Goal: Task Accomplishment & Management: Use online tool/utility

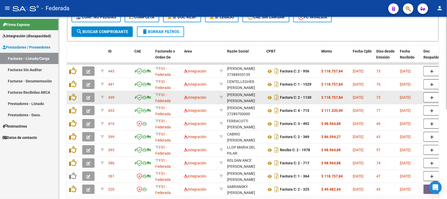
scroll to position [111, 0]
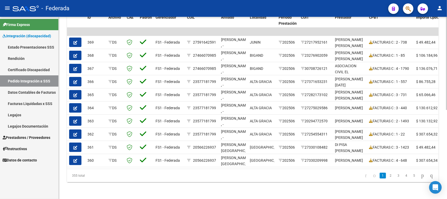
scroll to position [174, 0]
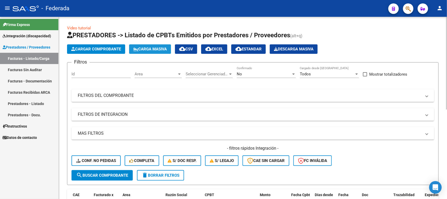
click at [144, 50] on span "Carga Masiva" at bounding box center [150, 49] width 34 height 5
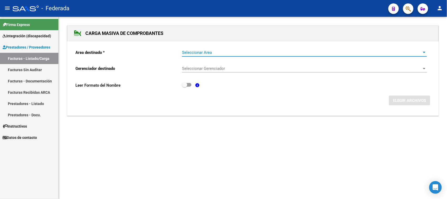
click at [200, 53] on span "Seleccionar Area" at bounding box center [302, 52] width 240 height 5
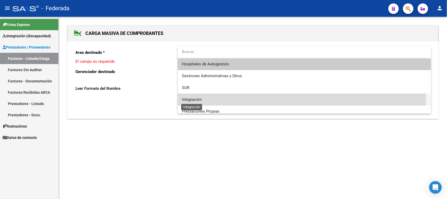
click at [196, 100] on span "Integración" at bounding box center [192, 99] width 20 height 5
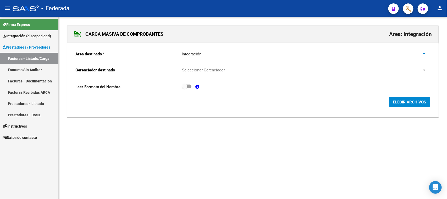
click at [200, 71] on span "Seleccionar Gerenciador" at bounding box center [302, 70] width 240 height 5
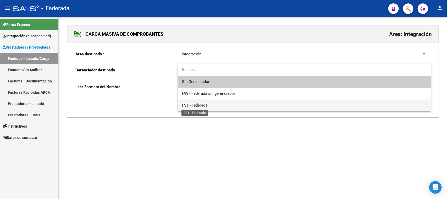
click at [199, 103] on span "FS1 - Federada" at bounding box center [195, 105] width 26 height 5
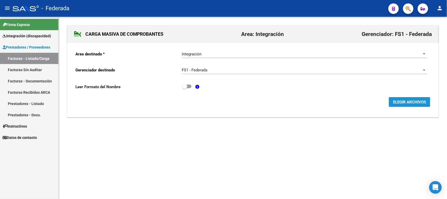
click at [413, 102] on span "ELEGIR ARCHIVOS" at bounding box center [409, 102] width 33 height 5
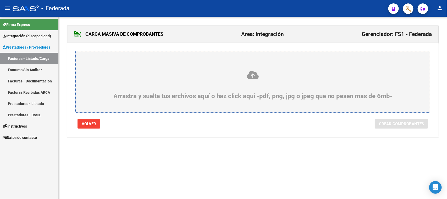
click at [251, 76] on icon at bounding box center [253, 75] width 330 height 10
click at [0, 0] on input "Arrastra y suelta tus archivos aquí o haz click aquí -pdf, png, jpg o jpeg que …" at bounding box center [0, 0] width 0 height 0
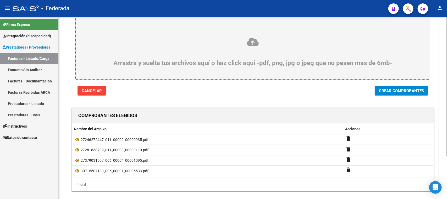
scroll to position [23, 0]
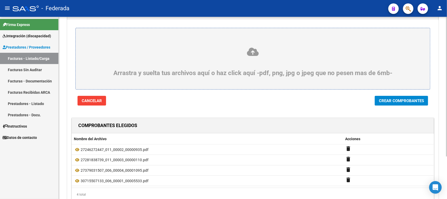
click at [251, 52] on icon at bounding box center [253, 52] width 330 height 10
click at [0, 0] on input "Arrastra y suelta tus archivos aquí o haz click aquí -pdf, png, jpg o jpeg que …" at bounding box center [0, 0] width 0 height 0
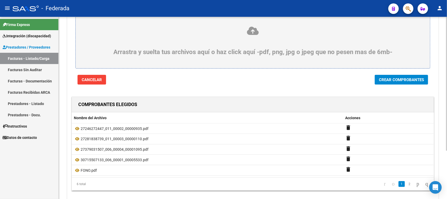
scroll to position [1, 0]
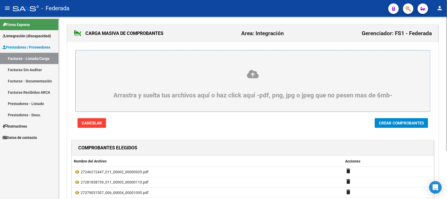
click at [252, 77] on icon at bounding box center [253, 74] width 330 height 10
click at [0, 0] on input "Arrastra y suelta tus archivos aquí o haz click aquí -pdf, png, jpg o jpeg que …" at bounding box center [0, 0] width 0 height 0
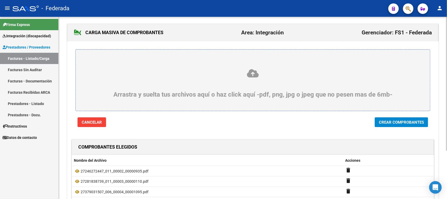
scroll to position [1, 0]
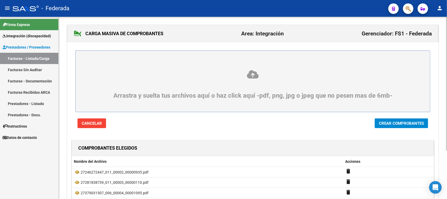
click at [247, 78] on icon at bounding box center [253, 74] width 330 height 10
click at [0, 0] on input "Arrastra y suelta tus archivos aquí o haz click aquí -pdf, png, jpg o jpeg que …" at bounding box center [0, 0] width 0 height 0
click at [252, 75] on icon at bounding box center [253, 74] width 330 height 10
click at [0, 0] on input "Arrastra y suelta tus archivos aquí o haz click aquí -pdf, png, jpg o jpeg que …" at bounding box center [0, 0] width 0 height 0
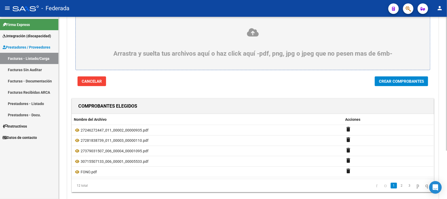
scroll to position [0, 0]
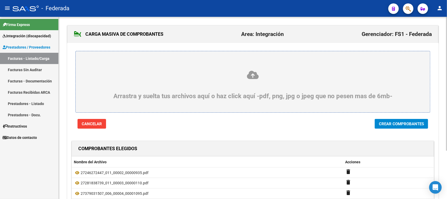
click at [250, 80] on div "Arrastra y suelta tus archivos aquí o haz click aquí -pdf, png, jpg o jpeg que …" at bounding box center [253, 85] width 330 height 30
click at [0, 0] on input "Arrastra y suelta tus archivos aquí o haz click aquí -pdf, png, jpg o jpeg que …" at bounding box center [0, 0] width 0 height 0
click at [398, 123] on span "Crear Comprobantes" at bounding box center [401, 123] width 45 height 5
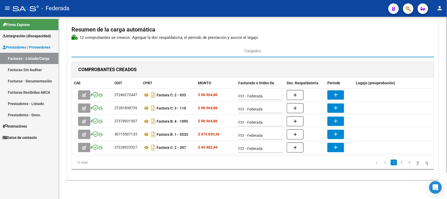
scroll to position [31, 0]
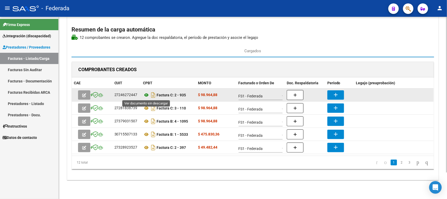
click at [146, 95] on icon at bounding box center [146, 95] width 7 height 6
click at [332, 94] on button "add" at bounding box center [336, 94] width 17 height 9
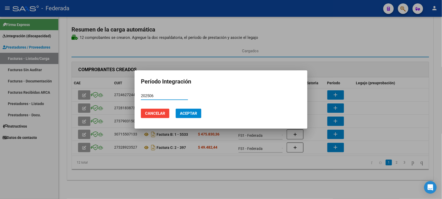
click at [148, 94] on input "202506" at bounding box center [164, 95] width 47 height 5
click at [149, 94] on input "202506" at bounding box center [164, 95] width 47 height 5
type input "202506"
click at [182, 112] on span "Aceptar" at bounding box center [188, 113] width 17 height 5
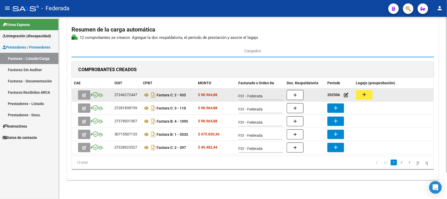
click at [365, 93] on mat-icon "add" at bounding box center [364, 94] width 6 height 6
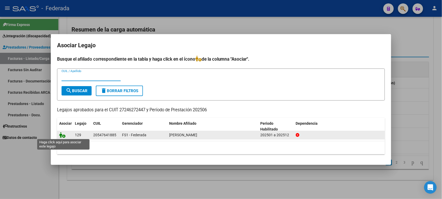
click at [61, 134] on icon at bounding box center [62, 135] width 6 height 6
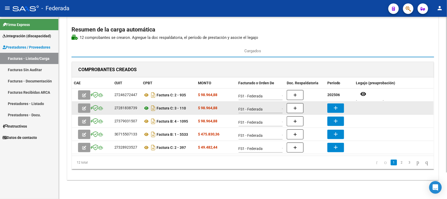
click at [148, 108] on icon at bounding box center [146, 108] width 7 height 6
click at [146, 107] on icon at bounding box center [146, 108] width 7 height 6
click at [147, 107] on icon at bounding box center [146, 108] width 7 height 6
click at [334, 109] on mat-icon "add" at bounding box center [336, 108] width 6 height 6
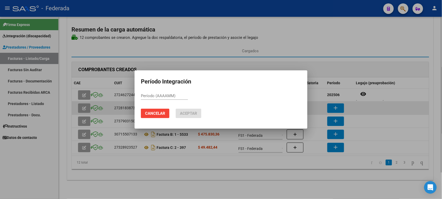
paste input "202506"
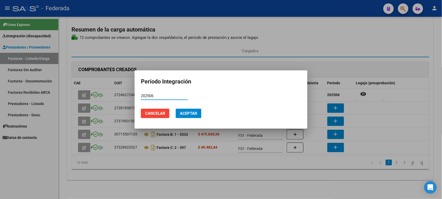
type input "202506"
click at [196, 113] on span "Aceptar" at bounding box center [188, 113] width 17 height 5
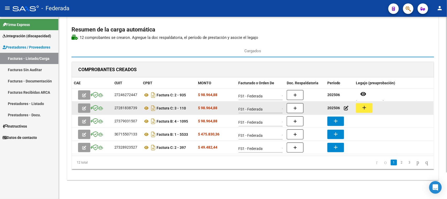
click at [362, 105] on mat-icon "add" at bounding box center [364, 107] width 6 height 6
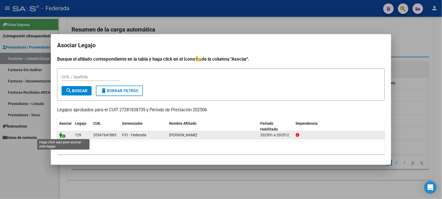
click at [62, 134] on icon at bounding box center [62, 135] width 6 height 6
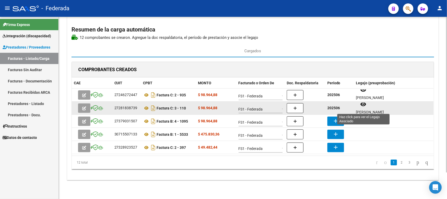
scroll to position [4, 0]
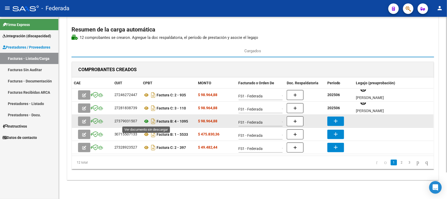
click at [145, 122] on icon at bounding box center [146, 121] width 7 height 6
click at [146, 122] on icon at bounding box center [146, 121] width 7 height 6
click at [332, 120] on button "add" at bounding box center [336, 120] width 17 height 9
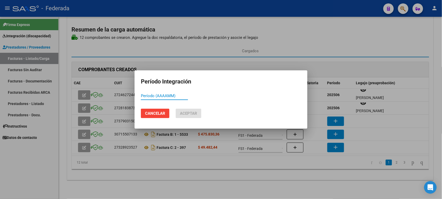
paste input "202506"
type input "202506"
click at [191, 114] on span "Aceptar" at bounding box center [188, 113] width 17 height 5
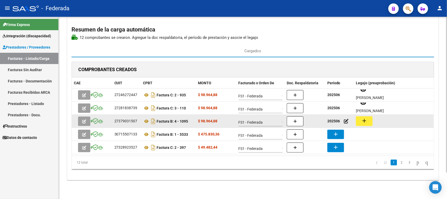
click at [368, 125] on button "add" at bounding box center [364, 121] width 17 height 10
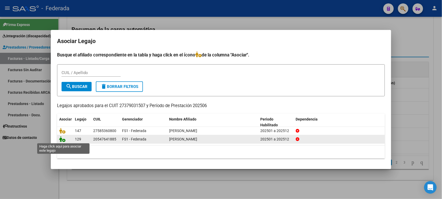
click at [61, 140] on icon at bounding box center [62, 139] width 6 height 6
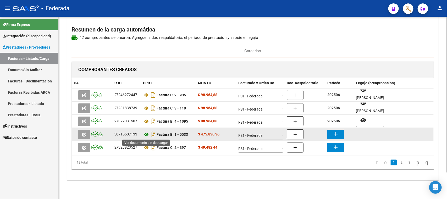
click at [146, 134] on icon at bounding box center [146, 134] width 7 height 6
click at [334, 132] on mat-icon "add" at bounding box center [336, 134] width 6 height 6
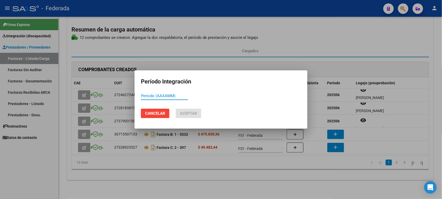
paste input "202506"
type input "202506"
click at [190, 114] on span "Aceptar" at bounding box center [188, 113] width 17 height 5
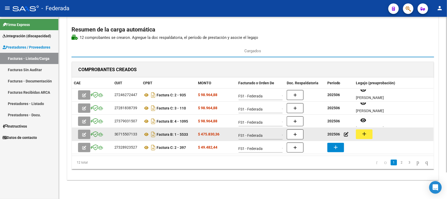
click at [364, 134] on mat-icon "add" at bounding box center [364, 134] width 6 height 6
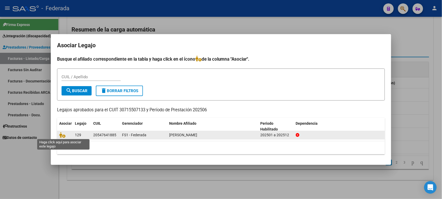
click at [65, 134] on span at bounding box center [63, 135] width 8 height 4
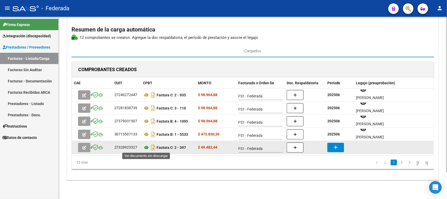
click at [146, 147] on icon at bounding box center [146, 147] width 7 height 6
click at [338, 148] on mat-icon "add" at bounding box center [336, 147] width 6 height 6
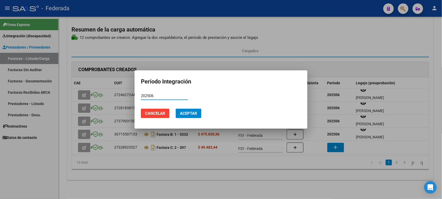
type input "202506"
click at [197, 110] on button "Aceptar" at bounding box center [189, 113] width 26 height 9
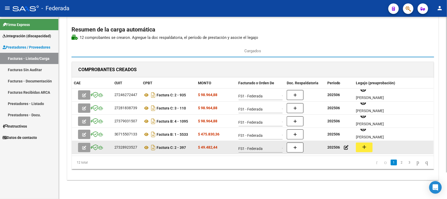
click at [364, 145] on mat-icon "add" at bounding box center [364, 147] width 6 height 6
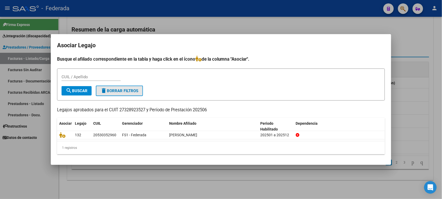
click at [118, 93] on button "delete Borrar Filtros" at bounding box center [119, 90] width 47 height 10
click at [412, 49] on div at bounding box center [221, 99] width 442 height 199
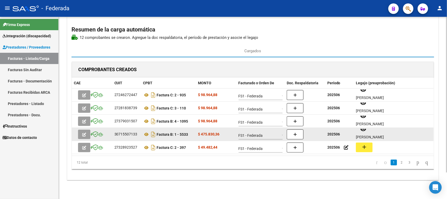
scroll to position [4, 0]
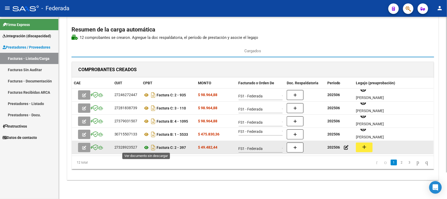
click at [147, 148] on icon at bounding box center [146, 147] width 7 height 6
click at [364, 148] on mat-icon "add" at bounding box center [364, 147] width 6 height 6
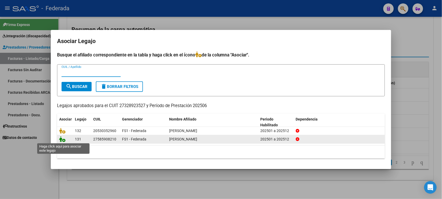
click at [62, 140] on icon at bounding box center [62, 139] width 6 height 6
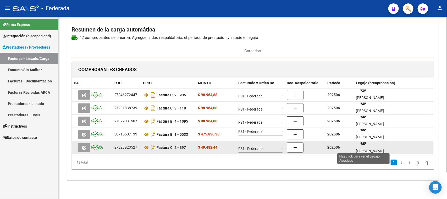
scroll to position [4, 0]
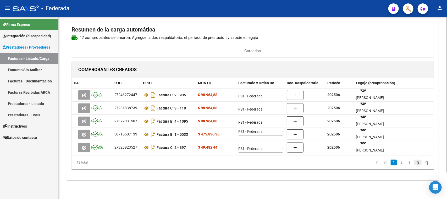
click at [416, 163] on icon "go to next page" at bounding box center [418, 162] width 4 height 6
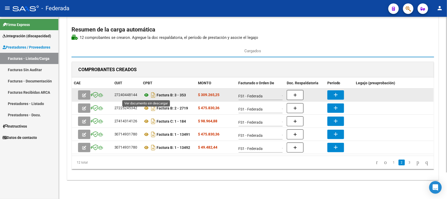
click at [145, 94] on icon at bounding box center [146, 95] width 7 height 6
click at [333, 94] on mat-icon "add" at bounding box center [336, 94] width 6 height 6
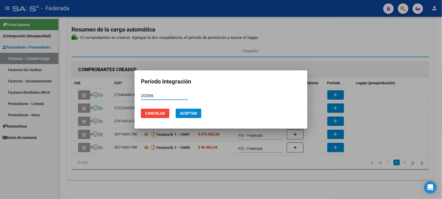
click at [149, 96] on input "202506" at bounding box center [164, 95] width 47 height 5
type input "202506"
click at [183, 111] on span "Aceptar" at bounding box center [188, 113] width 17 height 5
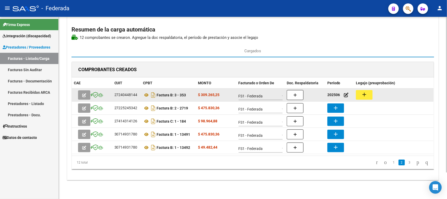
click at [358, 96] on button "add" at bounding box center [364, 95] width 17 height 10
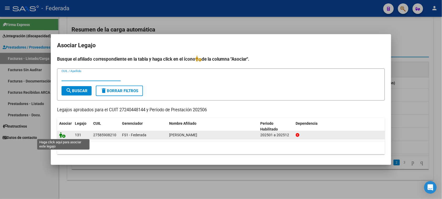
click at [61, 135] on icon at bounding box center [62, 135] width 6 height 6
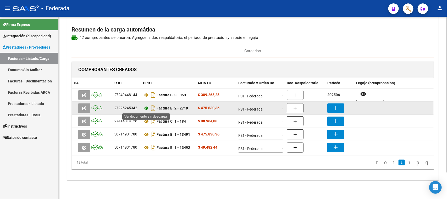
click at [146, 108] on icon at bounding box center [146, 108] width 7 height 6
click at [338, 105] on mat-icon "add" at bounding box center [336, 108] width 6 height 6
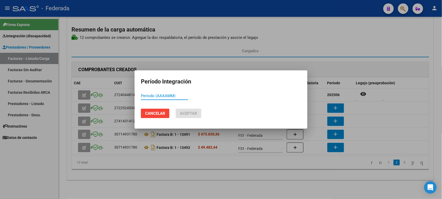
paste input "202506"
type input "202506"
click at [185, 110] on button "Aceptar" at bounding box center [189, 113] width 26 height 9
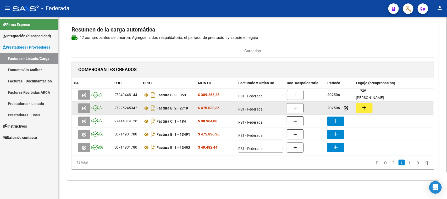
click at [363, 108] on mat-icon "add" at bounding box center [364, 107] width 6 height 6
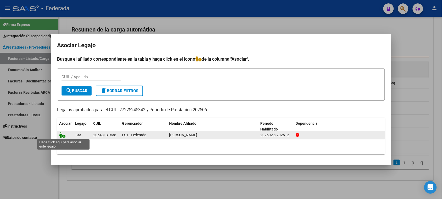
click at [62, 136] on icon at bounding box center [62, 135] width 6 height 6
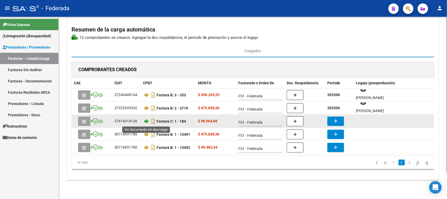
click at [146, 119] on icon at bounding box center [146, 121] width 7 height 6
click at [338, 120] on mat-icon "add" at bounding box center [336, 121] width 6 height 6
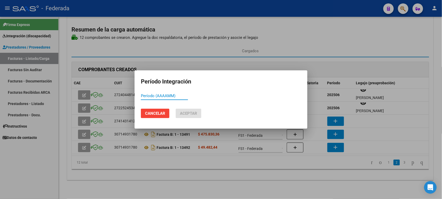
paste input "202506"
type input "202506"
click at [192, 110] on button "Aceptar" at bounding box center [189, 113] width 26 height 9
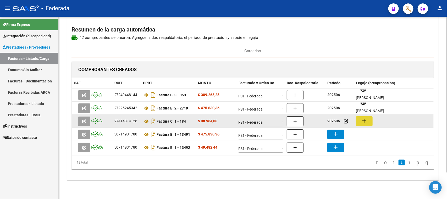
click at [367, 121] on mat-icon "add" at bounding box center [364, 120] width 6 height 6
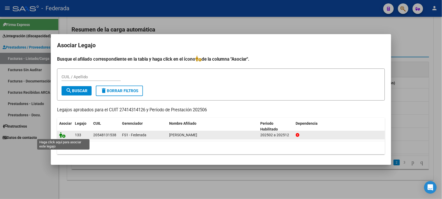
click at [60, 136] on icon at bounding box center [62, 135] width 6 height 6
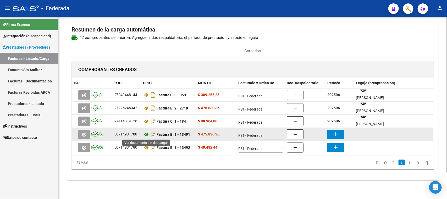
click at [147, 136] on icon at bounding box center [146, 134] width 7 height 6
click at [331, 131] on button "add" at bounding box center [336, 133] width 17 height 9
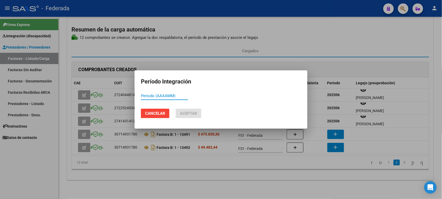
paste input "202506"
type input "202506"
click at [196, 111] on span "Aceptar" at bounding box center [188, 113] width 17 height 5
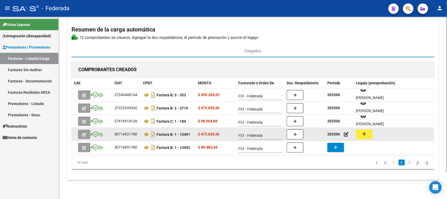
click at [362, 134] on mat-icon "add" at bounding box center [364, 134] width 6 height 6
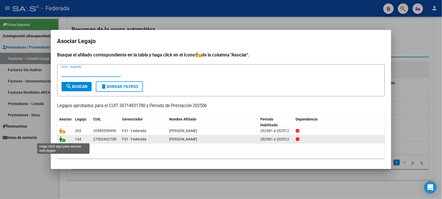
click at [60, 141] on icon at bounding box center [62, 139] width 6 height 6
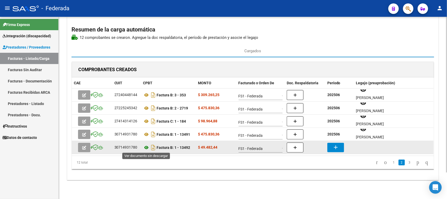
click at [147, 148] on icon at bounding box center [146, 147] width 7 height 6
click at [332, 145] on button "add" at bounding box center [336, 147] width 17 height 9
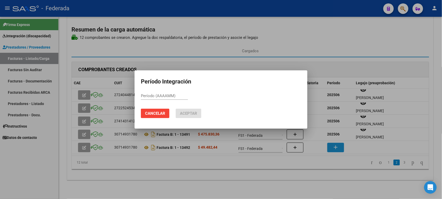
paste input "202506"
type input "202506"
click at [198, 114] on button "Aceptar" at bounding box center [189, 113] width 26 height 9
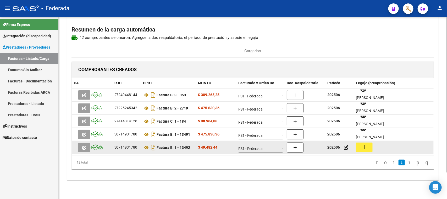
click at [365, 147] on mat-icon "add" at bounding box center [364, 147] width 6 height 6
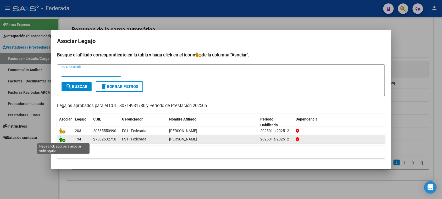
click at [63, 140] on icon at bounding box center [62, 139] width 6 height 6
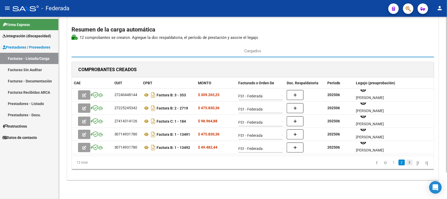
click at [407, 163] on link "3" at bounding box center [410, 162] width 6 height 6
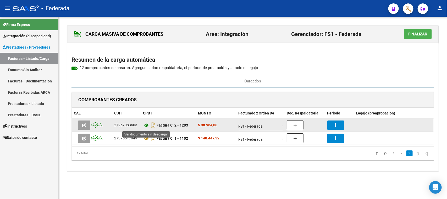
click at [147, 125] on icon at bounding box center [146, 125] width 7 height 6
click at [338, 122] on mat-icon "add" at bounding box center [336, 125] width 6 height 6
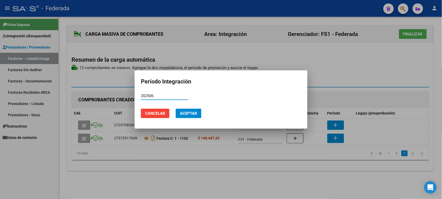
type input "202506"
click at [195, 112] on span "Aceptar" at bounding box center [188, 113] width 17 height 5
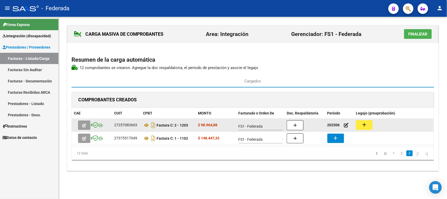
click at [363, 122] on button "add" at bounding box center [364, 125] width 17 height 10
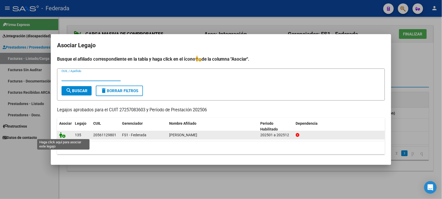
click at [61, 133] on icon at bounding box center [62, 135] width 6 height 6
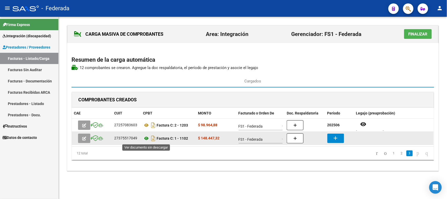
click at [147, 139] on icon at bounding box center [146, 138] width 7 height 6
click at [335, 139] on mat-icon "add" at bounding box center [336, 138] width 6 height 6
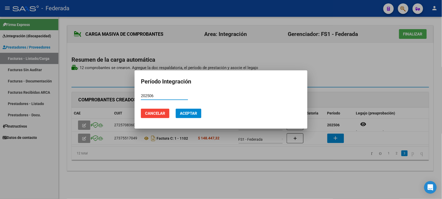
type input "202506"
click at [198, 113] on button "Aceptar" at bounding box center [189, 113] width 26 height 9
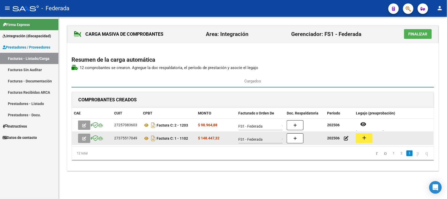
click at [362, 142] on button "add" at bounding box center [364, 138] width 17 height 10
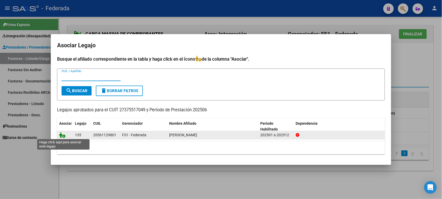
click at [62, 133] on icon at bounding box center [62, 135] width 6 height 6
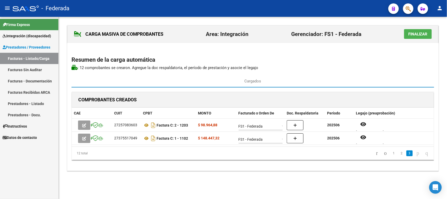
click at [408, 35] on button "Finalizar" at bounding box center [418, 34] width 28 height 10
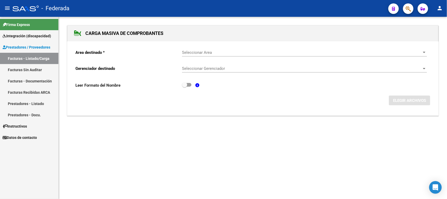
click at [41, 58] on link "Facturas - Listado/Carga" at bounding box center [29, 58] width 58 height 11
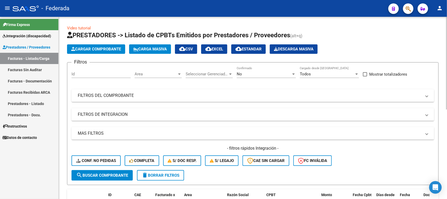
click at [166, 49] on span "Carga Masiva" at bounding box center [150, 49] width 34 height 5
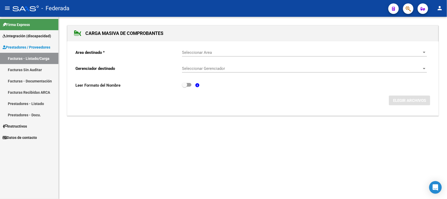
click at [210, 52] on span "Seleccionar Area" at bounding box center [302, 52] width 240 height 5
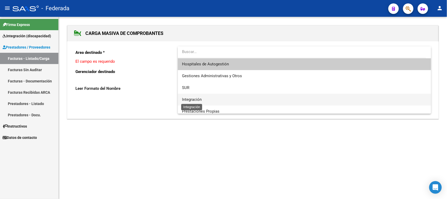
click at [201, 98] on span "Integración" at bounding box center [192, 99] width 20 height 5
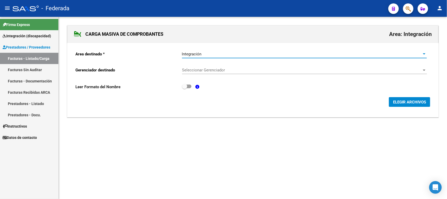
click at [209, 71] on span "Seleccionar Gerenciador" at bounding box center [302, 70] width 240 height 5
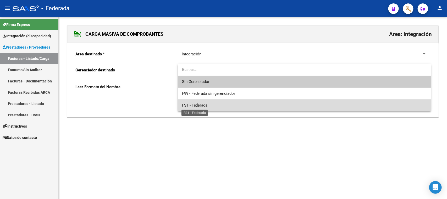
click at [204, 104] on span "FS1 - Federada" at bounding box center [195, 105] width 26 height 5
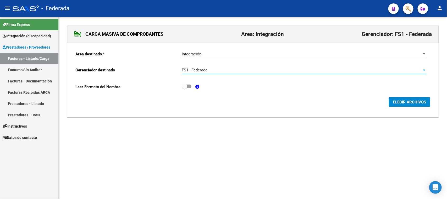
click at [396, 100] on span "ELEGIR ARCHIVOS" at bounding box center [409, 102] width 33 height 5
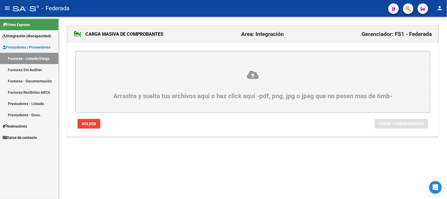
click at [257, 73] on icon at bounding box center [253, 75] width 330 height 10
click at [0, 0] on input "Arrastra y suelta tus archivos aquí o haz click aquí -pdf, png, jpg o jpeg que …" at bounding box center [0, 0] width 0 height 0
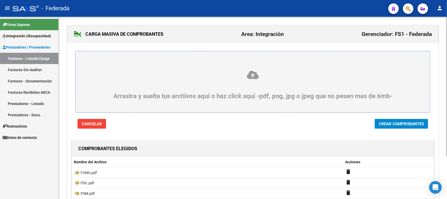
click at [249, 71] on icon at bounding box center [253, 75] width 330 height 10
click at [0, 0] on input "Arrastra y suelta tus archivos aquí o haz click aquí -pdf, png, jpg o jpeg que …" at bounding box center [0, 0] width 0 height 0
click at [255, 72] on icon at bounding box center [253, 75] width 330 height 10
click at [0, 0] on input "Arrastra y suelta tus archivos aquí o haz click aquí -pdf, png, jpg o jpeg que …" at bounding box center [0, 0] width 0 height 0
click at [253, 76] on icon at bounding box center [253, 75] width 330 height 10
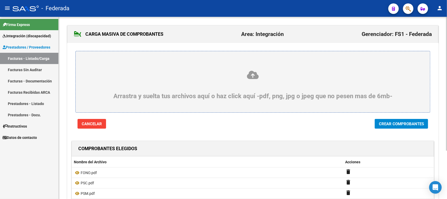
click at [0, 0] on input "Arrastra y suelta tus archivos aquí o haz click aquí -pdf, png, jpg o jpeg que …" at bounding box center [0, 0] width 0 height 0
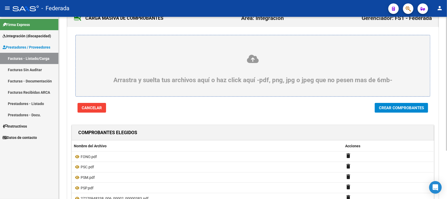
scroll to position [1, 0]
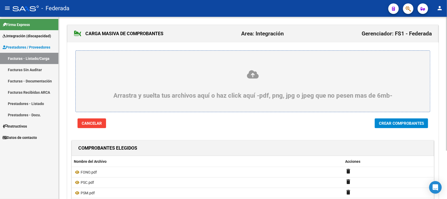
click at [399, 126] on button "Crear Comprobantes" at bounding box center [401, 123] width 53 height 10
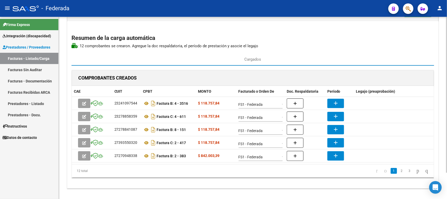
scroll to position [31, 0]
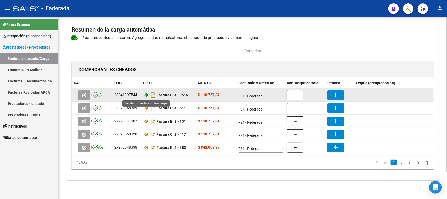
click at [146, 96] on icon at bounding box center [146, 95] width 7 height 6
click at [333, 92] on mat-icon "add" at bounding box center [336, 94] width 6 height 6
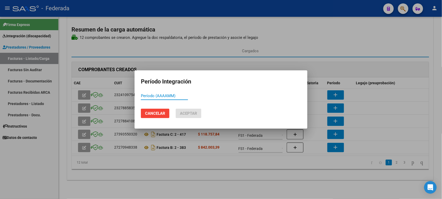
paste input "202506"
type input "202506"
click at [199, 112] on button "Aceptar" at bounding box center [189, 113] width 26 height 9
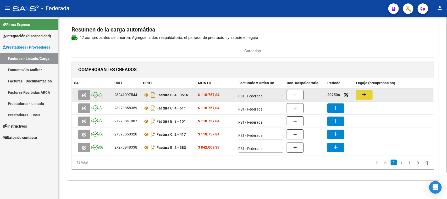
click at [365, 95] on mat-icon "add" at bounding box center [364, 94] width 6 height 6
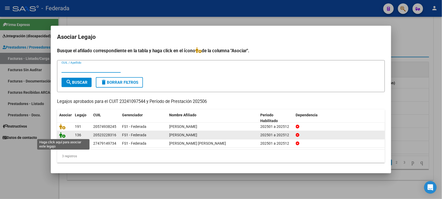
click at [63, 134] on icon at bounding box center [62, 135] width 6 height 6
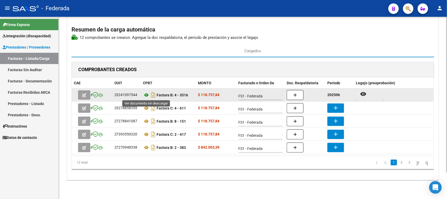
click at [144, 96] on icon at bounding box center [146, 95] width 7 height 6
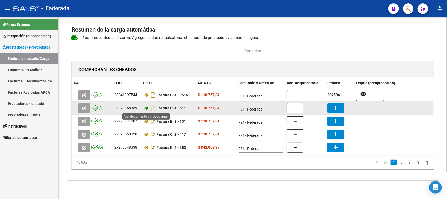
click at [147, 106] on icon at bounding box center [146, 108] width 7 height 6
click at [333, 106] on mat-icon "add" at bounding box center [336, 108] width 6 height 6
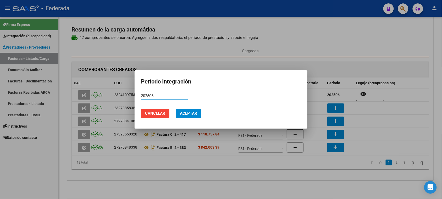
type input "202506"
click at [193, 110] on button "Aceptar" at bounding box center [189, 113] width 26 height 9
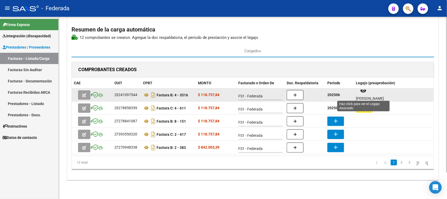
scroll to position [4, 0]
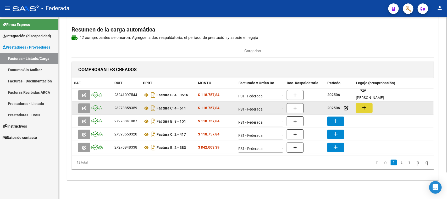
click at [370, 109] on button "add" at bounding box center [364, 108] width 17 height 10
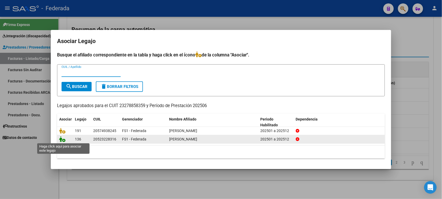
click at [61, 141] on icon at bounding box center [62, 139] width 6 height 6
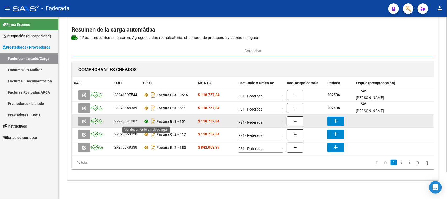
click at [147, 121] on icon at bounding box center [146, 121] width 7 height 6
click at [340, 119] on button "add" at bounding box center [336, 120] width 17 height 9
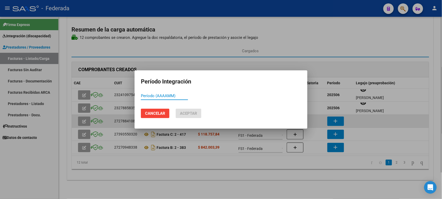
paste input "202506"
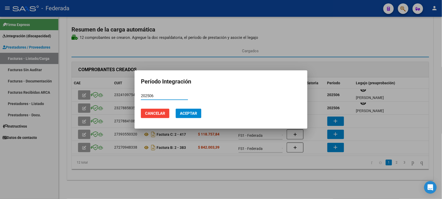
type input "202506"
click at [197, 115] on span "Aceptar" at bounding box center [188, 113] width 17 height 5
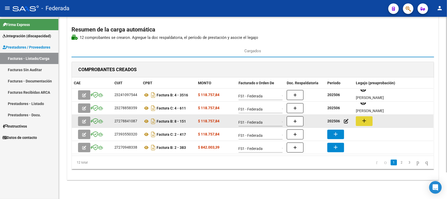
click at [371, 121] on button "add" at bounding box center [364, 121] width 17 height 10
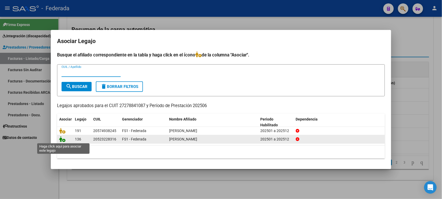
click at [63, 140] on icon at bounding box center [62, 139] width 6 height 6
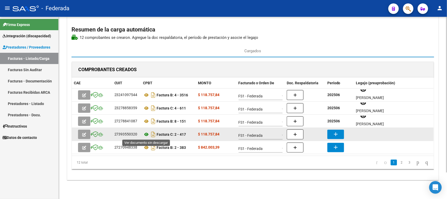
click at [148, 135] on icon at bounding box center [146, 134] width 7 height 6
click at [333, 134] on mat-icon "add" at bounding box center [336, 134] width 6 height 6
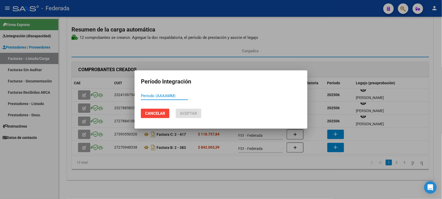
paste input "202506"
type input "202506"
click at [197, 115] on button "Aceptar" at bounding box center [189, 113] width 26 height 9
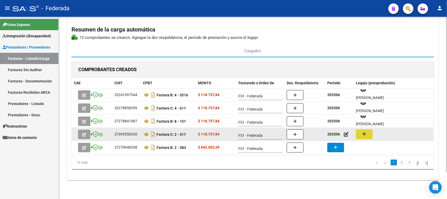
click at [365, 134] on mat-icon "add" at bounding box center [364, 134] width 6 height 6
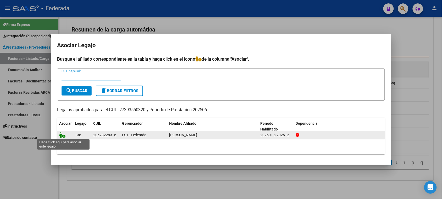
click at [63, 134] on icon at bounding box center [62, 135] width 6 height 6
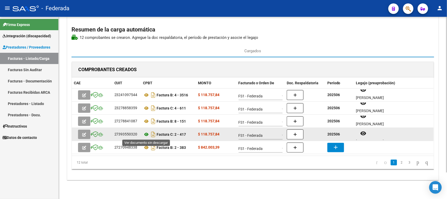
click at [146, 135] on icon at bounding box center [146, 134] width 7 height 6
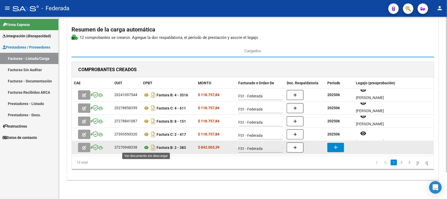
click at [146, 148] on icon at bounding box center [146, 147] width 7 height 6
click at [333, 145] on button "add" at bounding box center [336, 147] width 17 height 9
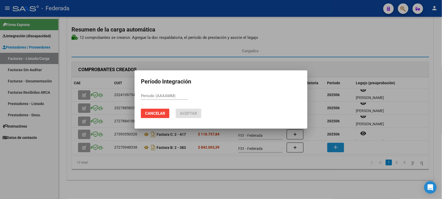
paste input "202506"
type input "202506"
click at [193, 112] on span "Aceptar" at bounding box center [188, 113] width 17 height 5
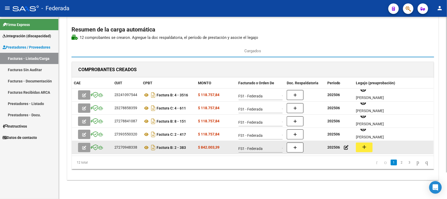
click at [367, 145] on mat-icon "add" at bounding box center [364, 147] width 6 height 6
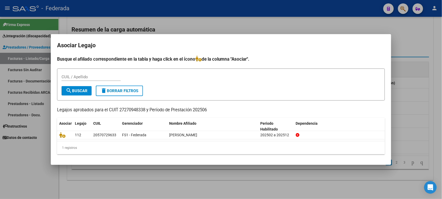
click at [404, 44] on div at bounding box center [221, 99] width 442 height 199
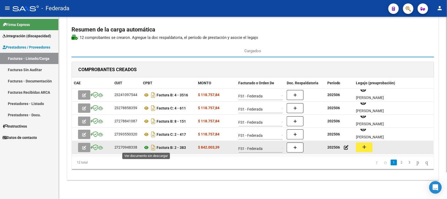
click at [145, 148] on icon at bounding box center [146, 147] width 7 height 6
click at [131, 147] on div "27270948338" at bounding box center [126, 147] width 23 height 6
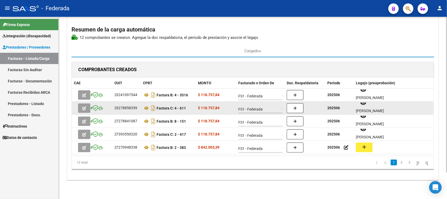
copy div "27270948338"
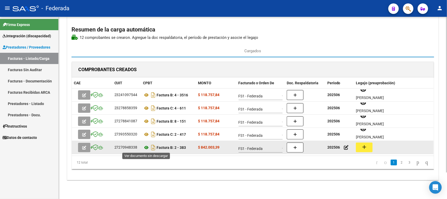
click at [145, 148] on icon at bounding box center [146, 147] width 7 height 6
click at [148, 146] on icon at bounding box center [146, 147] width 7 height 6
click at [358, 147] on button "add" at bounding box center [364, 147] width 17 height 10
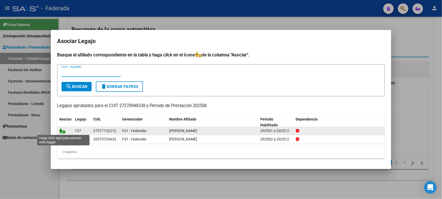
click at [62, 130] on icon at bounding box center [62, 131] width 6 height 6
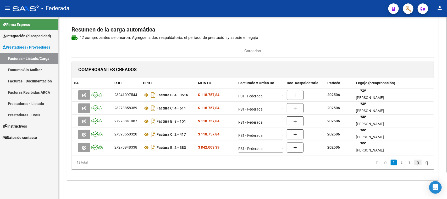
click at [416, 163] on icon "go to next page" at bounding box center [418, 162] width 4 height 6
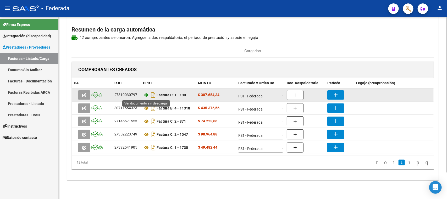
click at [147, 94] on icon at bounding box center [146, 95] width 7 height 6
click at [332, 94] on button "add" at bounding box center [336, 94] width 17 height 9
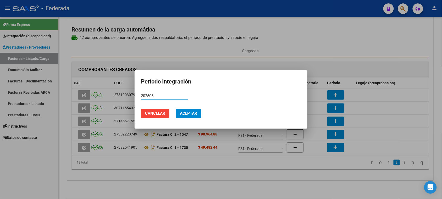
click at [144, 96] on input "202506" at bounding box center [164, 95] width 47 height 5
type input "202506"
click at [193, 110] on button "Aceptar" at bounding box center [189, 113] width 26 height 9
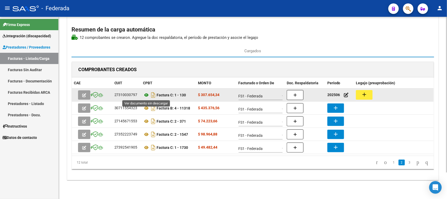
click at [145, 95] on icon at bounding box center [146, 95] width 7 height 6
click at [361, 98] on button "add" at bounding box center [364, 95] width 17 height 10
click at [129, 94] on div "27310030797" at bounding box center [126, 95] width 23 height 6
copy div "27310030797"
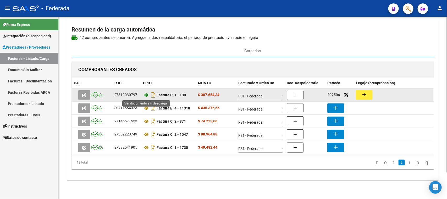
click at [146, 95] on icon at bounding box center [146, 95] width 7 height 6
click at [146, 94] on icon at bounding box center [146, 95] width 7 height 6
click at [362, 94] on mat-icon "add" at bounding box center [364, 94] width 6 height 6
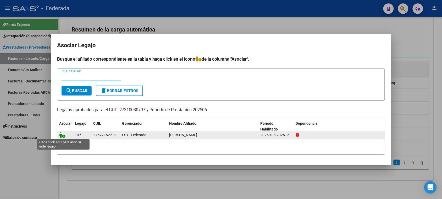
click at [60, 134] on icon at bounding box center [62, 135] width 6 height 6
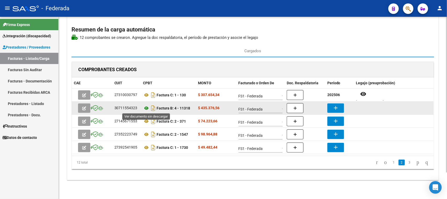
click at [145, 107] on icon at bounding box center [146, 108] width 7 height 6
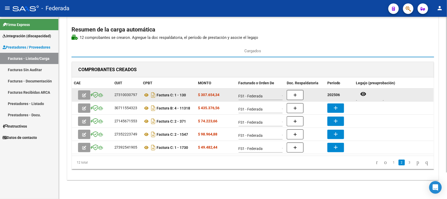
click at [332, 93] on strong "202506" at bounding box center [334, 95] width 13 height 4
copy strong "202506"
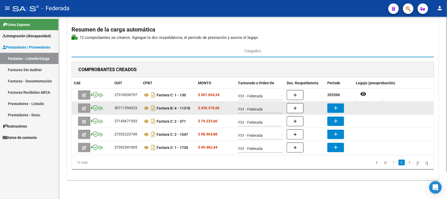
click at [336, 110] on mat-icon "add" at bounding box center [336, 108] width 6 height 6
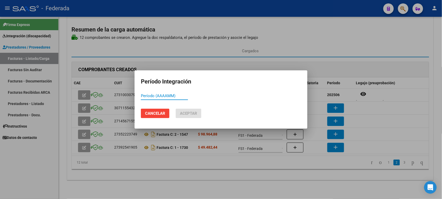
paste input "202506"
type input "202506"
click at [188, 110] on button "Aceptar" at bounding box center [189, 113] width 26 height 9
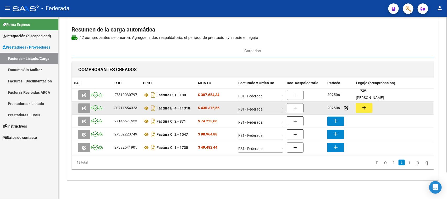
click at [370, 109] on button "add" at bounding box center [364, 108] width 17 height 10
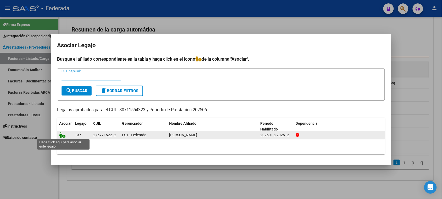
click at [63, 134] on icon at bounding box center [62, 135] width 6 height 6
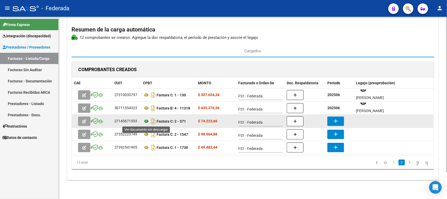
click at [145, 121] on icon at bounding box center [146, 121] width 7 height 6
click at [336, 119] on mat-icon "add" at bounding box center [336, 121] width 6 height 6
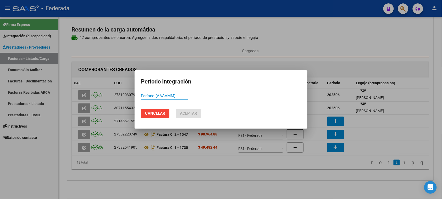
paste input "202506"
type input "202506"
click at [187, 112] on span "Aceptar" at bounding box center [188, 113] width 17 height 5
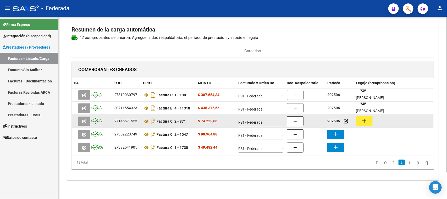
click at [366, 120] on mat-icon "add" at bounding box center [364, 120] width 6 height 6
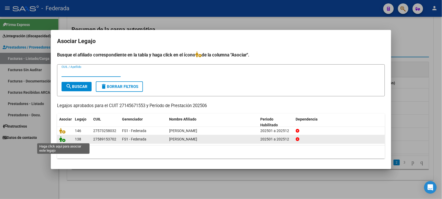
click at [65, 141] on icon at bounding box center [62, 139] width 6 height 6
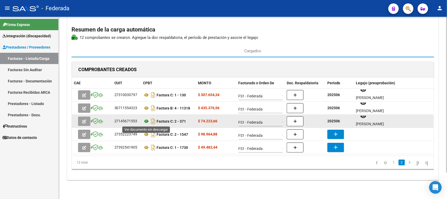
click at [148, 120] on icon at bounding box center [146, 121] width 7 height 6
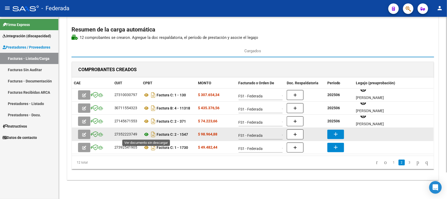
click at [147, 136] on icon at bounding box center [146, 134] width 7 height 6
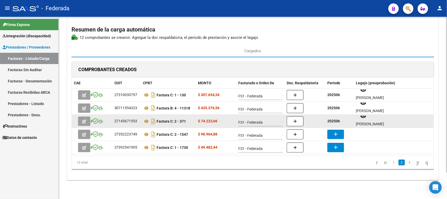
click at [336, 119] on strong "202506" at bounding box center [334, 121] width 13 height 4
copy strong "202506"
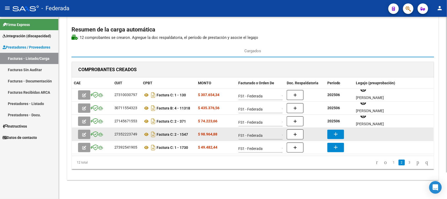
click at [335, 131] on mat-icon "add" at bounding box center [336, 134] width 6 height 6
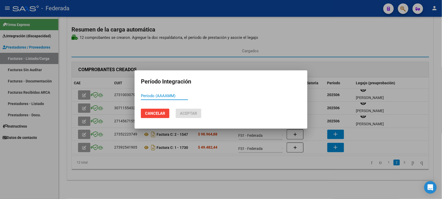
paste input "202506"
type input "202506"
click at [191, 113] on span "Aceptar" at bounding box center [188, 113] width 17 height 5
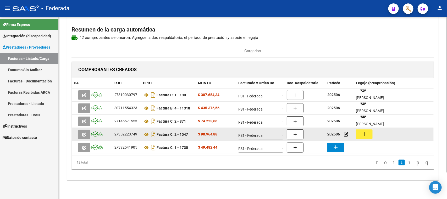
click at [361, 131] on button "add" at bounding box center [364, 134] width 17 height 10
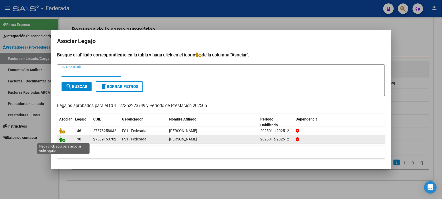
click at [63, 139] on icon at bounding box center [62, 139] width 6 height 6
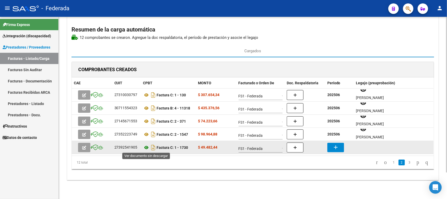
click at [145, 148] on icon at bounding box center [146, 147] width 7 height 6
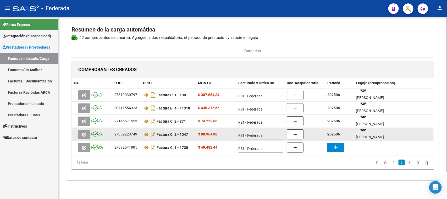
click at [329, 135] on strong "202506" at bounding box center [334, 134] width 13 height 4
copy strong "202506"
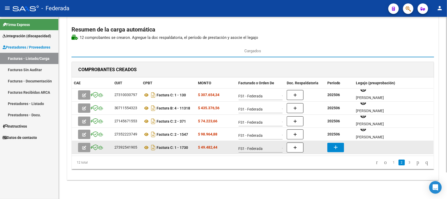
click at [333, 145] on mat-icon "add" at bounding box center [336, 147] width 6 height 6
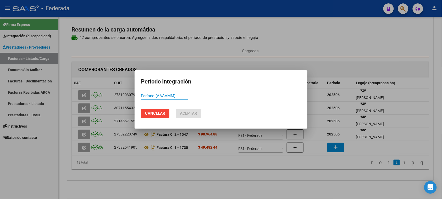
paste input "202506"
type input "202506"
click at [195, 110] on button "Aceptar" at bounding box center [189, 113] width 26 height 9
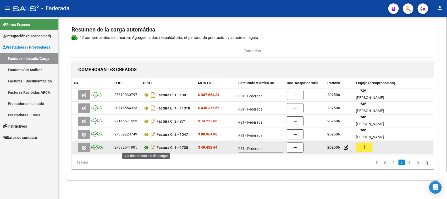
click at [147, 147] on icon at bounding box center [146, 147] width 7 height 6
click at [372, 146] on button "add" at bounding box center [364, 147] width 17 height 10
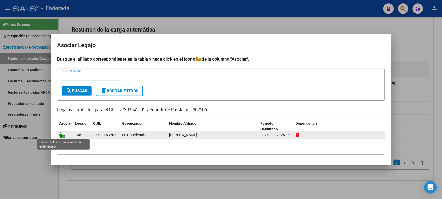
click at [63, 133] on icon at bounding box center [62, 135] width 6 height 6
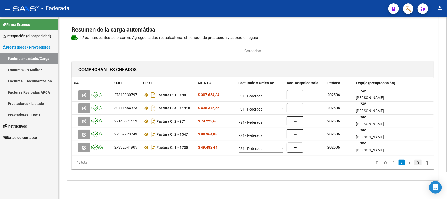
click at [416, 162] on icon "go to next page" at bounding box center [418, 162] width 4 height 6
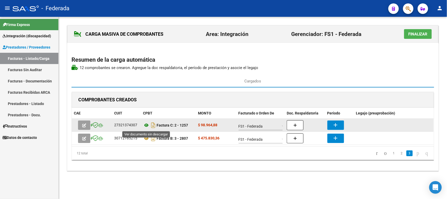
click at [147, 124] on icon at bounding box center [146, 125] width 7 height 6
click at [340, 127] on button "add" at bounding box center [336, 124] width 17 height 9
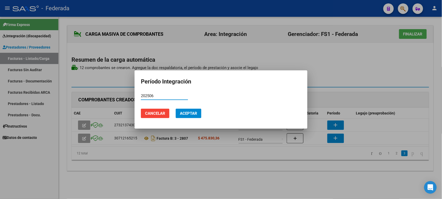
type input "202506"
click at [188, 115] on span "Aceptar" at bounding box center [188, 113] width 17 height 5
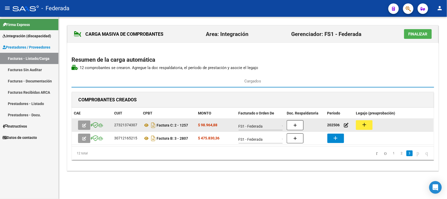
click at [368, 125] on button "add" at bounding box center [364, 125] width 17 height 10
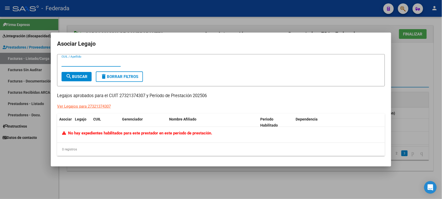
click at [409, 64] on div at bounding box center [221, 99] width 442 height 199
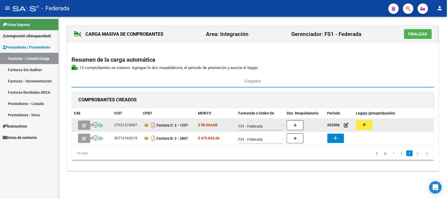
click at [127, 125] on div "27321374307" at bounding box center [126, 125] width 23 height 6
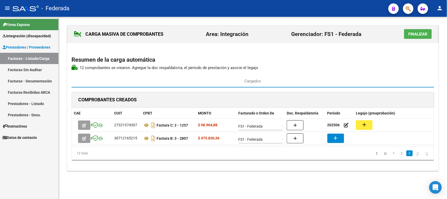
copy div "27321374307"
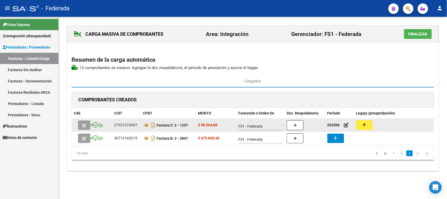
click at [367, 125] on mat-icon "add" at bounding box center [364, 124] width 6 height 6
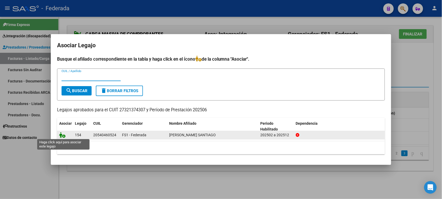
click at [63, 136] on icon at bounding box center [62, 135] width 6 height 6
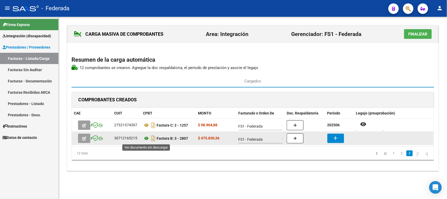
click at [145, 139] on icon at bounding box center [146, 138] width 7 height 6
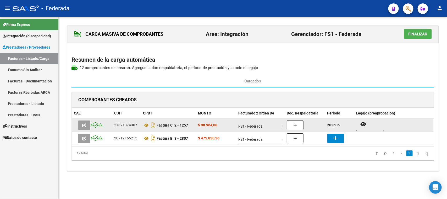
click at [335, 126] on strong "202506" at bounding box center [334, 125] width 13 height 4
copy strong "202506"
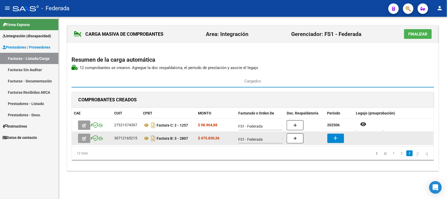
click at [337, 138] on mat-icon "add" at bounding box center [336, 138] width 6 height 6
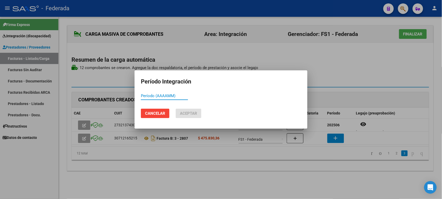
paste input "202506"
type input "202506"
click at [191, 110] on button "Aceptar" at bounding box center [189, 113] width 26 height 9
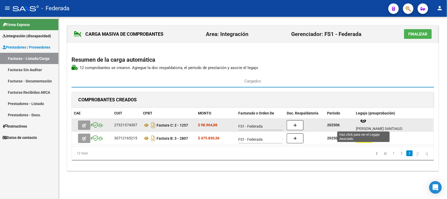
scroll to position [4, 0]
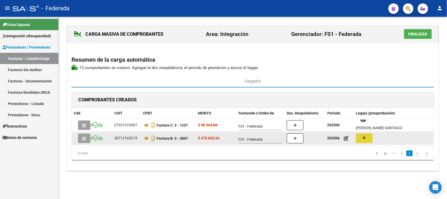
click at [370, 141] on button "add" at bounding box center [364, 138] width 17 height 10
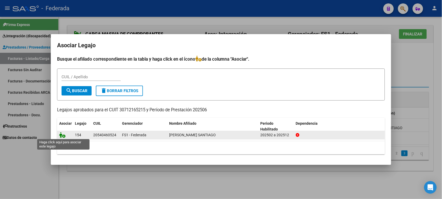
click at [63, 133] on icon at bounding box center [62, 135] width 6 height 6
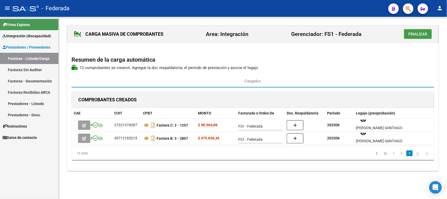
click at [415, 32] on span "Finalizar" at bounding box center [418, 34] width 19 height 5
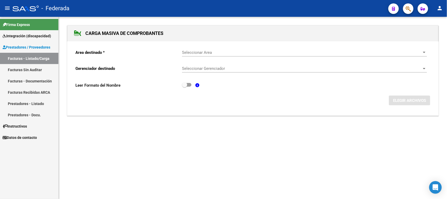
click at [38, 58] on link "Facturas - Listado/Carga" at bounding box center [29, 58] width 58 height 11
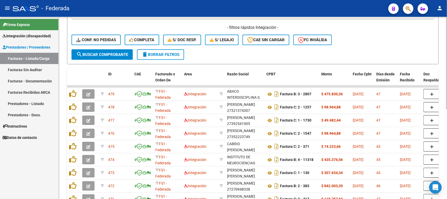
scroll to position [111, 0]
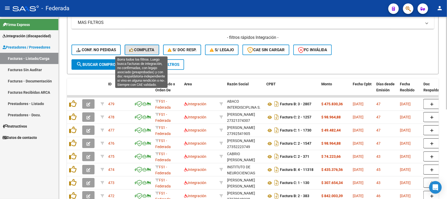
click at [144, 50] on span "Completa" at bounding box center [141, 49] width 25 height 5
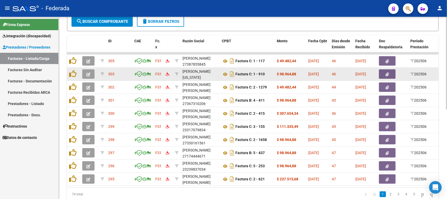
scroll to position [143, 0]
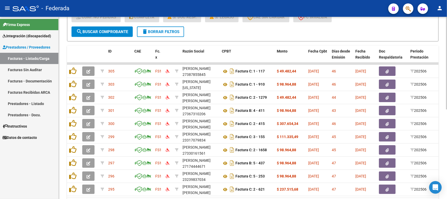
click at [150, 33] on button "delete Borrar Filtros" at bounding box center [160, 31] width 47 height 10
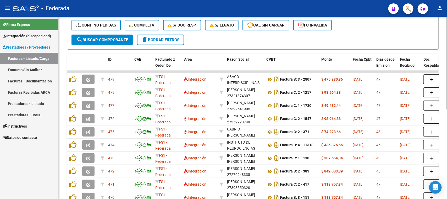
scroll to position [111, 0]
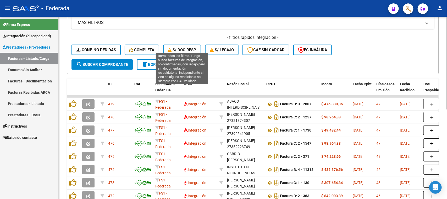
click at [185, 51] on span "S/ Doc Resp." at bounding box center [182, 49] width 29 height 5
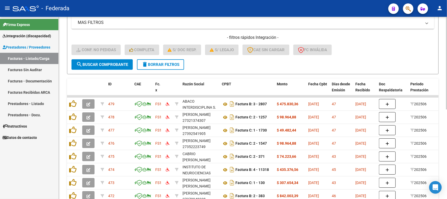
click at [160, 60] on button "delete Borrar Filtros" at bounding box center [160, 64] width 47 height 10
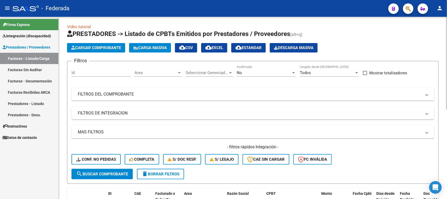
scroll to position [0, 0]
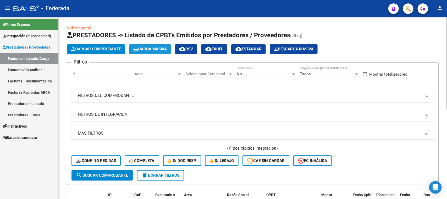
click at [162, 49] on span "Carga Masiva" at bounding box center [150, 49] width 34 height 5
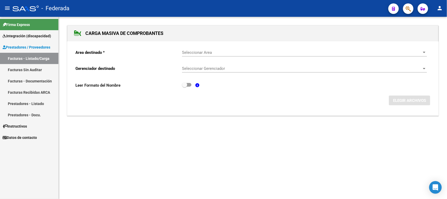
click at [210, 51] on span "Seleccionar Area" at bounding box center [302, 52] width 240 height 5
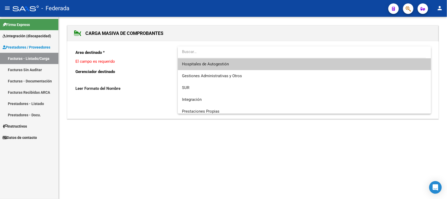
click at [147, 70] on div at bounding box center [223, 99] width 447 height 199
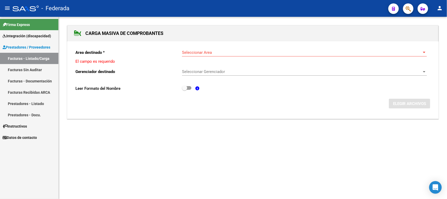
click at [258, 175] on mat-sidenav-content "CARGA MASIVA DE COMPROBANTES Area destinado * Seleccionar Area Seleccionar Area…" at bounding box center [253, 108] width 389 height 182
click at [217, 52] on span "Seleccionar Area" at bounding box center [302, 52] width 240 height 5
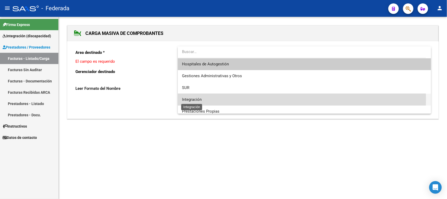
click at [201, 99] on span "Integración" at bounding box center [192, 99] width 20 height 5
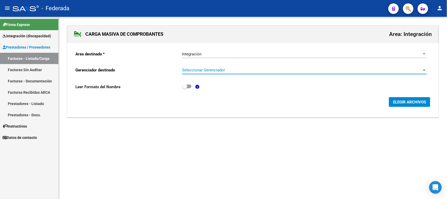
click at [202, 71] on span "Seleccionar Gerenciador" at bounding box center [302, 70] width 240 height 5
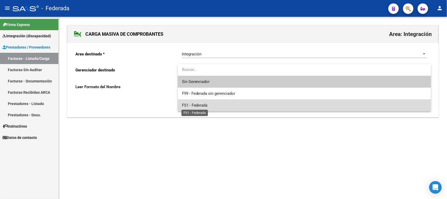
click at [202, 104] on span "FS1 - Federada" at bounding box center [195, 105] width 26 height 5
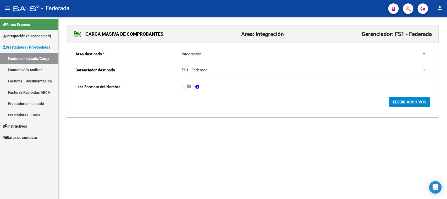
click at [407, 100] on span "ELEGIR ARCHIVOS" at bounding box center [409, 102] width 33 height 5
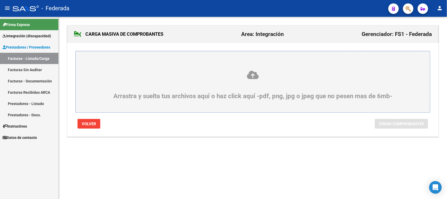
click at [255, 76] on icon at bounding box center [253, 75] width 330 height 10
click at [0, 0] on input "Arrastra y suelta tus archivos aquí o haz click aquí -pdf, png, jpg o jpeg que …" at bounding box center [0, 0] width 0 height 0
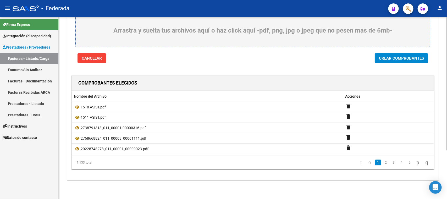
scroll to position [33, 0]
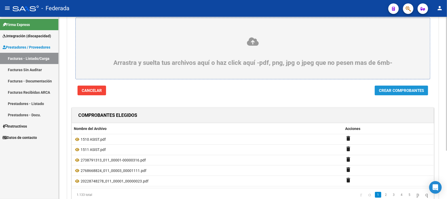
click at [383, 90] on span "Crear Comprobantes" at bounding box center [401, 90] width 45 height 5
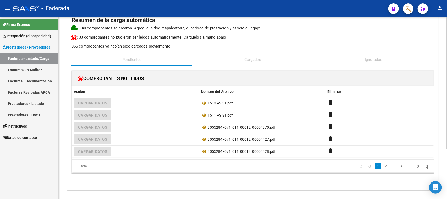
scroll to position [66, 0]
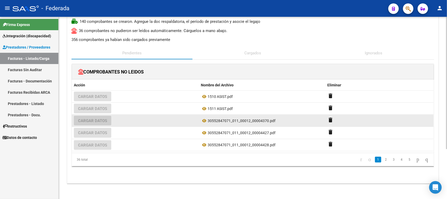
drag, startPoint x: 208, startPoint y: 121, endPoint x: 269, endPoint y: 120, distance: 61.3
click at [269, 120] on span "30552847071_011_00012_00004370.pdf" at bounding box center [242, 120] width 68 height 4
copy div "30552847071_011_00012_00004370"
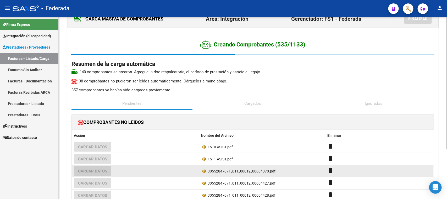
scroll to position [0, 0]
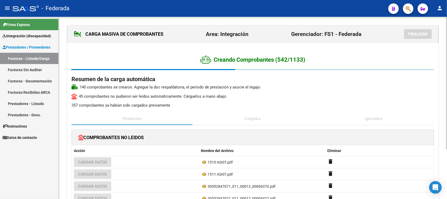
click at [269, 89] on p ": 140 comprobantes se crearon. Agregue la doc respaldatoria , el período de pre…" at bounding box center [253, 87] width 363 height 6
click at [355, 57] on h2 "Creando Comprobantes (543/1133)" at bounding box center [253, 60] width 363 height 10
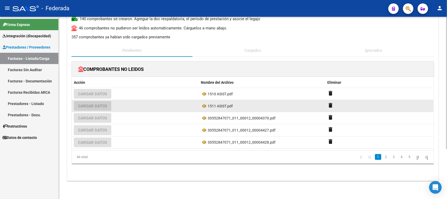
scroll to position [69, 0]
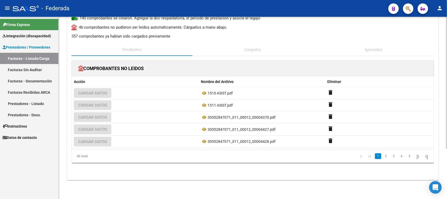
click at [218, 183] on div "CARGA MASIVA DE COMPROBANTES Area: Integración Gerenciador: FS1 - Federada Fina…" at bounding box center [253, 73] width 389 height 251
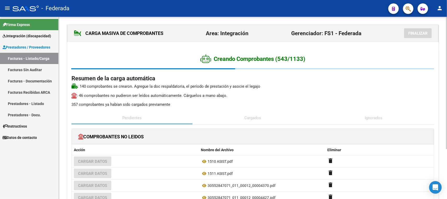
scroll to position [0, 0]
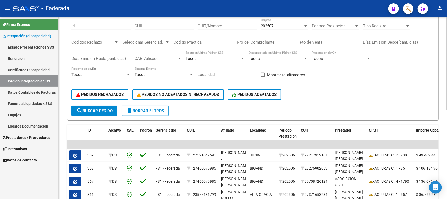
scroll to position [42, 0]
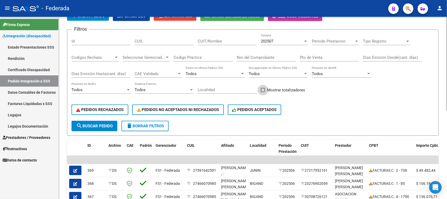
click at [263, 88] on span at bounding box center [263, 90] width 4 height 4
click at [263, 92] on input "Mostrar totalizadores" at bounding box center [263, 92] width 0 height 0
checkbox input "true"
click at [103, 124] on span "search Buscar Pedido" at bounding box center [94, 125] width 36 height 5
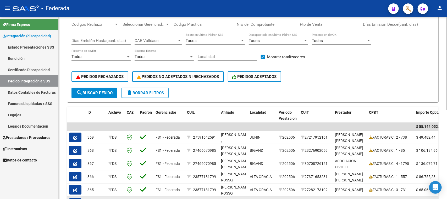
scroll to position [75, 0]
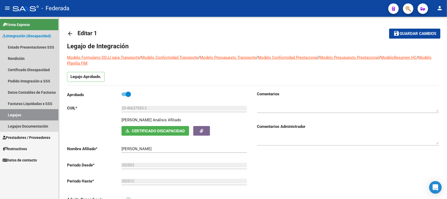
click at [38, 113] on link "Legajos" at bounding box center [29, 114] width 58 height 11
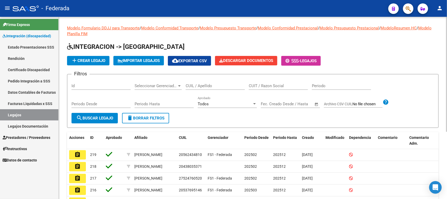
click at [198, 87] on input "CUIL / Apellido" at bounding box center [215, 85] width 59 height 5
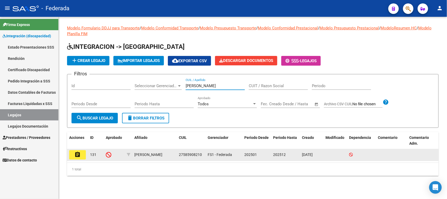
type input "tayana"
click at [80, 155] on mat-icon "assignment" at bounding box center [77, 154] width 6 height 6
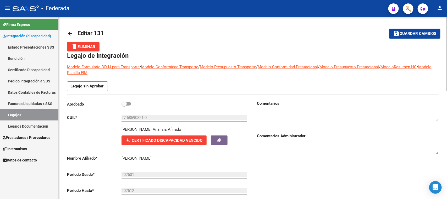
click at [130, 104] on span at bounding box center [126, 104] width 9 height 4
click at [124, 105] on input "checkbox" at bounding box center [124, 105] width 0 height 0
checkbox input "true"
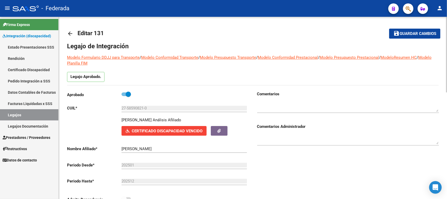
click at [416, 33] on span "Guardar cambios" at bounding box center [418, 33] width 37 height 5
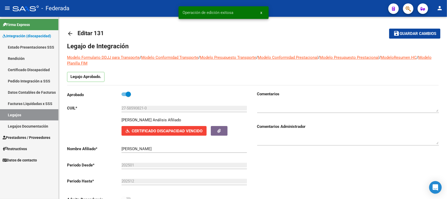
click at [49, 113] on link "Legajos" at bounding box center [29, 114] width 58 height 11
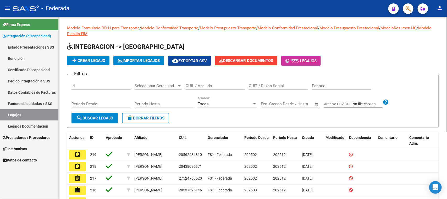
click at [192, 86] on input "CUIL / Apellido" at bounding box center [215, 85] width 59 height 5
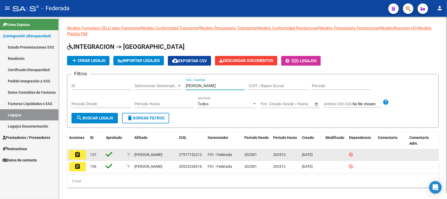
type input "torres"
click at [79, 155] on mat-icon "assignment" at bounding box center [77, 154] width 6 height 6
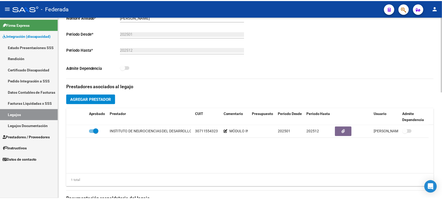
scroll to position [164, 0]
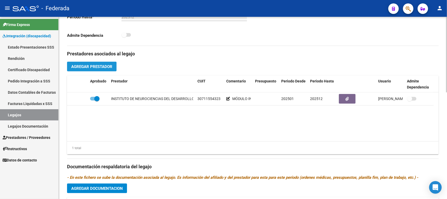
click at [111, 68] on span "Agregar Prestador" at bounding box center [91, 66] width 41 height 5
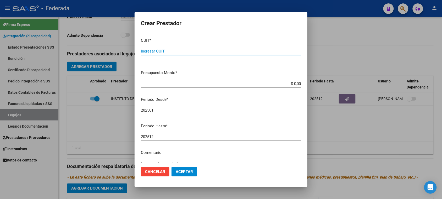
paste input "27-27094833-8"
type input "27-27094833-8"
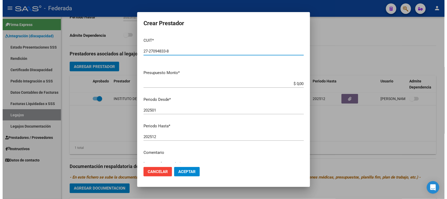
scroll to position [50, 0]
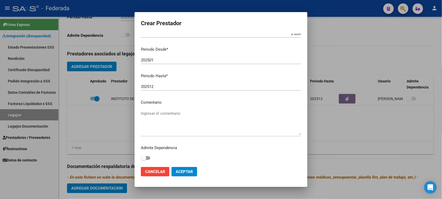
click at [164, 113] on textarea "Ingresar el comentario" at bounding box center [221, 122] width 160 height 25
type textarea "TRANSPORTE"
click at [183, 169] on span "Aceptar" at bounding box center [184, 171] width 17 height 5
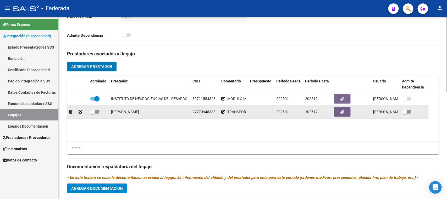
click at [91, 112] on span at bounding box center [92, 111] width 5 height 5
click at [93, 114] on input "checkbox" at bounding box center [93, 114] width 0 height 0
checkbox input "true"
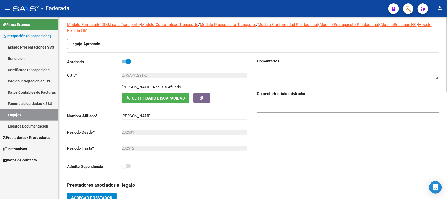
scroll to position [0, 0]
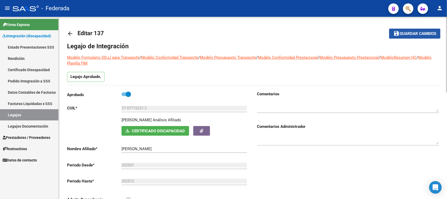
click at [414, 37] on button "save Guardar cambios" at bounding box center [415, 34] width 51 height 10
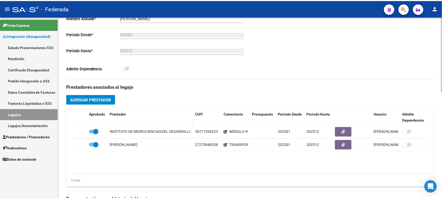
scroll to position [131, 0]
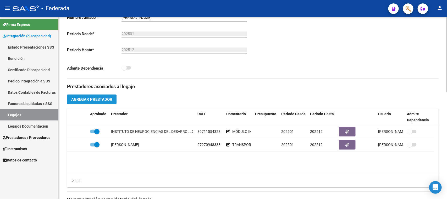
click at [107, 99] on span "Agregar Prestador" at bounding box center [91, 99] width 41 height 5
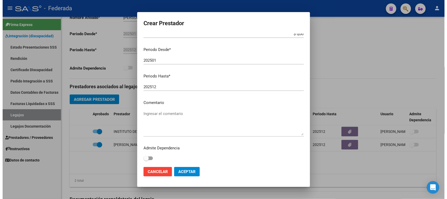
scroll to position [50, 0]
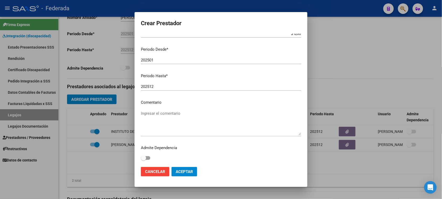
type input "27-31003079-7"
click at [165, 115] on textarea "Ingresar el comentario" at bounding box center [221, 122] width 160 height 25
type textarea "MAESTRO DE APOYO"
click at [182, 171] on span "Aceptar" at bounding box center [184, 171] width 17 height 5
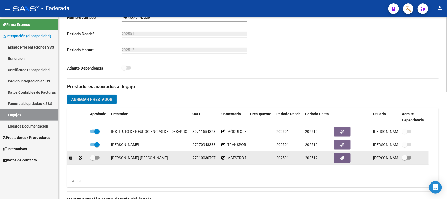
click at [93, 158] on span at bounding box center [92, 157] width 5 height 5
click at [93, 159] on input "checkbox" at bounding box center [93, 159] width 0 height 0
checkbox input "true"
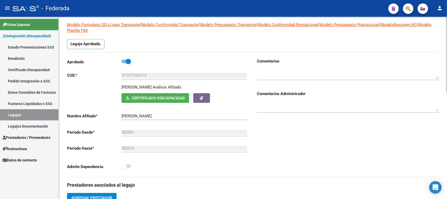
scroll to position [0, 0]
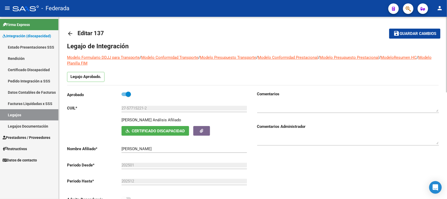
click at [406, 34] on span "Guardar cambios" at bounding box center [418, 33] width 37 height 5
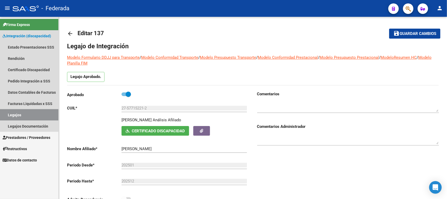
click at [14, 116] on link "Legajos" at bounding box center [29, 114] width 58 height 11
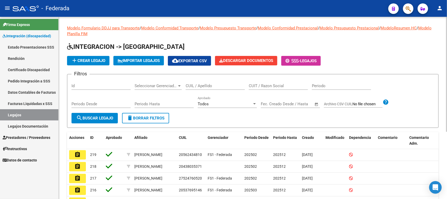
click at [204, 88] on div "CUIL / Apellido" at bounding box center [215, 83] width 59 height 11
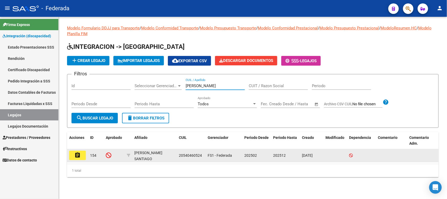
type input "TURK"
click at [80, 154] on mat-icon "assignment" at bounding box center [77, 155] width 6 height 6
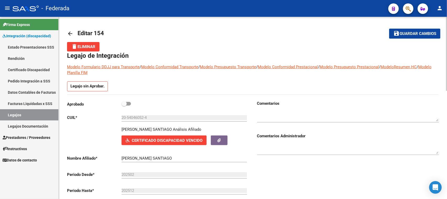
click at [123, 102] on span at bounding box center [124, 103] width 5 height 5
click at [124, 105] on input "checkbox" at bounding box center [124, 105] width 0 height 0
checkbox input "true"
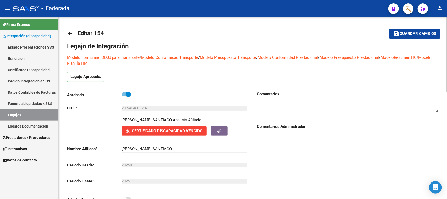
click at [425, 31] on span "Guardar cambios" at bounding box center [418, 33] width 37 height 5
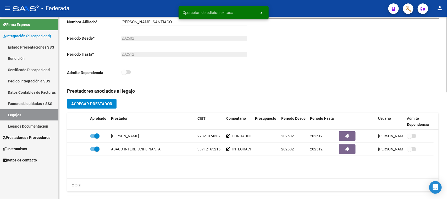
scroll to position [131, 0]
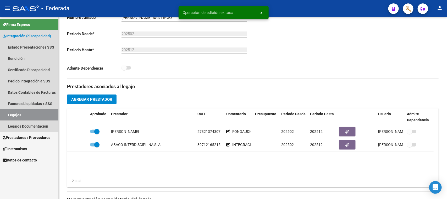
click at [35, 112] on link "Legajos" at bounding box center [29, 114] width 58 height 11
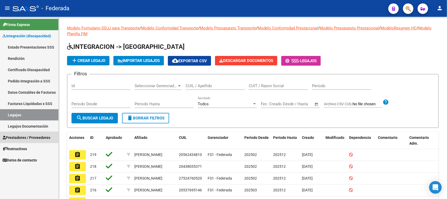
click at [18, 136] on span "Prestadores / Proveedores" at bounding box center [27, 137] width 48 height 6
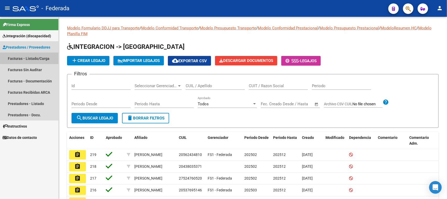
click at [32, 56] on link "Facturas - Listado/Carga" at bounding box center [29, 58] width 58 height 11
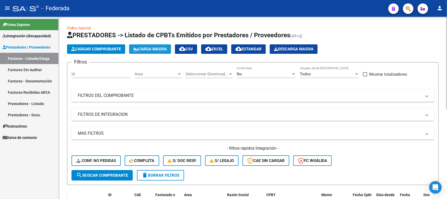
click at [167, 50] on span "Carga Masiva" at bounding box center [150, 49] width 34 height 5
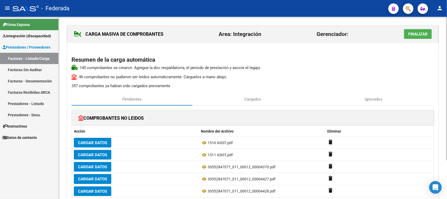
scroll to position [50, 0]
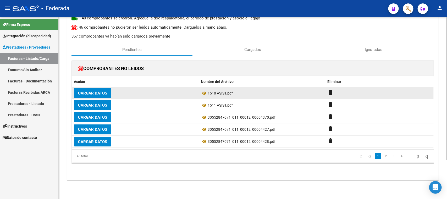
click at [106, 95] on span "Cargar Datos" at bounding box center [92, 93] width 29 height 5
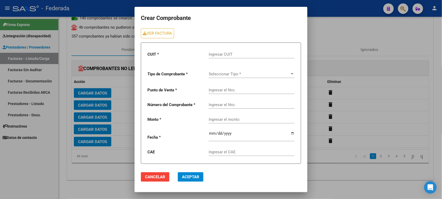
click at [153, 174] on span "Cancelar" at bounding box center [155, 176] width 20 height 5
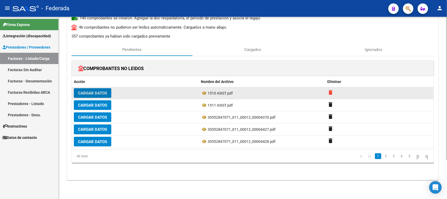
click at [330, 93] on mat-icon "delete" at bounding box center [331, 92] width 6 height 6
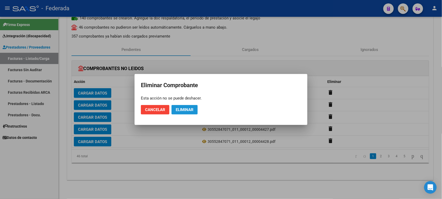
click at [189, 112] on button "Eliminar" at bounding box center [185, 109] width 26 height 9
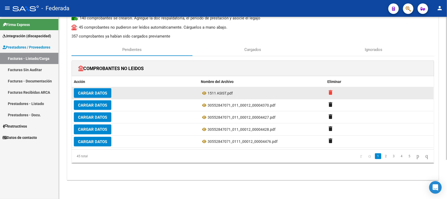
click at [333, 93] on mat-icon "delete" at bounding box center [331, 92] width 6 height 6
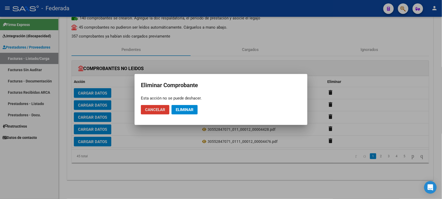
click at [190, 110] on span "Eliminar" at bounding box center [185, 109] width 18 height 5
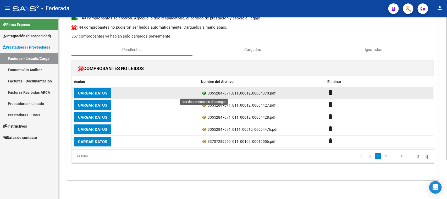
click at [204, 92] on icon at bounding box center [204, 93] width 7 height 6
click at [92, 90] on button "Cargar Datos" at bounding box center [92, 93] width 37 height 10
click at [102, 93] on span "Cargar Datos" at bounding box center [92, 93] width 29 height 5
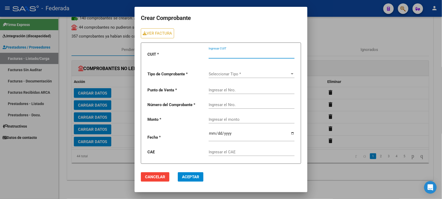
click at [231, 54] on input "Ingresar CUIT" at bounding box center [252, 54] width 86 height 5
paste input "30-55284707-1"
type input "30-55284707-1"
click at [241, 76] on span "Seleccionar Tipo *" at bounding box center [249, 74] width 81 height 5
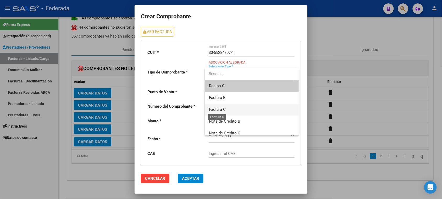
click at [224, 108] on span "Factura C" at bounding box center [217, 109] width 17 height 5
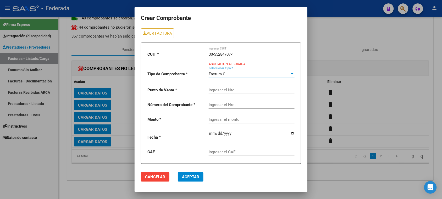
click at [241, 88] on input "Ingresar el Nro." at bounding box center [252, 90] width 86 height 5
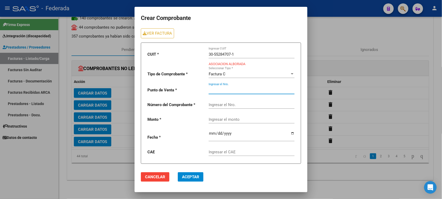
paste input "0012"
type input "0012"
click at [232, 107] on input "Ingresar el Nro." at bounding box center [252, 104] width 86 height 5
paste input "00004370"
type input "00004370"
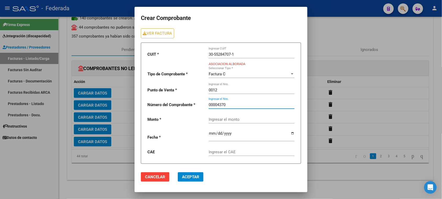
click at [220, 172] on mat-dialog-actions "Cancelar Aceptar" at bounding box center [221, 177] width 160 height 18
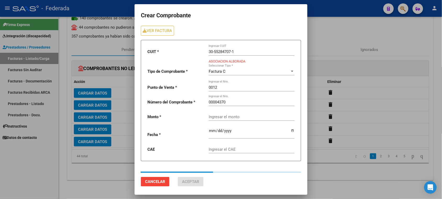
type input "729225.79"
type input "2025-06-02"
type input "75221245487270"
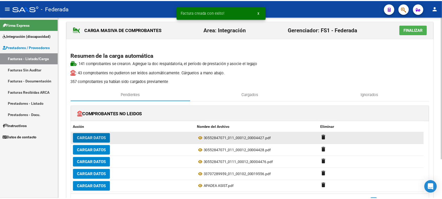
scroll to position [0, 0]
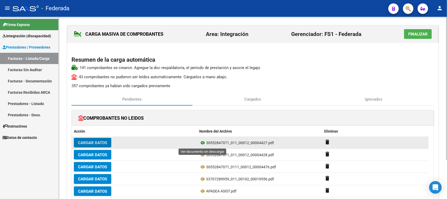
click at [202, 142] on icon at bounding box center [202, 142] width 7 height 6
click at [108, 143] on button "Cargar Datos" at bounding box center [92, 143] width 37 height 10
click at [202, 143] on icon at bounding box center [202, 142] width 7 height 6
click at [98, 140] on button "Cargar Datos" at bounding box center [92, 143] width 37 height 10
click at [87, 142] on span "Cargar Datos" at bounding box center [92, 142] width 29 height 5
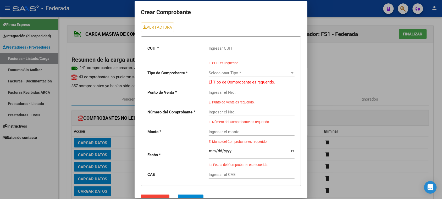
click at [219, 47] on input "Ingresar CUIT" at bounding box center [252, 48] width 86 height 5
paste input "30-55284707-1"
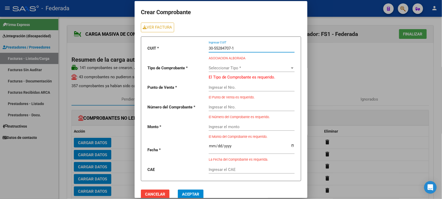
type input "30-55284707-1"
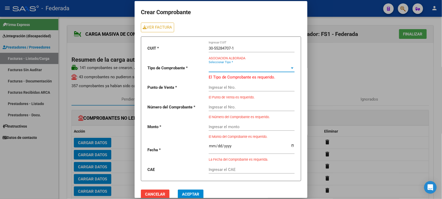
click at [221, 66] on span "Seleccionar Tipo *" at bounding box center [249, 68] width 81 height 5
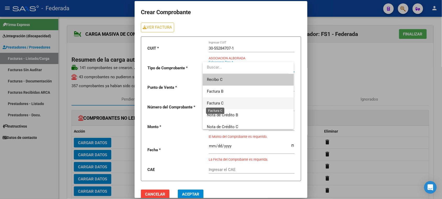
click at [217, 102] on span "Factura C" at bounding box center [215, 103] width 17 height 5
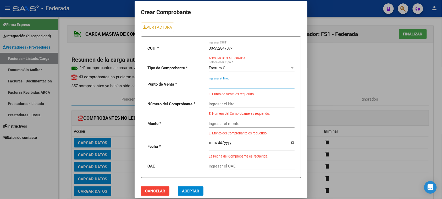
click at [226, 82] on input "Ingresar el Nro." at bounding box center [252, 84] width 86 height 5
paste input "0012"
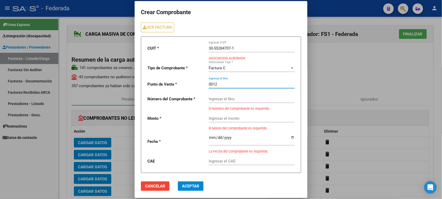
type input "0012"
click at [229, 100] on input "Ingresar el Nro." at bounding box center [252, 98] width 86 height 5
paste input "00004427"
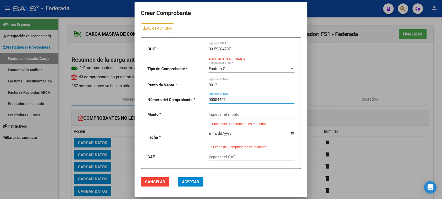
type input "00004427"
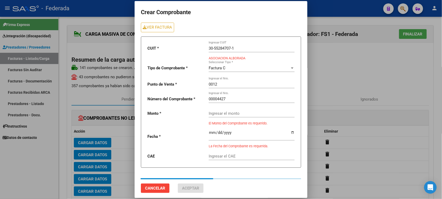
click at [235, 176] on mat-dialog-actions "Cancelar Aceptar" at bounding box center [221, 183] width 160 height 23
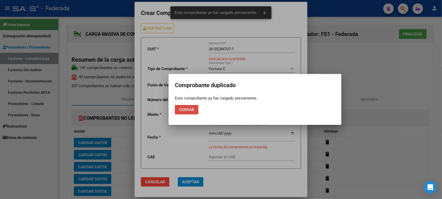
click at [189, 111] on span "Cerrar" at bounding box center [186, 109] width 15 height 5
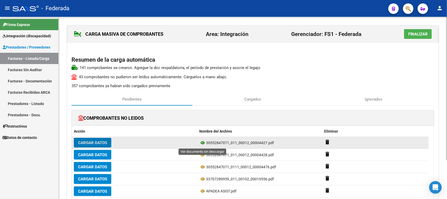
click at [201, 142] on icon at bounding box center [202, 142] width 7 height 6
click at [108, 144] on button "Cargar Datos" at bounding box center [92, 143] width 37 height 10
click at [102, 144] on span "Cargar Datos" at bounding box center [92, 142] width 29 height 5
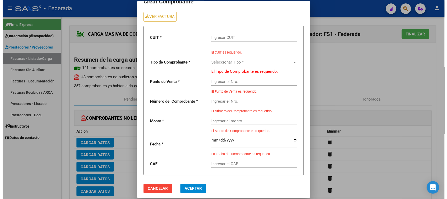
scroll to position [16, 0]
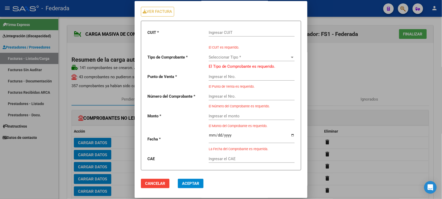
click at [163, 182] on span "Cancelar" at bounding box center [155, 183] width 20 height 5
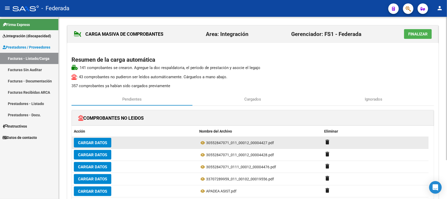
drag, startPoint x: 206, startPoint y: 143, endPoint x: 267, endPoint y: 143, distance: 60.3
click at [267, 143] on span "30552847071_011_00012_00004427.pdf" at bounding box center [240, 143] width 68 height 4
copy span "30552847071_011_00012_00004427"
click at [109, 141] on button "Cargar Datos" at bounding box center [92, 143] width 37 height 10
click at [102, 141] on span "Cargar Datos" at bounding box center [92, 142] width 29 height 5
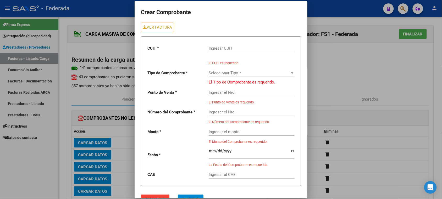
click at [231, 49] on input "Ingresar CUIT" at bounding box center [252, 48] width 86 height 5
paste input "30-55284707-1"
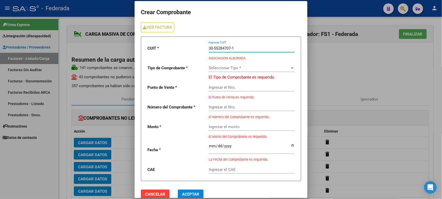
type input "30-55284707-1"
click at [236, 68] on span "Seleccionar Tipo *" at bounding box center [249, 68] width 81 height 5
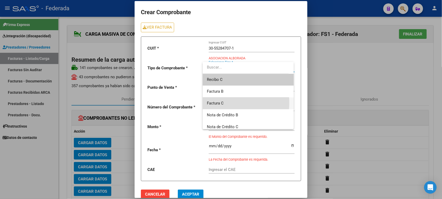
click at [226, 102] on span "Factura C" at bounding box center [248, 103] width 83 height 12
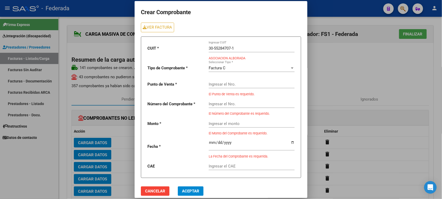
drag, startPoint x: 224, startPoint y: 7, endPoint x: 179, endPoint y: 4, distance: 44.9
click at [179, 4] on mat-dialog-container "Crear Comprobante VER FACTURA CUIT * 30-55284707-1 Ingresar CUIT ASOCIACION ALB…" at bounding box center [221, 99] width 173 height 197
click at [163, 187] on button "Cancelar" at bounding box center [155, 190] width 29 height 9
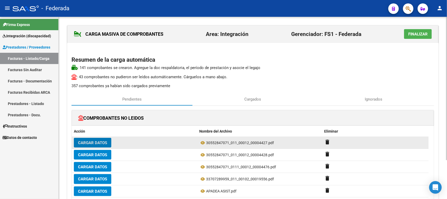
click at [260, 142] on span "30552847071_011_00012_00004427.pdf" at bounding box center [240, 143] width 68 height 4
click at [253, 140] on div "30552847071_011_00012_00004427.pdf" at bounding box center [259, 142] width 121 height 6
click at [202, 143] on icon at bounding box center [202, 142] width 7 height 6
click at [107, 143] on span "Cargar Datos" at bounding box center [92, 142] width 29 height 5
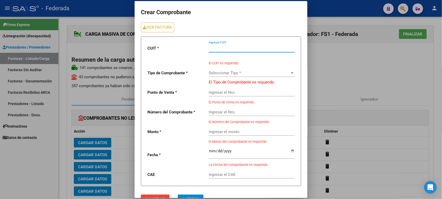
click at [240, 49] on input "Ingresar CUIT" at bounding box center [252, 48] width 86 height 5
paste input "30-55284707-1"
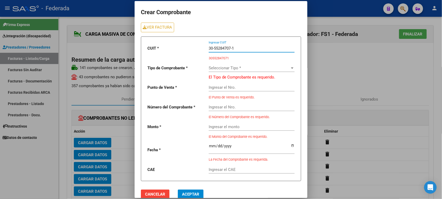
type input "30-55284707-1"
click at [235, 70] on div "Seleccionar Tipo * Seleccionar Tipo *" at bounding box center [252, 66] width 86 height 11
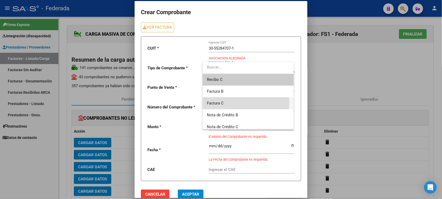
click at [231, 102] on span "Factura C" at bounding box center [248, 103] width 83 height 12
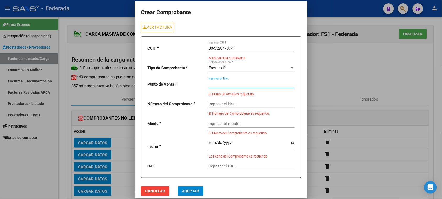
click at [230, 83] on input "Ingresar el Nro." at bounding box center [252, 84] width 86 height 5
paste input "0012"
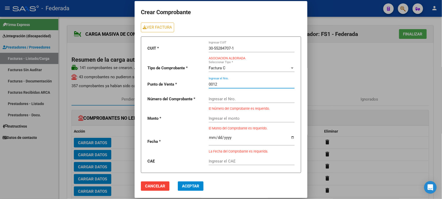
click at [212, 84] on input "0012" at bounding box center [252, 84] width 86 height 5
type input "000012"
click at [218, 100] on input "Ingresar el Nro." at bounding box center [252, 98] width 86 height 5
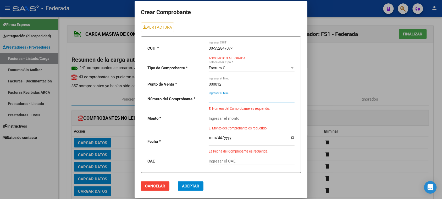
paste input "00004427"
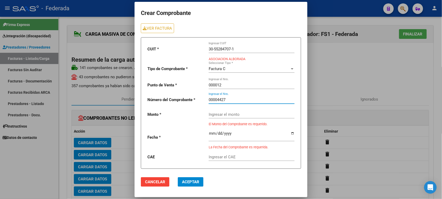
type input "00004427"
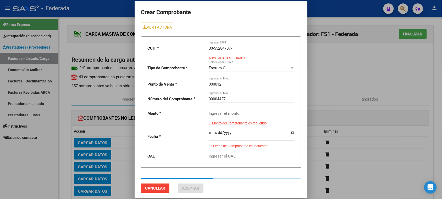
click at [226, 178] on mat-dialog-actions "Cancelar Aceptar" at bounding box center [221, 183] width 160 height 23
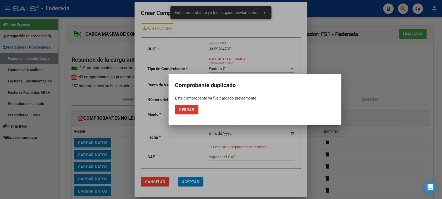
click at [190, 109] on span "Cerrar" at bounding box center [186, 109] width 15 height 5
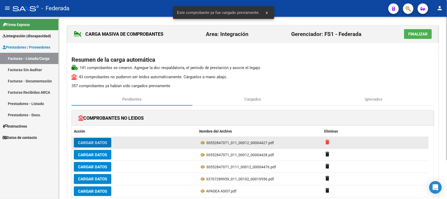
click at [329, 139] on mat-icon "delete" at bounding box center [328, 142] width 6 height 6
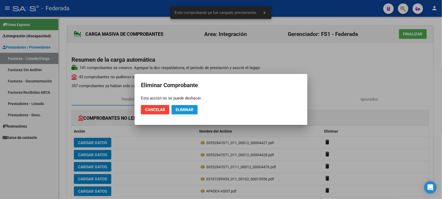
click at [196, 109] on button "Eliminar" at bounding box center [185, 109] width 26 height 9
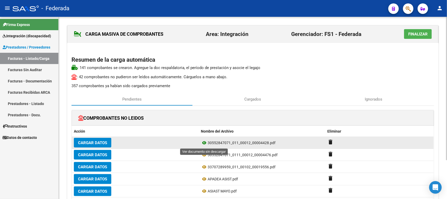
click at [205, 143] on icon at bounding box center [204, 142] width 7 height 6
click at [107, 143] on span "Cargar Datos" at bounding box center [92, 142] width 29 height 5
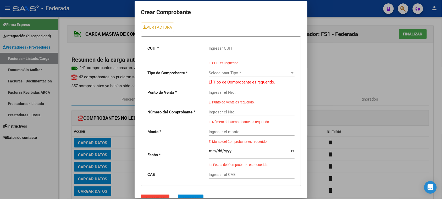
click at [240, 49] on input "Ingresar CUIT" at bounding box center [252, 48] width 86 height 5
paste input "30-55284707-1"
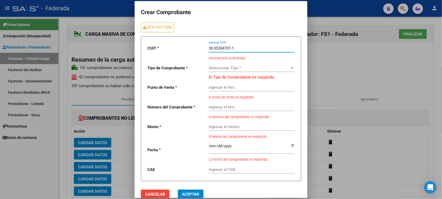
type input "30-55284707-1"
click at [237, 69] on span "Seleccionar Tipo *" at bounding box center [249, 68] width 81 height 5
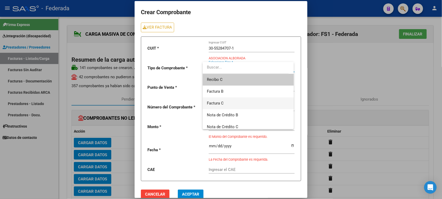
click at [228, 102] on span "Factura C" at bounding box center [248, 103] width 83 height 12
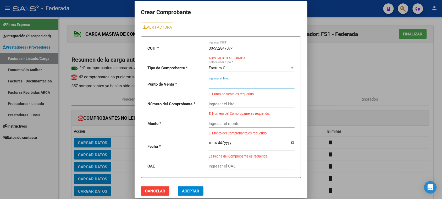
click at [223, 84] on input "Ingresar el Nro." at bounding box center [252, 84] width 86 height 5
paste input "0012"
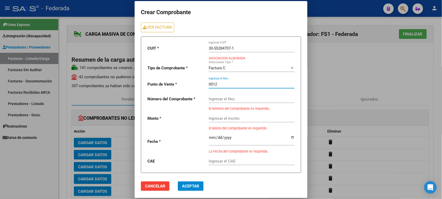
type input "0012"
click at [237, 95] on div "Ingresar el Nro." at bounding box center [252, 96] width 86 height 11
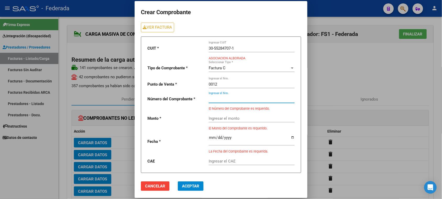
paste input "00004428"
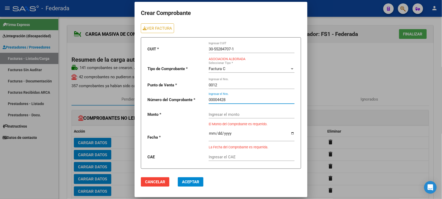
type input "00004428"
click at [243, 173] on mat-dialog-actions "Cancelar Aceptar" at bounding box center [221, 182] width 160 height 18
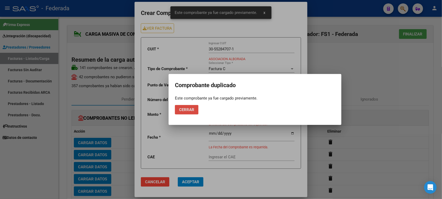
click at [195, 112] on button "Cerrar" at bounding box center [187, 109] width 24 height 9
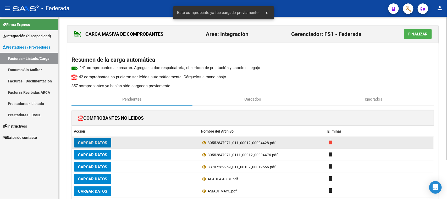
click at [331, 142] on mat-icon "delete" at bounding box center [331, 142] width 6 height 6
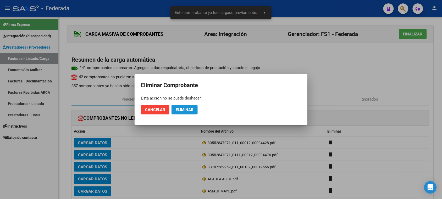
click at [193, 111] on span "Eliminar" at bounding box center [185, 109] width 18 height 5
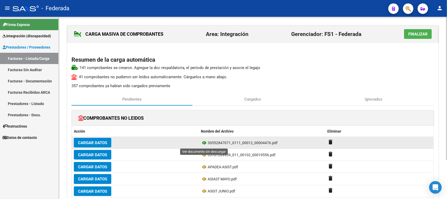
click at [202, 143] on icon at bounding box center [204, 142] width 7 height 6
click at [104, 142] on span "Cargar Datos" at bounding box center [92, 142] width 29 height 5
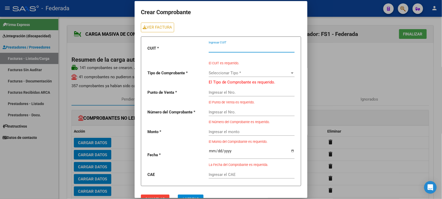
click at [235, 50] on input "Ingresar CUIT" at bounding box center [252, 48] width 86 height 5
paste input "30-55284707-1"
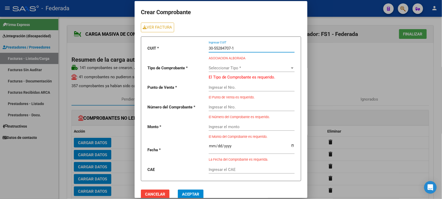
type input "30-55284707-1"
click at [236, 70] on div "Seleccionar Tipo * Seleccionar Tipo *" at bounding box center [252, 66] width 86 height 11
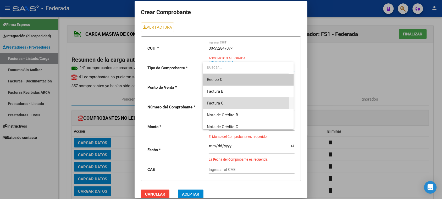
click at [230, 101] on span "Factura C" at bounding box center [248, 103] width 83 height 12
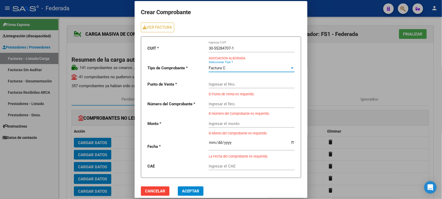
click at [224, 81] on div "Ingresar el Nro." at bounding box center [252, 82] width 86 height 11
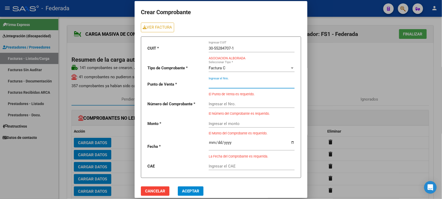
paste input "0012"
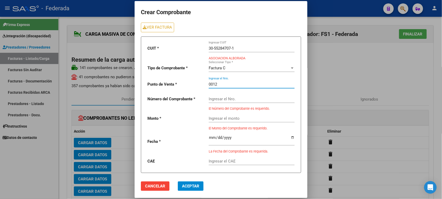
type input "0012"
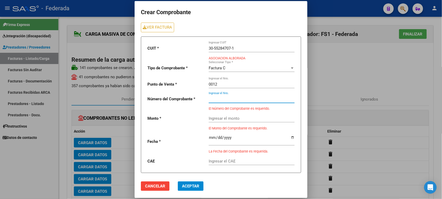
click at [237, 99] on input "Ingresar el Nro." at bounding box center [252, 98] width 86 height 5
paste input "00004476"
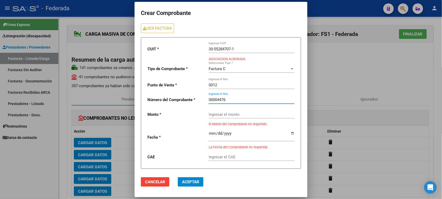
type input "00004476"
click at [218, 179] on mat-dialog-actions "Cancelar Aceptar" at bounding box center [221, 182] width 160 height 18
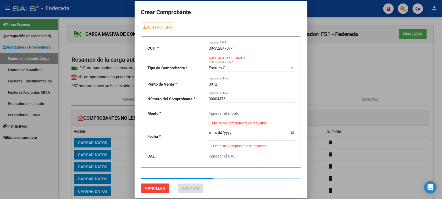
type input "729225.79"
type input "2025-08-01"
type input "75311573802113"
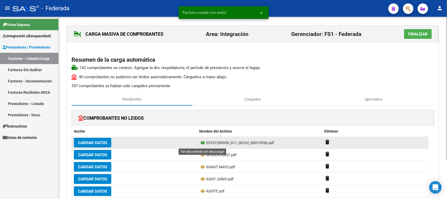
click at [202, 142] on icon at bounding box center [202, 142] width 7 height 6
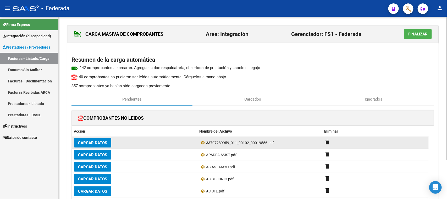
click at [208, 142] on span "33707289959_011_00102_00019556.pdf" at bounding box center [240, 143] width 68 height 4
click at [217, 143] on span "33707289959_011_00102_00019556.pdf" at bounding box center [240, 143] width 68 height 4
click at [226, 142] on span "33707289959_011_00102_00019556.pdf" at bounding box center [240, 143] width 68 height 4
drag, startPoint x: 228, startPoint y: 143, endPoint x: 206, endPoint y: 142, distance: 22.3
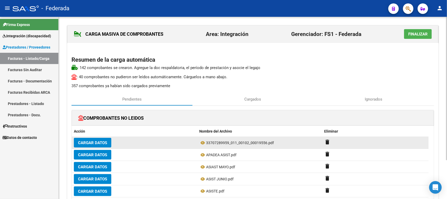
click at [206, 142] on span "33707289959_011_00102_00019556.pdf" at bounding box center [240, 143] width 68 height 4
copy span "33707289959"
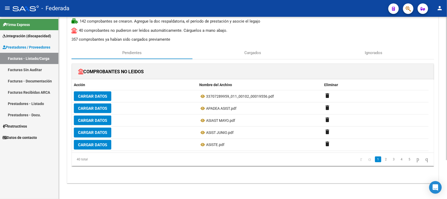
scroll to position [50, 0]
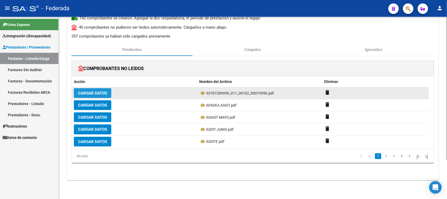
click at [105, 91] on span "Cargar Datos" at bounding box center [92, 93] width 29 height 5
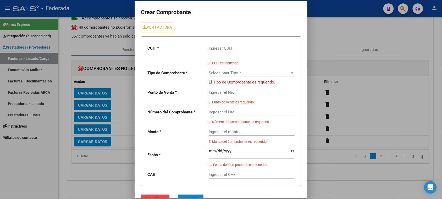
click at [236, 45] on div "Ingresar CUIT" at bounding box center [252, 46] width 86 height 11
paste input "33-70728995-9"
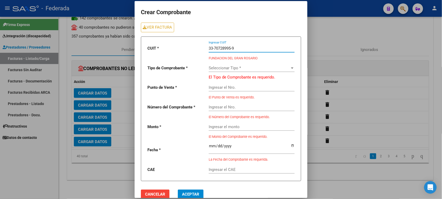
type input "33-70728995-9"
click at [237, 65] on div "Seleccionar Tipo * Seleccionar Tipo *" at bounding box center [252, 66] width 86 height 11
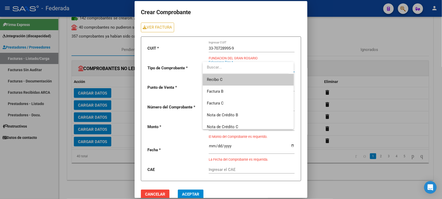
click at [261, 47] on div at bounding box center [221, 99] width 442 height 199
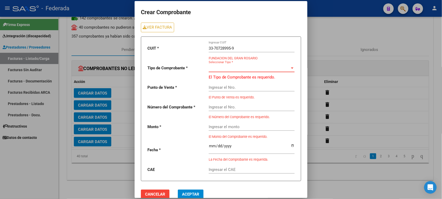
click at [253, 66] on span "Seleccionar Tipo *" at bounding box center [249, 68] width 81 height 5
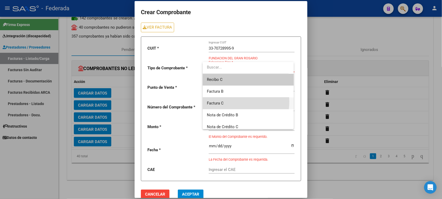
click at [230, 101] on span "Factura C" at bounding box center [248, 103] width 83 height 12
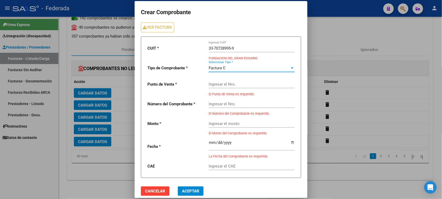
click at [231, 87] on div "Ingresar el Nro." at bounding box center [252, 82] width 86 height 11
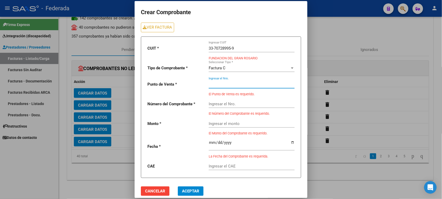
paste input "00102"
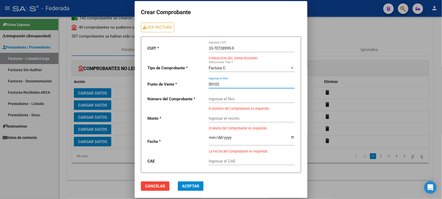
type input "00102"
click at [237, 100] on input "Ingresar el Nro." at bounding box center [252, 98] width 86 height 5
paste input "00019556"
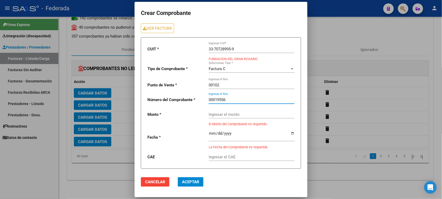
type input "00019556"
click at [254, 183] on mat-dialog-actions "Cancelar Aceptar" at bounding box center [221, 182] width 160 height 18
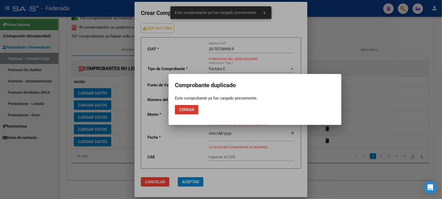
click at [182, 106] on button "Cerrar" at bounding box center [187, 109] width 24 height 9
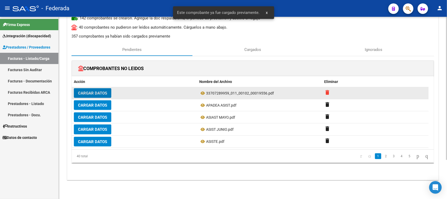
click at [327, 92] on mat-icon "delete" at bounding box center [328, 92] width 6 height 6
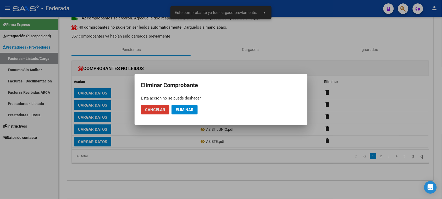
click at [195, 105] on button "Eliminar" at bounding box center [185, 109] width 26 height 9
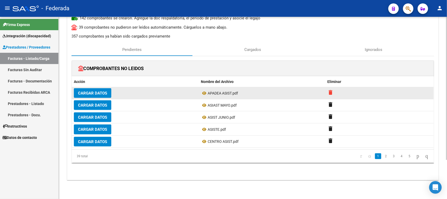
click at [329, 94] on mat-icon "delete" at bounding box center [331, 92] width 6 height 6
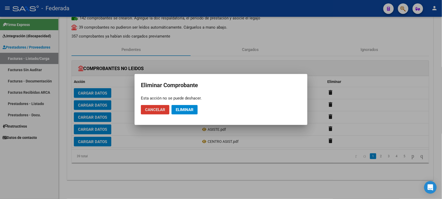
click at [191, 110] on span "Eliminar" at bounding box center [185, 109] width 18 height 5
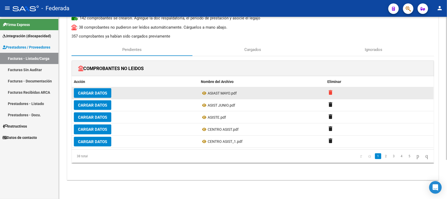
click at [331, 93] on mat-icon "delete" at bounding box center [331, 92] width 6 height 6
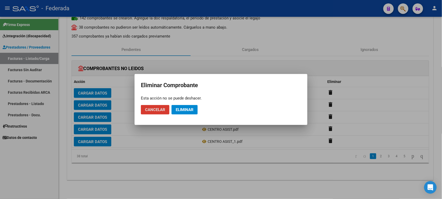
click at [190, 109] on span "Eliminar" at bounding box center [185, 109] width 18 height 5
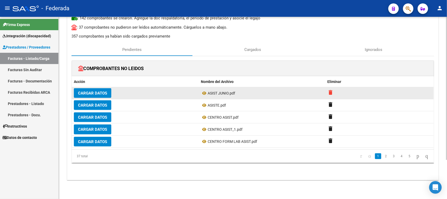
click at [330, 92] on mat-icon "delete" at bounding box center [331, 92] width 6 height 6
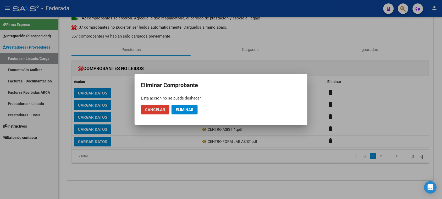
click at [193, 108] on span "Eliminar" at bounding box center [185, 109] width 18 height 5
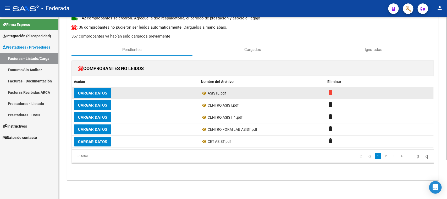
click at [332, 93] on mat-icon "delete" at bounding box center [331, 92] width 6 height 6
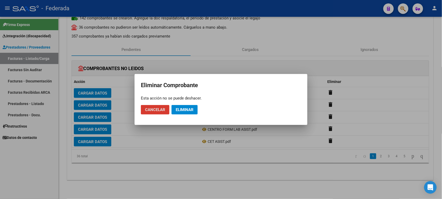
click at [182, 109] on span "Eliminar" at bounding box center [185, 109] width 18 height 5
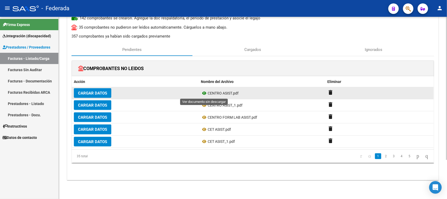
click at [204, 94] on icon at bounding box center [204, 93] width 7 height 6
click at [330, 91] on mat-icon "delete" at bounding box center [331, 92] width 6 height 6
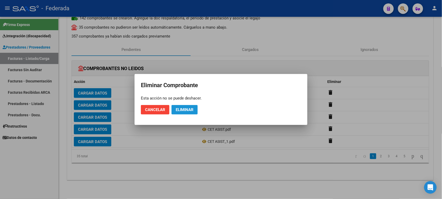
click at [189, 109] on span "Eliminar" at bounding box center [185, 109] width 18 height 5
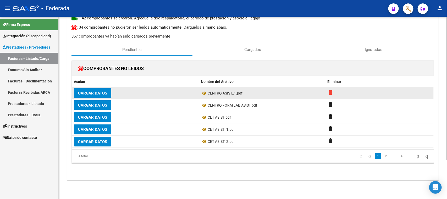
click at [332, 93] on mat-icon "delete" at bounding box center [331, 92] width 6 height 6
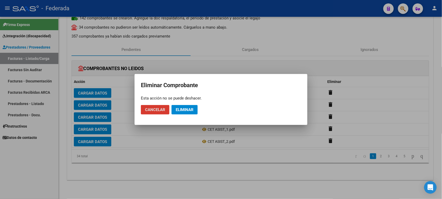
click at [196, 110] on button "Eliminar" at bounding box center [185, 109] width 26 height 9
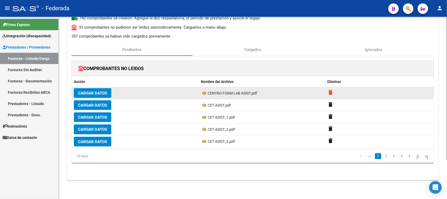
click at [330, 92] on mat-icon "delete" at bounding box center [331, 92] width 6 height 6
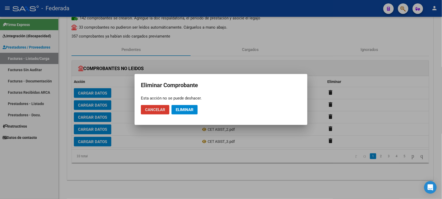
click at [194, 109] on span "Eliminar" at bounding box center [185, 109] width 18 height 5
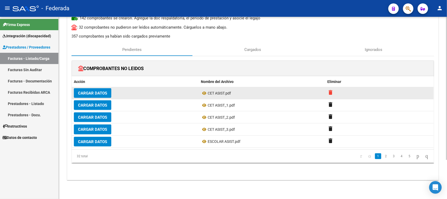
click at [332, 92] on mat-icon "delete" at bounding box center [331, 92] width 6 height 6
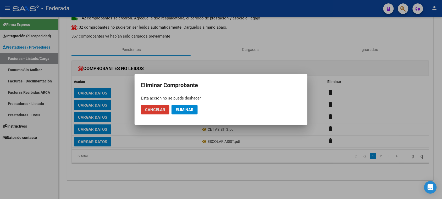
click at [192, 108] on span "Eliminar" at bounding box center [185, 109] width 18 height 5
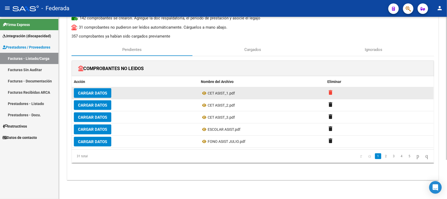
click at [328, 92] on mat-icon "delete" at bounding box center [331, 92] width 6 height 6
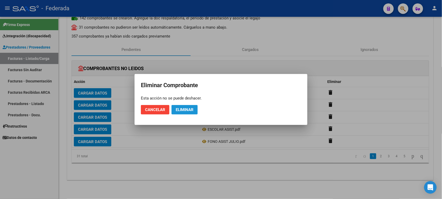
click at [192, 108] on span "Eliminar" at bounding box center [185, 109] width 18 height 5
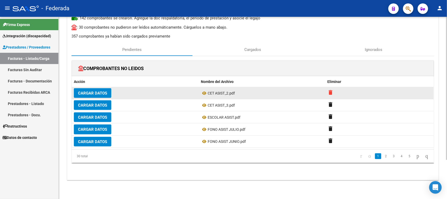
click at [332, 92] on mat-icon "delete" at bounding box center [331, 92] width 6 height 6
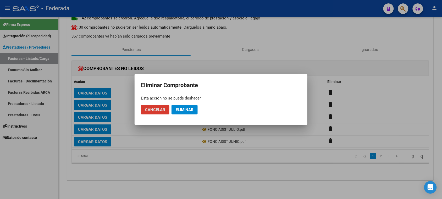
click at [188, 113] on button "Eliminar" at bounding box center [185, 109] width 26 height 9
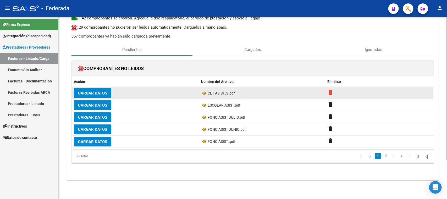
click at [331, 93] on mat-icon "delete" at bounding box center [331, 92] width 6 height 6
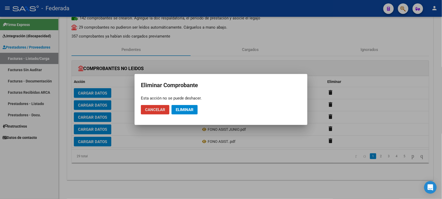
click at [193, 108] on span "Eliminar" at bounding box center [185, 109] width 18 height 5
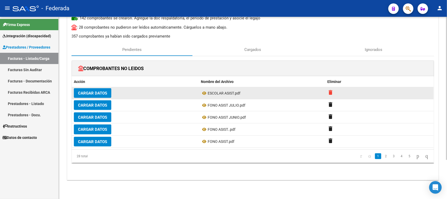
click at [333, 91] on mat-icon "delete" at bounding box center [331, 92] width 6 height 6
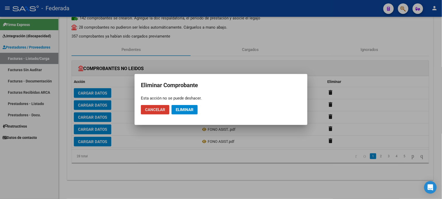
click at [186, 108] on span "Eliminar" at bounding box center [185, 109] width 18 height 5
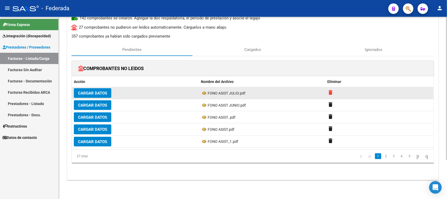
click at [332, 92] on mat-icon "delete" at bounding box center [331, 92] width 6 height 6
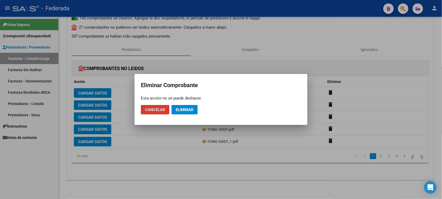
click at [186, 107] on button "Eliminar" at bounding box center [185, 109] width 26 height 9
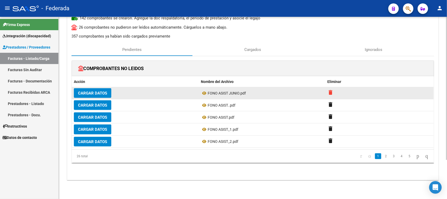
click at [330, 93] on mat-icon "delete" at bounding box center [331, 92] width 6 height 6
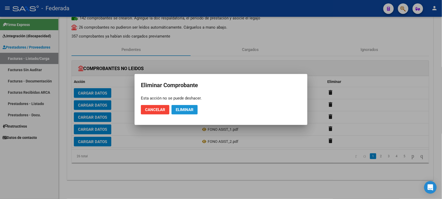
click at [193, 106] on button "Eliminar" at bounding box center [185, 109] width 26 height 9
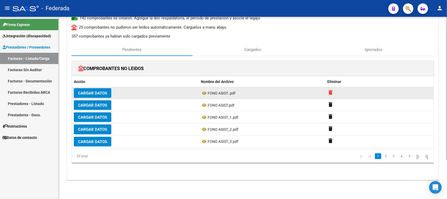
click at [331, 93] on mat-icon "delete" at bounding box center [331, 92] width 6 height 6
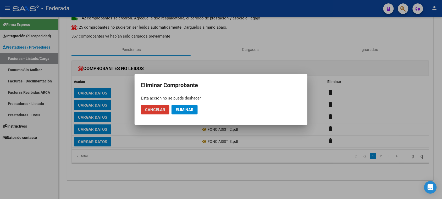
click at [195, 108] on button "Eliminar" at bounding box center [185, 109] width 26 height 9
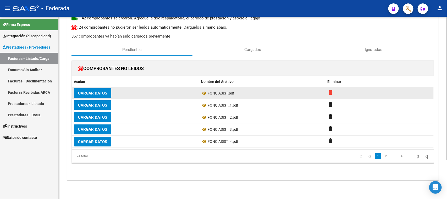
click at [330, 92] on mat-icon "delete" at bounding box center [331, 92] width 6 height 6
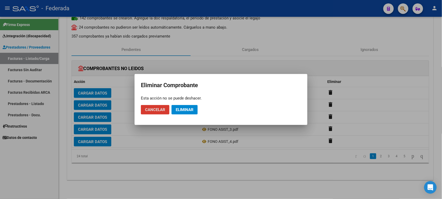
click at [173, 108] on button "Eliminar" at bounding box center [185, 109] width 26 height 9
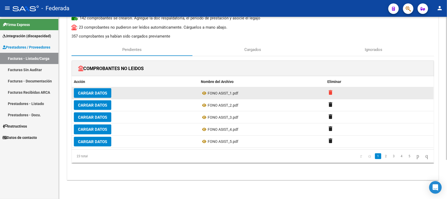
click at [330, 92] on mat-icon "delete" at bounding box center [331, 92] width 6 height 6
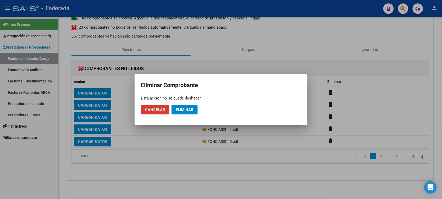
click at [189, 106] on button "Eliminar" at bounding box center [185, 109] width 26 height 9
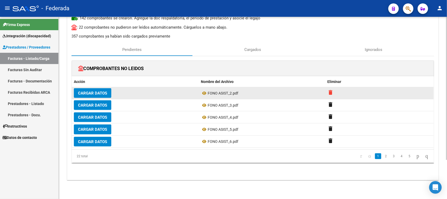
click at [329, 92] on mat-icon "delete" at bounding box center [331, 92] width 6 height 6
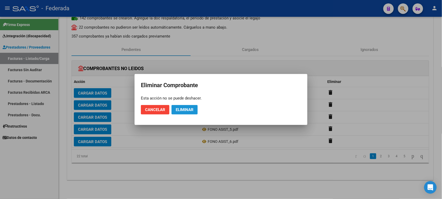
click at [191, 110] on span "Eliminar" at bounding box center [185, 109] width 18 height 5
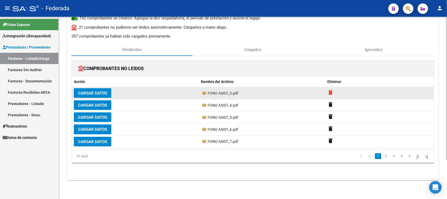
click at [330, 94] on mat-icon "delete" at bounding box center [331, 92] width 6 height 6
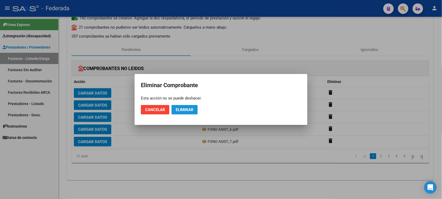
click at [193, 108] on span "Eliminar" at bounding box center [185, 109] width 18 height 5
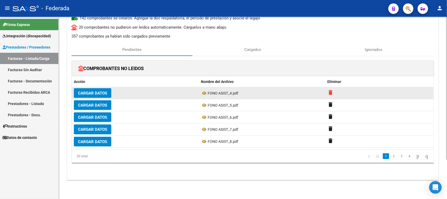
click at [330, 93] on mat-icon "delete" at bounding box center [331, 92] width 6 height 6
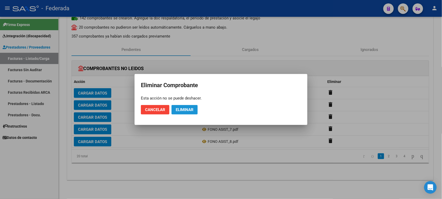
click at [195, 111] on button "Eliminar" at bounding box center [185, 109] width 26 height 9
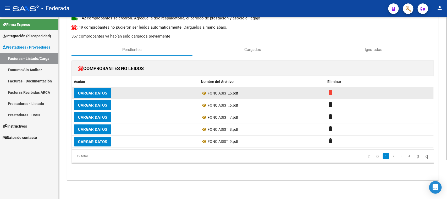
click at [331, 93] on mat-icon "delete" at bounding box center [331, 92] width 6 height 6
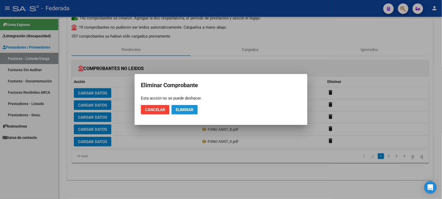
click at [187, 110] on span "Eliminar" at bounding box center [185, 109] width 18 height 5
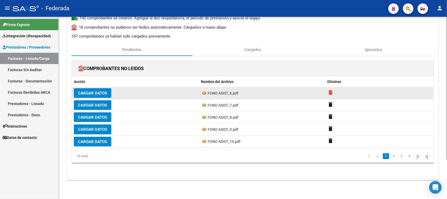
click at [332, 93] on mat-icon "delete" at bounding box center [331, 92] width 6 height 6
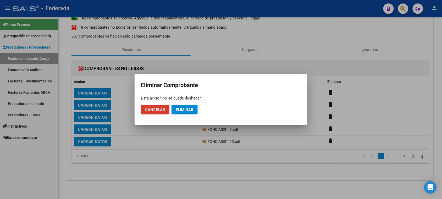
click at [188, 108] on span "Eliminar" at bounding box center [185, 109] width 18 height 5
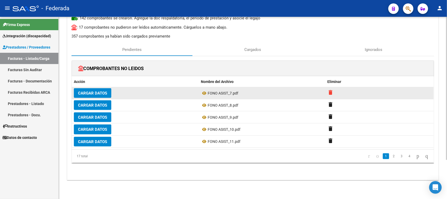
click at [330, 92] on mat-icon "delete" at bounding box center [331, 92] width 6 height 6
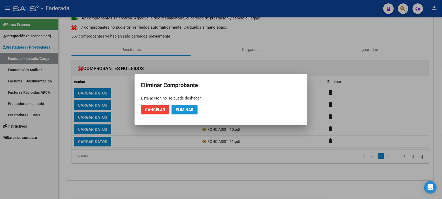
click at [185, 105] on button "Eliminar" at bounding box center [185, 109] width 26 height 9
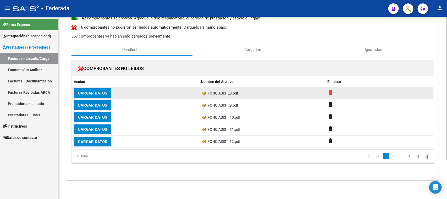
click at [332, 93] on mat-icon "delete" at bounding box center [331, 92] width 6 height 6
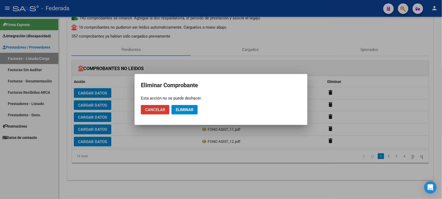
click at [196, 110] on button "Eliminar" at bounding box center [185, 109] width 26 height 9
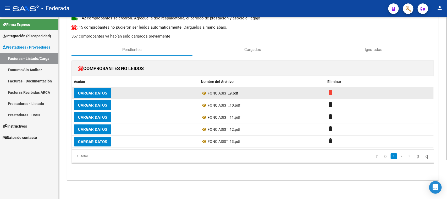
click at [332, 91] on mat-icon "delete" at bounding box center [331, 92] width 6 height 6
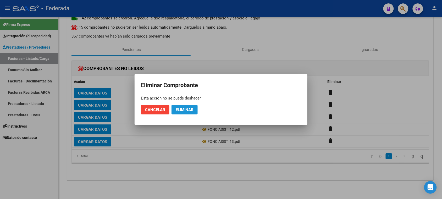
click at [192, 110] on span "Eliminar" at bounding box center [185, 109] width 18 height 5
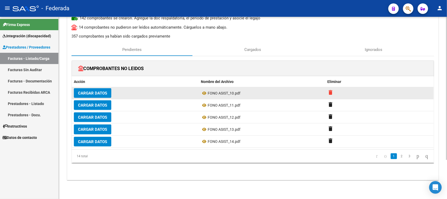
click at [331, 93] on mat-icon "delete" at bounding box center [331, 92] width 6 height 6
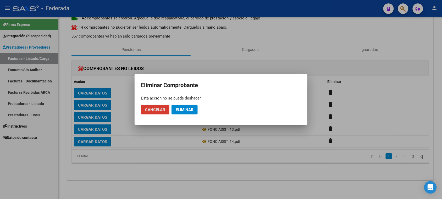
click at [187, 111] on span "Eliminar" at bounding box center [185, 109] width 18 height 5
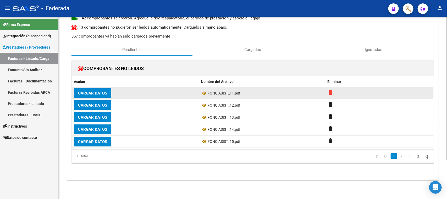
click at [330, 91] on mat-icon "delete" at bounding box center [331, 92] width 6 height 6
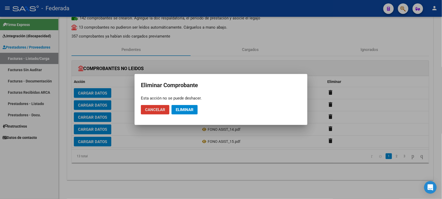
click at [188, 104] on mat-dialog-actions "Cancelar Eliminar" at bounding box center [221, 110] width 160 height 18
click at [188, 108] on span "Eliminar" at bounding box center [185, 109] width 18 height 5
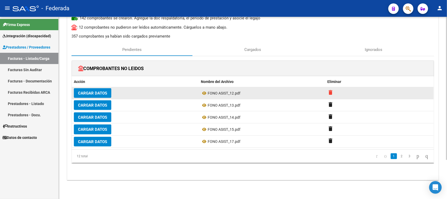
click at [332, 92] on mat-icon "delete" at bounding box center [331, 92] width 6 height 6
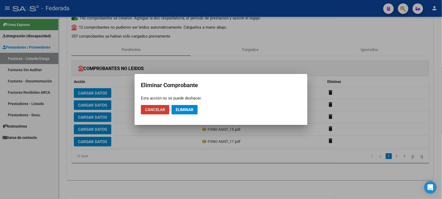
click at [190, 112] on button "Eliminar" at bounding box center [185, 109] width 26 height 9
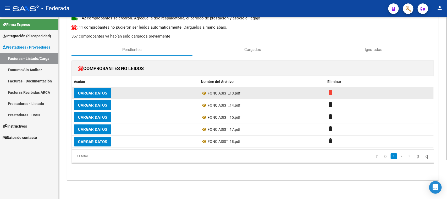
click at [330, 95] on mat-icon "delete" at bounding box center [331, 92] width 6 height 6
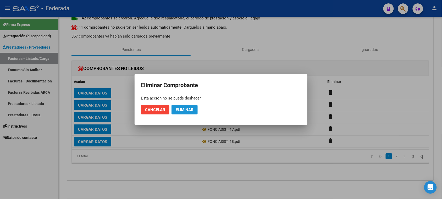
click at [187, 110] on span "Eliminar" at bounding box center [185, 109] width 18 height 5
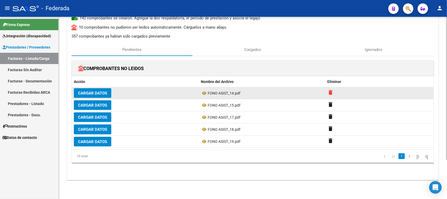
click at [333, 94] on mat-icon "delete" at bounding box center [331, 92] width 6 height 6
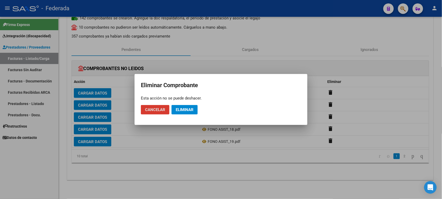
click at [185, 106] on button "Eliminar" at bounding box center [185, 109] width 26 height 9
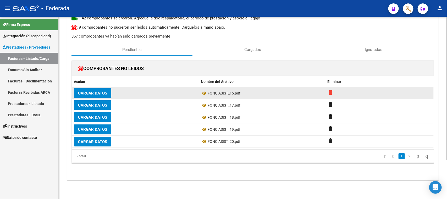
click at [332, 93] on mat-icon "delete" at bounding box center [331, 92] width 6 height 6
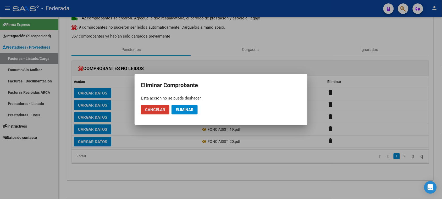
click at [181, 111] on span "Eliminar" at bounding box center [185, 109] width 18 height 5
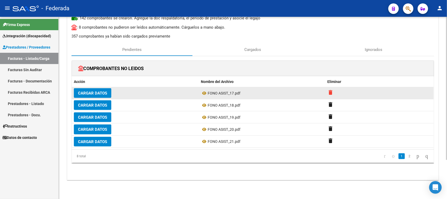
click at [333, 93] on mat-icon "delete" at bounding box center [331, 92] width 6 height 6
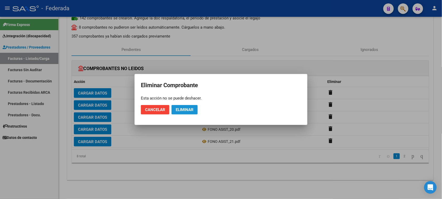
click at [185, 110] on span "Eliminar" at bounding box center [185, 109] width 18 height 5
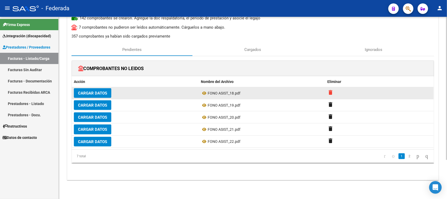
click at [332, 93] on mat-icon "delete" at bounding box center [331, 92] width 6 height 6
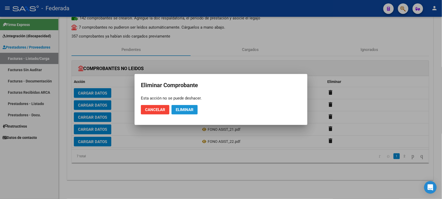
click at [186, 109] on span "Eliminar" at bounding box center [185, 109] width 18 height 5
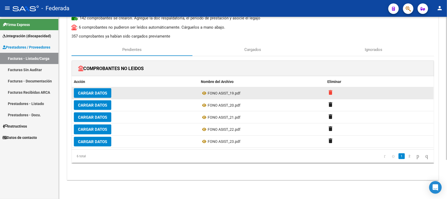
click at [332, 92] on mat-icon "delete" at bounding box center [331, 92] width 6 height 6
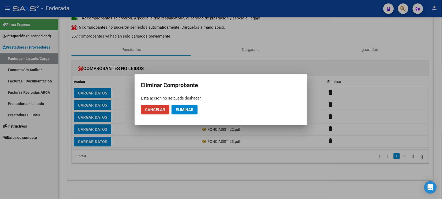
click at [190, 107] on span "Eliminar" at bounding box center [185, 109] width 18 height 5
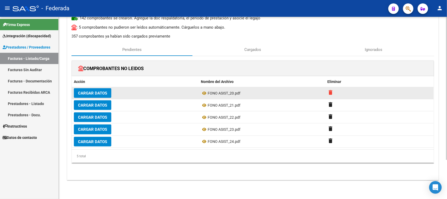
click at [330, 93] on mat-icon "delete" at bounding box center [331, 92] width 6 height 6
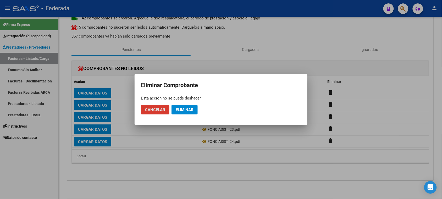
click at [191, 110] on span "Eliminar" at bounding box center [185, 109] width 18 height 5
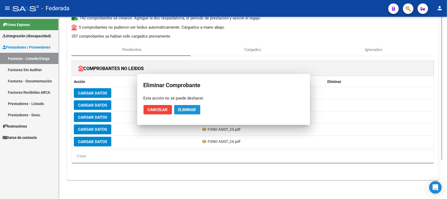
scroll to position [38, 0]
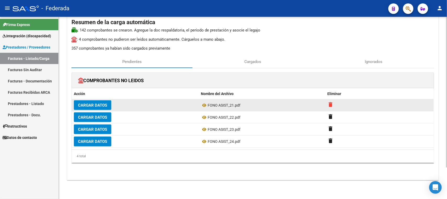
click at [331, 102] on mat-icon "delete" at bounding box center [331, 104] width 6 height 6
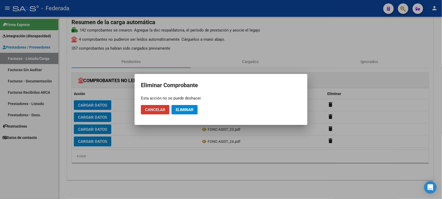
click at [191, 111] on span "Eliminar" at bounding box center [185, 109] width 18 height 5
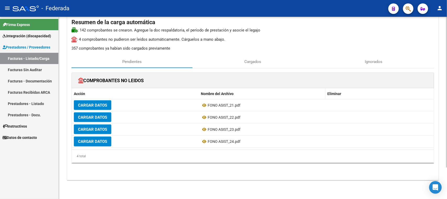
scroll to position [26, 0]
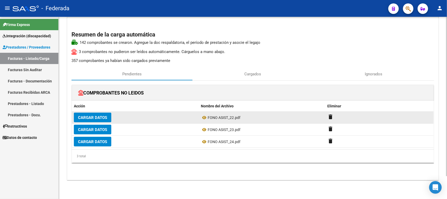
click at [330, 113] on datatable-body-cell "delete" at bounding box center [380, 117] width 108 height 12
click at [330, 115] on mat-icon "delete" at bounding box center [331, 117] width 6 height 6
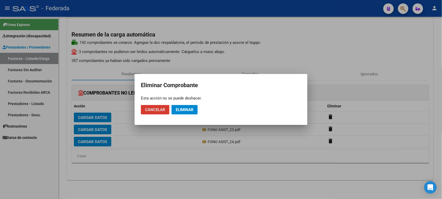
click at [192, 110] on span "Eliminar" at bounding box center [185, 109] width 18 height 5
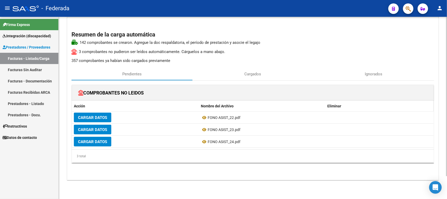
scroll to position [14, 0]
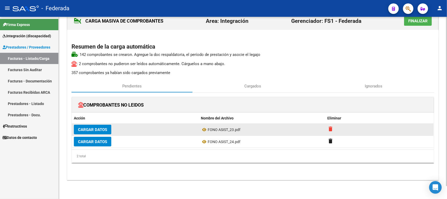
click at [330, 127] on mat-icon "delete" at bounding box center [331, 129] width 6 height 6
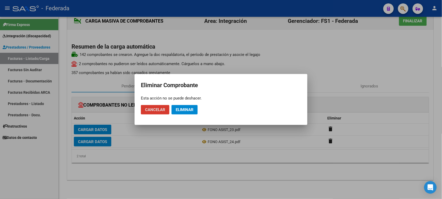
click at [191, 110] on span "Eliminar" at bounding box center [185, 109] width 18 height 5
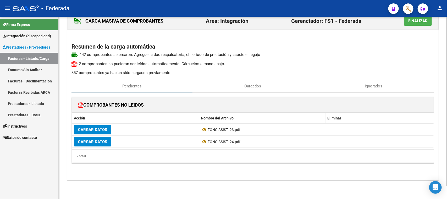
scroll to position [2, 0]
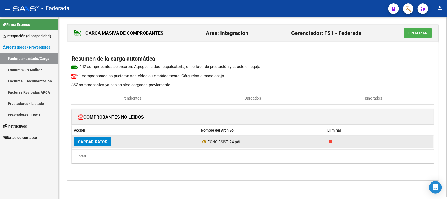
click at [332, 141] on mat-icon "delete" at bounding box center [331, 141] width 6 height 6
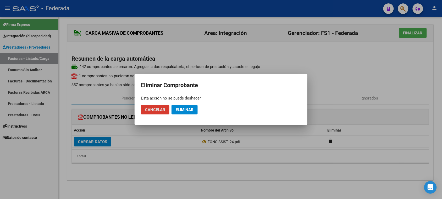
click at [187, 110] on span "Eliminar" at bounding box center [185, 109] width 18 height 5
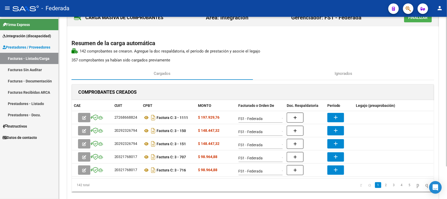
scroll to position [33, 0]
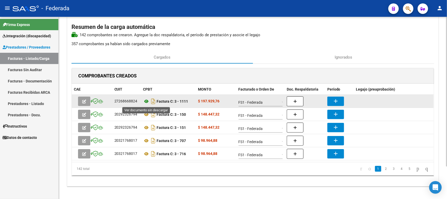
click at [145, 103] on icon at bounding box center [146, 101] width 7 height 6
click at [336, 101] on mat-icon "add" at bounding box center [336, 101] width 6 height 6
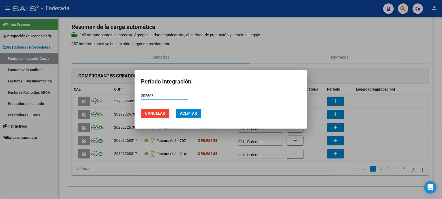
click at [153, 97] on input "202506" at bounding box center [164, 95] width 47 height 5
type input "202506"
click at [193, 112] on span "Aceptar" at bounding box center [188, 113] width 17 height 5
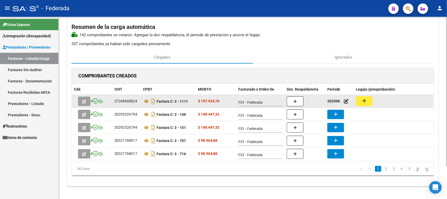
click at [366, 100] on mat-icon "add" at bounding box center [364, 101] width 6 height 6
click at [145, 102] on icon at bounding box center [146, 101] width 7 height 6
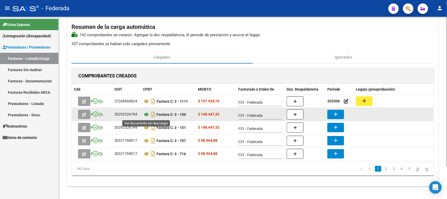
click at [146, 114] on icon at bounding box center [146, 114] width 7 height 6
click at [146, 115] on icon at bounding box center [146, 114] width 7 height 6
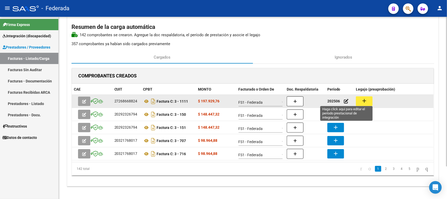
click at [348, 102] on icon at bounding box center [346, 101] width 5 height 5
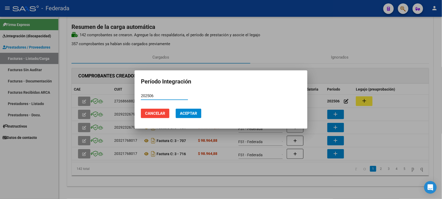
click at [151, 96] on input "202506" at bounding box center [164, 95] width 47 height 5
click at [385, 134] on div at bounding box center [221, 99] width 442 height 199
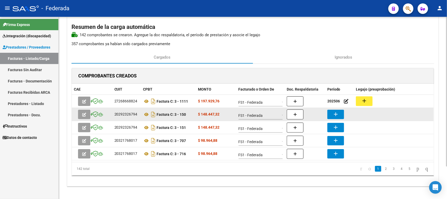
click at [340, 113] on button "add" at bounding box center [336, 114] width 17 height 9
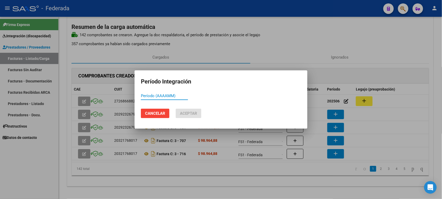
paste input "202506"
type input "202506"
click at [193, 111] on span "Aceptar" at bounding box center [188, 113] width 17 height 5
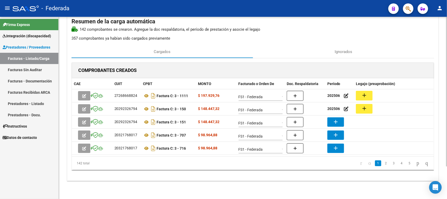
scroll to position [40, 0]
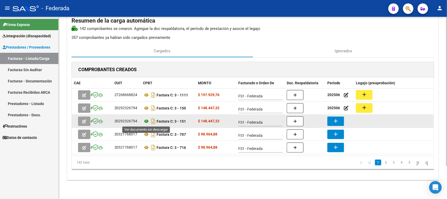
click at [146, 122] on icon at bounding box center [146, 121] width 7 height 6
click at [145, 120] on icon at bounding box center [146, 121] width 7 height 6
click at [334, 122] on mat-icon "add" at bounding box center [336, 121] width 6 height 6
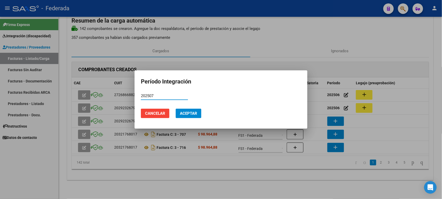
type input "202507"
click at [183, 112] on span "Aceptar" at bounding box center [188, 113] width 17 height 5
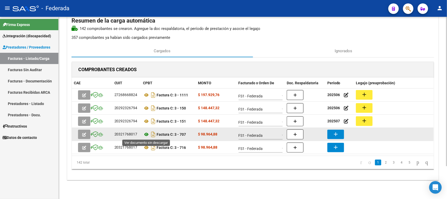
click at [146, 133] on icon at bounding box center [146, 134] width 7 height 6
click at [145, 134] on icon at bounding box center [146, 134] width 7 height 6
click at [147, 134] on icon at bounding box center [146, 134] width 7 height 6
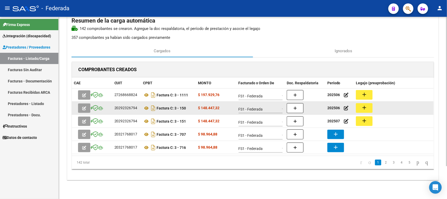
click at [336, 108] on strong "202506" at bounding box center [334, 108] width 13 height 4
copy strong "202506"
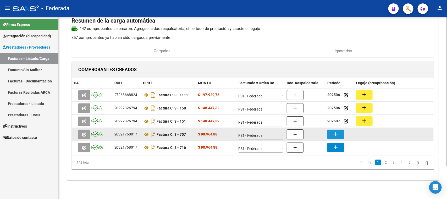
click at [336, 134] on mat-icon "add" at bounding box center [336, 134] width 6 height 6
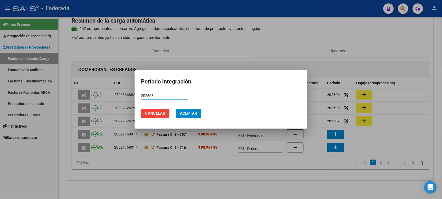
type input "202506"
click at [185, 112] on span "Aceptar" at bounding box center [188, 113] width 17 height 5
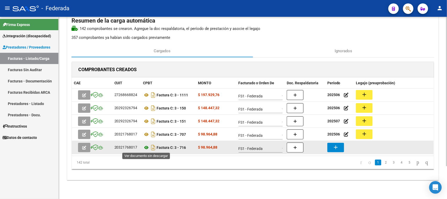
click at [148, 146] on icon at bounding box center [146, 147] width 7 height 6
click at [147, 146] on icon at bounding box center [146, 147] width 7 height 6
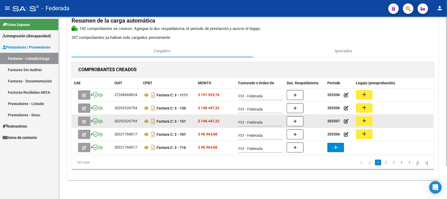
click at [334, 119] on strong "202507" at bounding box center [334, 121] width 13 height 4
copy strong "202507"
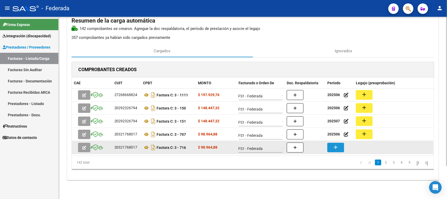
click at [334, 147] on mat-icon "add" at bounding box center [336, 147] width 6 height 6
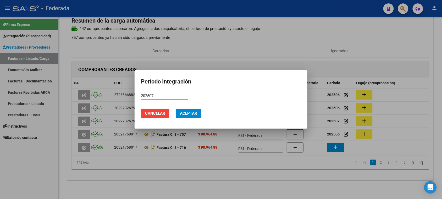
type input "202507"
click at [197, 114] on span "Aceptar" at bounding box center [188, 113] width 17 height 5
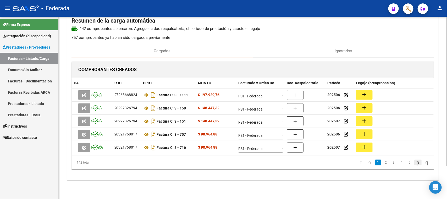
click at [416, 162] on icon "go to next page" at bounding box center [418, 162] width 4 height 6
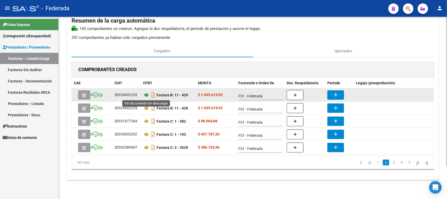
click at [146, 94] on icon at bounding box center [146, 95] width 7 height 6
click at [147, 95] on icon at bounding box center [146, 95] width 7 height 6
click at [336, 92] on mat-icon "add" at bounding box center [336, 94] width 6 height 6
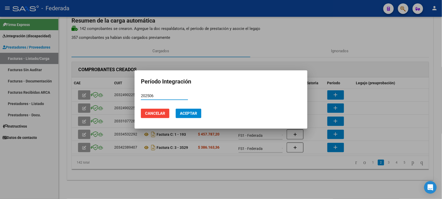
type input "202506"
click at [195, 114] on span "Aceptar" at bounding box center [188, 113] width 17 height 5
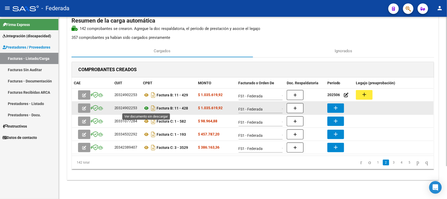
click at [147, 109] on icon at bounding box center [146, 108] width 7 height 6
click at [336, 107] on mat-icon "add" at bounding box center [336, 108] width 6 height 6
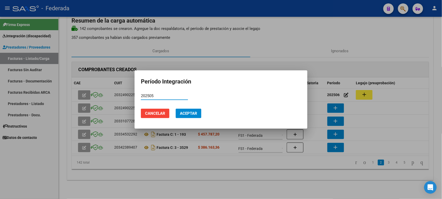
type input "202505"
click at [197, 112] on button "Aceptar" at bounding box center [189, 113] width 26 height 9
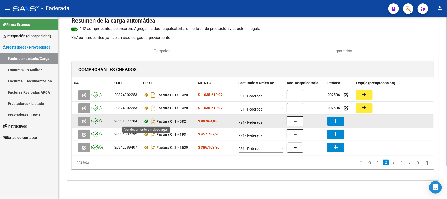
click at [146, 121] on icon at bounding box center [146, 121] width 7 height 6
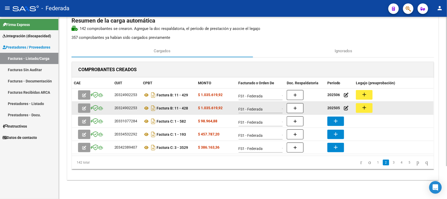
click at [357, 106] on button "add" at bounding box center [364, 108] width 17 height 10
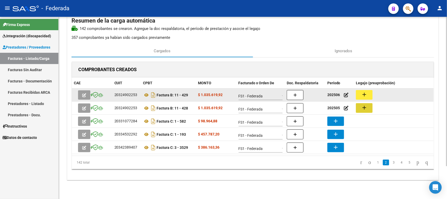
click at [334, 95] on strong "202506" at bounding box center [334, 95] width 13 height 4
copy strong "202506"
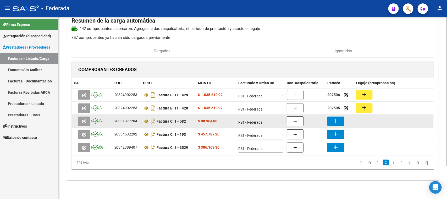
click at [334, 120] on mat-icon "add" at bounding box center [336, 121] width 6 height 6
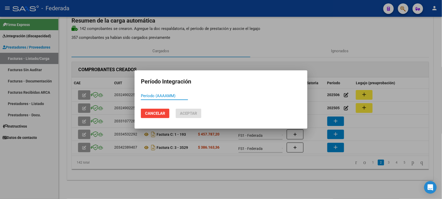
paste input "202506"
type input "202506"
click at [191, 113] on span "Aceptar" at bounding box center [188, 113] width 17 height 5
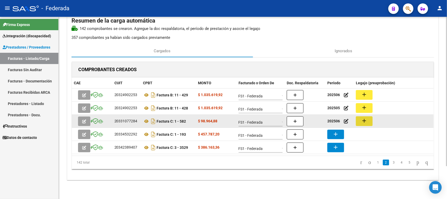
click at [365, 122] on mat-icon "add" at bounding box center [364, 120] width 6 height 6
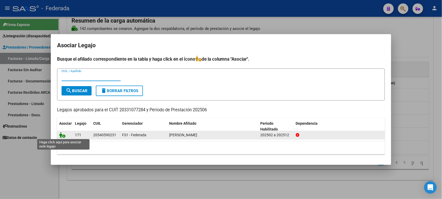
click at [62, 135] on icon at bounding box center [62, 135] width 6 height 6
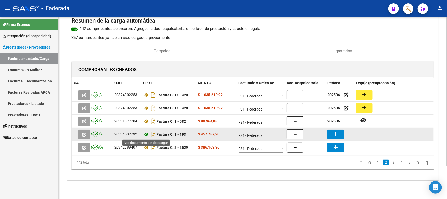
click at [148, 135] on icon at bounding box center [146, 134] width 7 height 6
click at [336, 134] on mat-icon "add" at bounding box center [336, 134] width 6 height 6
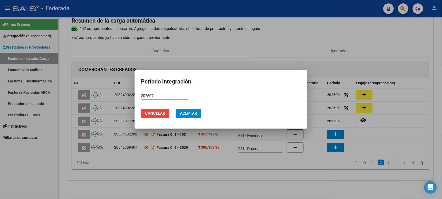
type input "202507"
click at [197, 114] on span "Aceptar" at bounding box center [188, 113] width 17 height 5
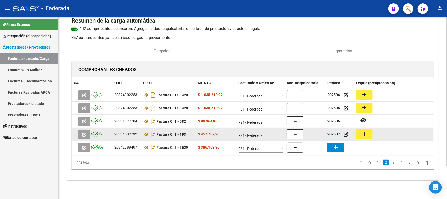
click at [366, 134] on mat-icon "add" at bounding box center [364, 134] width 6 height 6
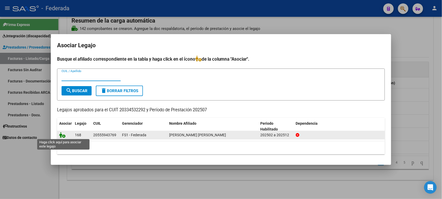
click at [64, 134] on icon at bounding box center [62, 135] width 6 height 6
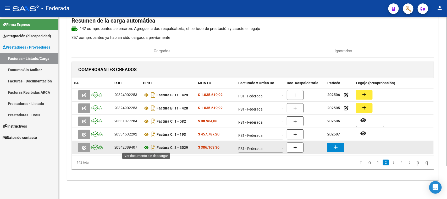
click at [148, 147] on icon at bounding box center [146, 147] width 7 height 6
click at [147, 147] on icon at bounding box center [146, 147] width 7 height 6
click at [146, 147] on icon at bounding box center [146, 147] width 7 height 6
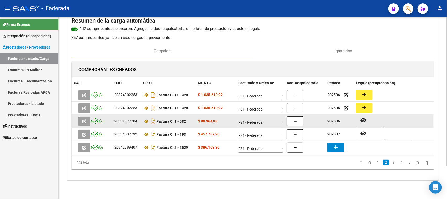
click at [337, 122] on strong "202506" at bounding box center [334, 121] width 13 height 4
copy strong "202506"
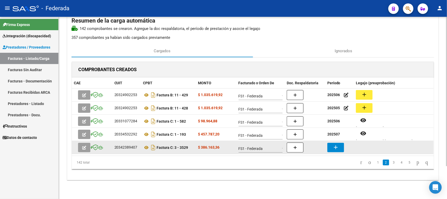
click at [336, 144] on mat-icon "add" at bounding box center [336, 147] width 6 height 6
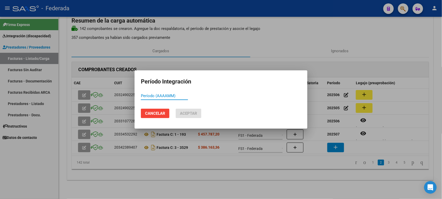
paste input "202506"
type input "202506"
click at [188, 112] on span "Aceptar" at bounding box center [188, 113] width 17 height 5
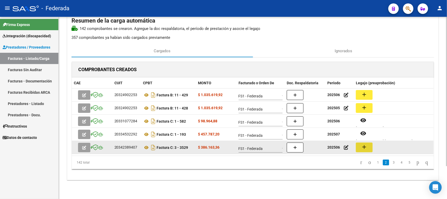
click at [365, 146] on mat-icon "add" at bounding box center [364, 147] width 6 height 6
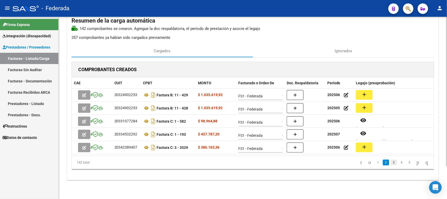
click at [391, 164] on link "3" at bounding box center [394, 162] width 6 height 6
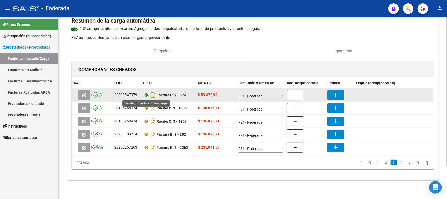
click at [147, 95] on icon at bounding box center [146, 95] width 7 height 6
click at [334, 91] on mat-icon "add" at bounding box center [336, 94] width 6 height 6
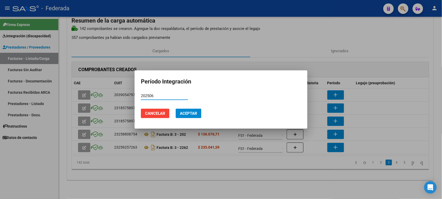
type input "202506"
click at [189, 113] on span "Aceptar" at bounding box center [188, 113] width 17 height 5
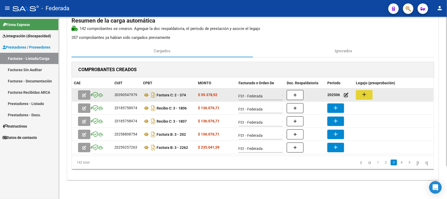
click at [363, 96] on mat-icon "add" at bounding box center [364, 94] width 6 height 6
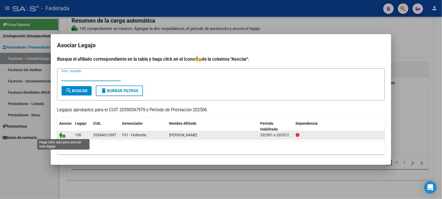
click at [62, 137] on icon at bounding box center [62, 135] width 6 height 6
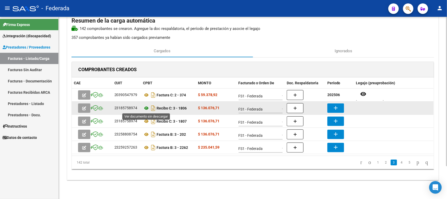
click at [146, 108] on icon at bounding box center [146, 108] width 7 height 6
click at [147, 108] on icon at bounding box center [146, 108] width 7 height 6
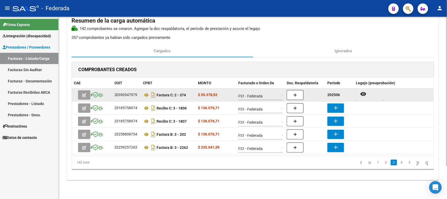
click at [334, 93] on strong "202506" at bounding box center [334, 95] width 13 height 4
copy strong "202506"
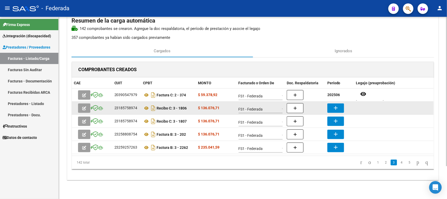
click at [337, 108] on mat-icon "add" at bounding box center [336, 108] width 6 height 6
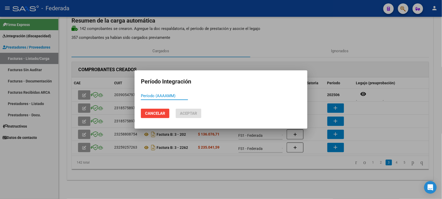
paste input "202506"
type input "202506"
click at [196, 114] on span "Aceptar" at bounding box center [188, 113] width 17 height 5
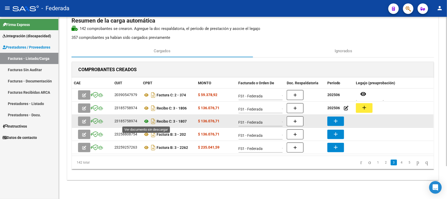
click at [147, 121] on icon at bounding box center [146, 121] width 7 height 6
click at [332, 121] on button "add" at bounding box center [336, 120] width 17 height 9
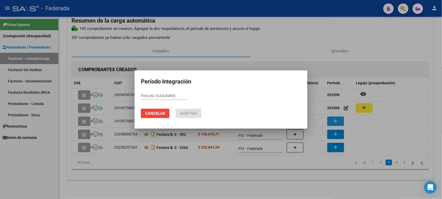
paste input "202506"
type input "202506"
click at [197, 114] on span "Aceptar" at bounding box center [188, 113] width 17 height 5
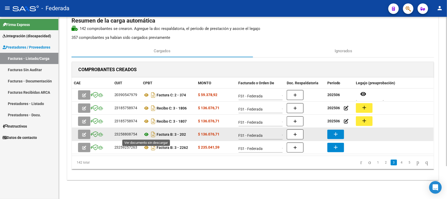
click at [145, 133] on icon at bounding box center [146, 134] width 7 height 6
click at [338, 134] on mat-icon "add" at bounding box center [336, 134] width 6 height 6
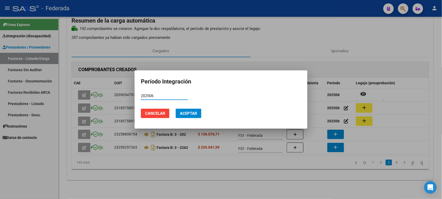
type input "202506"
click at [193, 115] on span "Aceptar" at bounding box center [188, 113] width 17 height 5
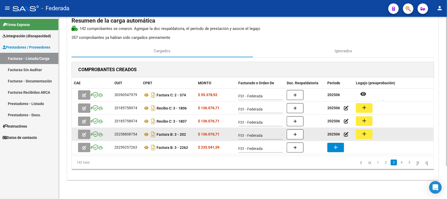
click at [363, 135] on mat-icon "add" at bounding box center [364, 134] width 6 height 6
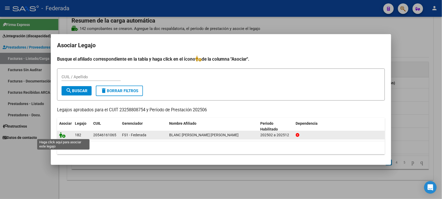
click at [63, 135] on icon at bounding box center [62, 135] width 6 height 6
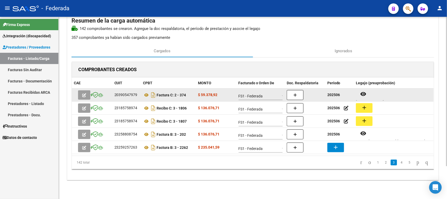
scroll to position [4, 0]
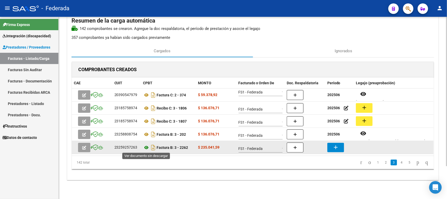
click at [145, 147] on icon at bounding box center [146, 147] width 7 height 6
click at [331, 146] on button "add" at bounding box center [336, 147] width 17 height 9
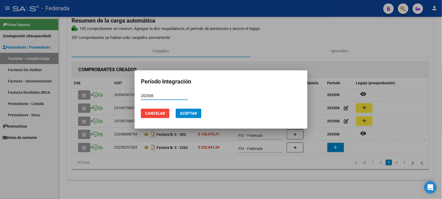
type input "202506"
click at [191, 117] on button "Aceptar" at bounding box center [189, 113] width 26 height 9
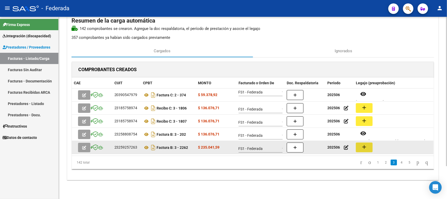
click at [368, 149] on mat-icon "add" at bounding box center [364, 147] width 6 height 6
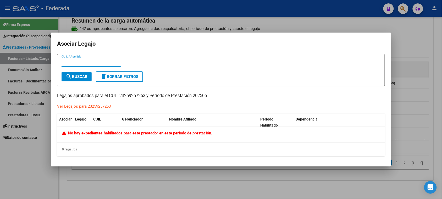
click at [269, 170] on div at bounding box center [221, 99] width 442 height 199
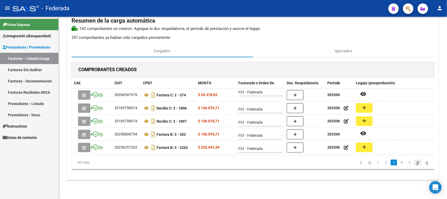
click at [416, 161] on icon "go to next page" at bounding box center [418, 162] width 4 height 6
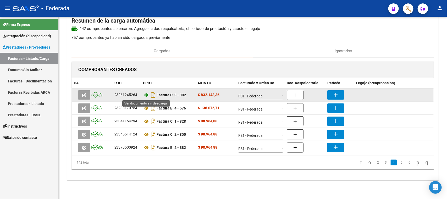
click at [147, 96] on icon at bounding box center [146, 95] width 7 height 6
click at [332, 94] on button "add" at bounding box center [336, 94] width 17 height 9
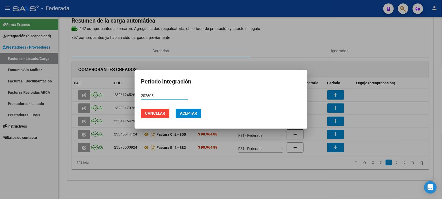
type input "202505"
click at [189, 113] on span "Aceptar" at bounding box center [188, 113] width 17 height 5
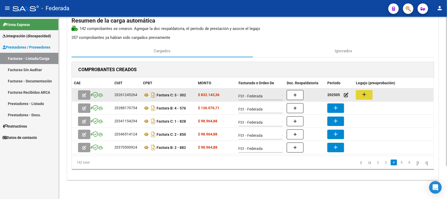
click at [362, 96] on mat-icon "add" at bounding box center [364, 94] width 6 height 6
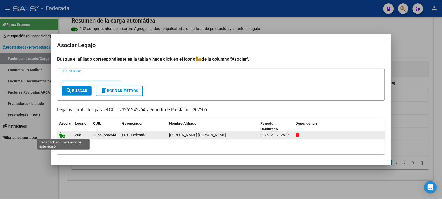
click at [62, 136] on icon at bounding box center [62, 135] width 6 height 6
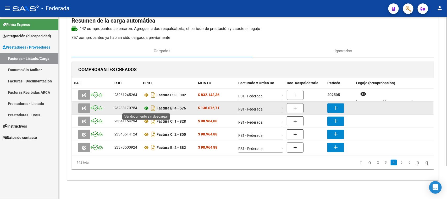
click at [147, 108] on icon at bounding box center [146, 108] width 7 height 6
click at [337, 107] on mat-icon "add" at bounding box center [336, 108] width 6 height 6
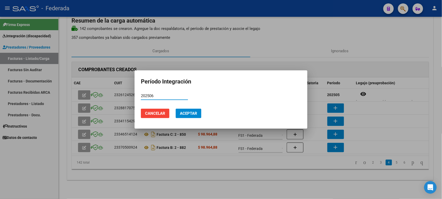
type input "202506"
click at [182, 113] on span "Aceptar" at bounding box center [188, 113] width 17 height 5
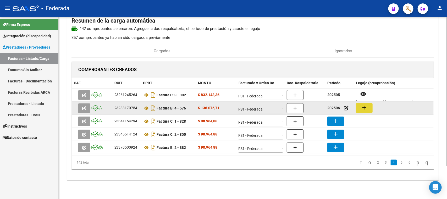
click at [364, 108] on mat-icon "add" at bounding box center [364, 107] width 6 height 6
click at [147, 108] on icon at bounding box center [146, 108] width 7 height 6
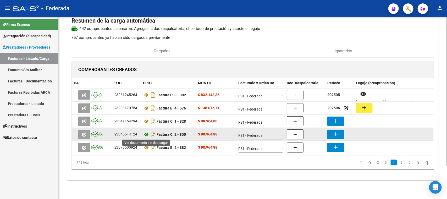
click at [146, 133] on icon at bounding box center [146, 134] width 7 height 6
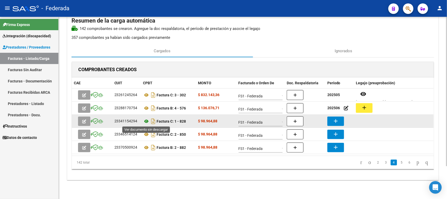
click at [146, 123] on icon at bounding box center [146, 121] width 7 height 6
click at [145, 121] on icon at bounding box center [146, 121] width 7 height 6
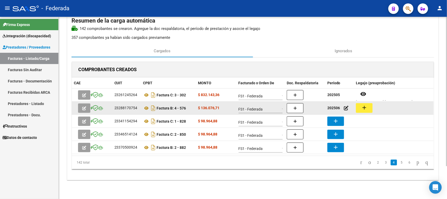
click at [333, 107] on strong "202506" at bounding box center [334, 108] width 13 height 4
copy strong "202506"
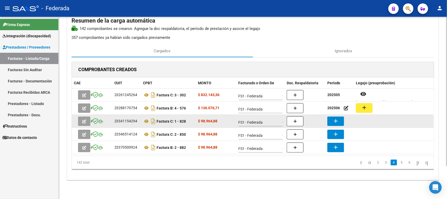
click at [336, 120] on mat-icon "add" at bounding box center [336, 121] width 6 height 6
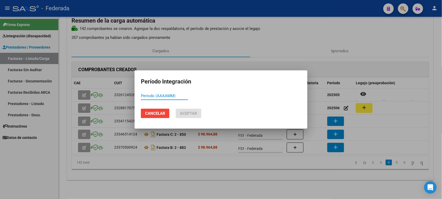
paste input "202506"
type input "202506"
click at [189, 111] on span "Aceptar" at bounding box center [188, 113] width 17 height 5
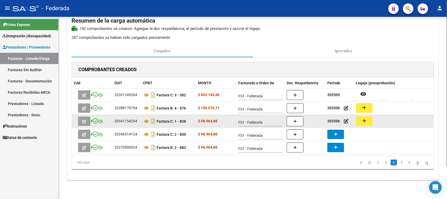
drag, startPoint x: 359, startPoint y: 121, endPoint x: 364, endPoint y: 121, distance: 4.5
click at [364, 121] on mat-icon "add" at bounding box center [364, 120] width 6 height 6
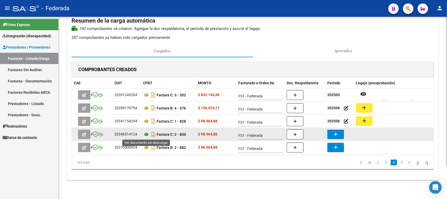
click at [145, 134] on icon at bounding box center [146, 134] width 7 height 6
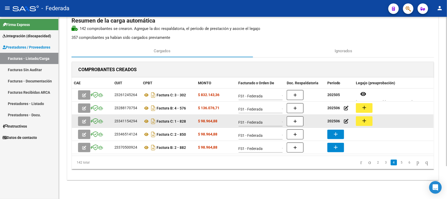
click at [334, 118] on div "202506" at bounding box center [340, 121] width 25 height 6
click at [334, 119] on strong "202506" at bounding box center [334, 121] width 13 height 4
copy strong "202506"
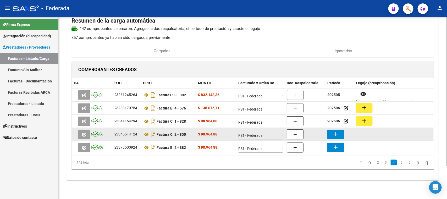
click at [332, 132] on button "add" at bounding box center [336, 133] width 17 height 9
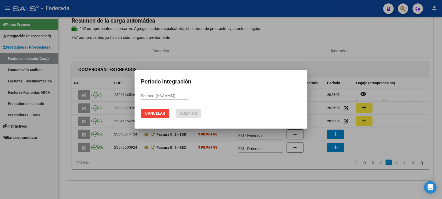
paste input "202506"
type input "202506"
click at [193, 112] on span "Aceptar" at bounding box center [188, 113] width 17 height 5
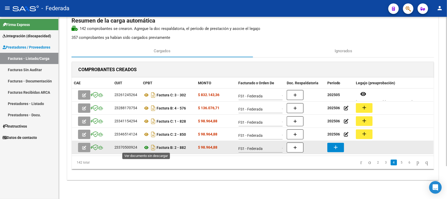
click at [147, 148] on icon at bounding box center [146, 147] width 7 height 6
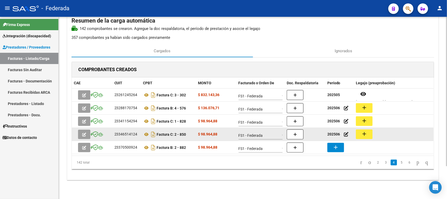
click at [331, 134] on strong "202506" at bounding box center [334, 134] width 13 height 4
copy strong "202506"
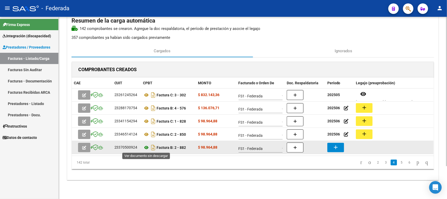
click at [147, 148] on icon at bounding box center [146, 147] width 7 height 6
click at [331, 148] on button "add" at bounding box center [336, 147] width 17 height 9
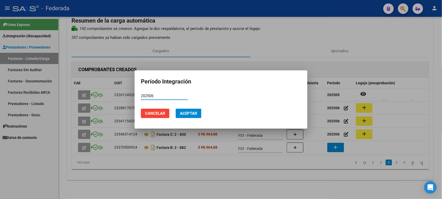
type input "202506"
click at [194, 114] on span "Aceptar" at bounding box center [188, 113] width 17 height 5
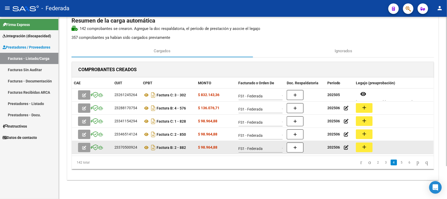
click at [366, 147] on mat-icon "add" at bounding box center [364, 147] width 6 height 6
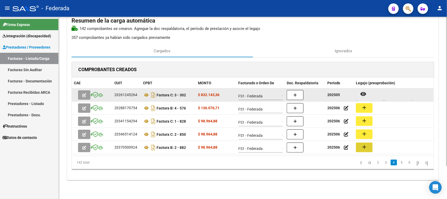
scroll to position [4, 0]
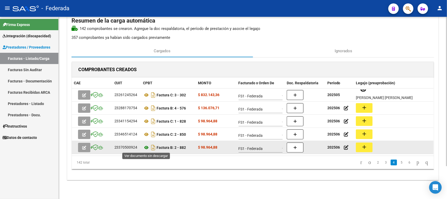
click at [146, 147] on icon at bounding box center [146, 147] width 7 height 6
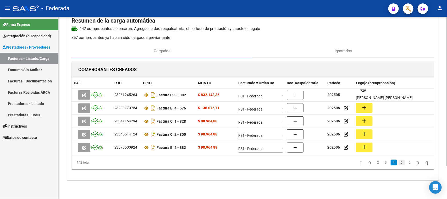
click at [399, 164] on link "5" at bounding box center [402, 162] width 6 height 6
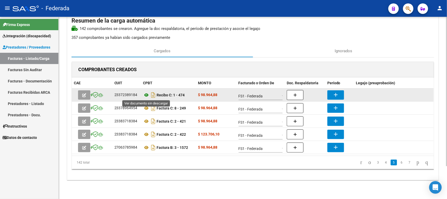
click at [145, 94] on icon at bounding box center [146, 95] width 7 height 6
click at [333, 91] on mat-icon "add" at bounding box center [336, 94] width 6 height 6
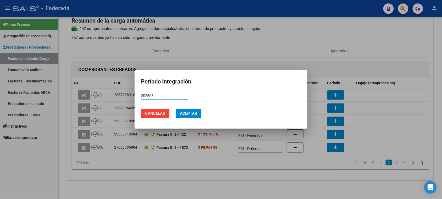
type input "202506"
click at [186, 113] on span "Aceptar" at bounding box center [188, 113] width 17 height 5
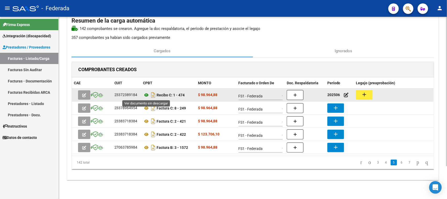
click at [147, 94] on icon at bounding box center [146, 95] width 7 height 6
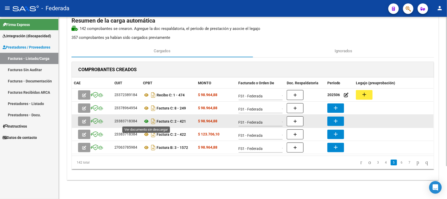
click at [145, 121] on icon at bounding box center [146, 121] width 7 height 6
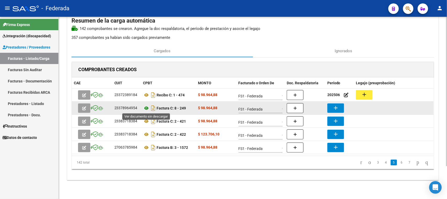
click at [146, 109] on icon at bounding box center [146, 108] width 7 height 6
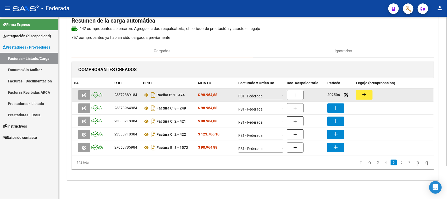
click at [335, 93] on strong "202506" at bounding box center [334, 95] width 13 height 4
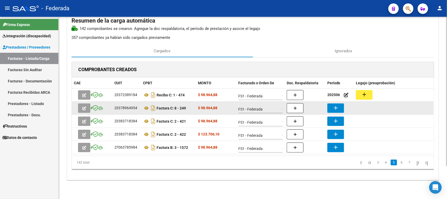
click at [337, 105] on mat-icon "add" at bounding box center [336, 108] width 6 height 6
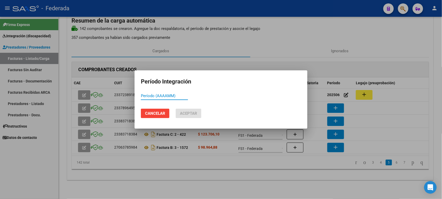
paste input "202506"
type input "202506"
click at [194, 112] on span "Aceptar" at bounding box center [188, 113] width 17 height 5
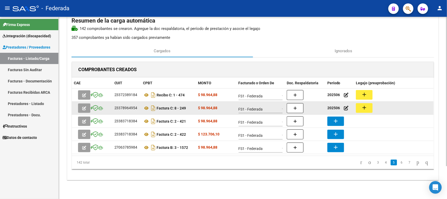
click at [360, 108] on button "add" at bounding box center [364, 108] width 17 height 10
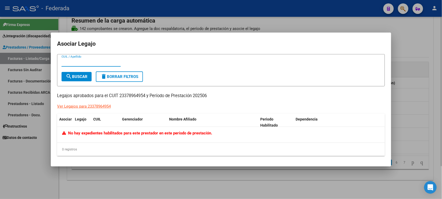
drag, startPoint x: 414, startPoint y: 44, endPoint x: 353, endPoint y: 31, distance: 61.9
click at [414, 44] on div at bounding box center [221, 99] width 442 height 199
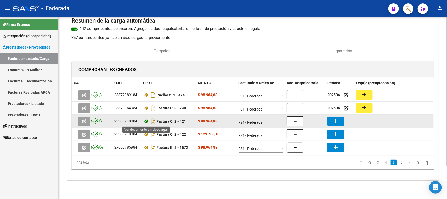
click at [147, 121] on icon at bounding box center [146, 121] width 7 height 6
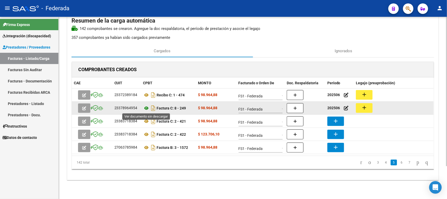
click at [146, 107] on icon at bounding box center [146, 108] width 7 height 6
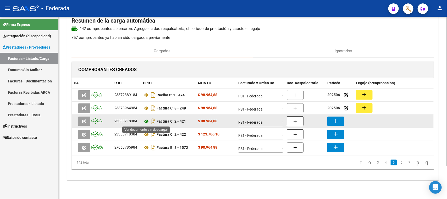
click at [145, 120] on icon at bounding box center [146, 121] width 7 height 6
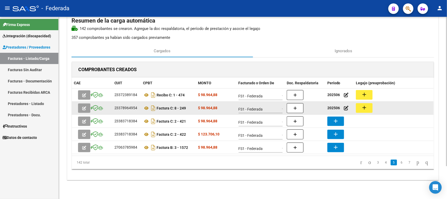
click at [333, 107] on strong "202506" at bounding box center [334, 108] width 13 height 4
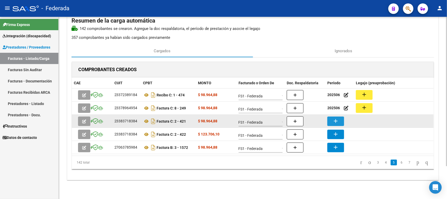
click at [336, 121] on mat-icon "add" at bounding box center [336, 121] width 6 height 6
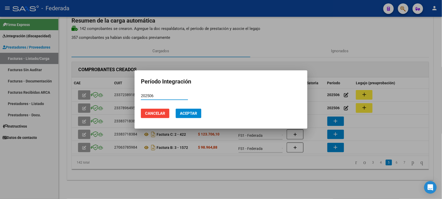
type input "202506"
click at [203, 114] on mat-dialog-actions "Cancelar Aceptar" at bounding box center [221, 113] width 160 height 18
click at [195, 116] on button "Aceptar" at bounding box center [189, 113] width 26 height 9
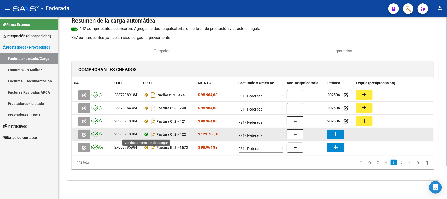
click at [146, 134] on icon at bounding box center [146, 134] width 7 height 6
click at [338, 133] on mat-icon "add" at bounding box center [336, 134] width 6 height 6
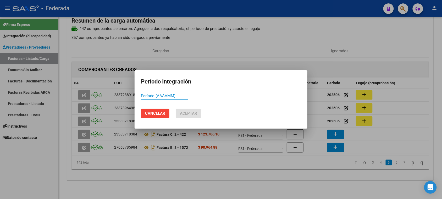
paste input "202506"
type input "202507"
click at [192, 112] on span "Aceptar" at bounding box center [188, 113] width 17 height 5
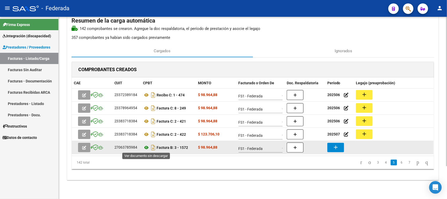
click at [147, 145] on icon at bounding box center [146, 147] width 7 height 6
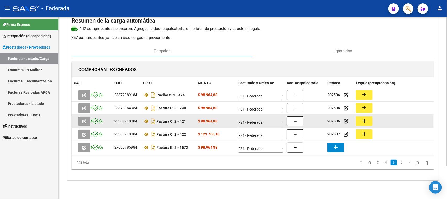
click at [335, 118] on div "202506" at bounding box center [340, 121] width 25 height 6
click at [334, 121] on strong "202506" at bounding box center [334, 121] width 13 height 4
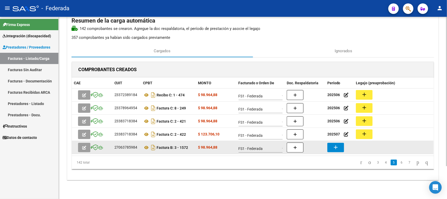
click at [335, 144] on mat-icon "add" at bounding box center [336, 147] width 6 height 6
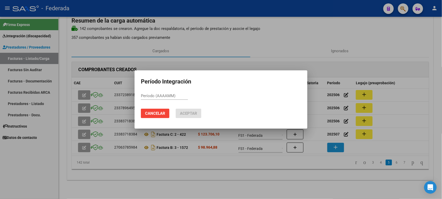
paste input "202506"
type input "202506"
click at [195, 113] on span "Aceptar" at bounding box center [188, 113] width 17 height 5
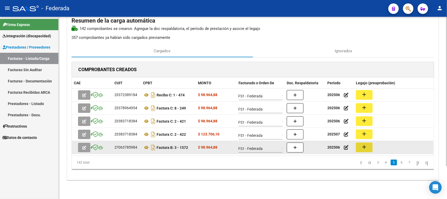
click at [361, 144] on button "add" at bounding box center [364, 147] width 17 height 10
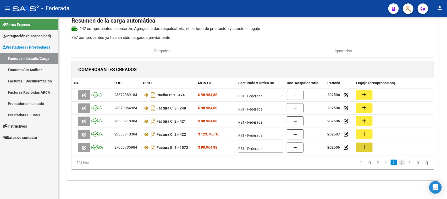
click at [399, 164] on link "6" at bounding box center [402, 162] width 6 height 6
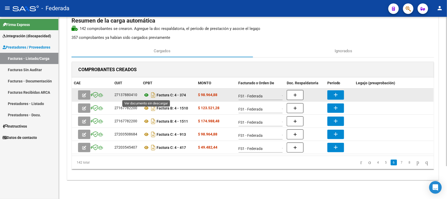
click at [146, 93] on icon at bounding box center [146, 95] width 7 height 6
click at [332, 96] on button "add" at bounding box center [336, 94] width 17 height 9
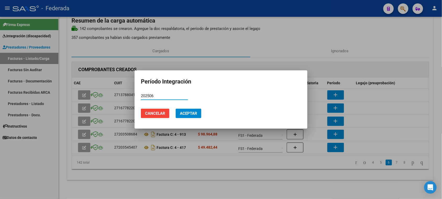
type input "202506"
click at [190, 109] on button "Aceptar" at bounding box center [189, 113] width 26 height 9
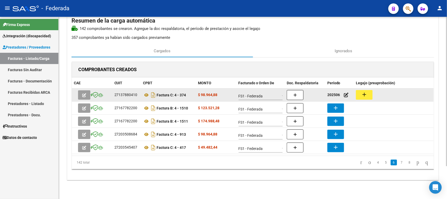
click at [369, 95] on button "add" at bounding box center [364, 95] width 17 height 10
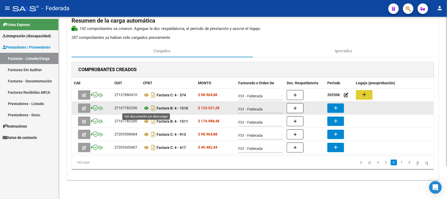
click at [146, 108] on icon at bounding box center [146, 108] width 7 height 6
click at [147, 110] on icon at bounding box center [146, 108] width 7 height 6
click at [146, 107] on icon at bounding box center [146, 108] width 7 height 6
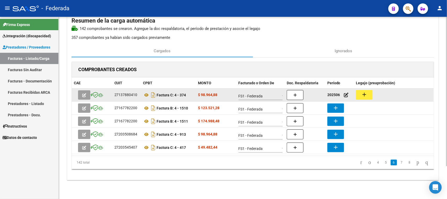
click at [334, 95] on strong "202506" at bounding box center [334, 95] width 13 height 4
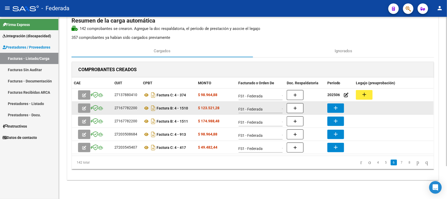
click at [336, 105] on mat-icon "add" at bounding box center [336, 108] width 6 height 6
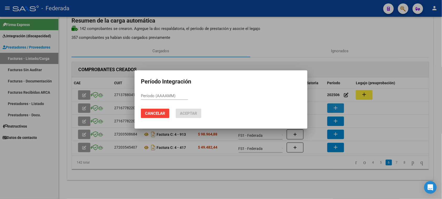
paste input "202506"
type input "202506"
click at [192, 112] on span "Aceptar" at bounding box center [188, 113] width 17 height 5
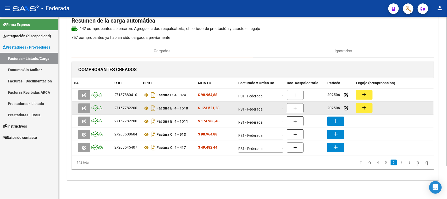
click at [368, 107] on mat-icon "add" at bounding box center [364, 107] width 6 height 6
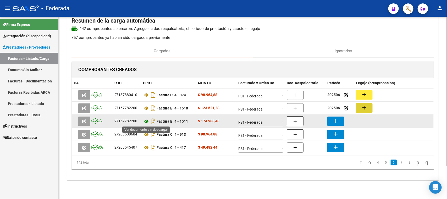
click at [147, 121] on icon at bounding box center [146, 121] width 7 height 6
click at [333, 118] on mat-icon "add" at bounding box center [336, 121] width 6 height 6
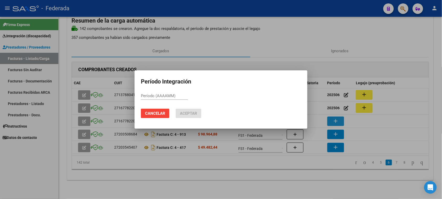
paste input "202506"
type input "202506"
click at [191, 110] on button "Aceptar" at bounding box center [189, 113] width 26 height 9
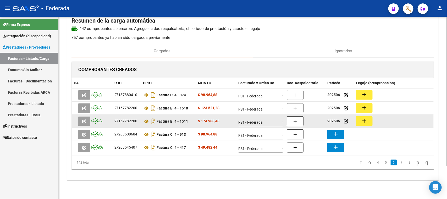
click at [362, 121] on button "add" at bounding box center [364, 121] width 17 height 10
click at [369, 120] on button "add" at bounding box center [364, 121] width 17 height 10
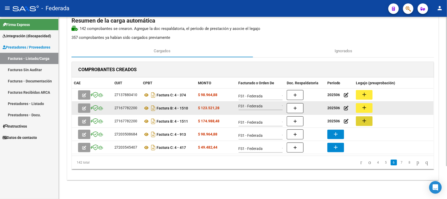
scroll to position [4, 0]
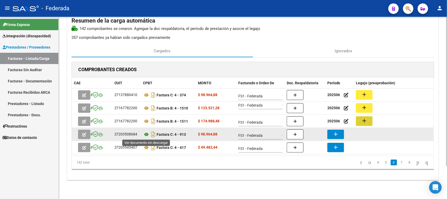
click at [147, 134] on icon at bounding box center [146, 134] width 7 height 6
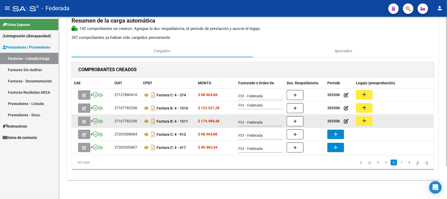
click at [337, 121] on strong "202506" at bounding box center [334, 121] width 13 height 4
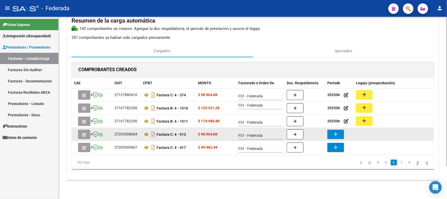
click at [335, 135] on mat-icon "add" at bounding box center [336, 134] width 6 height 6
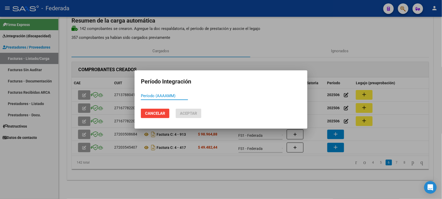
paste input "202506"
type input "202506"
click at [197, 111] on span "Aceptar" at bounding box center [188, 113] width 17 height 5
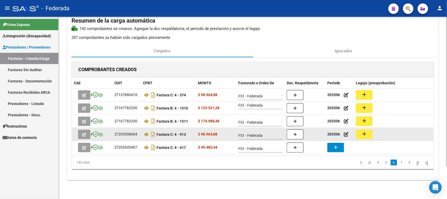
click at [360, 133] on button "add" at bounding box center [364, 134] width 17 height 10
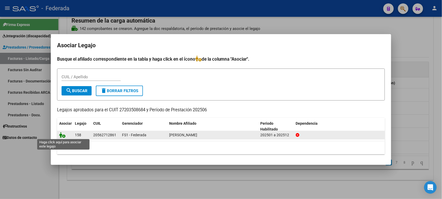
click at [64, 134] on icon at bounding box center [62, 135] width 6 height 6
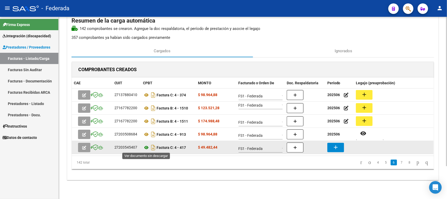
click at [146, 148] on icon at bounding box center [146, 147] width 7 height 6
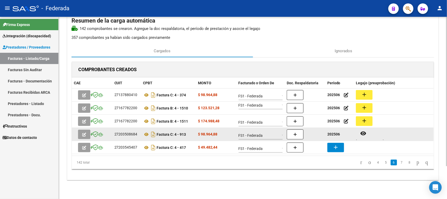
click at [338, 134] on strong "202506" at bounding box center [334, 134] width 13 height 4
click at [335, 133] on strong "202506" at bounding box center [334, 134] width 13 height 4
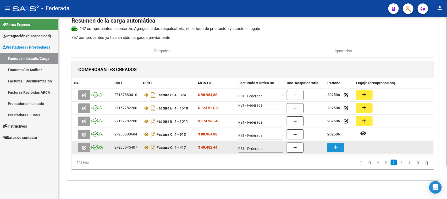
click at [335, 148] on mat-icon "add" at bounding box center [336, 147] width 6 height 6
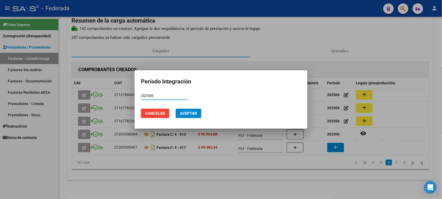
type input "202506"
click at [193, 115] on span "Aceptar" at bounding box center [188, 113] width 17 height 5
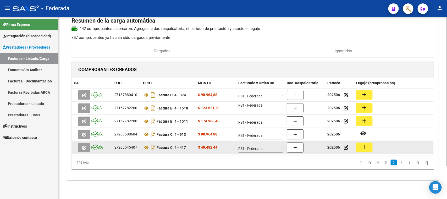
click at [361, 146] on button "add" at bounding box center [364, 147] width 17 height 10
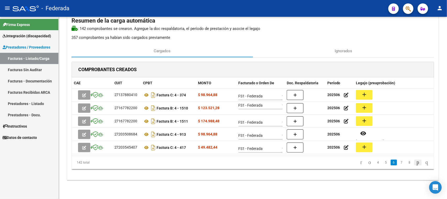
click at [416, 162] on icon "go to next page" at bounding box center [418, 162] width 4 height 6
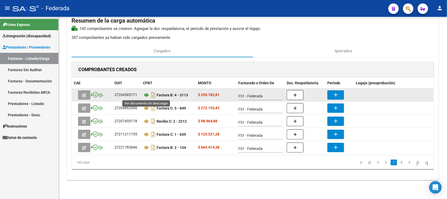
click at [147, 94] on icon at bounding box center [146, 95] width 7 height 6
click at [333, 92] on mat-icon "add" at bounding box center [336, 94] width 6 height 6
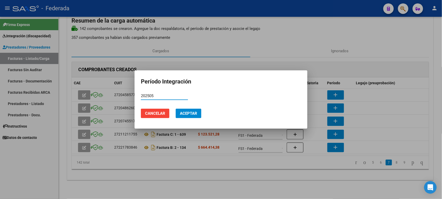
type input "202505"
click at [195, 110] on button "Aceptar" at bounding box center [189, 113] width 26 height 9
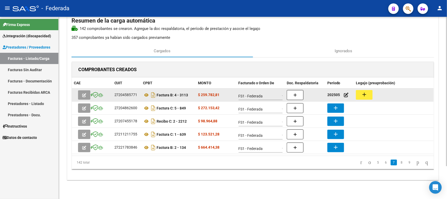
click at [366, 94] on mat-icon "add" at bounding box center [364, 94] width 6 height 6
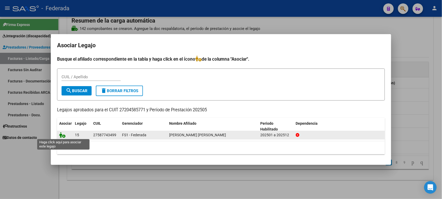
click at [61, 136] on icon at bounding box center [62, 135] width 6 height 6
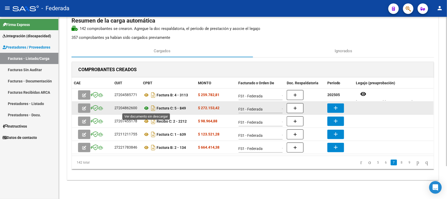
click at [145, 107] on icon at bounding box center [146, 108] width 7 height 6
click at [333, 105] on mat-icon "add" at bounding box center [336, 108] width 6 height 6
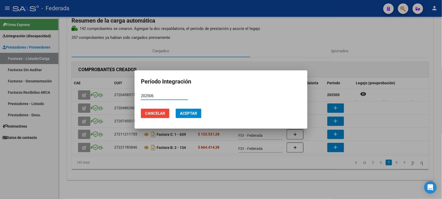
type input "202506"
click at [195, 110] on button "Aceptar" at bounding box center [189, 113] width 26 height 9
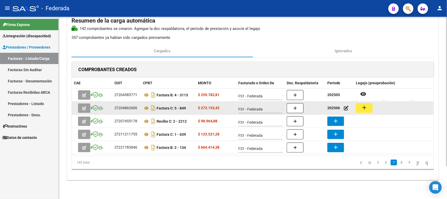
click at [365, 106] on mat-icon "add" at bounding box center [364, 107] width 6 height 6
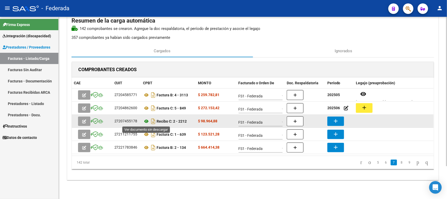
click at [146, 121] on icon at bounding box center [146, 121] width 7 height 6
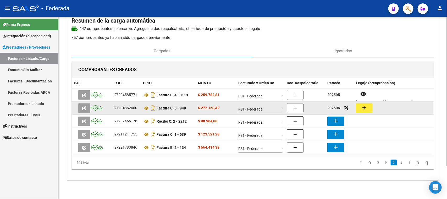
click at [336, 107] on strong "202506" at bounding box center [334, 108] width 13 height 4
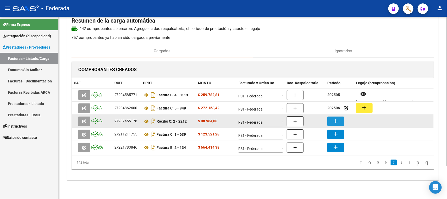
click at [334, 122] on mat-icon "add" at bounding box center [336, 121] width 6 height 6
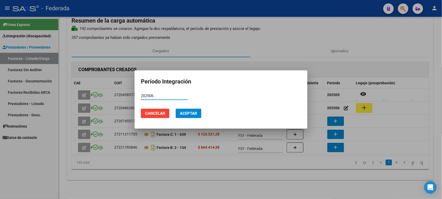
type input "202506"
click at [186, 115] on span "Aceptar" at bounding box center [188, 113] width 17 height 5
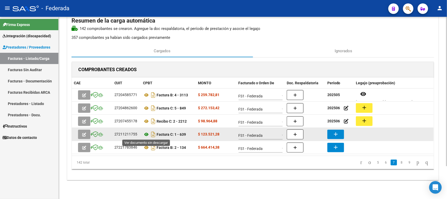
click at [146, 134] on icon at bounding box center [146, 134] width 7 height 6
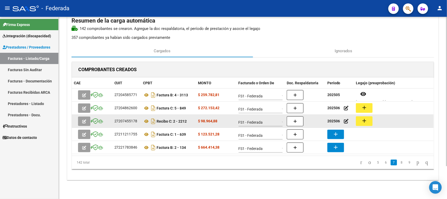
click at [334, 120] on strong "202506" at bounding box center [334, 121] width 13 height 4
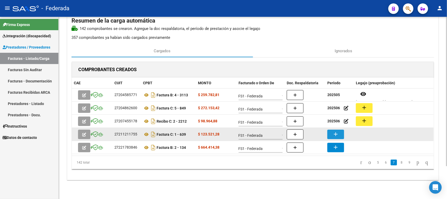
click at [334, 133] on mat-icon "add" at bounding box center [336, 134] width 6 height 6
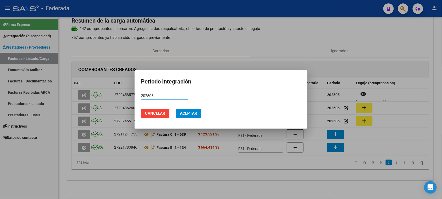
type input "202506"
click at [196, 116] on button "Aceptar" at bounding box center [189, 113] width 26 height 9
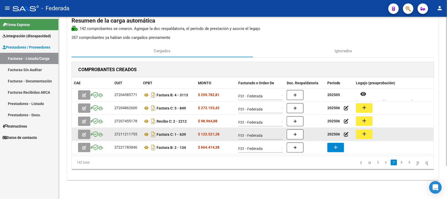
click at [364, 135] on mat-icon "add" at bounding box center [364, 134] width 6 height 6
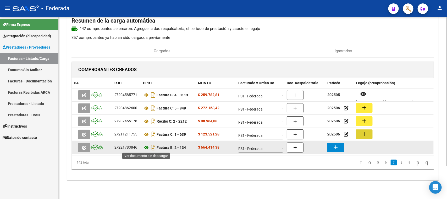
click at [147, 148] on icon at bounding box center [146, 147] width 7 height 6
click at [148, 148] on icon at bounding box center [146, 147] width 7 height 6
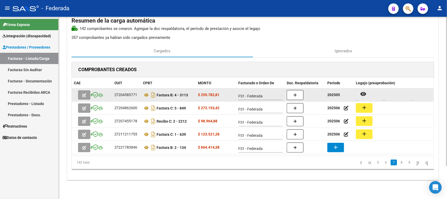
click at [335, 96] on strong "202505" at bounding box center [334, 95] width 13 height 4
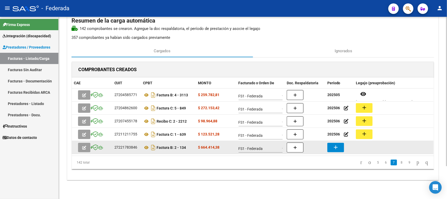
click at [332, 145] on button "add" at bounding box center [336, 147] width 17 height 9
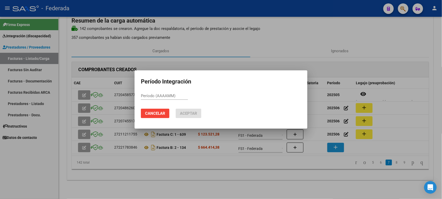
paste input "202505"
type input "202505"
click at [193, 114] on span "Aceptar" at bounding box center [188, 113] width 17 height 5
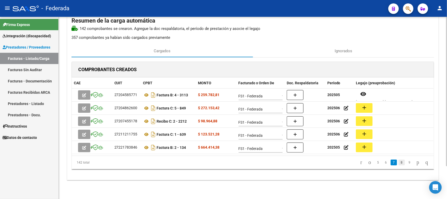
click at [399, 161] on link "8" at bounding box center [402, 162] width 6 height 6
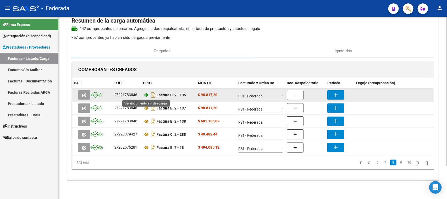
click at [147, 94] on icon at bounding box center [146, 95] width 7 height 6
click at [334, 95] on mat-icon "add" at bounding box center [336, 94] width 6 height 6
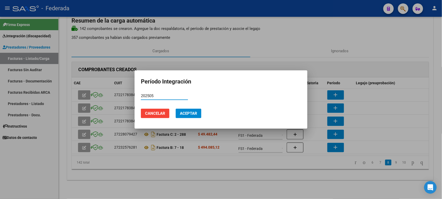
type input "202505"
click at [192, 112] on span "Aceptar" at bounding box center [188, 113] width 17 height 5
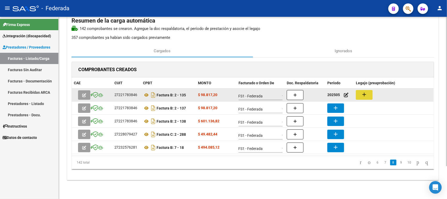
click at [357, 95] on button "add" at bounding box center [364, 95] width 17 height 10
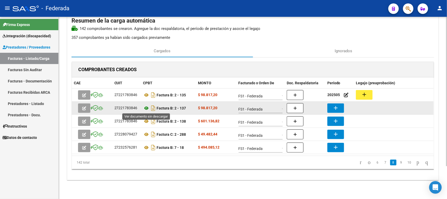
click at [147, 107] on icon at bounding box center [146, 108] width 7 height 6
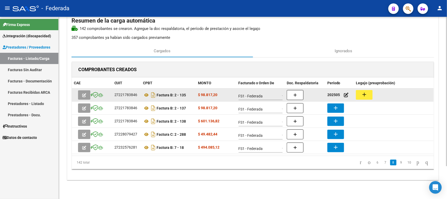
click at [335, 95] on strong "202505" at bounding box center [334, 95] width 13 height 4
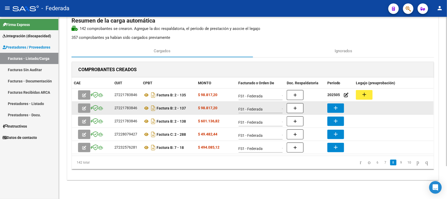
click at [335, 107] on mat-icon "add" at bounding box center [336, 108] width 6 height 6
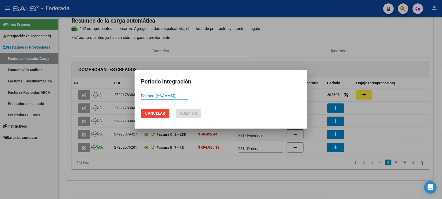
paste input "202505"
type input "202506"
click at [195, 111] on span "Aceptar" at bounding box center [188, 113] width 17 height 5
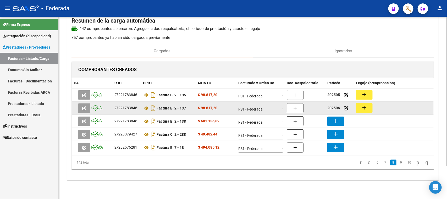
click at [365, 110] on mat-icon "add" at bounding box center [364, 107] width 6 height 6
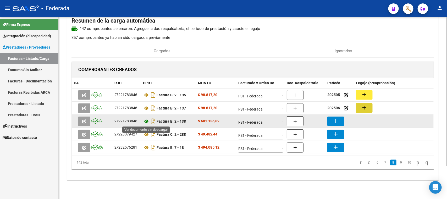
click at [147, 121] on icon at bounding box center [146, 121] width 7 height 6
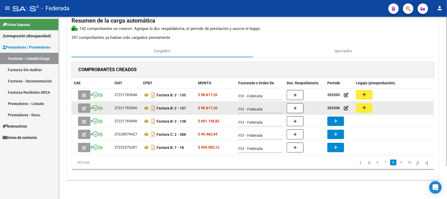
click at [333, 108] on strong "202506" at bounding box center [334, 108] width 13 height 4
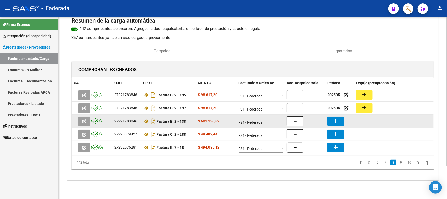
click at [334, 118] on mat-icon "add" at bounding box center [336, 121] width 6 height 6
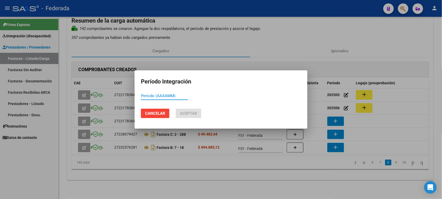
paste input "202506"
type input "202506"
click at [191, 114] on span "Aceptar" at bounding box center [188, 113] width 17 height 5
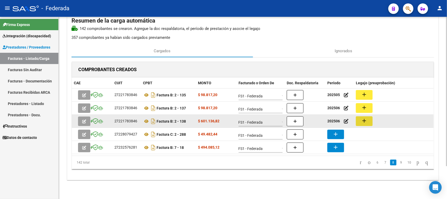
click at [363, 121] on mat-icon "add" at bounding box center [364, 120] width 6 height 6
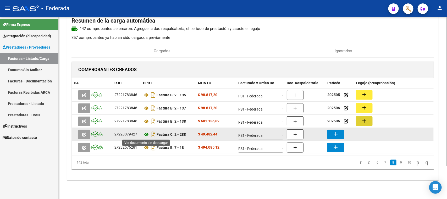
click at [146, 134] on icon at bounding box center [146, 134] width 7 height 6
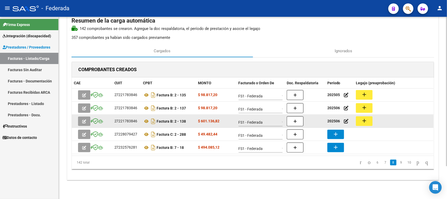
click at [336, 120] on strong "202506" at bounding box center [334, 121] width 13 height 4
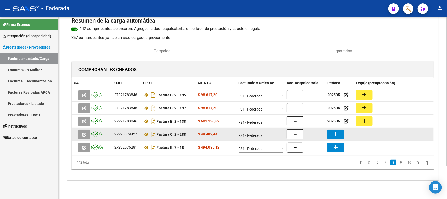
click at [337, 134] on mat-icon "add" at bounding box center [336, 134] width 6 height 6
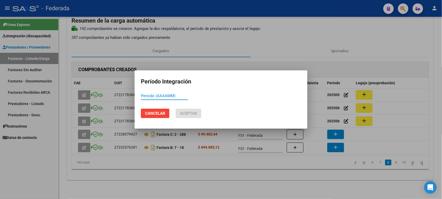
paste input "202506"
type input "202506"
click at [193, 115] on span "Aceptar" at bounding box center [188, 113] width 17 height 5
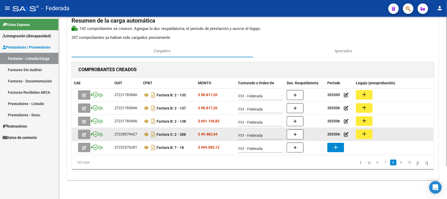
click at [361, 133] on button "add" at bounding box center [364, 134] width 17 height 10
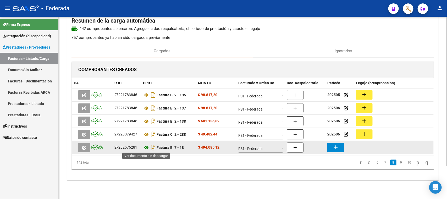
click at [147, 147] on icon at bounding box center [146, 147] width 7 height 6
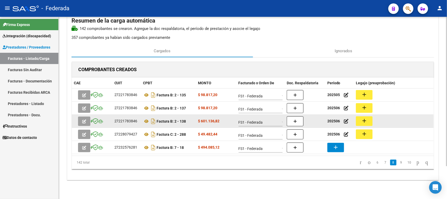
click at [332, 122] on strong "202506" at bounding box center [334, 121] width 13 height 4
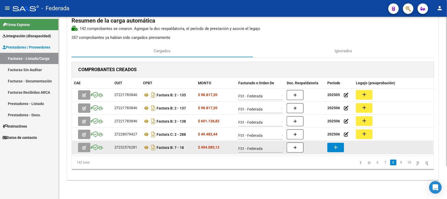
click at [335, 145] on mat-icon "add" at bounding box center [336, 147] width 6 height 6
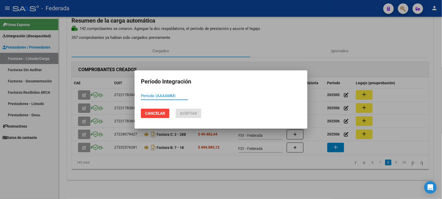
paste input "202506"
type input "202506"
click at [193, 109] on button "Aceptar" at bounding box center [189, 113] width 26 height 9
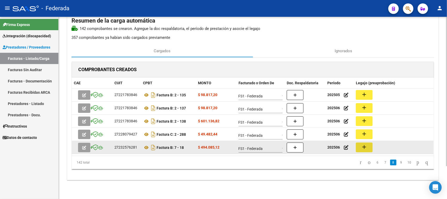
click at [363, 147] on mat-icon "add" at bounding box center [364, 147] width 6 height 6
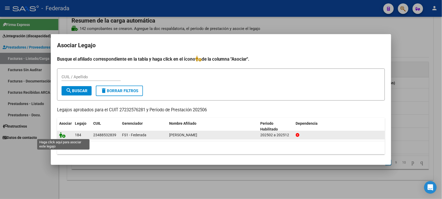
click at [63, 134] on icon at bounding box center [62, 135] width 6 height 6
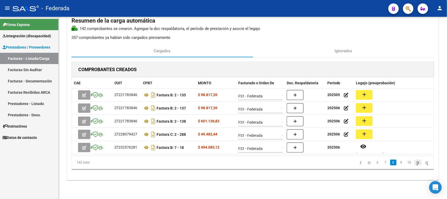
click at [416, 163] on icon "go to next page" at bounding box center [418, 162] width 4 height 6
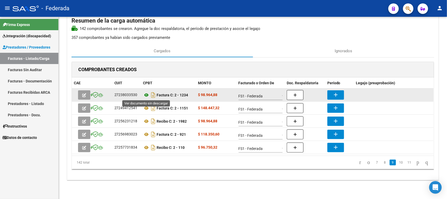
click at [147, 95] on icon at bounding box center [146, 95] width 7 height 6
click at [332, 95] on button "add" at bounding box center [336, 94] width 17 height 9
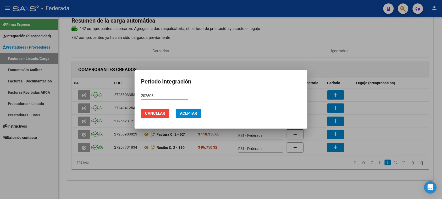
type input "202506"
click at [193, 115] on span "Aceptar" at bounding box center [188, 113] width 17 height 5
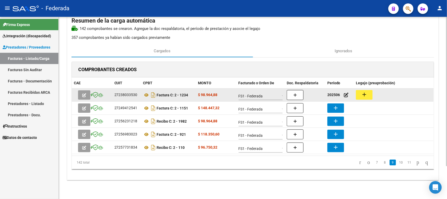
click at [368, 93] on button "add" at bounding box center [364, 95] width 17 height 10
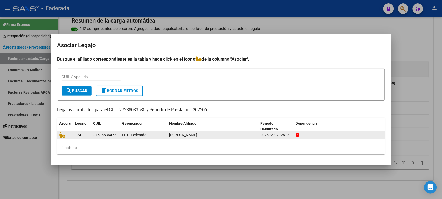
click at [62, 137] on div at bounding box center [65, 135] width 12 height 6
click at [62, 136] on icon at bounding box center [62, 135] width 6 height 6
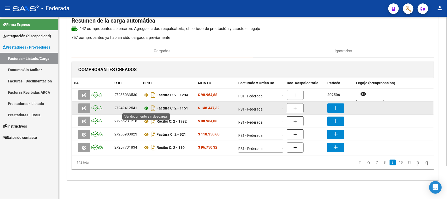
click at [146, 107] on icon at bounding box center [146, 108] width 7 height 6
click at [333, 107] on mat-icon "add" at bounding box center [336, 108] width 6 height 6
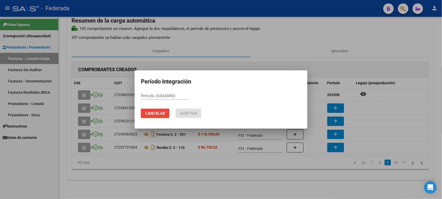
paste input "202506"
type input "202506"
click at [197, 112] on span "Aceptar" at bounding box center [188, 113] width 17 height 5
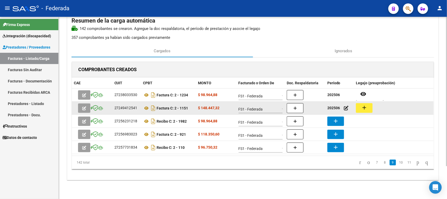
click at [366, 109] on mat-icon "add" at bounding box center [364, 107] width 6 height 6
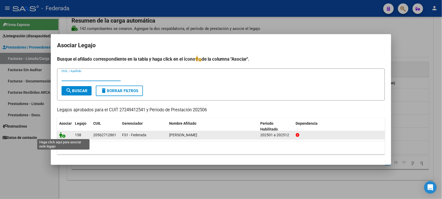
click at [63, 134] on icon at bounding box center [62, 135] width 6 height 6
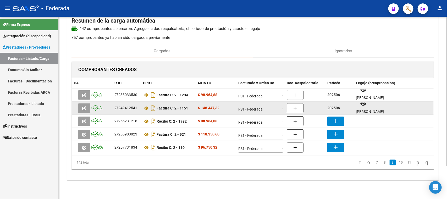
scroll to position [4, 0]
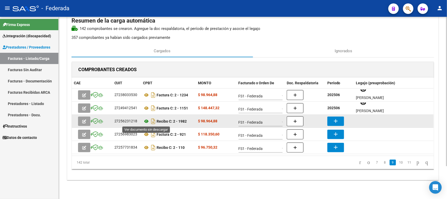
click at [145, 121] on icon at bounding box center [146, 121] width 7 height 6
click at [332, 121] on button "add" at bounding box center [336, 120] width 17 height 9
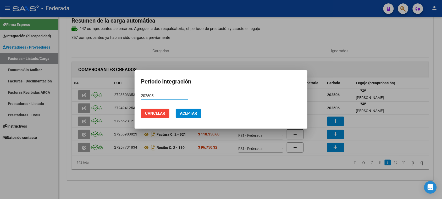
type input "202505"
click at [187, 115] on span "Aceptar" at bounding box center [188, 113] width 17 height 5
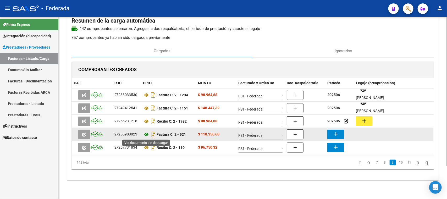
click at [145, 134] on icon at bounding box center [146, 134] width 7 height 6
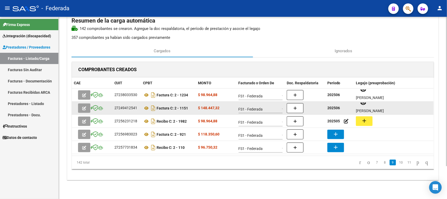
click at [336, 106] on strong "202506" at bounding box center [334, 108] width 13 height 4
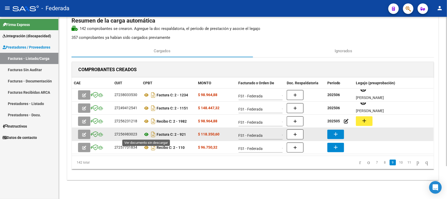
click at [147, 135] on icon at bounding box center [146, 134] width 7 height 6
click at [337, 134] on mat-icon "add" at bounding box center [336, 134] width 6 height 6
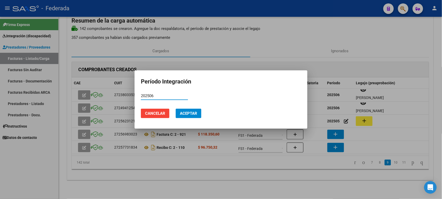
type input "202506"
click at [196, 115] on span "Aceptar" at bounding box center [188, 113] width 17 height 5
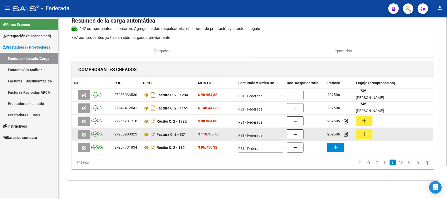
click at [362, 133] on mat-icon "add" at bounding box center [364, 134] width 6 height 6
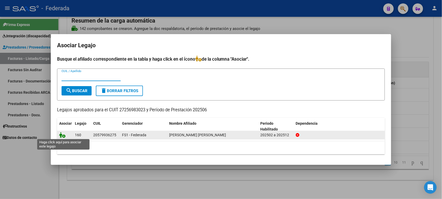
click at [61, 135] on icon at bounding box center [62, 135] width 6 height 6
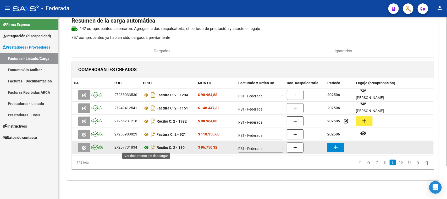
click at [147, 147] on icon at bounding box center [146, 147] width 7 height 6
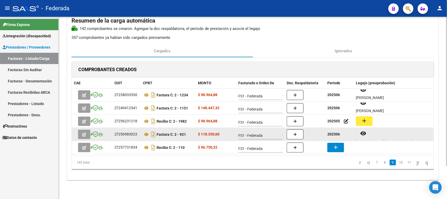
click at [334, 133] on strong "202506" at bounding box center [334, 134] width 13 height 4
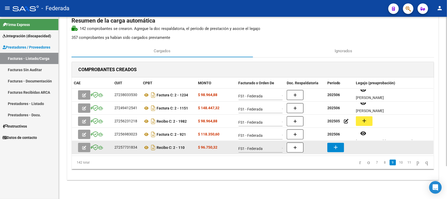
click at [336, 144] on mat-icon "add" at bounding box center [336, 147] width 6 height 6
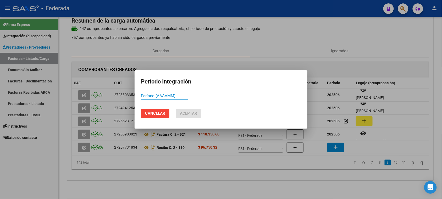
paste input "202506"
type input "202506"
click at [194, 112] on span "Aceptar" at bounding box center [188, 113] width 17 height 5
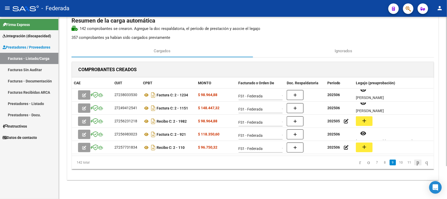
click at [416, 161] on icon "go to next page" at bounding box center [418, 162] width 4 height 6
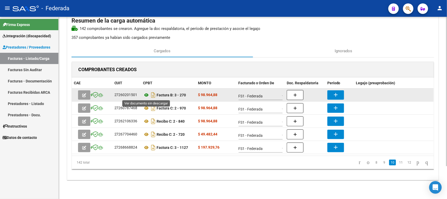
click at [145, 95] on icon at bounding box center [146, 95] width 7 height 6
click at [333, 91] on mat-icon "add" at bounding box center [336, 94] width 6 height 6
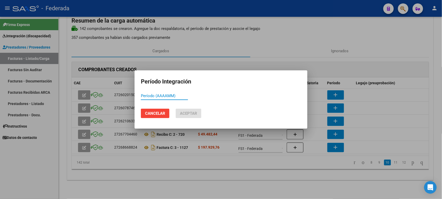
paste input "202506"
type input "202505"
click at [193, 110] on button "Aceptar" at bounding box center [189, 113] width 26 height 9
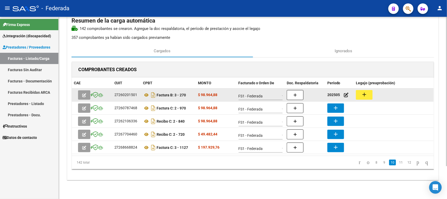
click at [142, 89] on datatable-body-cell "Factura B: 3 - 270" at bounding box center [168, 94] width 55 height 13
click at [147, 93] on icon at bounding box center [146, 95] width 7 height 6
click at [365, 95] on mat-icon "add" at bounding box center [364, 94] width 6 height 6
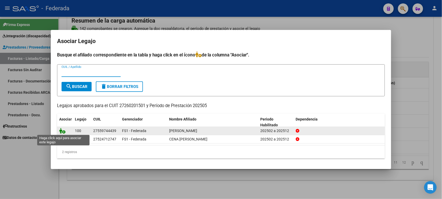
click at [62, 131] on icon at bounding box center [62, 131] width 6 height 6
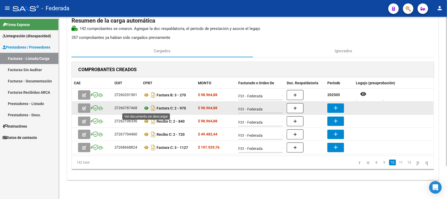
click at [146, 108] on icon at bounding box center [146, 108] width 7 height 6
click at [332, 105] on button "add" at bounding box center [336, 107] width 17 height 9
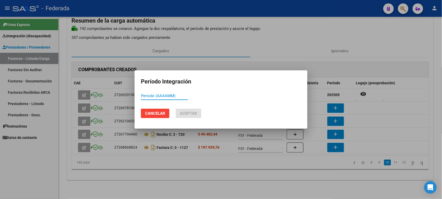
paste input "202506"
type input "202506"
click at [191, 114] on span "Aceptar" at bounding box center [188, 113] width 17 height 5
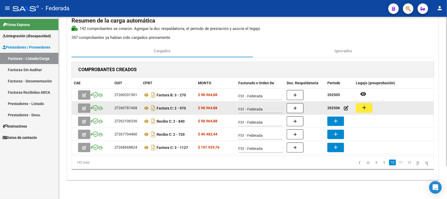
click at [364, 110] on mat-icon "add" at bounding box center [364, 107] width 6 height 6
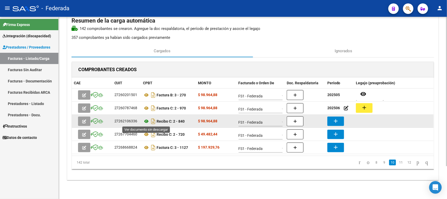
click at [147, 121] on icon at bounding box center [146, 121] width 7 height 6
click at [339, 116] on button "add" at bounding box center [336, 120] width 17 height 9
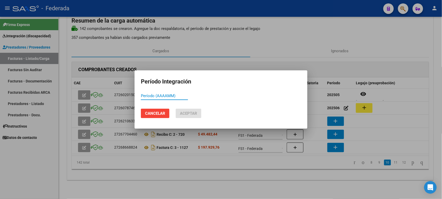
paste input "202506"
type input "202506"
click at [198, 112] on button "Aceptar" at bounding box center [189, 113] width 26 height 9
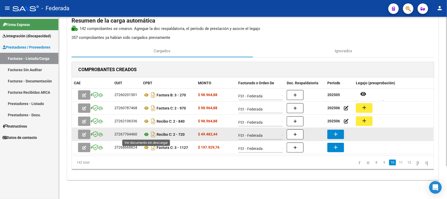
click at [144, 134] on icon at bounding box center [146, 134] width 7 height 6
click at [146, 134] on icon at bounding box center [146, 134] width 7 height 6
click at [332, 135] on button "add" at bounding box center [336, 133] width 17 height 9
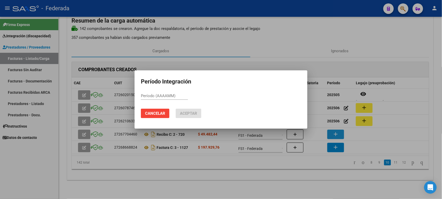
paste input "202506"
type input "202506"
click at [182, 113] on span "Aceptar" at bounding box center [188, 113] width 17 height 5
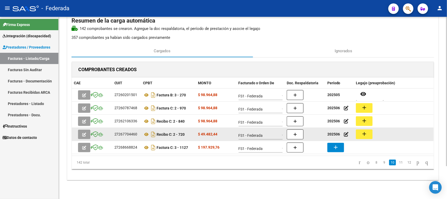
click at [366, 133] on mat-icon "add" at bounding box center [364, 134] width 6 height 6
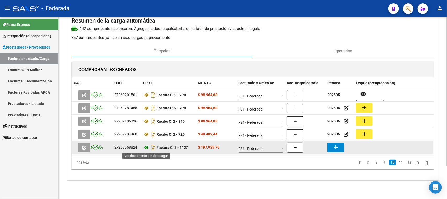
click at [147, 146] on icon at bounding box center [146, 147] width 7 height 6
click at [330, 143] on button "add" at bounding box center [336, 147] width 17 height 9
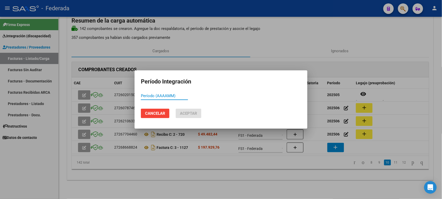
paste input "202506"
type input "202507"
click at [196, 111] on span "Aceptar" at bounding box center [188, 113] width 17 height 5
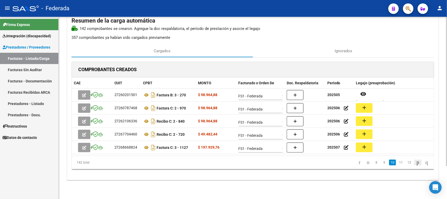
click at [416, 163] on icon "go to next page" at bounding box center [418, 162] width 4 height 6
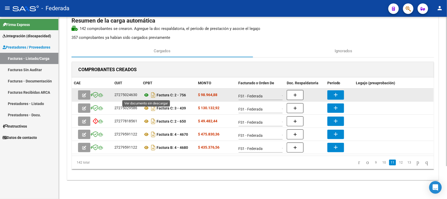
click at [147, 95] on icon at bounding box center [146, 95] width 7 height 6
click at [331, 95] on button "add" at bounding box center [336, 94] width 17 height 9
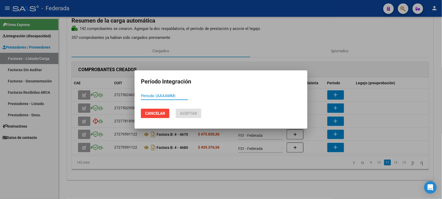
paste input "202506"
type input "202506"
click at [196, 112] on span "Aceptar" at bounding box center [188, 113] width 17 height 5
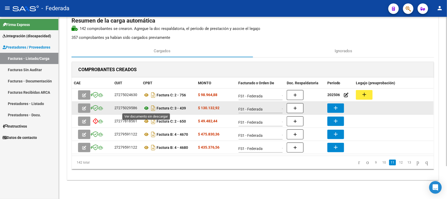
click at [147, 108] on icon at bounding box center [146, 108] width 7 height 6
click at [336, 108] on mat-icon "add" at bounding box center [336, 108] width 6 height 6
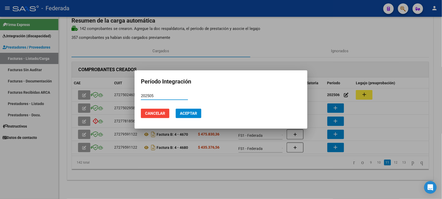
type input "202505"
click at [196, 114] on span "Aceptar" at bounding box center [188, 113] width 17 height 5
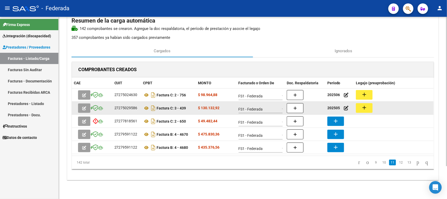
click at [363, 105] on mat-icon "add" at bounding box center [364, 107] width 6 height 6
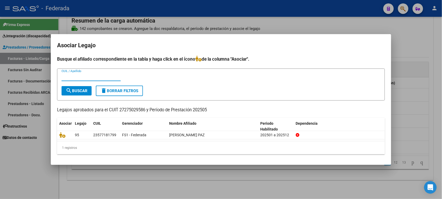
click at [420, 58] on div at bounding box center [221, 99] width 442 height 199
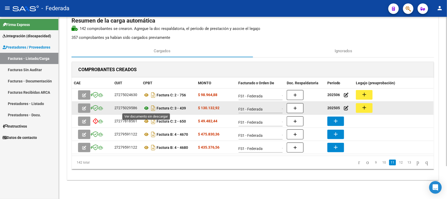
click at [147, 108] on icon at bounding box center [146, 108] width 7 height 6
click at [368, 106] on button "add" at bounding box center [364, 108] width 17 height 10
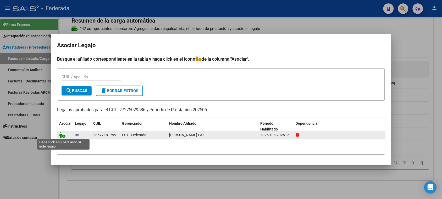
click at [60, 135] on icon at bounding box center [62, 135] width 6 height 6
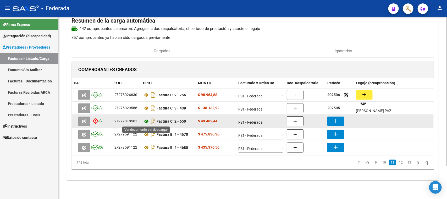
click at [144, 122] on icon at bounding box center [146, 121] width 7 height 6
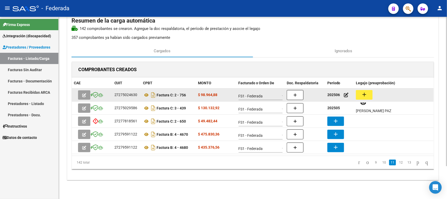
click at [332, 96] on strong "202506" at bounding box center [334, 95] width 13 height 4
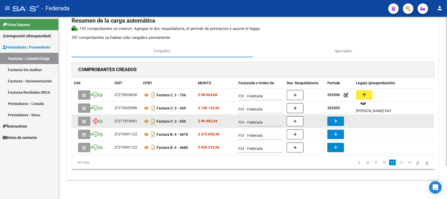
click at [339, 121] on mat-icon "add" at bounding box center [336, 121] width 6 height 6
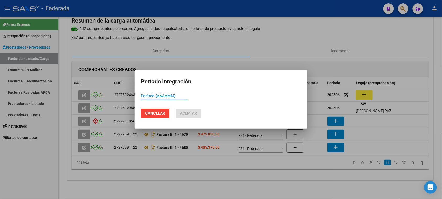
paste input "202506"
type input "202506"
click at [191, 114] on span "Aceptar" at bounding box center [188, 113] width 17 height 5
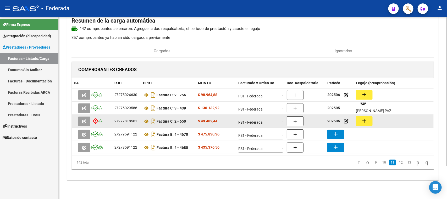
click at [364, 118] on mat-icon "add" at bounding box center [364, 120] width 6 height 6
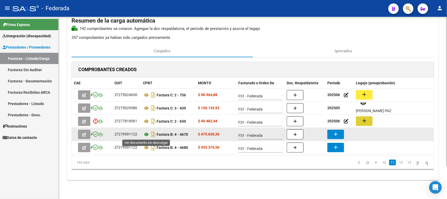
click at [146, 134] on icon at bounding box center [146, 134] width 7 height 6
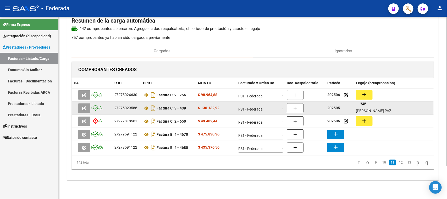
click at [333, 110] on div "202505" at bounding box center [340, 108] width 25 height 6
click at [333, 107] on strong "202505" at bounding box center [334, 108] width 13 height 4
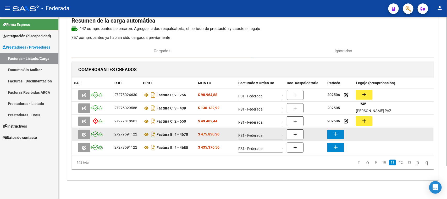
click at [336, 133] on mat-icon "add" at bounding box center [336, 134] width 6 height 6
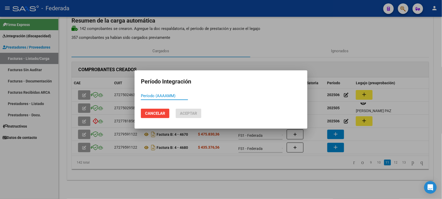
paste input "202505"
type input "202505"
click at [201, 114] on button "Aceptar" at bounding box center [189, 113] width 26 height 9
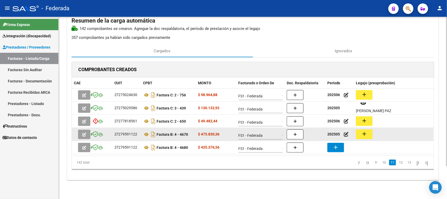
click at [362, 133] on mat-icon "add" at bounding box center [364, 134] width 6 height 6
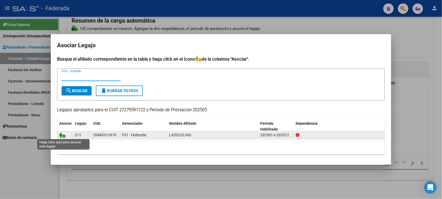
click at [61, 135] on icon at bounding box center [62, 135] width 6 height 6
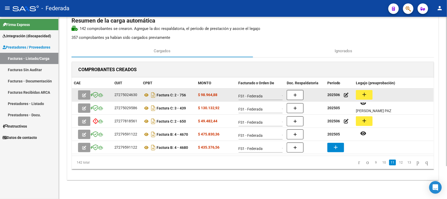
scroll to position [4, 0]
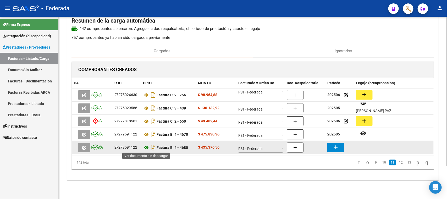
click at [146, 147] on icon at bounding box center [146, 147] width 7 height 6
click at [333, 144] on button "add" at bounding box center [336, 147] width 17 height 9
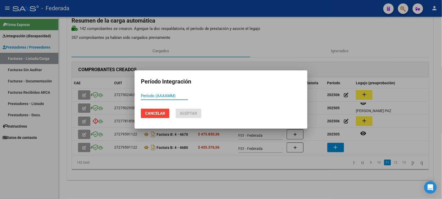
paste input "202505"
type input "202505"
click at [194, 113] on span "Aceptar" at bounding box center [188, 113] width 17 height 5
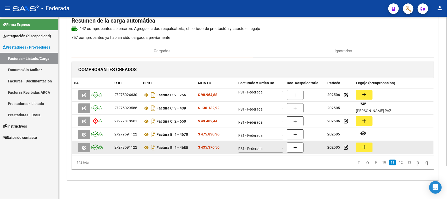
click at [363, 149] on mat-icon "add" at bounding box center [364, 147] width 6 height 6
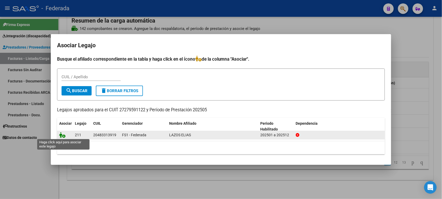
click at [63, 135] on icon at bounding box center [62, 135] width 6 height 6
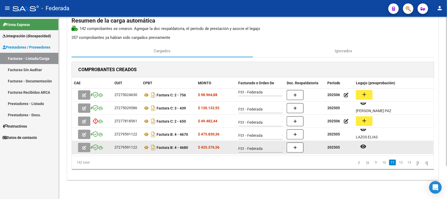
scroll to position [4, 0]
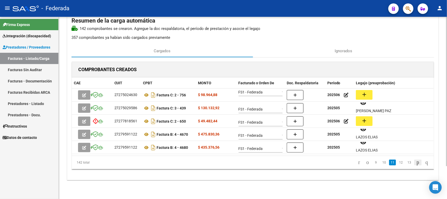
click at [416, 163] on icon "go to next page" at bounding box center [418, 162] width 4 height 6
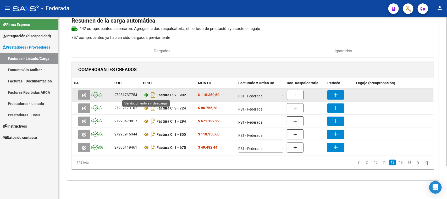
click at [147, 94] on icon at bounding box center [146, 95] width 7 height 6
click at [333, 92] on button "add" at bounding box center [336, 94] width 17 height 9
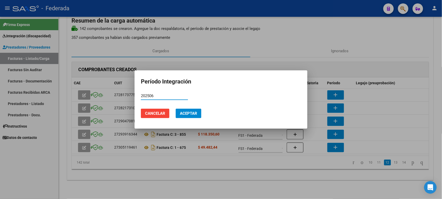
click at [155, 97] on input "202506" at bounding box center [164, 95] width 47 height 5
click at [150, 97] on input "202506" at bounding box center [164, 95] width 47 height 5
type input "202506"
click at [191, 114] on span "Aceptar" at bounding box center [188, 113] width 17 height 5
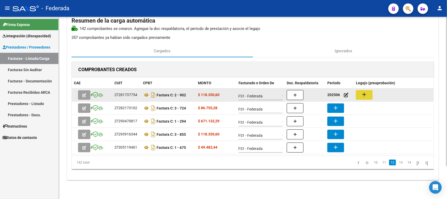
click at [364, 95] on mat-icon "add" at bounding box center [364, 94] width 6 height 6
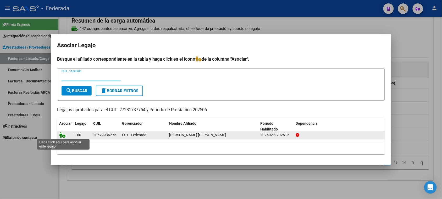
click at [63, 133] on icon at bounding box center [62, 135] width 6 height 6
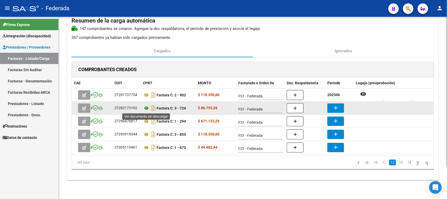
click at [147, 108] on icon at bounding box center [146, 108] width 7 height 6
click at [336, 106] on mat-icon "add" at bounding box center [336, 108] width 6 height 6
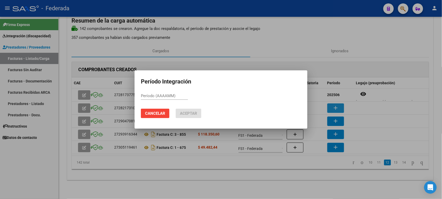
paste input "202506"
type input "202505"
click at [199, 112] on button "Aceptar" at bounding box center [189, 113] width 26 height 9
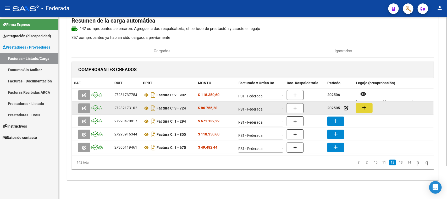
click at [362, 109] on mat-icon "add" at bounding box center [364, 107] width 6 height 6
click at [145, 107] on icon at bounding box center [146, 108] width 7 height 6
click at [365, 112] on button "add" at bounding box center [364, 108] width 17 height 10
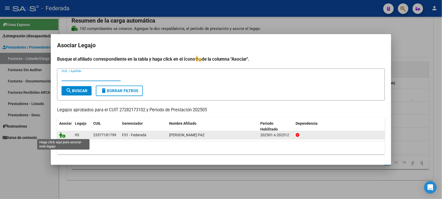
click at [63, 134] on icon at bounding box center [62, 135] width 6 height 6
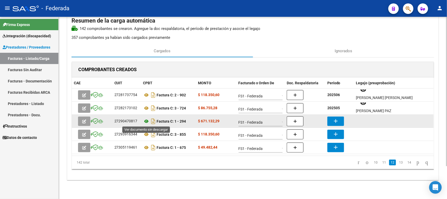
click at [147, 121] on icon at bounding box center [146, 121] width 7 height 6
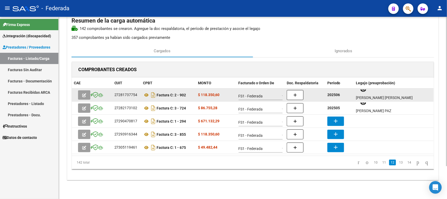
click at [335, 93] on strong "202506" at bounding box center [334, 95] width 13 height 4
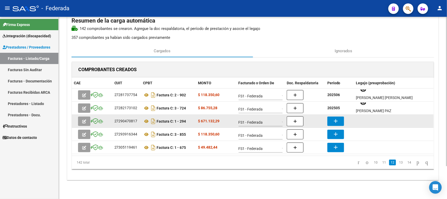
click at [336, 118] on mat-icon "add" at bounding box center [336, 121] width 6 height 6
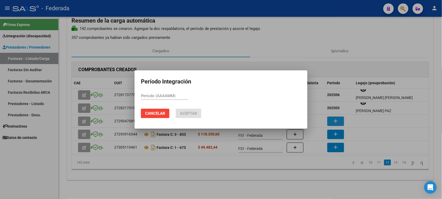
paste input "202506"
type input "202506"
click at [198, 114] on button "Aceptar" at bounding box center [189, 113] width 26 height 9
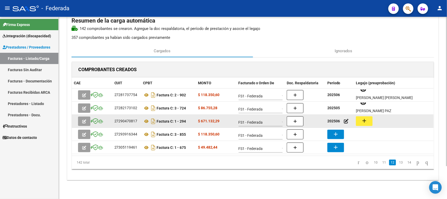
click at [366, 121] on mat-icon "add" at bounding box center [364, 120] width 6 height 6
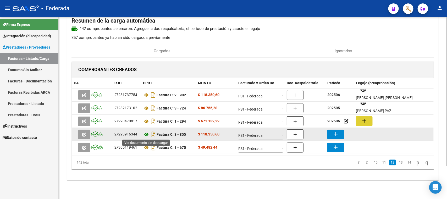
click at [147, 133] on icon at bounding box center [146, 134] width 7 height 6
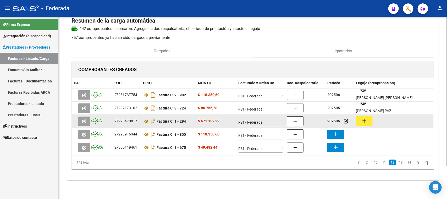
click at [334, 119] on strong "202506" at bounding box center [334, 121] width 13 height 4
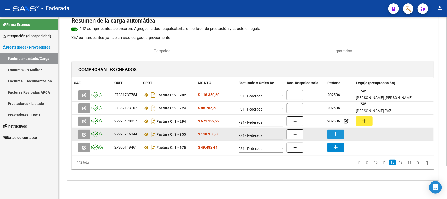
click at [336, 130] on button "add" at bounding box center [336, 133] width 17 height 9
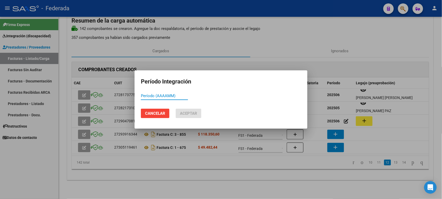
click at [185, 97] on input "Período (AAAAMM)" at bounding box center [164, 95] width 47 height 5
type input "202506"
click at [189, 108] on mat-dialog-actions "Cancelar Aceptar" at bounding box center [221, 113] width 160 height 18
click at [188, 112] on span "Aceptar" at bounding box center [188, 113] width 17 height 5
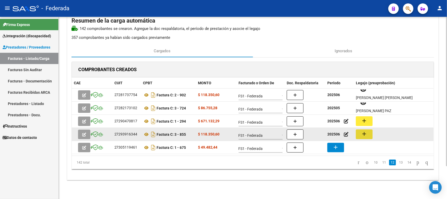
click at [364, 134] on mat-icon "add" at bounding box center [364, 134] width 6 height 6
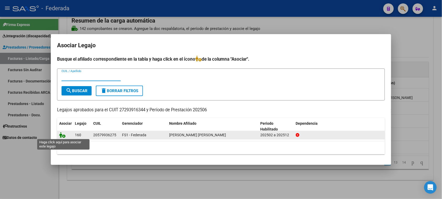
click at [62, 134] on icon at bounding box center [62, 135] width 6 height 6
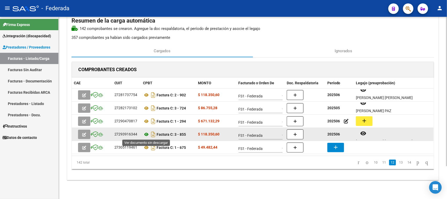
click at [147, 134] on icon at bounding box center [146, 134] width 7 height 6
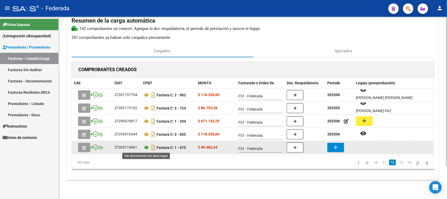
click at [147, 148] on icon at bounding box center [146, 147] width 7 height 6
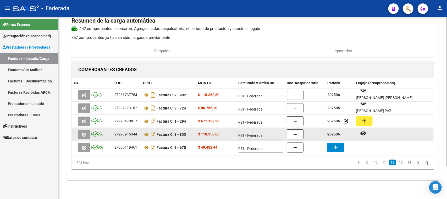
click at [335, 135] on strong "202506" at bounding box center [334, 134] width 13 height 4
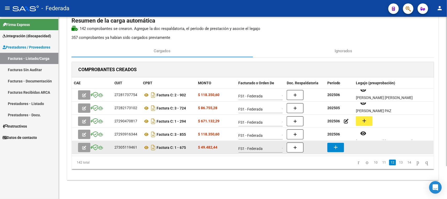
click at [336, 146] on mat-icon "add" at bounding box center [336, 147] width 6 height 6
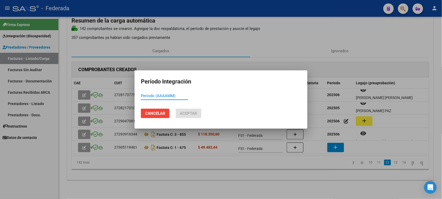
paste input "202506"
type input "202506"
click at [198, 115] on button "Aceptar" at bounding box center [189, 113] width 26 height 9
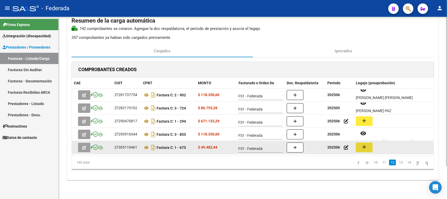
click at [365, 146] on mat-icon "add" at bounding box center [364, 147] width 6 height 6
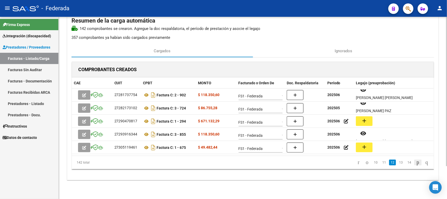
click at [416, 164] on icon "go to next page" at bounding box center [418, 162] width 4 height 6
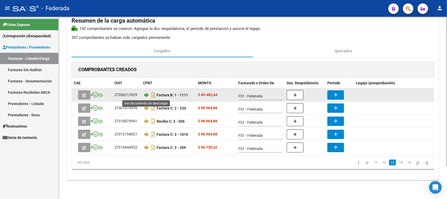
click at [147, 96] on icon at bounding box center [146, 95] width 7 height 6
click at [331, 94] on button "add" at bounding box center [336, 94] width 17 height 9
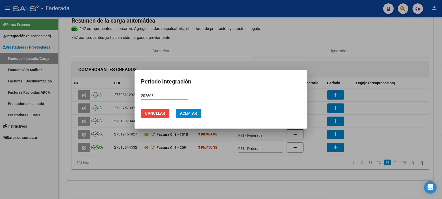
type input "202505"
click at [195, 116] on button "Aceptar" at bounding box center [189, 113] width 26 height 9
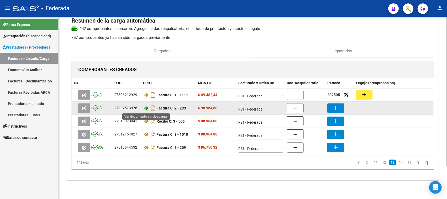
click at [147, 109] on icon at bounding box center [146, 108] width 7 height 6
click at [340, 107] on button "add" at bounding box center [336, 107] width 17 height 9
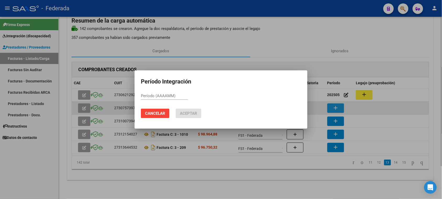
paste input "202506"
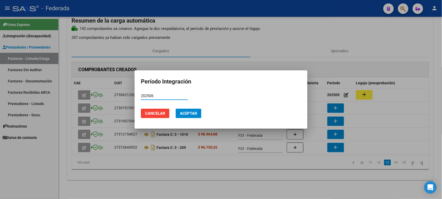
type input "202506"
click at [195, 117] on button "Aceptar" at bounding box center [189, 113] width 26 height 9
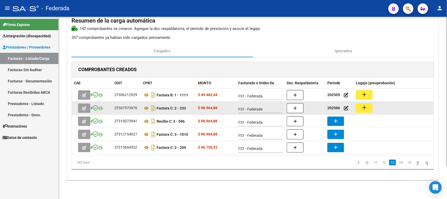
click at [363, 110] on button "add" at bounding box center [364, 108] width 17 height 10
click at [146, 109] on icon at bounding box center [146, 108] width 7 height 6
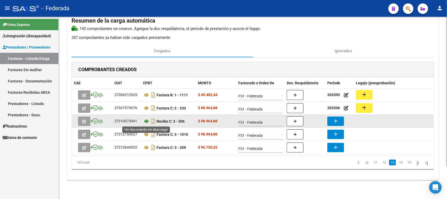
click at [146, 121] on icon at bounding box center [146, 121] width 7 height 6
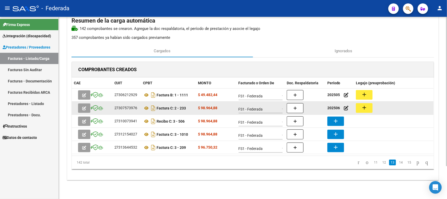
click at [336, 108] on strong "202506" at bounding box center [334, 108] width 13 height 4
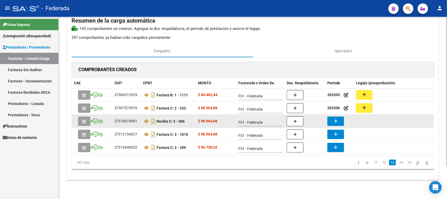
click at [337, 120] on mat-icon "add" at bounding box center [336, 121] width 6 height 6
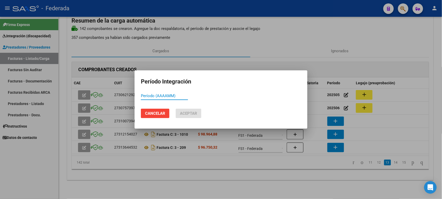
paste input "202506"
type input "202506"
click at [196, 116] on button "Aceptar" at bounding box center [189, 113] width 26 height 9
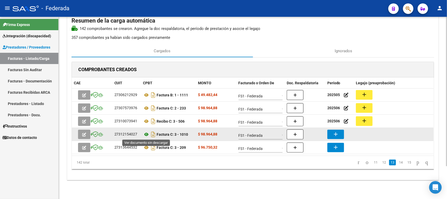
click at [146, 134] on icon at bounding box center [146, 134] width 7 height 6
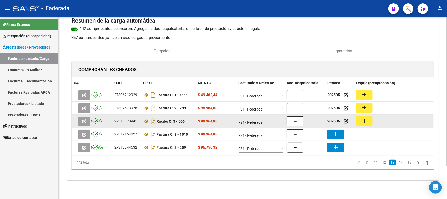
click at [336, 121] on strong "202506" at bounding box center [334, 121] width 13 height 4
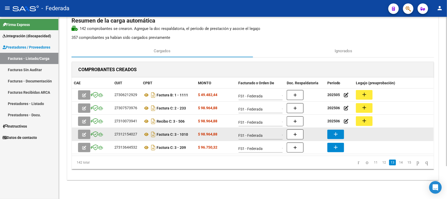
click at [337, 132] on mat-icon "add" at bounding box center [336, 134] width 6 height 6
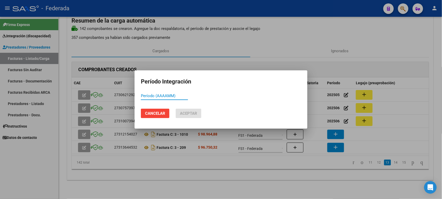
paste input "202506"
type input "202506"
click at [195, 115] on span "Aceptar" at bounding box center [188, 113] width 17 height 5
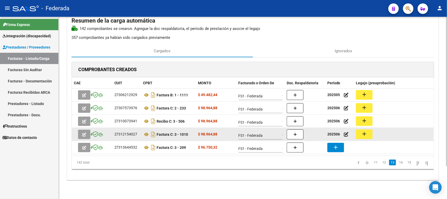
click at [360, 133] on button "add" at bounding box center [364, 134] width 17 height 10
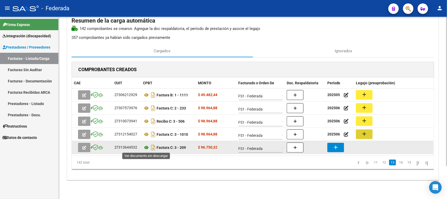
click at [147, 147] on icon at bounding box center [146, 147] width 7 height 6
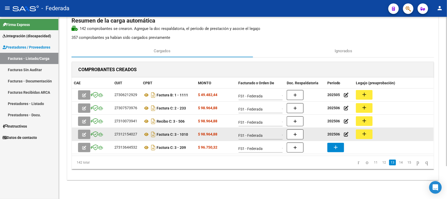
click at [333, 133] on strong "202506" at bounding box center [334, 134] width 13 height 4
click at [334, 133] on strong "202506" at bounding box center [334, 134] width 13 height 4
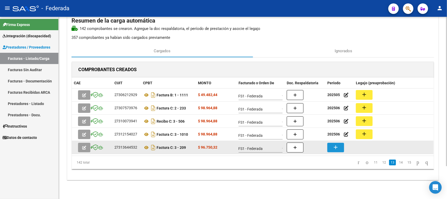
click at [333, 147] on mat-icon "add" at bounding box center [336, 147] width 6 height 6
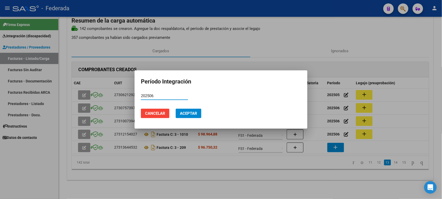
type input "202506"
click at [198, 112] on button "Aceptar" at bounding box center [189, 113] width 26 height 9
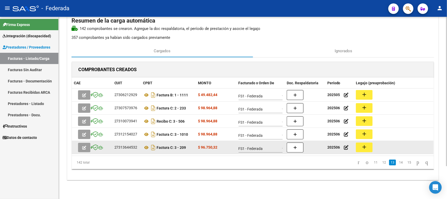
click at [365, 147] on mat-icon "add" at bounding box center [364, 147] width 6 height 6
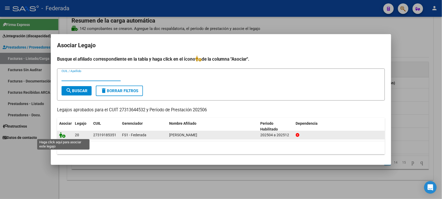
click at [62, 136] on icon at bounding box center [62, 135] width 6 height 6
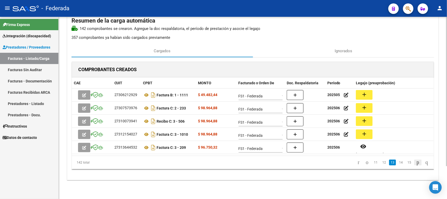
click at [416, 162] on icon "go to next page" at bounding box center [418, 162] width 4 height 6
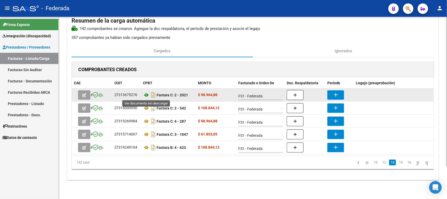
click at [146, 95] on icon at bounding box center [146, 95] width 7 height 6
click at [335, 93] on mat-icon "add" at bounding box center [336, 94] width 6 height 6
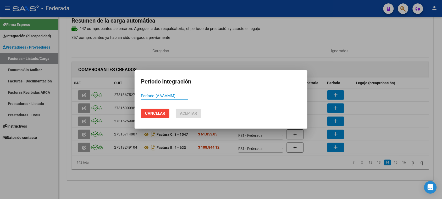
paste input "202506"
type input "202506"
click at [196, 117] on button "Aceptar" at bounding box center [189, 113] width 26 height 9
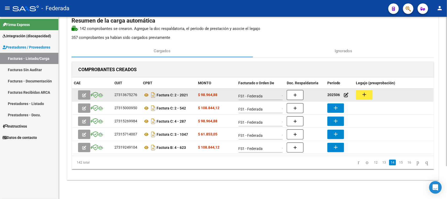
click at [367, 89] on datatable-body-cell "add" at bounding box center [394, 94] width 80 height 13
click at [366, 93] on mat-icon "add" at bounding box center [364, 94] width 6 height 6
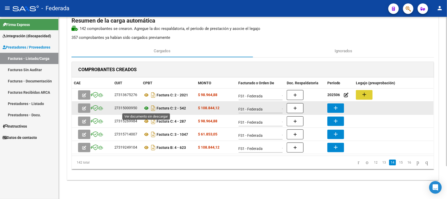
click at [147, 108] on icon at bounding box center [146, 108] width 7 height 6
click at [337, 109] on mat-icon "add" at bounding box center [336, 108] width 6 height 6
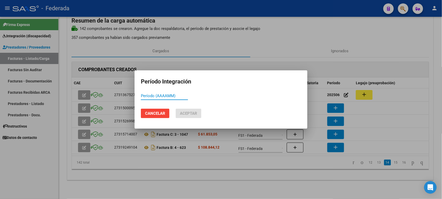
paste input "202506"
type input "202506"
click at [199, 113] on button "Aceptar" at bounding box center [189, 113] width 26 height 9
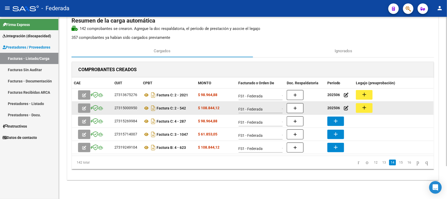
click at [363, 109] on mat-icon "add" at bounding box center [364, 107] width 6 height 6
click at [126, 106] on div "27315000950" at bounding box center [126, 108] width 23 height 6
click at [146, 108] on icon at bounding box center [146, 108] width 7 height 6
click at [145, 108] on icon at bounding box center [146, 108] width 7 height 6
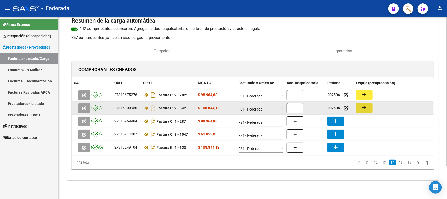
click at [365, 109] on mat-icon "add" at bounding box center [364, 107] width 6 height 6
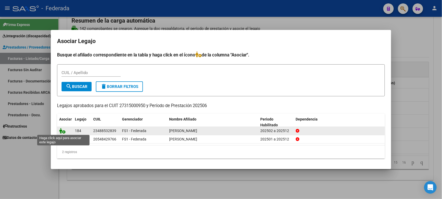
click at [62, 132] on icon at bounding box center [62, 131] width 6 height 6
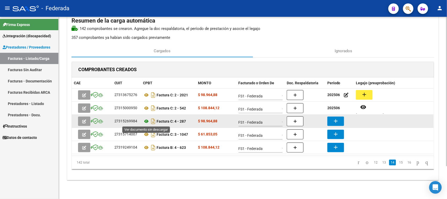
click at [146, 120] on icon at bounding box center [146, 121] width 7 height 6
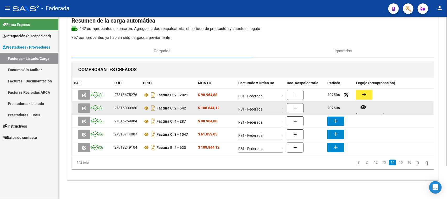
click at [335, 107] on strong "202506" at bounding box center [334, 108] width 13 height 4
click at [336, 107] on strong "202506" at bounding box center [334, 108] width 13 height 4
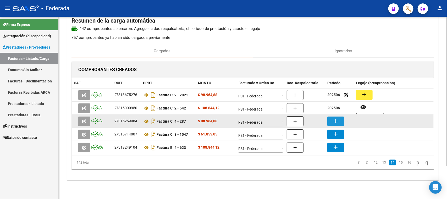
click at [336, 120] on mat-icon "add" at bounding box center [336, 121] width 6 height 6
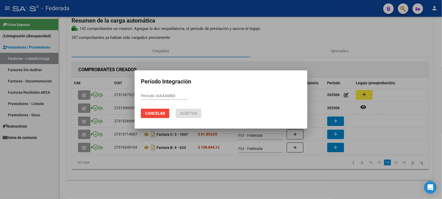
paste input "202506"
type input "202506"
click at [193, 114] on span "Aceptar" at bounding box center [188, 113] width 17 height 5
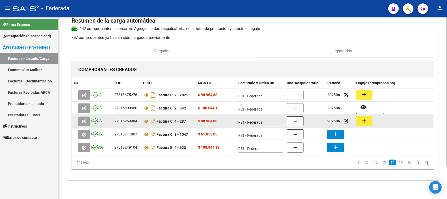
click at [361, 118] on mat-icon "add" at bounding box center [364, 120] width 6 height 6
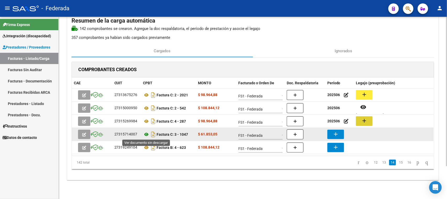
click at [145, 135] on icon at bounding box center [146, 134] width 7 height 6
click at [334, 132] on mat-icon "add" at bounding box center [336, 134] width 6 height 6
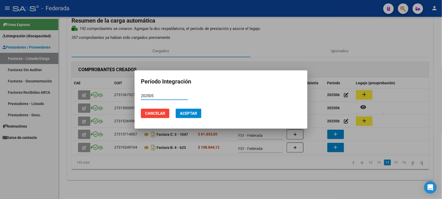
type input "202505"
click at [193, 112] on span "Aceptar" at bounding box center [188, 113] width 17 height 5
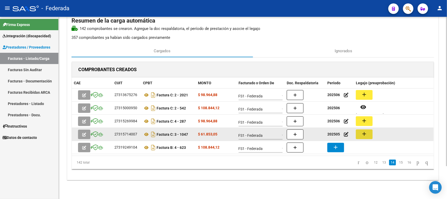
click at [365, 131] on mat-icon "add" at bounding box center [364, 134] width 6 height 6
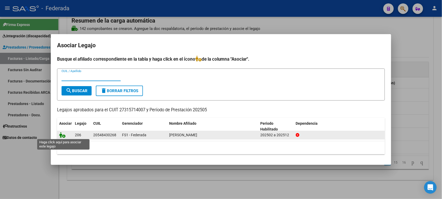
click at [59, 134] on icon at bounding box center [62, 135] width 6 height 6
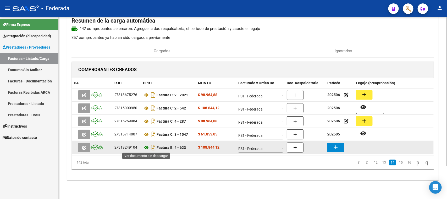
click at [145, 146] on icon at bounding box center [146, 147] width 7 height 6
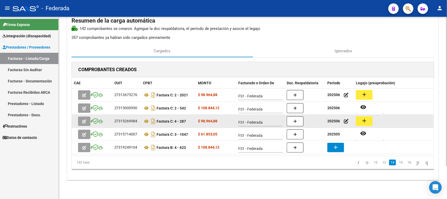
click at [334, 121] on strong "202506" at bounding box center [334, 121] width 13 height 4
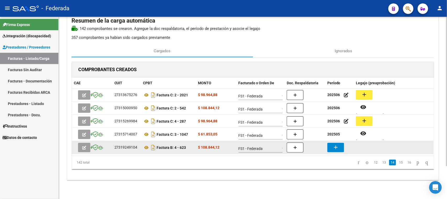
click at [333, 146] on mat-icon "add" at bounding box center [336, 147] width 6 height 6
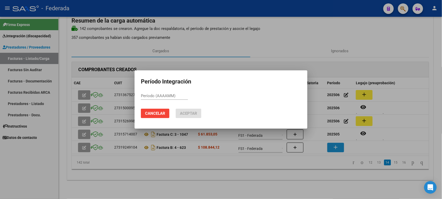
paste input "202506"
type input "202506"
click at [195, 113] on span "Aceptar" at bounding box center [188, 113] width 17 height 5
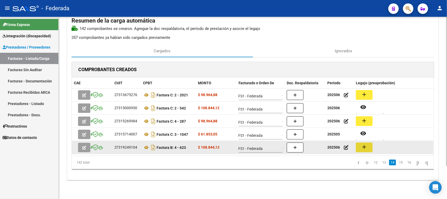
click at [362, 144] on mat-icon "add" at bounding box center [364, 147] width 6 height 6
click at [131, 147] on div "27319249104" at bounding box center [126, 147] width 23 height 6
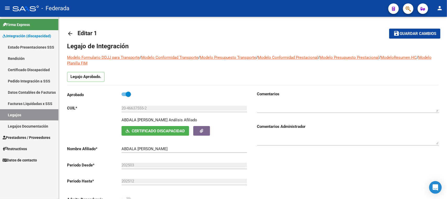
click at [18, 115] on link "Legajos" at bounding box center [29, 114] width 58 height 11
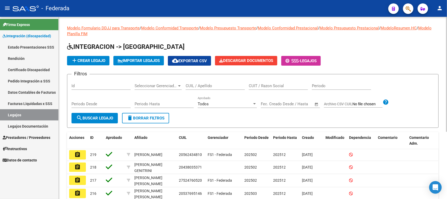
click at [193, 87] on input "CUIL / Apellido" at bounding box center [215, 85] width 59 height 5
paste input "[PERSON_NAME]"
click at [102, 116] on span "search Buscar Legajo" at bounding box center [94, 118] width 37 height 5
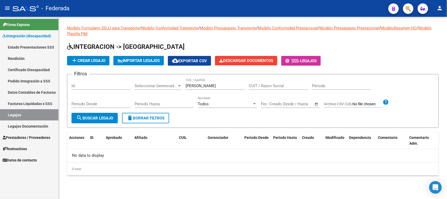
click at [196, 86] on input "[PERSON_NAME]" at bounding box center [215, 85] width 59 height 5
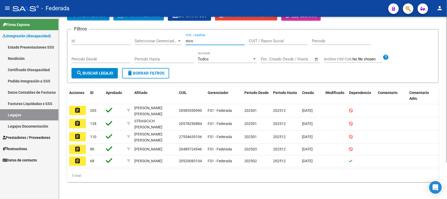
scroll to position [45, 0]
type input "nico"
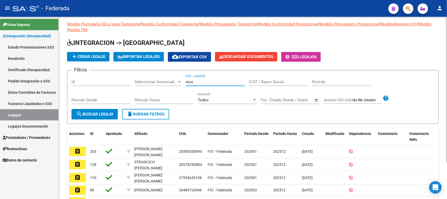
scroll to position [0, 0]
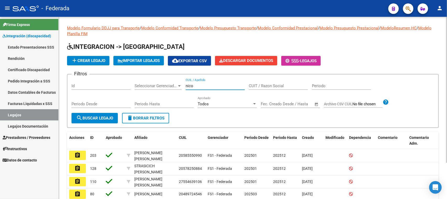
click at [144, 120] on button "delete Borrar Filtros" at bounding box center [145, 118] width 47 height 10
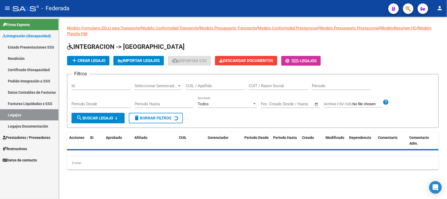
click at [199, 89] on div "CUIL / Apellido" at bounding box center [215, 83] width 59 height 11
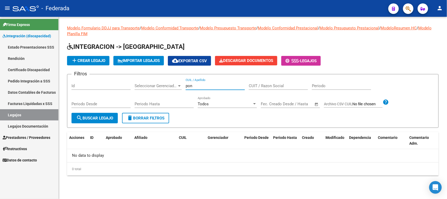
type input "pon"
click at [133, 118] on span "delete Borrar Filtros" at bounding box center [146, 118] width 38 height 5
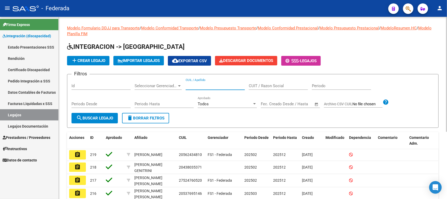
click at [211, 87] on input "CUIL / Apellido" at bounding box center [215, 85] width 59 height 5
paste input "RASETTO"
type input "RASETTO"
click at [110, 120] on button "search Buscar Legajo" at bounding box center [95, 118] width 46 height 10
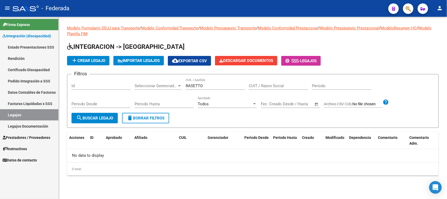
click at [128, 117] on mat-icon "delete" at bounding box center [130, 118] width 6 height 6
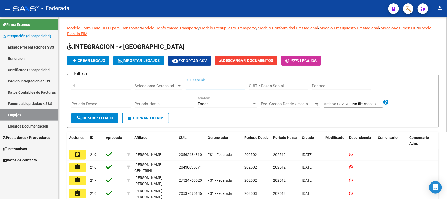
click at [207, 86] on input "CUIL / Apellido" at bounding box center [215, 85] width 59 height 5
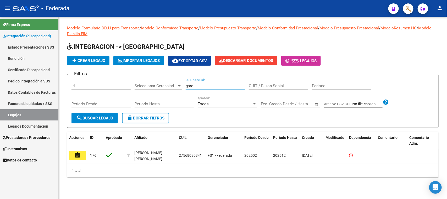
type input "garc"
click at [156, 117] on span "delete Borrar Filtros" at bounding box center [146, 118] width 38 height 5
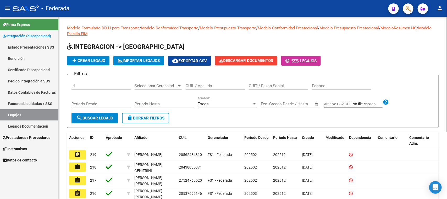
click at [222, 88] on div "CUIL / Apellido" at bounding box center [215, 83] width 59 height 11
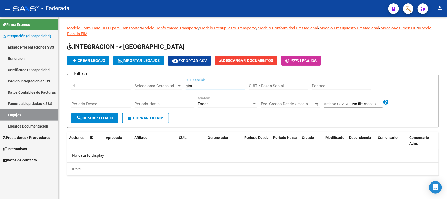
click at [203, 87] on input "gior" at bounding box center [215, 85] width 59 height 5
type input "[PERSON_NAME]"
click at [155, 117] on span "delete Borrar Filtros" at bounding box center [146, 118] width 38 height 5
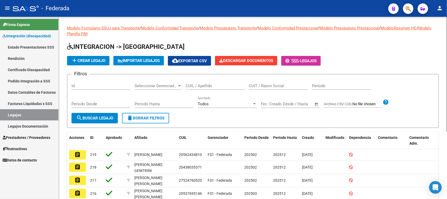
click at [199, 85] on input "CUIL / Apellido" at bounding box center [215, 85] width 59 height 5
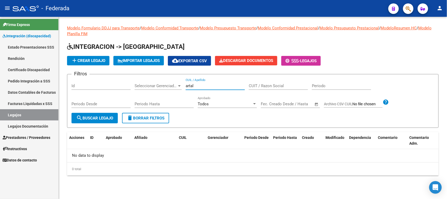
type input "artal"
click at [150, 116] on span "delete Borrar Filtros" at bounding box center [146, 118] width 38 height 5
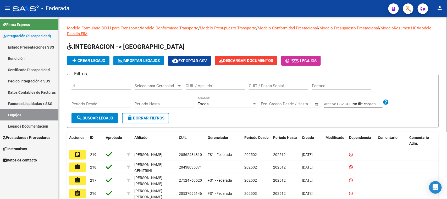
click at [207, 83] on input "CUIL / Apellido" at bounding box center [215, 85] width 59 height 5
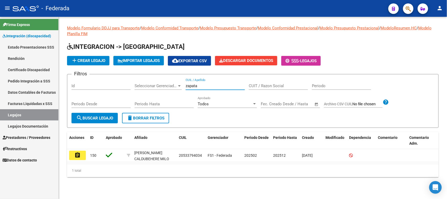
type input "zapata"
click at [155, 117] on span "delete Borrar Filtros" at bounding box center [146, 118] width 38 height 5
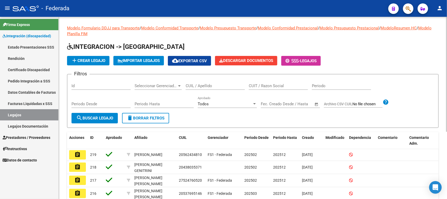
click at [201, 85] on input "CUIL / Apellido" at bounding box center [215, 85] width 59 height 5
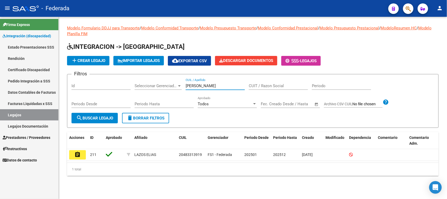
type input "elias"
click at [136, 121] on button "delete Borrar Filtros" at bounding box center [145, 118] width 47 height 10
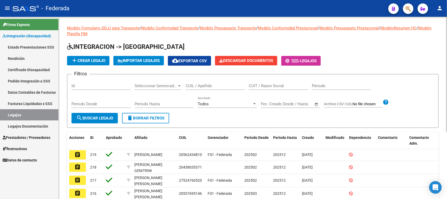
click at [210, 82] on div "CUIL / Apellido" at bounding box center [215, 83] width 59 height 11
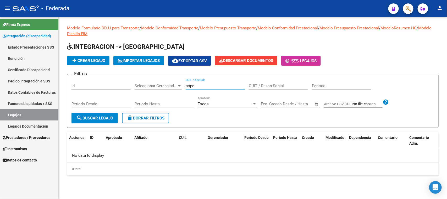
click at [193, 85] on input "cope" at bounding box center [215, 85] width 59 height 5
click at [197, 85] on input "soldano" at bounding box center [215, 85] width 59 height 5
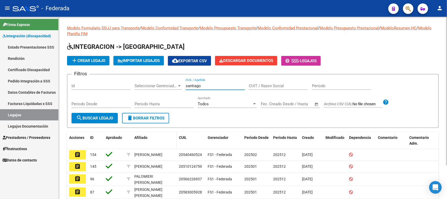
scroll to position [33, 0]
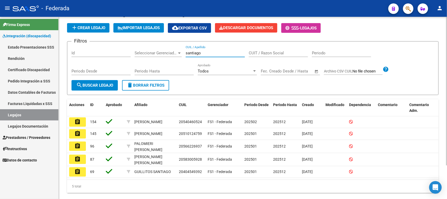
type input "santiago"
click at [152, 84] on span "delete Borrar Filtros" at bounding box center [146, 85] width 38 height 5
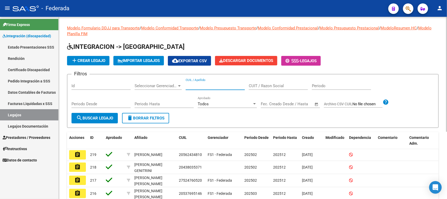
click at [197, 84] on input "CUIL / Apellido" at bounding box center [215, 85] width 59 height 5
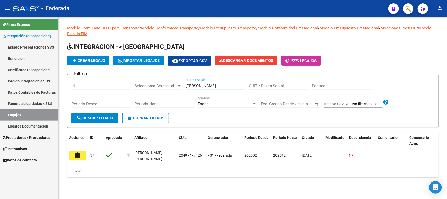
type input "garay"
click at [151, 119] on span "delete Borrar Filtros" at bounding box center [146, 118] width 38 height 5
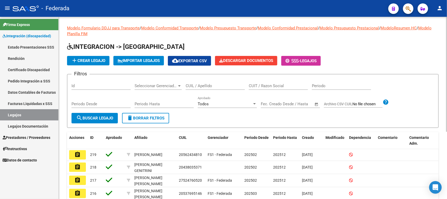
click at [213, 83] on input "CUIL / Apellido" at bounding box center [215, 85] width 59 height 5
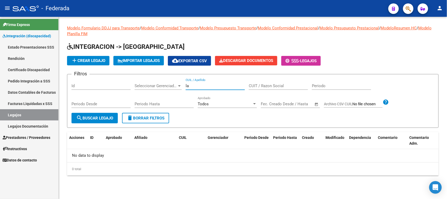
type input "l"
type input "c"
type input "l"
type input "paga"
click at [163, 117] on span "delete Borrar Filtros" at bounding box center [146, 118] width 38 height 5
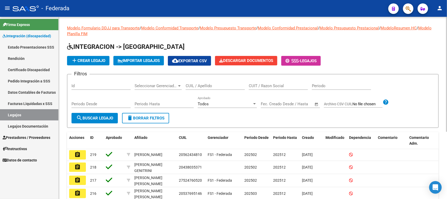
click at [197, 85] on input "CUIL / Apellido" at bounding box center [215, 85] width 59 height 5
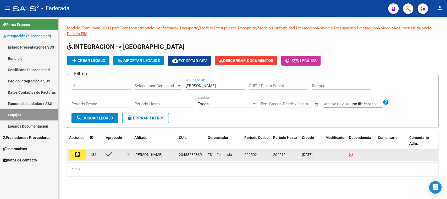
type input "barch"
click at [78, 155] on mat-icon "assignment" at bounding box center [77, 154] width 6 height 6
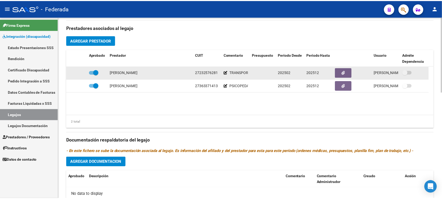
scroll to position [197, 0]
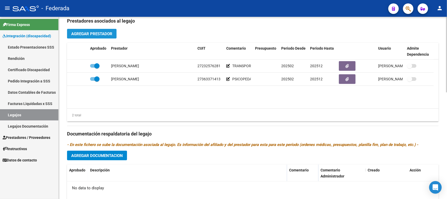
click at [110, 33] on span "Agregar Prestador" at bounding box center [91, 33] width 41 height 5
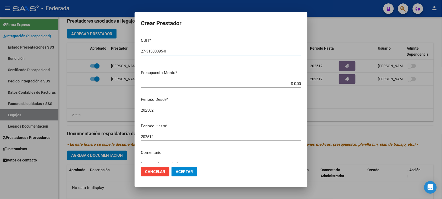
type input "27-31500095-0"
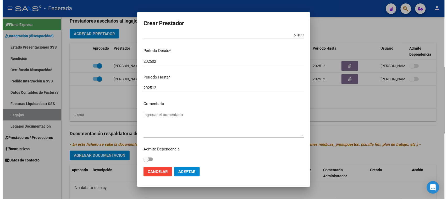
scroll to position [50, 0]
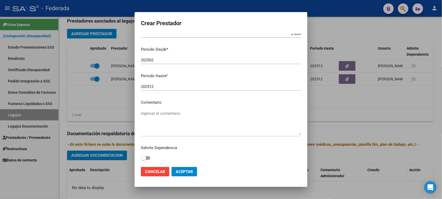
click at [173, 110] on div "Ingresar el comentario" at bounding box center [221, 122] width 160 height 27
type textarea "KINESIOLOGIA"
click at [177, 169] on button "Aceptar" at bounding box center [185, 171] width 26 height 9
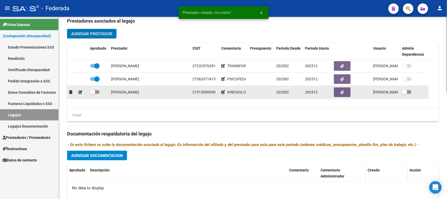
click at [94, 93] on span at bounding box center [92, 91] width 5 height 5
click at [93, 94] on input "checkbox" at bounding box center [93, 94] width 0 height 0
checkbox input "true"
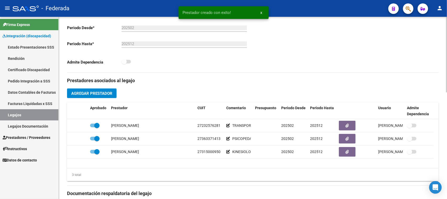
scroll to position [131, 0]
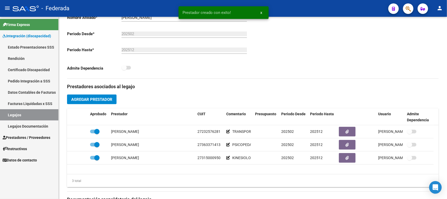
click at [261, 12] on span "x" at bounding box center [262, 12] width 2 height 5
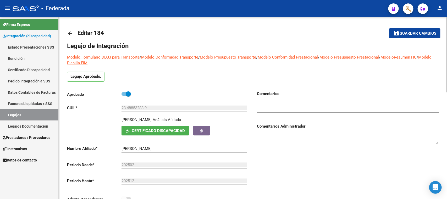
scroll to position [0, 0]
click at [413, 32] on span "Guardar cambios" at bounding box center [418, 33] width 37 height 5
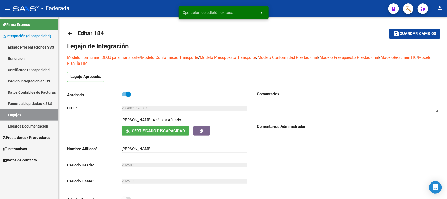
click at [38, 112] on link "Legajos" at bounding box center [29, 114] width 58 height 11
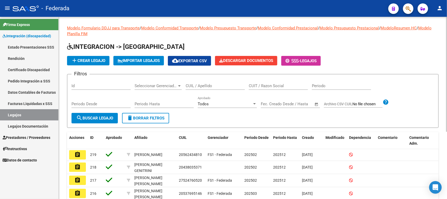
click at [206, 87] on input "CUIL / Apellido" at bounding box center [215, 85] width 59 height 5
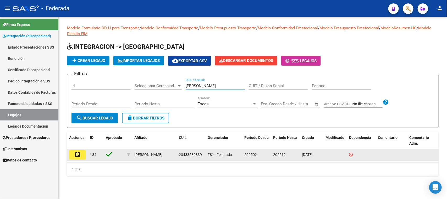
type input "BARCH"
click at [77, 155] on mat-icon "assignment" at bounding box center [77, 154] width 6 height 6
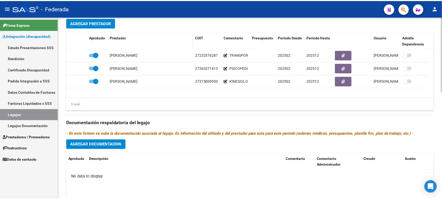
scroll to position [164, 0]
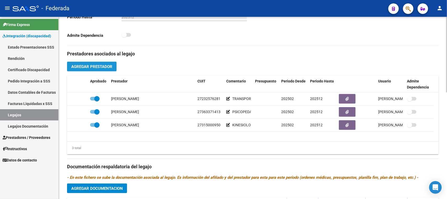
click at [110, 67] on span "Agregar Prestador" at bounding box center [91, 66] width 41 height 5
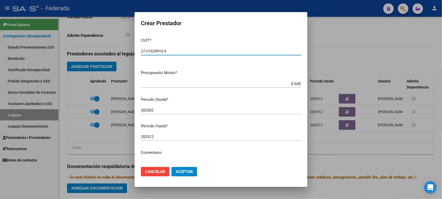
type input "27-31924910-4"
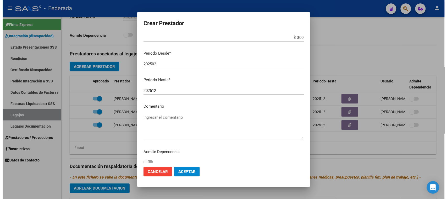
scroll to position [50, 0]
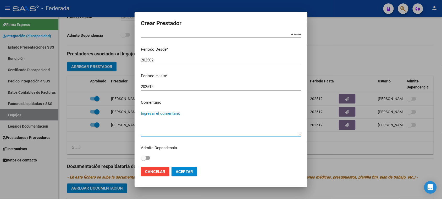
click at [169, 116] on textarea "Ingresar el comentario" at bounding box center [221, 122] width 160 height 25
type textarea "TERAPIA OCUPACIONAL"
click at [189, 173] on span "Aceptar" at bounding box center [184, 171] width 17 height 5
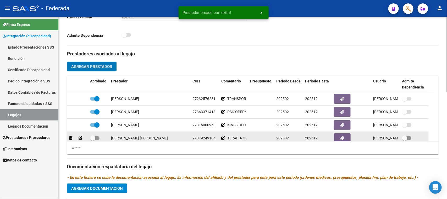
click at [96, 139] on span at bounding box center [94, 138] width 9 height 4
click at [93, 140] on input "checkbox" at bounding box center [93, 140] width 0 height 0
checkbox input "true"
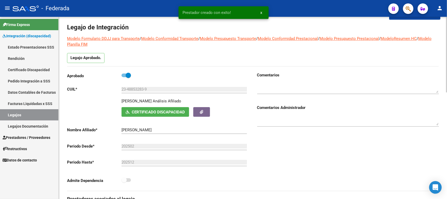
scroll to position [0, 0]
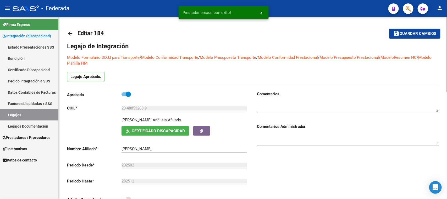
click at [402, 37] on button "save Guardar cambios" at bounding box center [415, 34] width 51 height 10
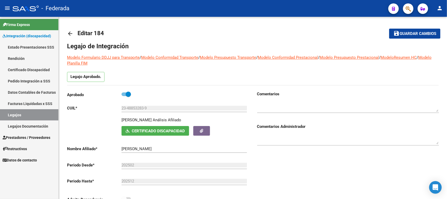
click at [27, 117] on link "Legajos" at bounding box center [29, 114] width 58 height 11
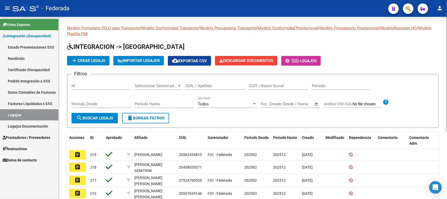
click at [221, 84] on input "CUIL / Apellido" at bounding box center [215, 85] width 59 height 5
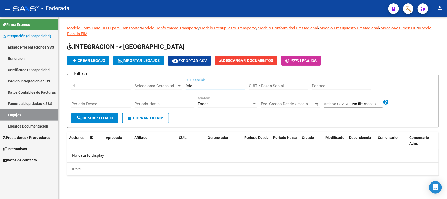
type input "falc"
click at [134, 117] on span "delete Borrar Filtros" at bounding box center [146, 118] width 38 height 5
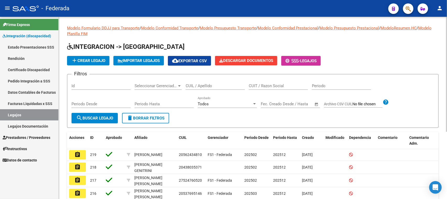
click at [212, 89] on div "CUIL / Apellido" at bounding box center [215, 83] width 59 height 11
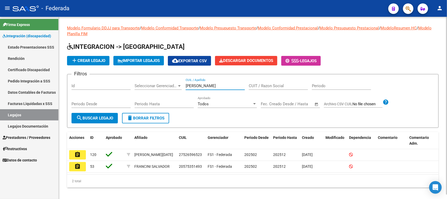
type input "alva"
click at [145, 116] on span "delete Borrar Filtros" at bounding box center [146, 118] width 38 height 5
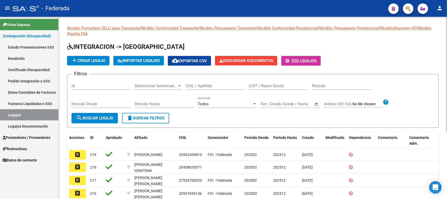
click at [204, 82] on div "CUIL / Apellido" at bounding box center [215, 83] width 59 height 11
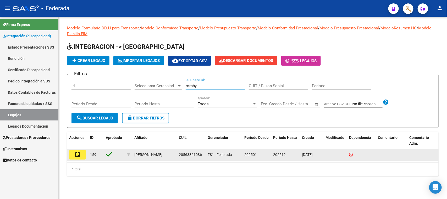
type input "romby"
click at [80, 155] on mat-icon "assignment" at bounding box center [77, 154] width 6 height 6
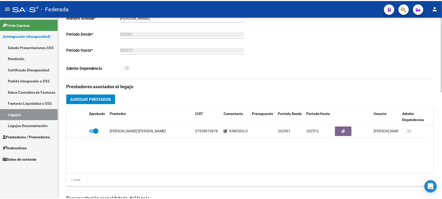
scroll to position [197, 0]
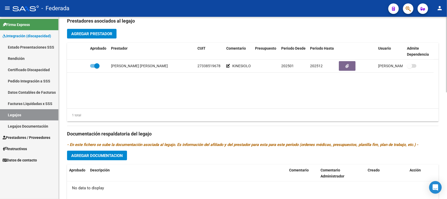
click at [107, 33] on span "Agregar Prestador" at bounding box center [91, 33] width 41 height 5
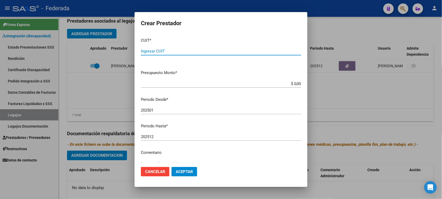
paste input "27-35702007-2"
type input "27-35702007-2"
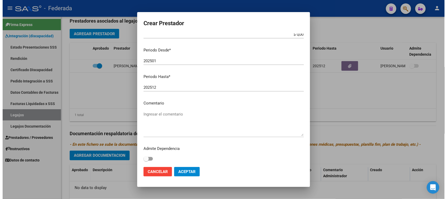
scroll to position [50, 0]
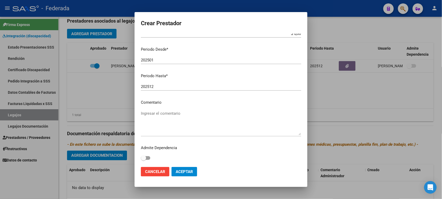
click at [171, 114] on textarea "Ingresar el comentario" at bounding box center [221, 122] width 160 height 25
type textarea "TERAPIA OCUPACIONAL"
click at [191, 172] on span "Aceptar" at bounding box center [184, 171] width 17 height 5
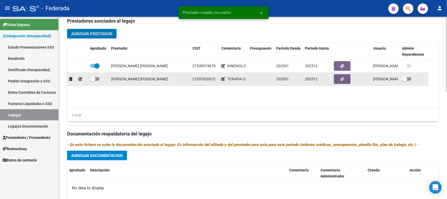
click at [95, 78] on span at bounding box center [92, 78] width 5 height 5
click at [93, 81] on input "checkbox" at bounding box center [93, 81] width 0 height 0
checkbox input "true"
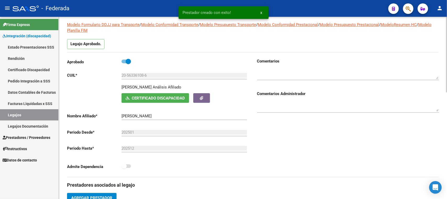
scroll to position [0, 0]
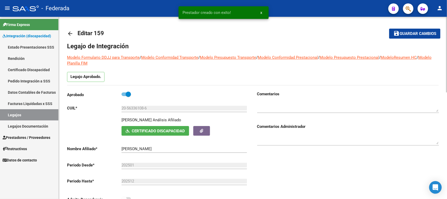
click at [413, 34] on span "Guardar cambios" at bounding box center [418, 33] width 37 height 5
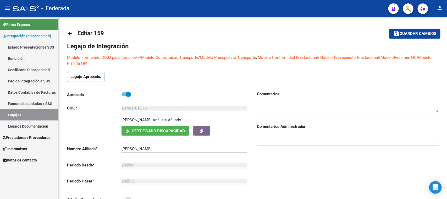
click at [32, 117] on link "Legajos" at bounding box center [29, 114] width 58 height 11
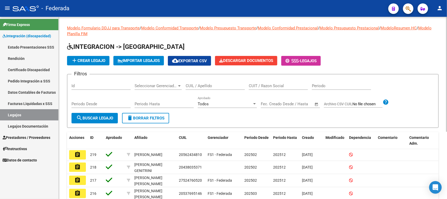
click at [196, 85] on input "CUIL / Apellido" at bounding box center [215, 85] width 59 height 5
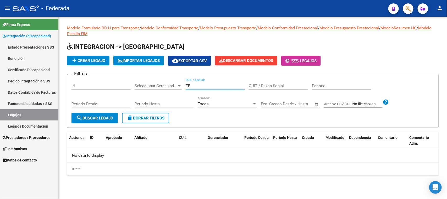
type input "T"
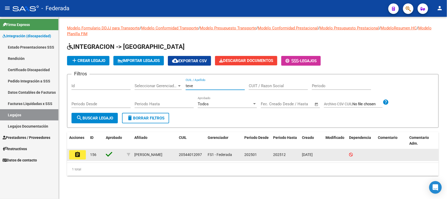
type input "teve"
click at [77, 154] on mat-icon "assignment" at bounding box center [77, 154] width 6 height 6
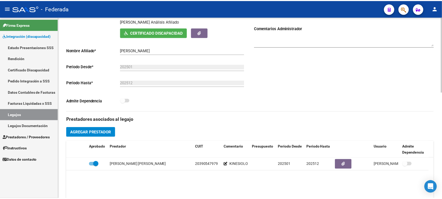
scroll to position [164, 0]
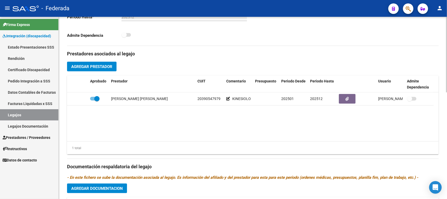
click at [111, 67] on span "Agregar Prestador" at bounding box center [91, 66] width 41 height 5
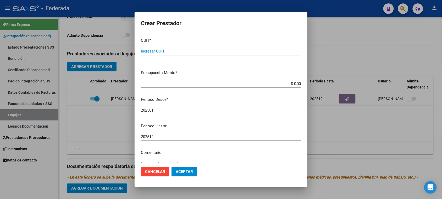
paste input "27-36721447-9"
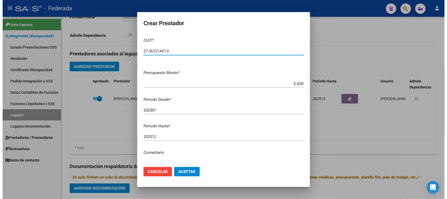
scroll to position [50, 0]
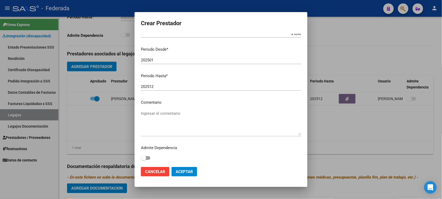
type input "27-36721447-9"
click at [168, 115] on textarea "Ingresar el comentario" at bounding box center [221, 122] width 160 height 25
type textarea "PSICOPEDAGOGIA"
click at [181, 174] on span "Aceptar" at bounding box center [184, 171] width 17 height 5
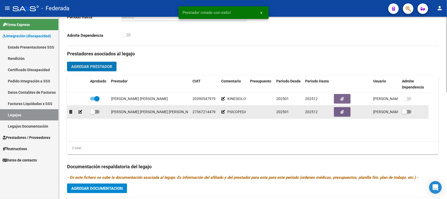
click at [94, 111] on span at bounding box center [92, 111] width 5 height 5
click at [93, 114] on input "checkbox" at bounding box center [93, 114] width 0 height 0
checkbox input "true"
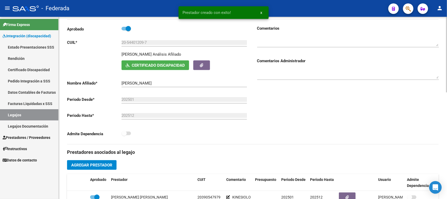
scroll to position [0, 0]
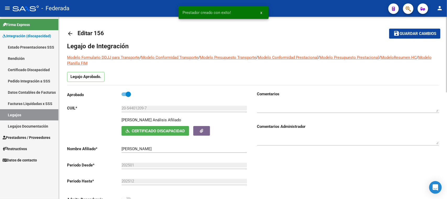
click at [402, 31] on span "Guardar cambios" at bounding box center [418, 33] width 37 height 5
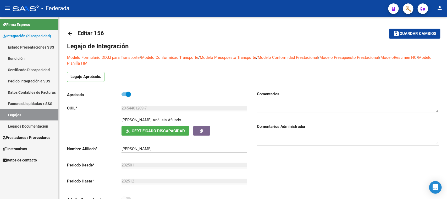
click at [43, 113] on link "Legajos" at bounding box center [29, 114] width 58 height 11
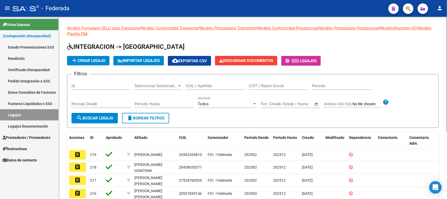
click at [213, 89] on div "CUIL / Apellido" at bounding box center [215, 83] width 59 height 11
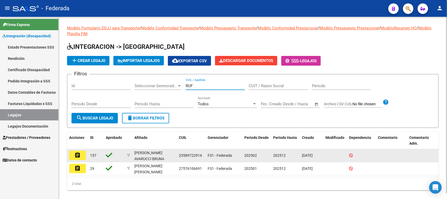
type input "RUF"
click at [78, 154] on mat-icon "assignment" at bounding box center [77, 155] width 6 height 6
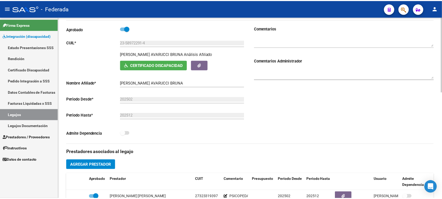
scroll to position [164, 0]
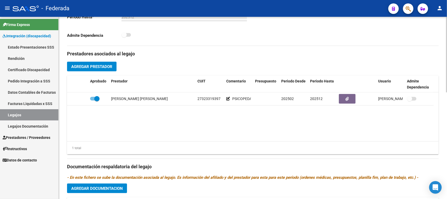
click at [110, 69] on button "Agregar Prestador" at bounding box center [92, 67] width 50 height 10
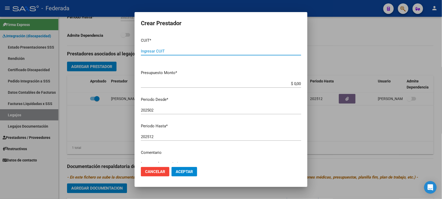
paste input "27-38979131-3"
type input "27-38979131-3"
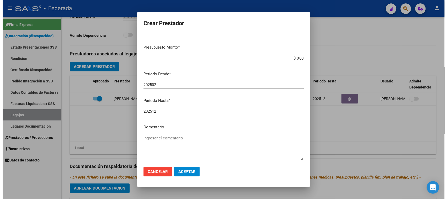
scroll to position [50, 0]
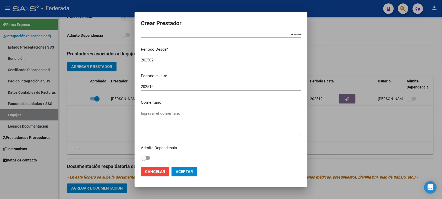
click at [171, 108] on mat-dialog-content "CUIT * 27-38979131-3 Ingresar CUIT ARCA Padrón Presupuesto Monto * $ 0,00 Ingre…" at bounding box center [221, 98] width 173 height 129
click at [170, 113] on textarea "Ingresar el comentario" at bounding box center [221, 122] width 160 height 25
type textarea "FONOAUDIOLOGIA"
click at [186, 171] on span "Aceptar" at bounding box center [184, 171] width 17 height 5
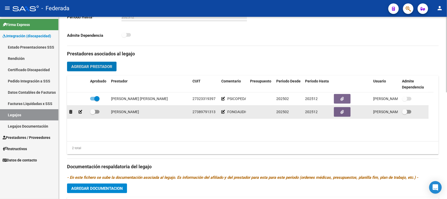
click at [94, 112] on span at bounding box center [92, 111] width 5 height 5
click at [93, 114] on input "checkbox" at bounding box center [93, 114] width 0 height 0
checkbox input "true"
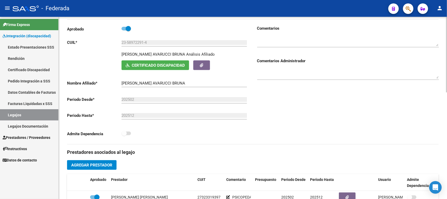
scroll to position [0, 0]
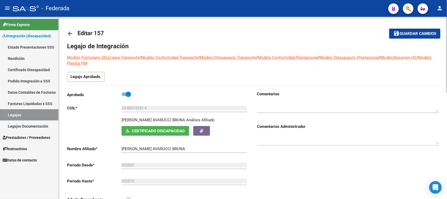
click at [407, 35] on span "Guardar cambios" at bounding box center [418, 33] width 37 height 5
click at [47, 111] on link "Legajos" at bounding box center [29, 114] width 58 height 11
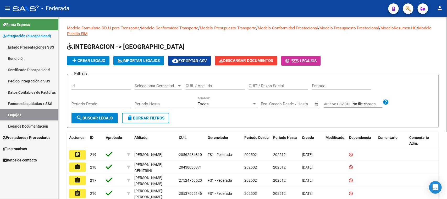
click at [193, 85] on input "CUIL / Apellido" at bounding box center [215, 85] width 59 height 5
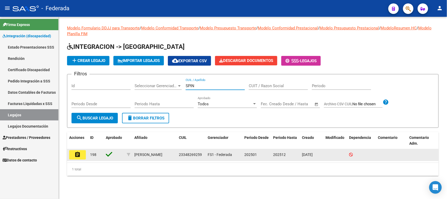
type input "SPIN"
click at [79, 151] on mat-icon "assignment" at bounding box center [77, 154] width 6 height 6
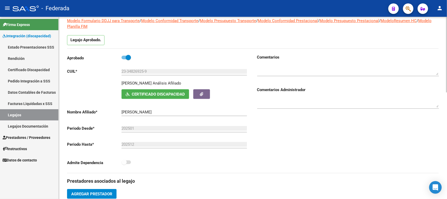
scroll to position [33, 0]
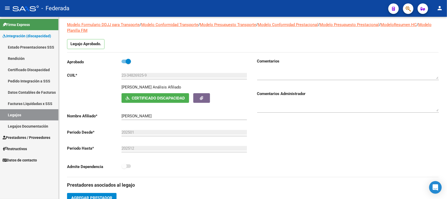
click at [38, 112] on link "Legajos" at bounding box center [29, 114] width 58 height 11
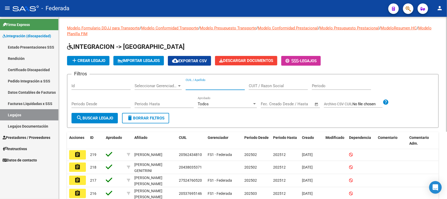
click at [194, 83] on input "CUIL / Apellido" at bounding box center [215, 85] width 59 height 5
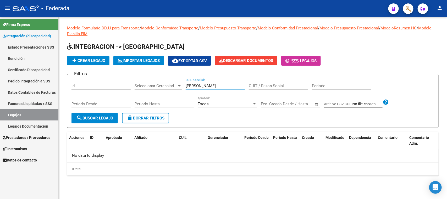
click at [194, 83] on input "FUENTES" at bounding box center [215, 85] width 59 height 5
click at [194, 83] on input "fuen" at bounding box center [215, 85] width 59 height 5
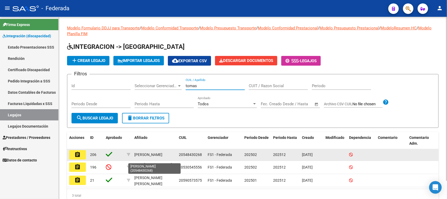
scroll to position [1, 0]
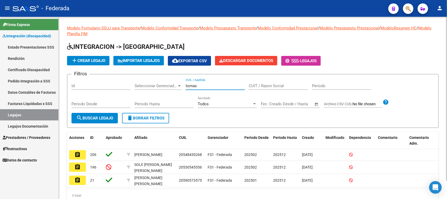
type input "tomas"
click at [113, 118] on span "search Buscar Legajo" at bounding box center [94, 118] width 37 height 5
click at [132, 115] on mat-icon "delete" at bounding box center [130, 118] width 6 height 6
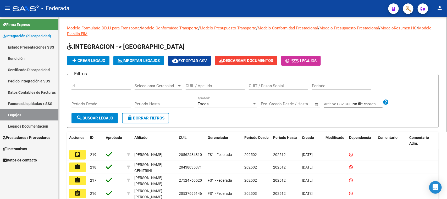
scroll to position [33, 0]
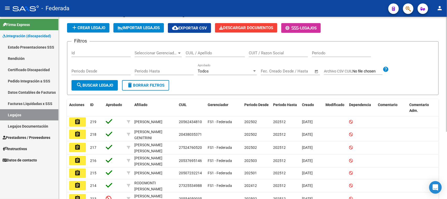
click at [221, 72] on div "Todos" at bounding box center [225, 71] width 55 height 5
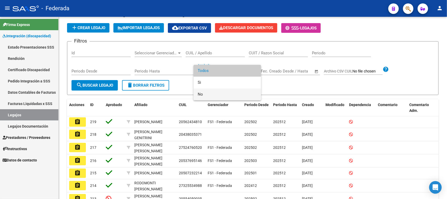
click at [208, 92] on span "No" at bounding box center [227, 94] width 59 height 12
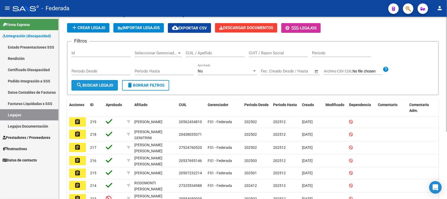
click at [97, 87] on span "search Buscar Legajo" at bounding box center [94, 85] width 37 height 5
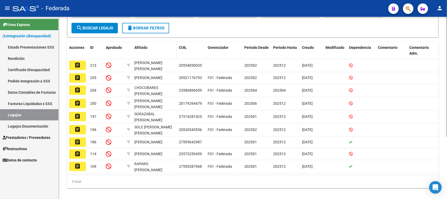
scroll to position [94, 0]
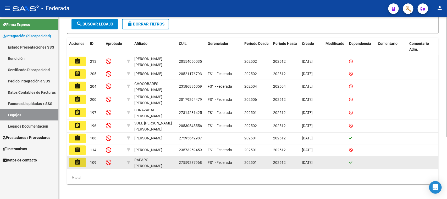
click at [77, 162] on mat-icon "assignment" at bounding box center [77, 162] width 6 height 6
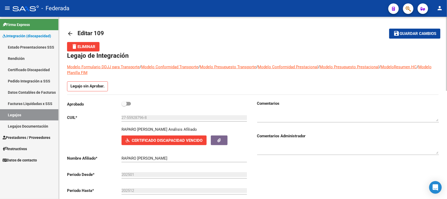
click at [126, 103] on span at bounding box center [124, 103] width 5 height 5
click at [124, 105] on input "checkbox" at bounding box center [124, 105] width 0 height 0
checkbox input "true"
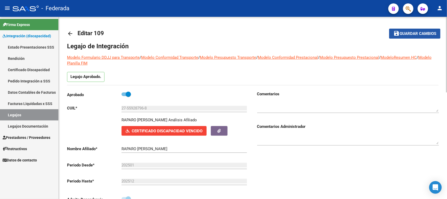
click at [402, 32] on span "Guardar cambios" at bounding box center [418, 33] width 37 height 5
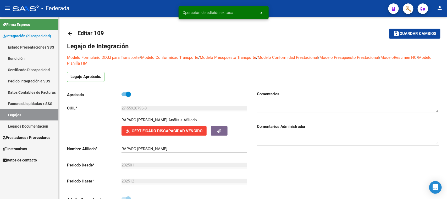
click at [43, 111] on link "Legajos" at bounding box center [29, 114] width 58 height 11
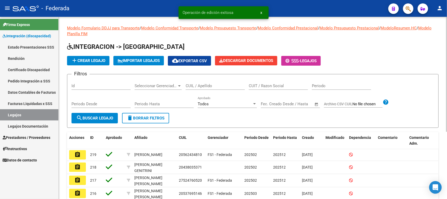
click at [216, 105] on div "Todos" at bounding box center [225, 103] width 55 height 5
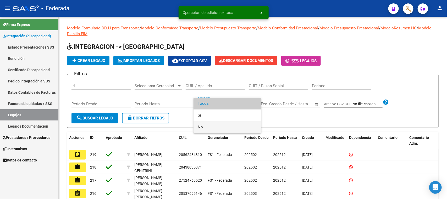
click at [208, 126] on span "No" at bounding box center [227, 127] width 59 height 12
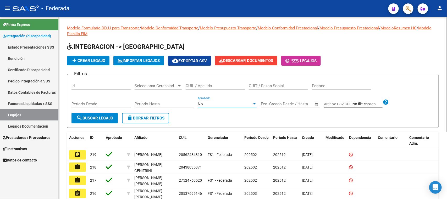
click at [107, 119] on span "search Buscar Legajo" at bounding box center [94, 118] width 37 height 5
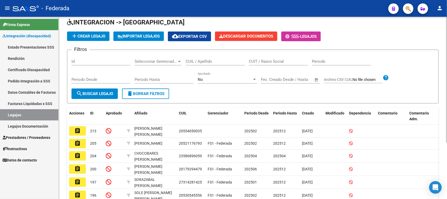
scroll to position [82, 0]
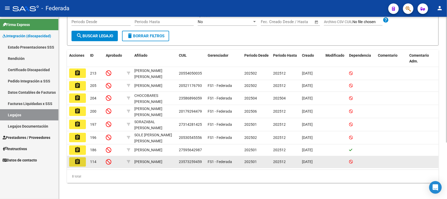
click at [80, 160] on mat-icon "assignment" at bounding box center [77, 161] width 6 height 6
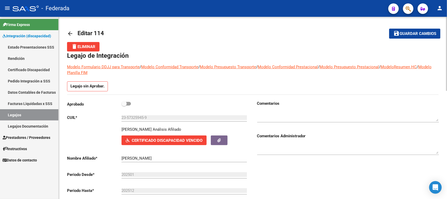
click at [126, 104] on span at bounding box center [124, 103] width 5 height 5
click at [124, 105] on input "checkbox" at bounding box center [124, 105] width 0 height 0
checkbox input "true"
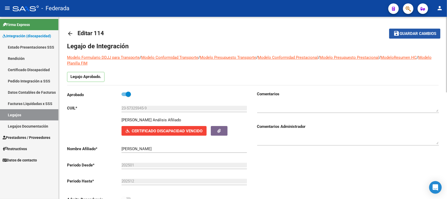
click at [395, 36] on mat-icon "save" at bounding box center [397, 33] width 6 height 6
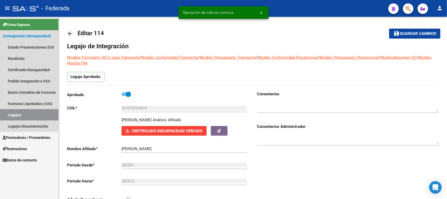
click at [43, 115] on link "Legajos" at bounding box center [29, 114] width 58 height 11
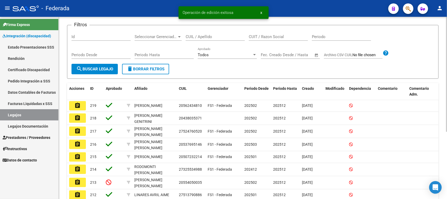
scroll to position [66, 0]
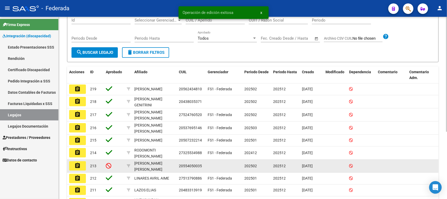
click at [79, 166] on mat-icon "assignment" at bounding box center [77, 165] width 6 height 6
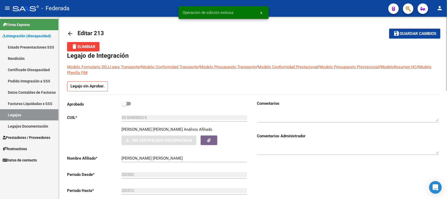
click at [127, 102] on span at bounding box center [126, 104] width 9 height 4
click at [124, 105] on input "checkbox" at bounding box center [124, 105] width 0 height 0
checkbox input "true"
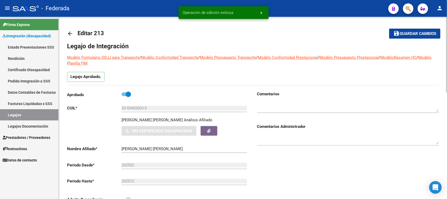
click at [420, 31] on span "Guardar cambios" at bounding box center [418, 33] width 37 height 5
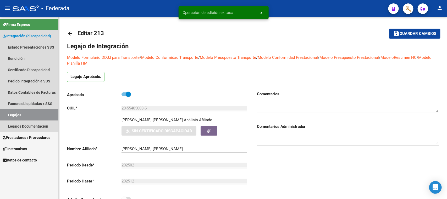
click at [46, 112] on link "Legajos" at bounding box center [29, 114] width 58 height 11
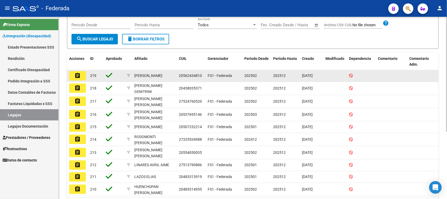
scroll to position [41, 0]
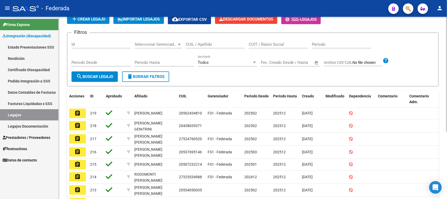
click at [210, 62] on div "Todos" at bounding box center [225, 62] width 55 height 5
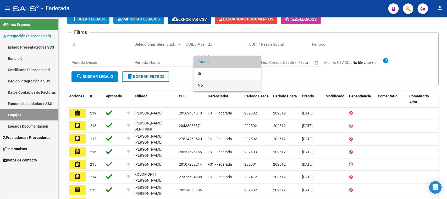
click at [203, 84] on span "No" at bounding box center [227, 85] width 59 height 12
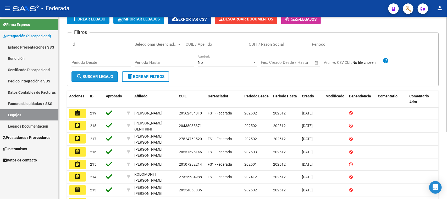
click at [112, 78] on button "search Buscar Legajo" at bounding box center [95, 76] width 46 height 10
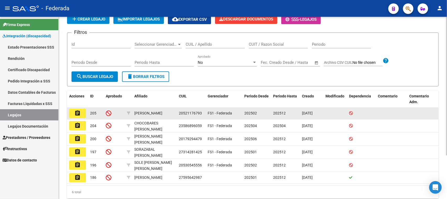
click at [79, 114] on mat-icon "assignment" at bounding box center [77, 113] width 6 height 6
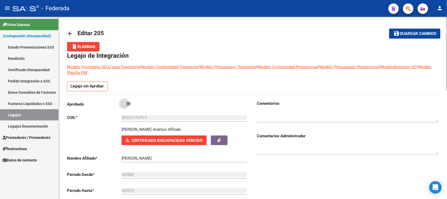
click at [124, 101] on span at bounding box center [124, 103] width 5 height 5
click at [124, 105] on input "checkbox" at bounding box center [124, 105] width 0 height 0
checkbox input "true"
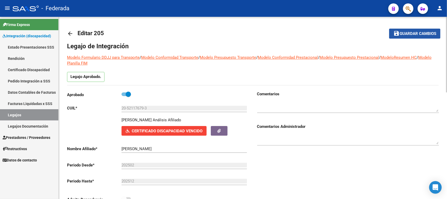
click at [412, 34] on span "Guardar cambios" at bounding box center [418, 33] width 37 height 5
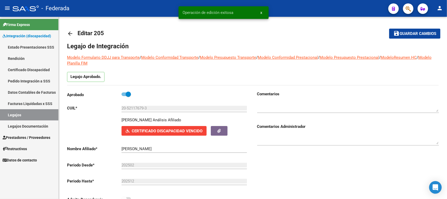
click at [39, 115] on link "Legajos" at bounding box center [29, 114] width 58 height 11
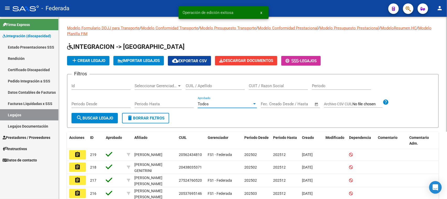
click at [208, 104] on span "Todos" at bounding box center [203, 103] width 11 height 5
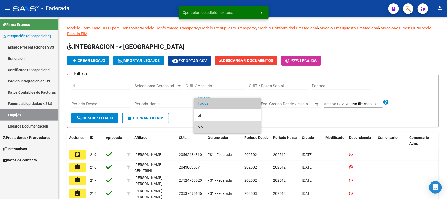
click at [203, 125] on span "No" at bounding box center [227, 127] width 59 height 12
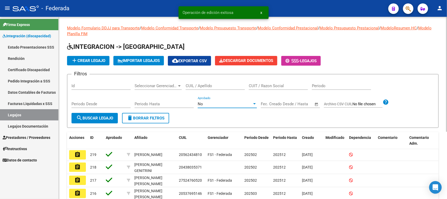
click at [106, 117] on span "search Buscar Legajo" at bounding box center [94, 118] width 37 height 5
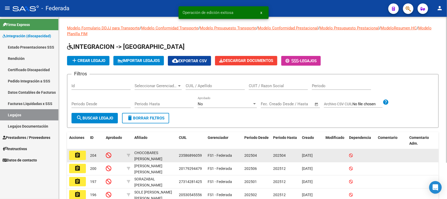
click at [79, 154] on mat-icon "assignment" at bounding box center [77, 155] width 6 height 6
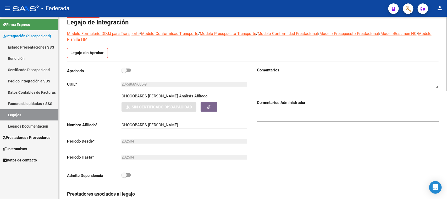
scroll to position [33, 0]
click at [128, 72] on span at bounding box center [126, 71] width 9 height 4
click at [124, 73] on input "checkbox" at bounding box center [124, 73] width 0 height 0
checkbox input "true"
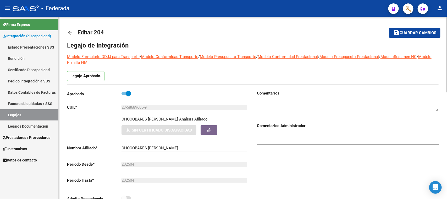
scroll to position [0, 0]
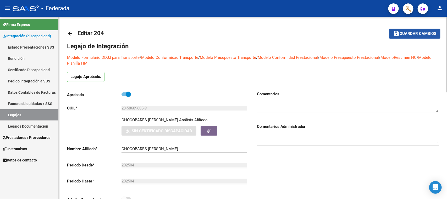
click at [416, 35] on span "Guardar cambios" at bounding box center [418, 33] width 37 height 5
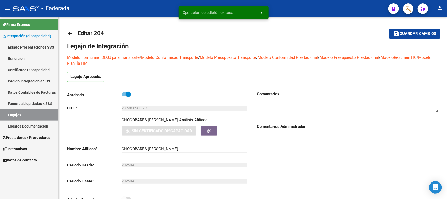
click at [45, 114] on link "Legajos" at bounding box center [29, 114] width 58 height 11
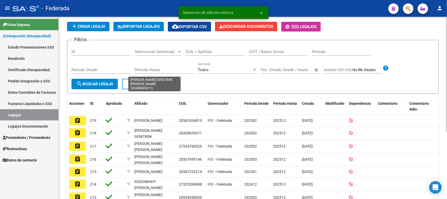
scroll to position [33, 0]
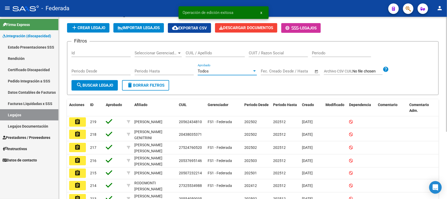
click at [226, 72] on div "Todos" at bounding box center [225, 71] width 55 height 5
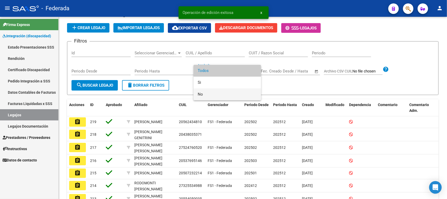
click at [203, 93] on span "No" at bounding box center [227, 94] width 59 height 12
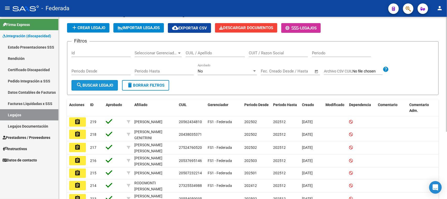
click at [103, 86] on span "search Buscar Legajo" at bounding box center [94, 85] width 37 height 5
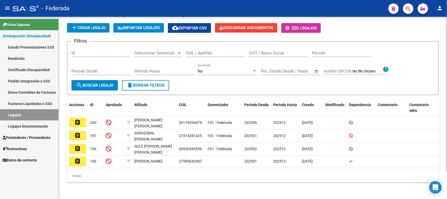
scroll to position [32, 0]
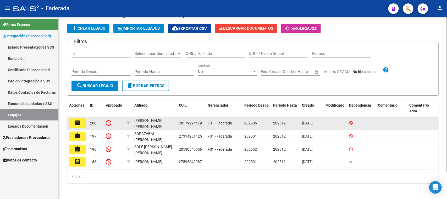
click at [79, 123] on mat-icon "assignment" at bounding box center [77, 123] width 6 height 6
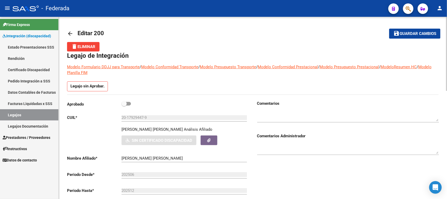
click at [125, 104] on span at bounding box center [124, 103] width 5 height 5
click at [124, 105] on input "checkbox" at bounding box center [124, 105] width 0 height 0
checkbox input "true"
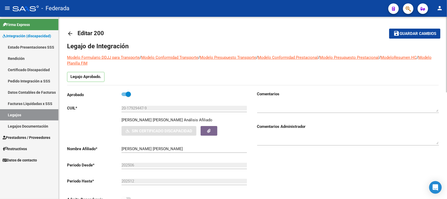
click at [397, 37] on button "save Guardar cambios" at bounding box center [415, 34] width 51 height 10
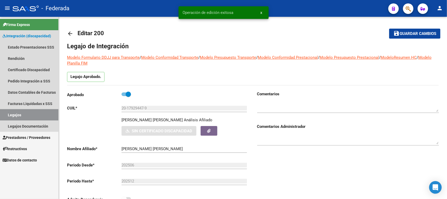
click at [45, 114] on link "Legajos" at bounding box center [29, 114] width 58 height 11
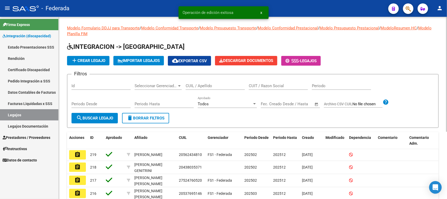
click at [205, 101] on span "Todos" at bounding box center [203, 103] width 11 height 5
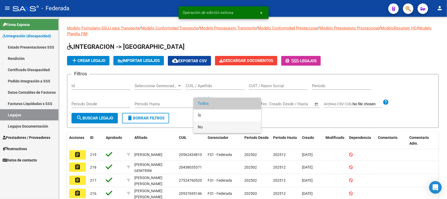
click at [199, 125] on span "No" at bounding box center [227, 127] width 59 height 12
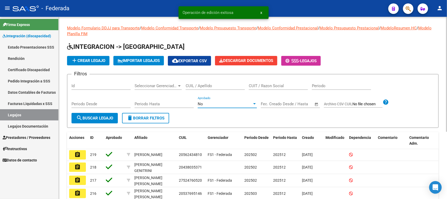
click at [101, 116] on span "search Buscar Legajo" at bounding box center [94, 118] width 37 height 5
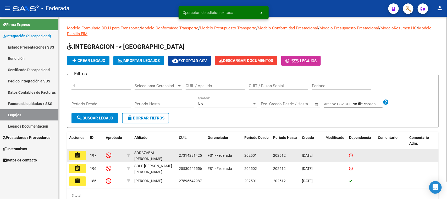
click at [79, 153] on mat-icon "assignment" at bounding box center [77, 155] width 6 height 6
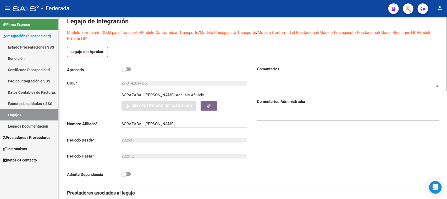
scroll to position [33, 0]
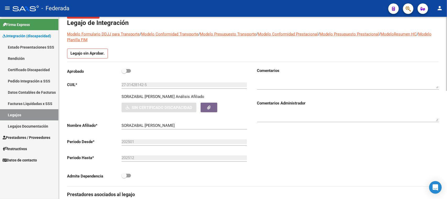
click at [126, 71] on span at bounding box center [124, 70] width 5 height 5
click at [124, 73] on input "checkbox" at bounding box center [124, 73] width 0 height 0
checkbox input "true"
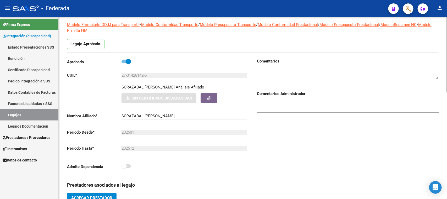
scroll to position [0, 0]
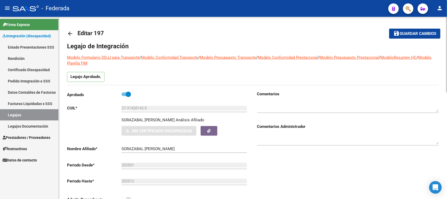
click at [405, 35] on span "Guardar cambios" at bounding box center [418, 33] width 37 height 5
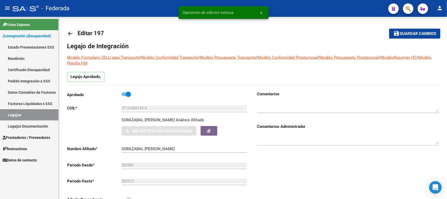
click at [45, 112] on link "Legajos" at bounding box center [29, 114] width 58 height 11
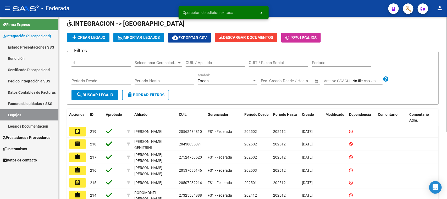
scroll to position [66, 0]
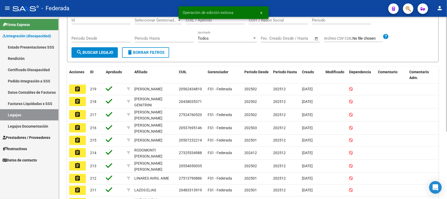
click at [210, 38] on div "Todos" at bounding box center [225, 38] width 55 height 5
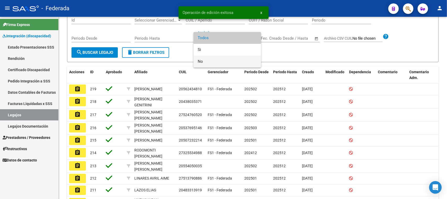
click at [207, 58] on span "No" at bounding box center [227, 62] width 59 height 12
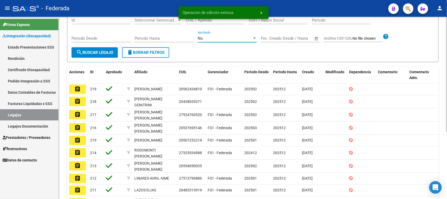
click at [109, 53] on span "search Buscar Legajo" at bounding box center [94, 52] width 37 height 5
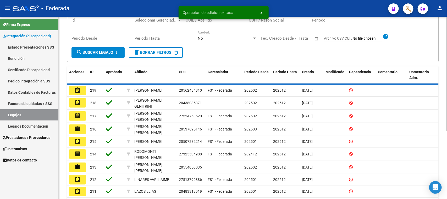
scroll to position [6, 0]
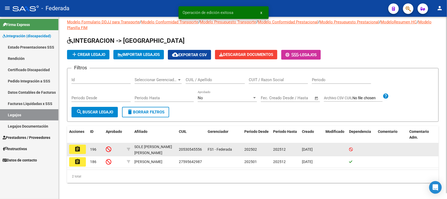
click at [78, 146] on mat-icon "assignment" at bounding box center [77, 149] width 6 height 6
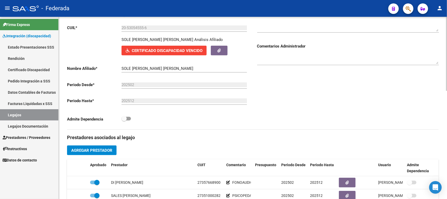
scroll to position [33, 0]
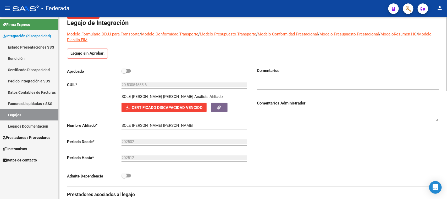
click at [128, 71] on span at bounding box center [126, 71] width 9 height 4
click at [124, 73] on input "checkbox" at bounding box center [124, 73] width 0 height 0
checkbox input "true"
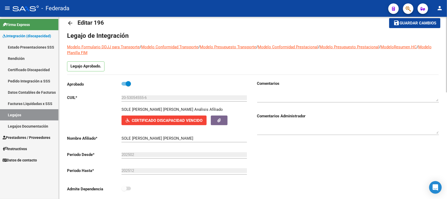
scroll to position [0, 0]
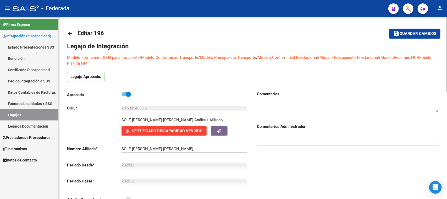
click at [395, 34] on mat-icon "save" at bounding box center [397, 33] width 6 height 6
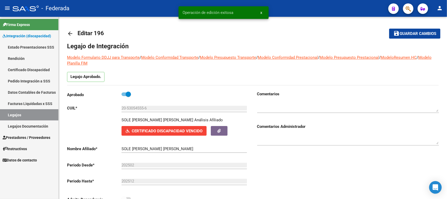
click at [50, 112] on link "Legajos" at bounding box center [29, 114] width 58 height 11
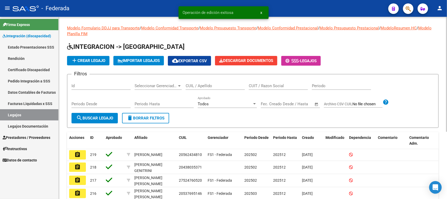
click at [94, 117] on span "search Buscar Legajo" at bounding box center [94, 118] width 37 height 5
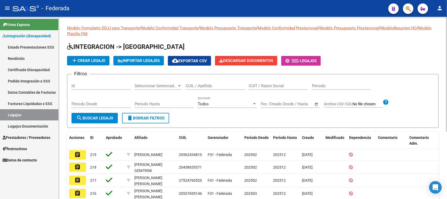
click at [218, 100] on div "Todos Aprobado" at bounding box center [227, 101] width 59 height 11
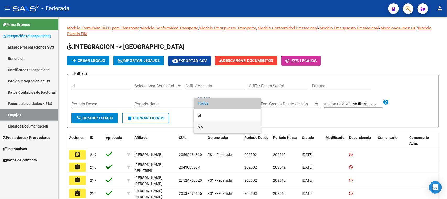
click at [205, 125] on span "No" at bounding box center [227, 127] width 59 height 12
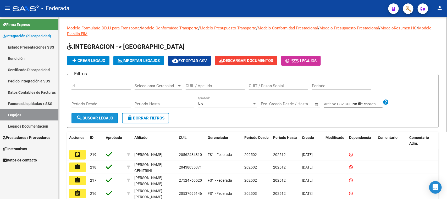
click at [102, 119] on span "search Buscar Legajo" at bounding box center [94, 118] width 37 height 5
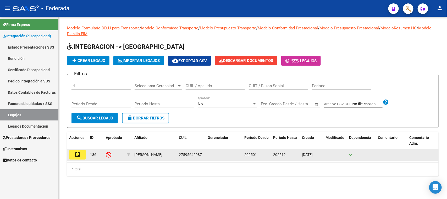
click at [79, 155] on mat-icon "assignment" at bounding box center [77, 154] width 6 height 6
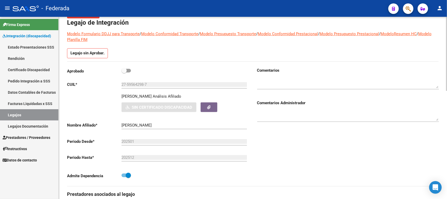
scroll to position [33, 0]
click at [126, 71] on span at bounding box center [124, 70] width 5 height 5
click at [124, 73] on input "checkbox" at bounding box center [124, 73] width 0 height 0
checkbox input "true"
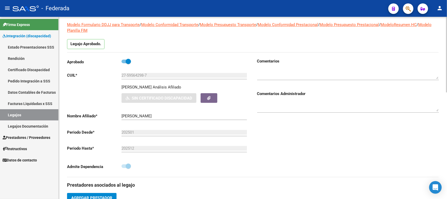
scroll to position [0, 0]
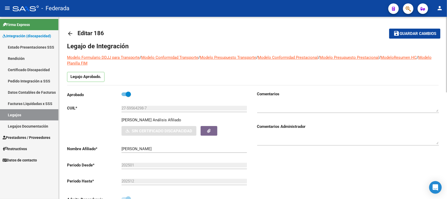
click at [396, 34] on mat-icon "save" at bounding box center [397, 33] width 6 height 6
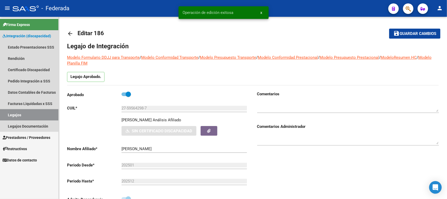
click at [45, 115] on link "Legajos" at bounding box center [29, 114] width 58 height 11
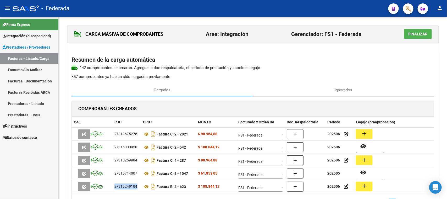
scroll to position [40, 0]
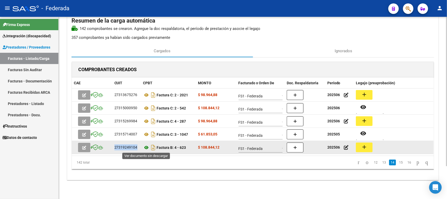
click at [146, 148] on icon at bounding box center [146, 147] width 7 height 6
click at [370, 147] on button "add" at bounding box center [364, 147] width 17 height 10
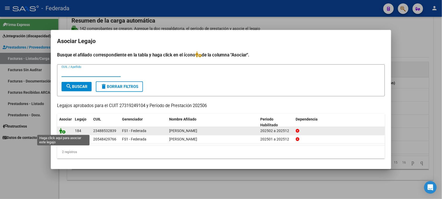
click at [61, 130] on icon at bounding box center [62, 131] width 6 height 6
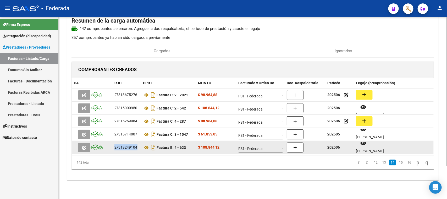
scroll to position [4, 0]
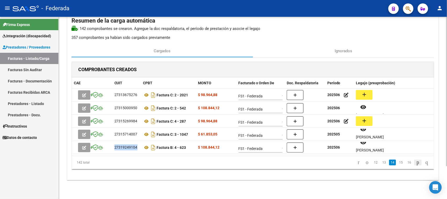
click at [416, 162] on icon "go to next page" at bounding box center [418, 162] width 4 height 6
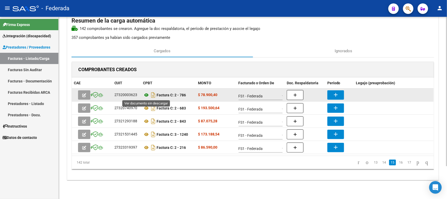
click at [146, 95] on icon at bounding box center [146, 95] width 7 height 6
click at [329, 95] on button "add" at bounding box center [336, 94] width 17 height 9
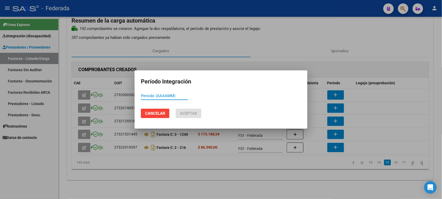
click at [159, 110] on button "Cancelar" at bounding box center [155, 113] width 29 height 9
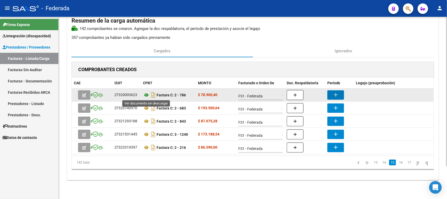
click at [147, 94] on icon at bounding box center [146, 95] width 7 height 6
click at [335, 96] on mat-icon "add" at bounding box center [336, 94] width 6 height 6
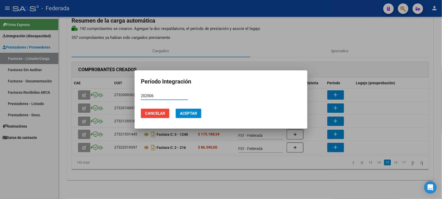
type input "202506"
click at [187, 114] on span "Aceptar" at bounding box center [188, 113] width 17 height 5
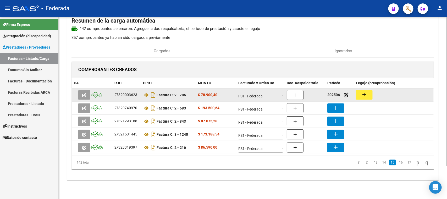
click at [366, 96] on mat-icon "add" at bounding box center [364, 94] width 6 height 6
click at [147, 95] on icon at bounding box center [146, 95] width 7 height 6
click at [369, 95] on button "add" at bounding box center [364, 95] width 17 height 10
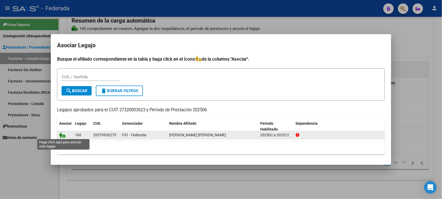
click at [61, 134] on icon at bounding box center [62, 135] width 6 height 6
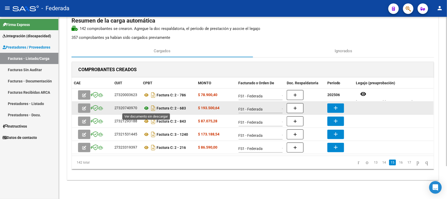
click at [145, 107] on icon at bounding box center [146, 108] width 7 height 6
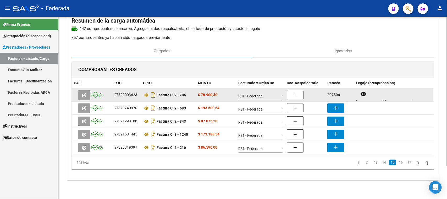
click at [332, 95] on strong "202506" at bounding box center [334, 95] width 13 height 4
copy strong "202506"
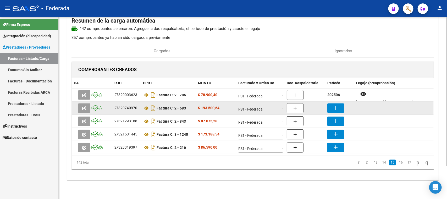
click at [336, 105] on mat-icon "add" at bounding box center [336, 108] width 6 height 6
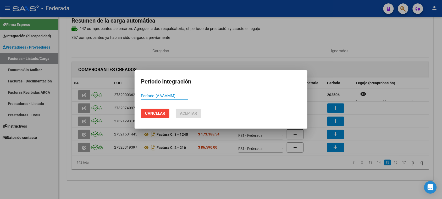
click at [178, 98] on input "Período (AAAAMM)" at bounding box center [164, 95] width 47 height 5
paste input "202506"
type input "202505"
click at [182, 112] on span "Aceptar" at bounding box center [188, 113] width 17 height 5
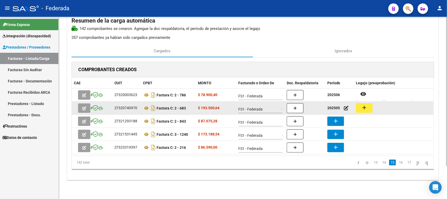
click at [366, 107] on mat-icon "add" at bounding box center [364, 107] width 6 height 6
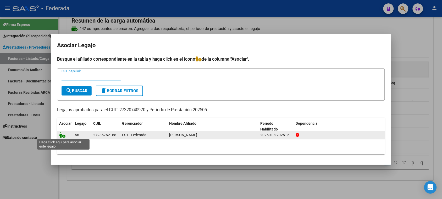
click at [59, 134] on icon at bounding box center [62, 135] width 6 height 6
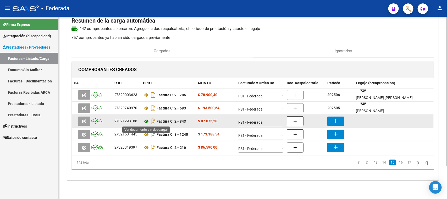
click at [148, 121] on icon at bounding box center [146, 121] width 7 height 6
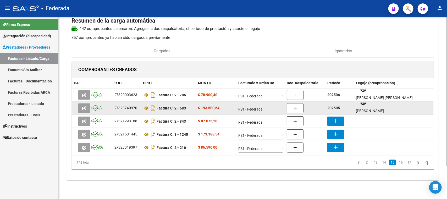
click at [336, 108] on strong "202505" at bounding box center [334, 108] width 13 height 4
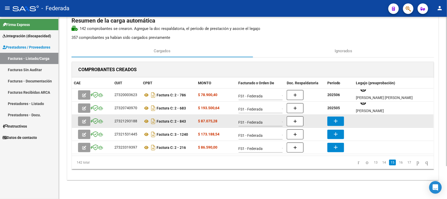
copy strong "202505"
click at [334, 122] on mat-icon "add" at bounding box center [336, 121] width 6 height 6
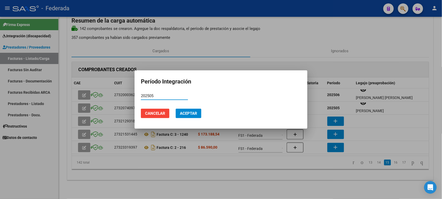
type input "202505"
click at [195, 111] on span "Aceptar" at bounding box center [188, 113] width 17 height 5
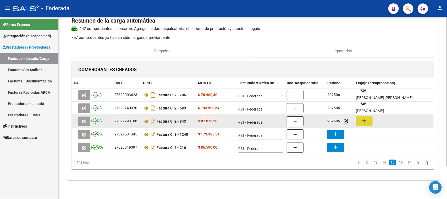
click at [362, 121] on mat-icon "add" at bounding box center [364, 120] width 6 height 6
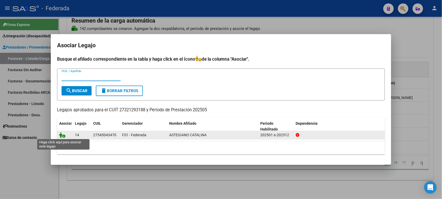
click at [62, 134] on icon at bounding box center [62, 135] width 6 height 6
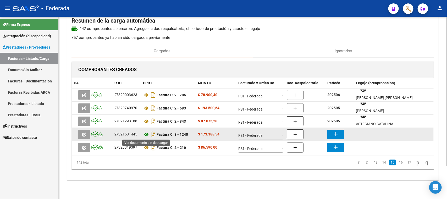
click at [147, 134] on icon at bounding box center [146, 134] width 7 height 6
click at [334, 131] on mat-icon "add" at bounding box center [336, 134] width 6 height 6
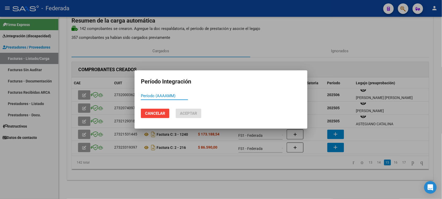
paste input "202505"
type input "202507"
click at [187, 110] on button "Aceptar" at bounding box center [189, 113] width 26 height 9
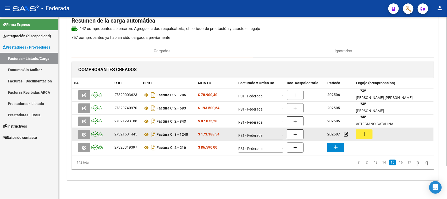
click at [365, 134] on mat-icon "add" at bounding box center [364, 134] width 6 height 6
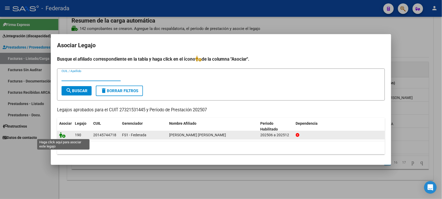
click at [63, 135] on icon at bounding box center [62, 135] width 6 height 6
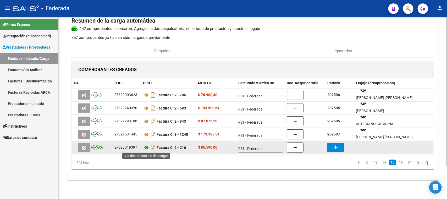
click at [147, 146] on icon at bounding box center [146, 147] width 7 height 6
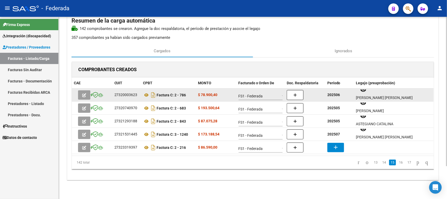
click at [336, 96] on strong "202506" at bounding box center [334, 95] width 13 height 4
copy strong "202506"
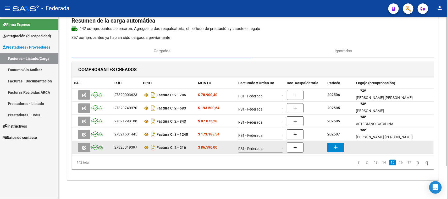
click at [332, 146] on button "add" at bounding box center [336, 147] width 17 height 9
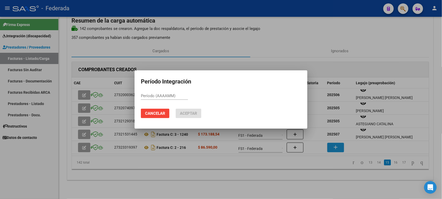
paste input "202506"
type input "202506"
click at [193, 113] on span "Aceptar" at bounding box center [188, 113] width 17 height 5
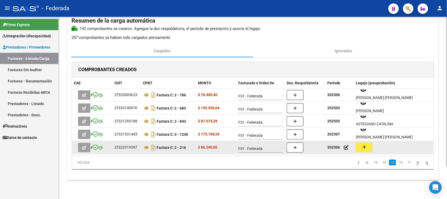
click at [359, 146] on button "add" at bounding box center [364, 147] width 17 height 10
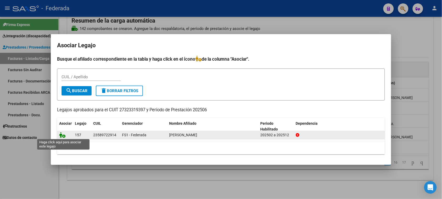
click at [61, 136] on icon at bounding box center [62, 135] width 6 height 6
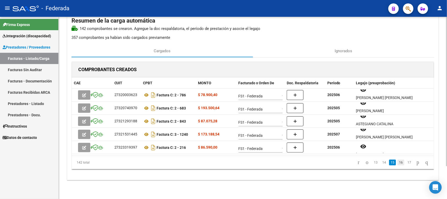
click at [398, 163] on link "16" at bounding box center [401, 162] width 7 height 6
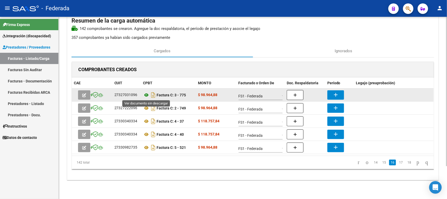
click at [145, 94] on icon at bounding box center [146, 95] width 7 height 6
click at [332, 93] on button "add" at bounding box center [336, 94] width 17 height 9
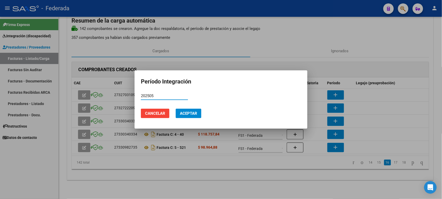
type input "202505"
click at [189, 111] on span "Aceptar" at bounding box center [188, 113] width 17 height 5
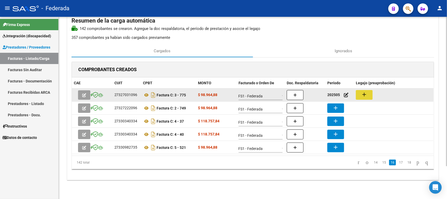
click at [362, 95] on mat-icon "add" at bounding box center [364, 94] width 6 height 6
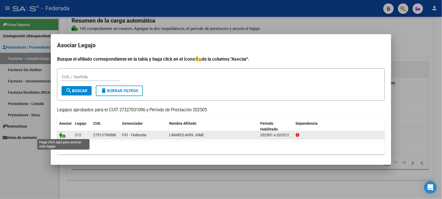
click at [63, 136] on icon at bounding box center [62, 135] width 6 height 6
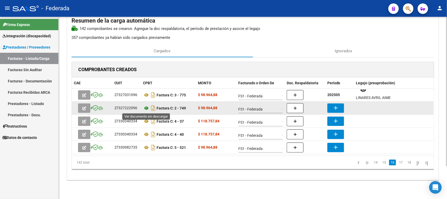
click at [146, 108] on icon at bounding box center [146, 108] width 7 height 6
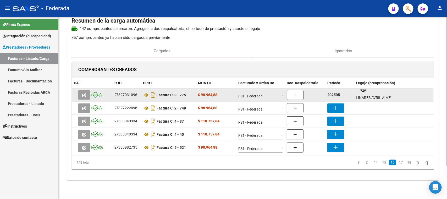
click at [333, 94] on strong "202505" at bounding box center [334, 95] width 13 height 4
copy strong "202505"
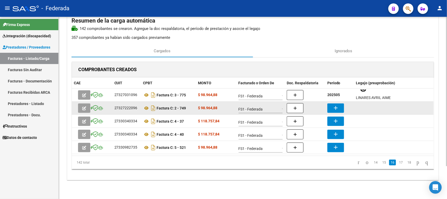
click at [337, 105] on mat-icon "add" at bounding box center [336, 108] width 6 height 6
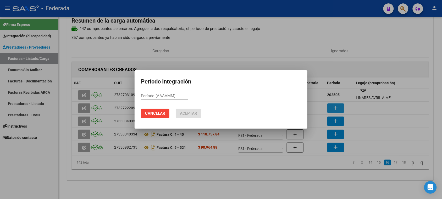
paste input "202505"
type input "202505"
click at [196, 112] on span "Aceptar" at bounding box center [188, 113] width 17 height 5
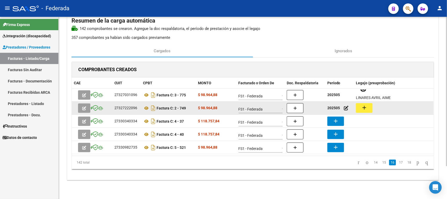
click at [364, 108] on mat-icon "add" at bounding box center [364, 107] width 6 height 6
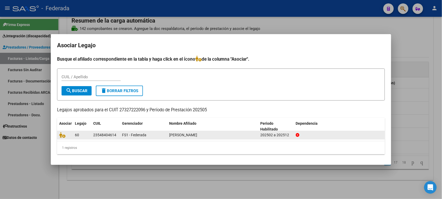
click at [58, 134] on datatable-body-cell at bounding box center [65, 135] width 16 height 8
click at [62, 135] on icon at bounding box center [62, 135] width 6 height 6
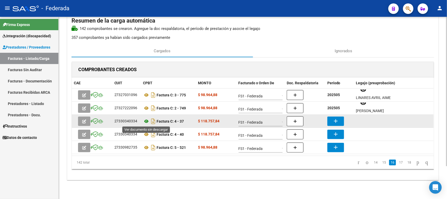
click at [146, 121] on icon at bounding box center [146, 121] width 7 height 6
click at [336, 121] on mat-icon "add" at bounding box center [336, 121] width 6 height 6
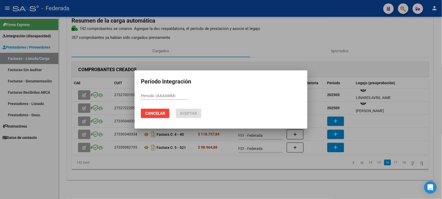
paste input "202505"
type input "202506"
click at [189, 111] on span "Aceptar" at bounding box center [188, 113] width 17 height 5
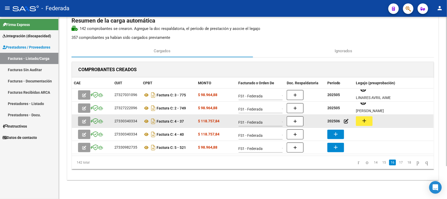
click at [362, 118] on mat-icon "add" at bounding box center [364, 120] width 6 height 6
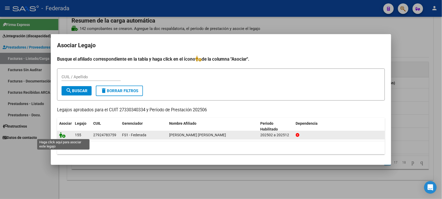
click at [61, 136] on icon at bounding box center [62, 135] width 6 height 6
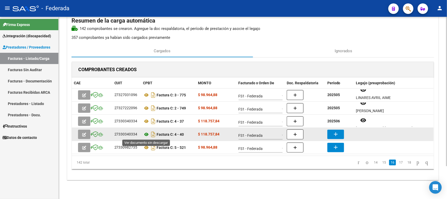
click at [147, 134] on icon at bounding box center [146, 134] width 7 height 6
click at [332, 136] on button "add" at bounding box center [336, 133] width 17 height 9
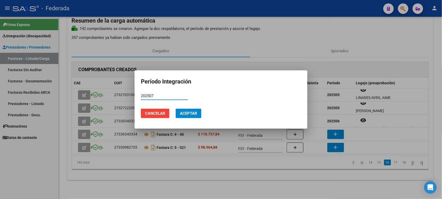
type input "202507"
click at [190, 110] on button "Aceptar" at bounding box center [189, 113] width 26 height 9
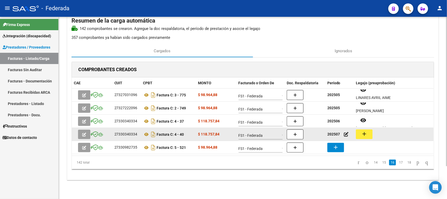
click at [363, 135] on mat-icon "add" at bounding box center [364, 134] width 6 height 6
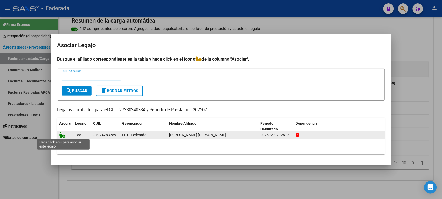
click at [63, 135] on icon at bounding box center [62, 135] width 6 height 6
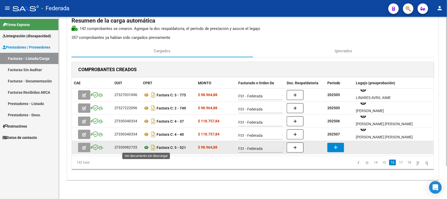
click at [145, 145] on icon at bounding box center [146, 147] width 7 height 6
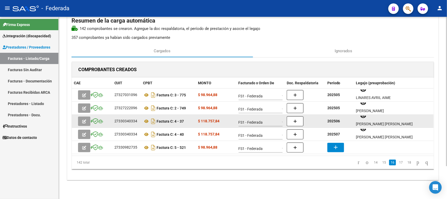
click at [337, 121] on strong "202506" at bounding box center [334, 121] width 13 height 4
copy strong "202506"
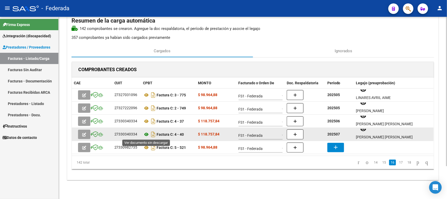
click at [146, 133] on icon at bounding box center [146, 134] width 7 height 6
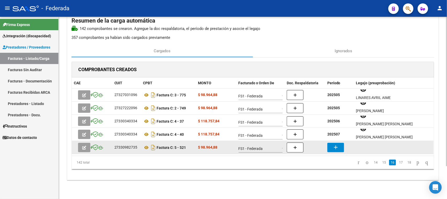
click at [337, 147] on mat-icon "add" at bounding box center [336, 147] width 6 height 6
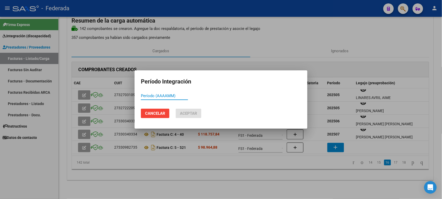
paste input "202506"
type input "202506"
click at [194, 115] on span "Aceptar" at bounding box center [188, 113] width 17 height 5
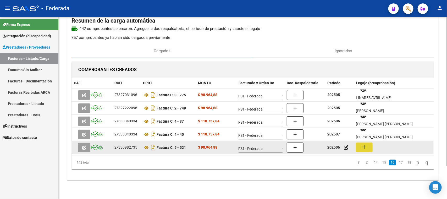
click at [367, 145] on mat-icon "add" at bounding box center [364, 147] width 6 height 6
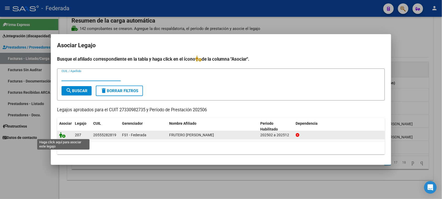
click at [59, 133] on icon at bounding box center [62, 135] width 6 height 6
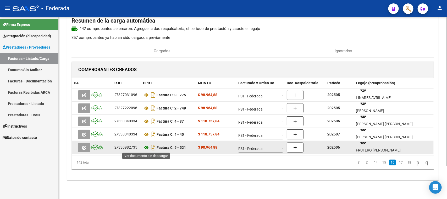
click at [148, 147] on icon at bounding box center [146, 147] width 7 height 6
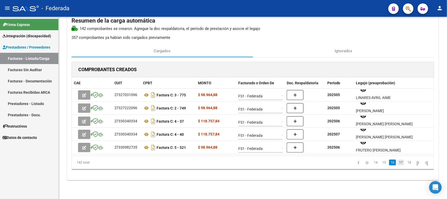
click at [398, 163] on link "17" at bounding box center [401, 162] width 7 height 6
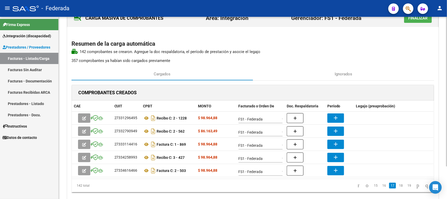
scroll to position [0, 0]
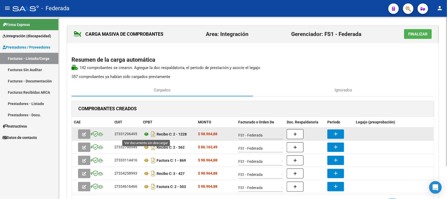
click at [148, 135] on icon at bounding box center [146, 134] width 7 height 6
click at [333, 134] on mat-icon "add" at bounding box center [336, 134] width 6 height 6
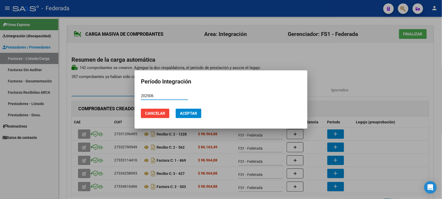
type input "202506"
click at [193, 112] on span "Aceptar" at bounding box center [188, 113] width 17 height 5
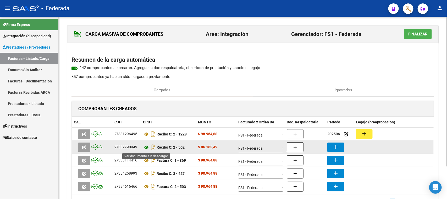
click at [146, 147] on icon at bounding box center [146, 147] width 7 height 6
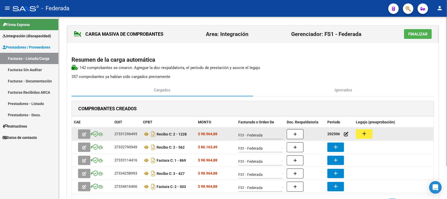
scroll to position [40, 0]
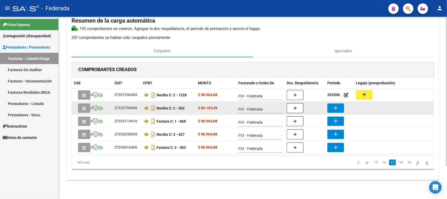
click at [341, 104] on button "add" at bounding box center [336, 107] width 17 height 9
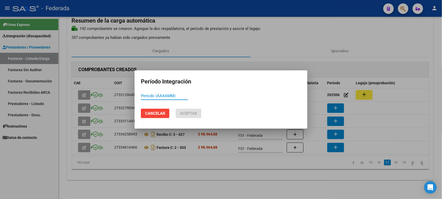
paste input "202506"
type input "202506"
click at [193, 108] on mat-dialog-actions "Cancelar Aceptar" at bounding box center [221, 113] width 160 height 18
click at [197, 115] on span "Aceptar" at bounding box center [188, 113] width 17 height 5
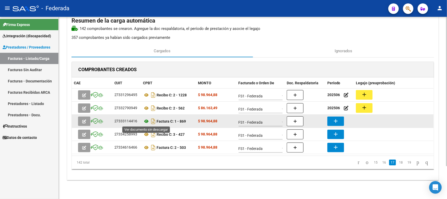
click at [147, 120] on icon at bounding box center [146, 121] width 7 height 6
click at [331, 118] on button "add" at bounding box center [336, 120] width 17 height 9
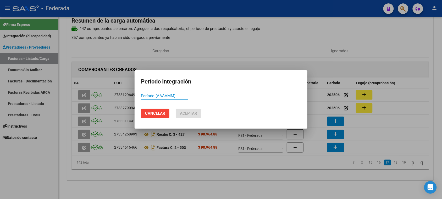
paste input "202506"
type input "202506"
click at [187, 112] on span "Aceptar" at bounding box center [188, 113] width 17 height 5
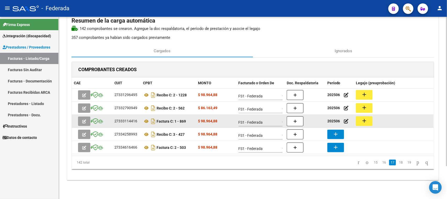
click at [369, 121] on button "add" at bounding box center [364, 121] width 17 height 10
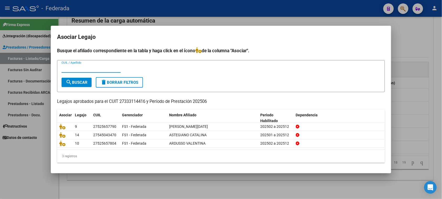
click at [417, 39] on div at bounding box center [221, 99] width 442 height 199
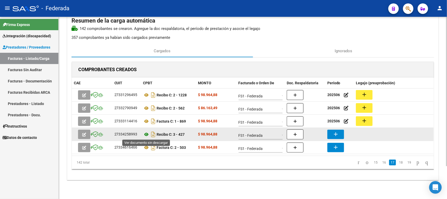
click at [147, 134] on icon at bounding box center [146, 134] width 7 height 6
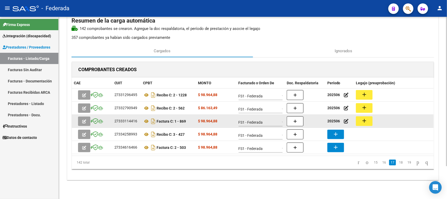
click at [332, 122] on strong "202506" at bounding box center [334, 121] width 13 height 4
copy strong "202506"
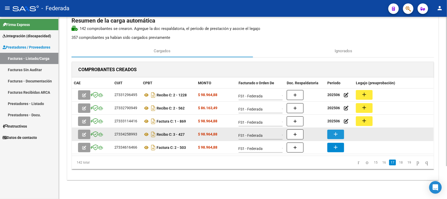
click at [336, 133] on mat-icon "add" at bounding box center [336, 134] width 6 height 6
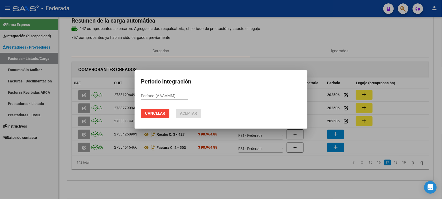
paste input "202506"
type input "202506"
click at [200, 115] on button "Aceptar" at bounding box center [189, 113] width 26 height 9
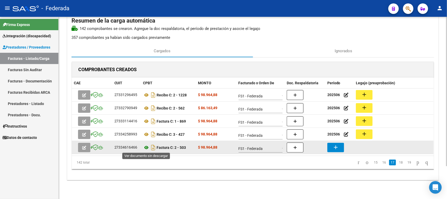
click at [144, 148] on icon at bounding box center [146, 147] width 7 height 6
click at [341, 145] on button "add" at bounding box center [336, 147] width 17 height 9
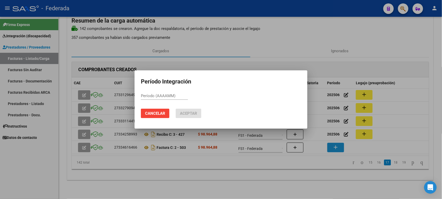
paste input "202506"
type input "202506"
click at [189, 113] on span "Aceptar" at bounding box center [188, 113] width 17 height 5
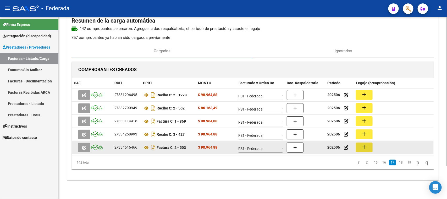
click at [360, 143] on button "add" at bounding box center [364, 147] width 17 height 10
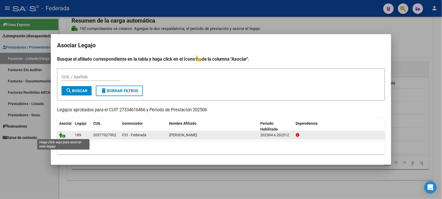
click at [64, 135] on icon at bounding box center [62, 135] width 6 height 6
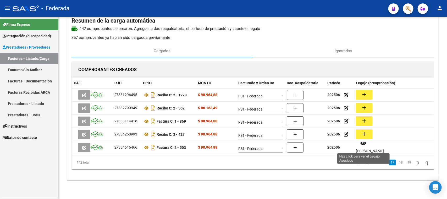
scroll to position [4, 0]
click at [398, 162] on link "18" at bounding box center [401, 162] width 7 height 6
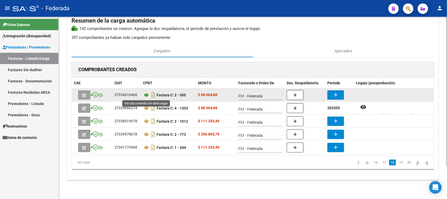
click at [145, 96] on icon at bounding box center [146, 95] width 7 height 6
click at [332, 94] on button "add" at bounding box center [336, 94] width 17 height 9
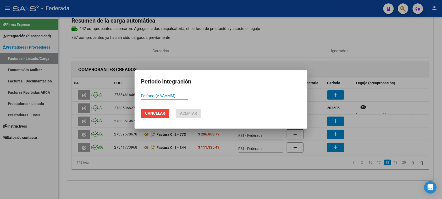
paste input "202506"
type input "202507"
click at [184, 115] on span "Aceptar" at bounding box center [188, 113] width 17 height 5
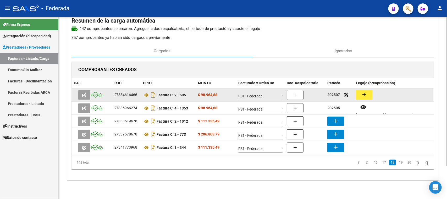
click at [361, 95] on mat-icon "add" at bounding box center [364, 94] width 6 height 6
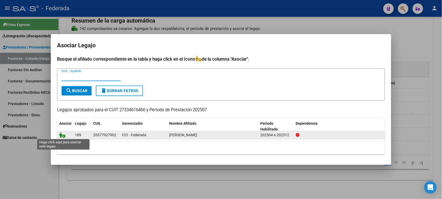
click at [63, 135] on icon at bounding box center [62, 135] width 6 height 6
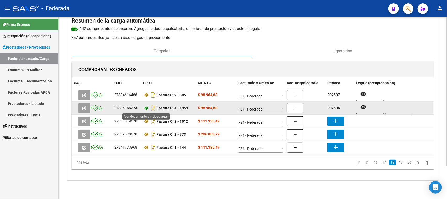
click at [145, 108] on icon at bounding box center [146, 108] width 7 height 6
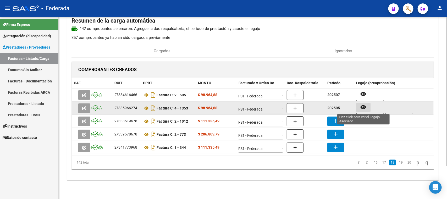
click at [362, 107] on mat-icon "remove_red_eye" at bounding box center [363, 107] width 6 height 6
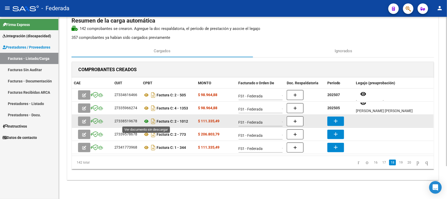
click at [147, 121] on icon at bounding box center [146, 121] width 7 height 6
click at [333, 116] on button "add" at bounding box center [336, 120] width 17 height 9
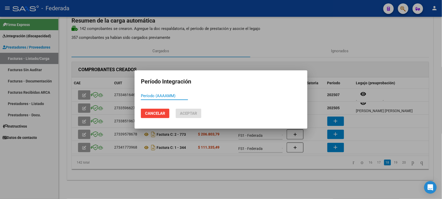
paste input "202506"
type input "202506"
click at [197, 115] on span "Aceptar" at bounding box center [188, 113] width 17 height 5
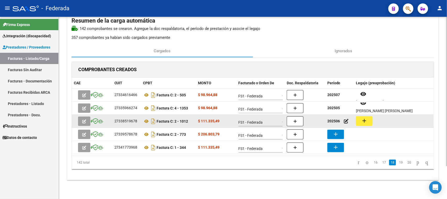
click at [363, 120] on mat-icon "add" at bounding box center [364, 120] width 6 height 6
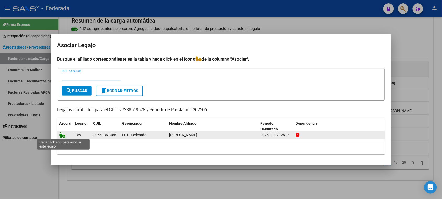
click at [64, 135] on icon at bounding box center [62, 135] width 6 height 6
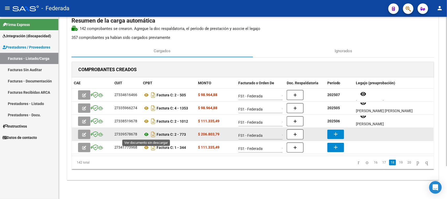
click at [145, 136] on icon at bounding box center [146, 134] width 7 height 6
click at [334, 135] on mat-icon "add" at bounding box center [336, 134] width 6 height 6
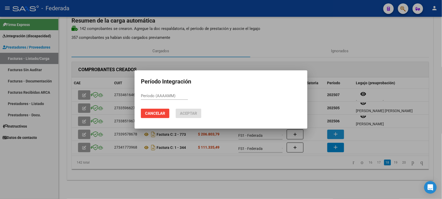
paste input "202506"
type input "202506"
click at [188, 113] on span "Aceptar" at bounding box center [188, 113] width 17 height 5
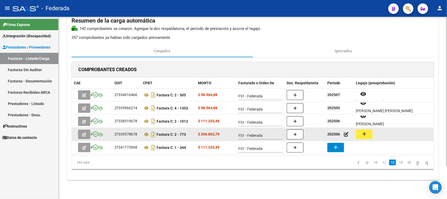
click at [369, 132] on button "add" at bounding box center [364, 134] width 17 height 10
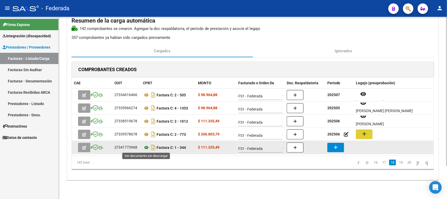
click at [145, 147] on icon at bounding box center [146, 147] width 7 height 6
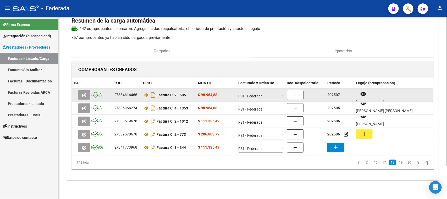
click at [334, 96] on strong "202507" at bounding box center [334, 95] width 13 height 4
copy strong "202507"
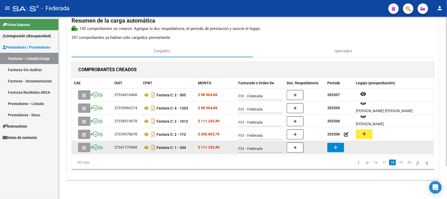
click at [338, 148] on mat-icon "add" at bounding box center [336, 147] width 6 height 6
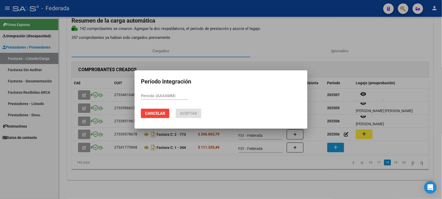
paste input "202507"
type input "202507"
click at [195, 114] on span "Aceptar" at bounding box center [188, 113] width 17 height 5
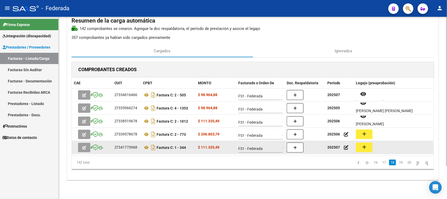
click at [364, 146] on mat-icon "add" at bounding box center [364, 147] width 6 height 6
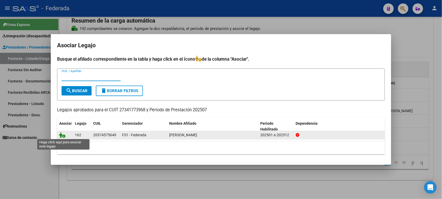
click at [62, 135] on icon at bounding box center [62, 135] width 6 height 6
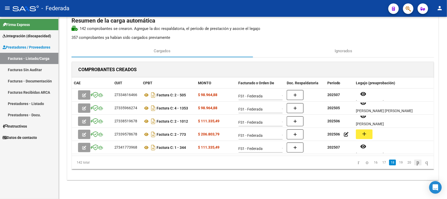
click at [416, 163] on icon "go to next page" at bounding box center [418, 162] width 4 height 6
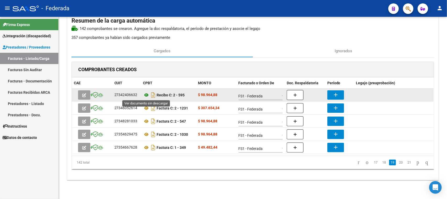
click at [147, 94] on icon at bounding box center [146, 95] width 7 height 6
click at [333, 91] on mat-icon "add" at bounding box center [336, 94] width 6 height 6
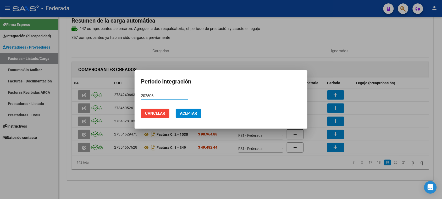
type input "202506"
click at [180, 113] on button "Aceptar" at bounding box center [189, 113] width 26 height 9
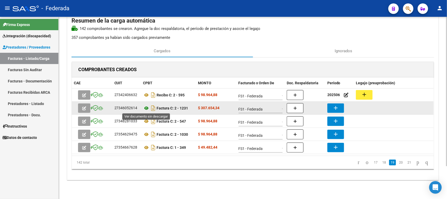
click at [147, 107] on icon at bounding box center [146, 108] width 7 height 6
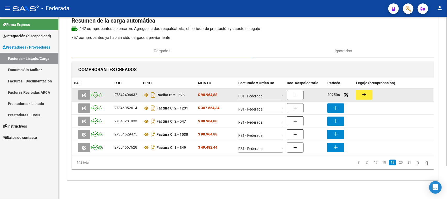
click at [333, 95] on strong "202506" at bounding box center [334, 95] width 13 height 4
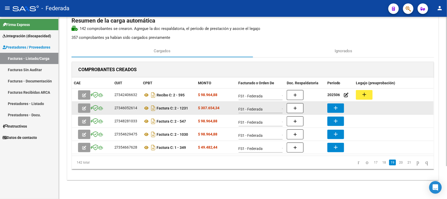
copy strong "202506"
click at [336, 109] on mat-icon "add" at bounding box center [336, 108] width 6 height 6
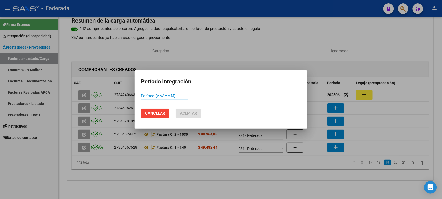
paste input "202506"
type input "202506"
click at [188, 114] on span "Aceptar" at bounding box center [188, 113] width 17 height 5
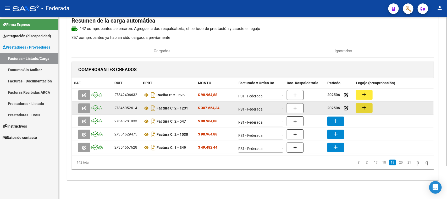
click at [363, 108] on mat-icon "add" at bounding box center [364, 107] width 6 height 6
click at [146, 109] on icon at bounding box center [146, 108] width 7 height 6
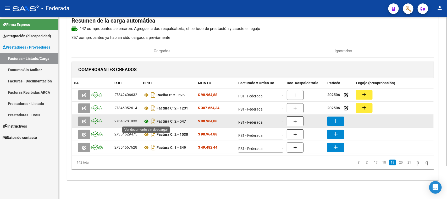
click at [145, 121] on icon at bounding box center [146, 121] width 7 height 6
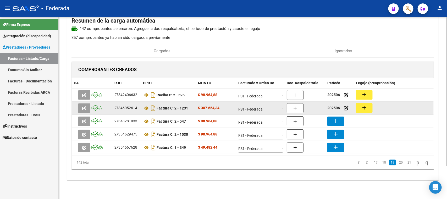
click at [335, 108] on strong "202506" at bounding box center [334, 108] width 13 height 4
copy strong "202506"
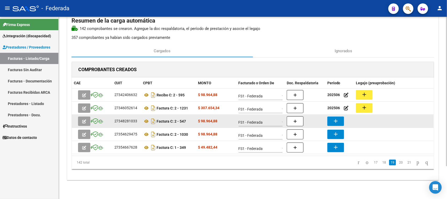
click at [336, 119] on mat-icon "add" at bounding box center [336, 121] width 6 height 6
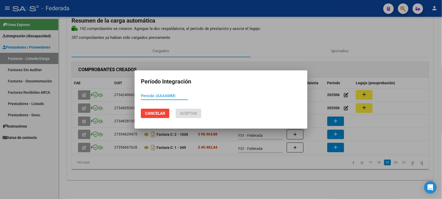
paste input "202506"
type input "202506"
click at [183, 110] on button "Aceptar" at bounding box center [189, 113] width 26 height 9
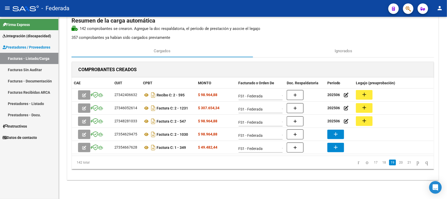
click at [365, 120] on mat-icon "add" at bounding box center [364, 120] width 6 height 6
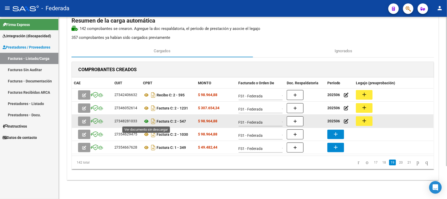
click at [147, 122] on icon at bounding box center [146, 121] width 7 height 6
click at [365, 121] on mat-icon "add" at bounding box center [364, 120] width 6 height 6
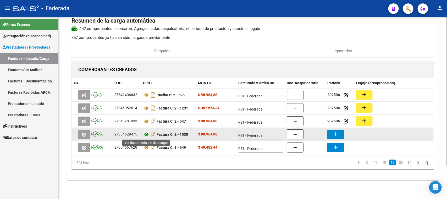
click at [147, 133] on icon at bounding box center [146, 134] width 7 height 6
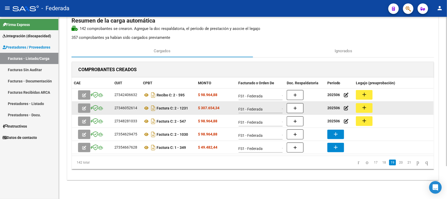
click at [334, 106] on strong "202506" at bounding box center [334, 108] width 13 height 4
copy strong "202506"
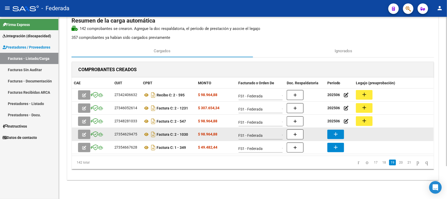
click at [334, 132] on mat-icon "add" at bounding box center [336, 134] width 6 height 6
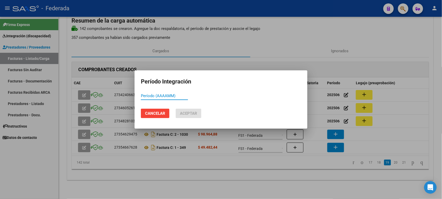
paste input "202506"
type input "202506"
click at [197, 112] on button "Aceptar" at bounding box center [189, 113] width 26 height 9
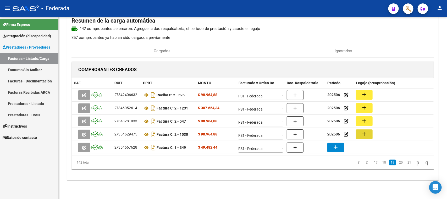
click at [365, 134] on mat-icon "add" at bounding box center [364, 134] width 6 height 6
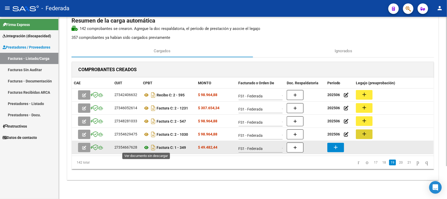
click at [147, 147] on icon at bounding box center [146, 147] width 7 height 6
click at [335, 147] on mat-icon "add" at bounding box center [336, 147] width 6 height 6
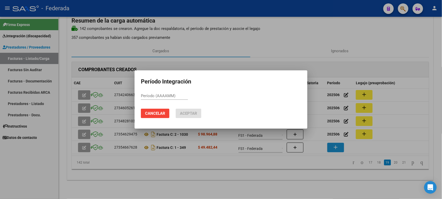
paste input "202506"
type input "202507"
click at [188, 111] on span "Aceptar" at bounding box center [188, 113] width 17 height 5
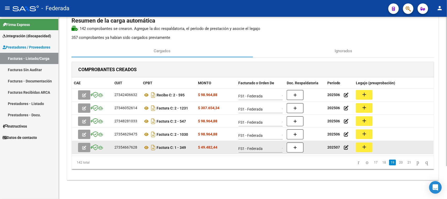
click at [364, 152] on div "add" at bounding box center [394, 147] width 76 height 10
click at [364, 147] on mat-icon "add" at bounding box center [364, 147] width 6 height 6
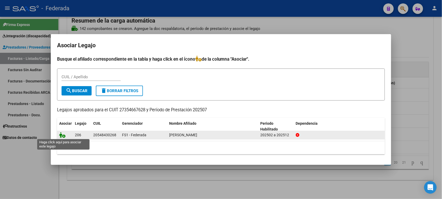
click at [63, 134] on icon at bounding box center [62, 135] width 6 height 6
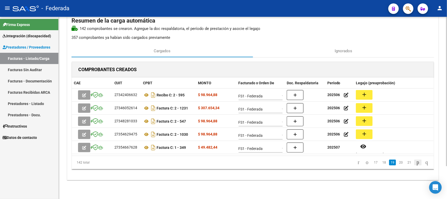
click at [416, 162] on icon "go to next page" at bounding box center [418, 162] width 4 height 6
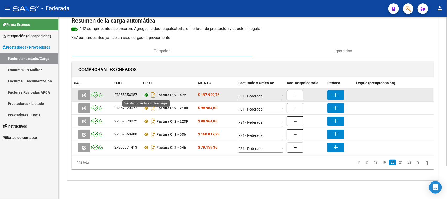
click at [147, 95] on icon at bounding box center [146, 95] width 7 height 6
click at [339, 93] on mat-icon "add" at bounding box center [336, 94] width 6 height 6
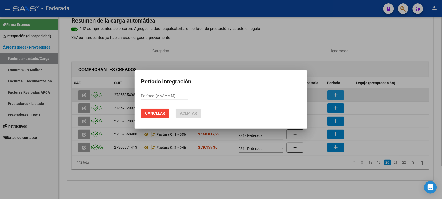
paste input "202506"
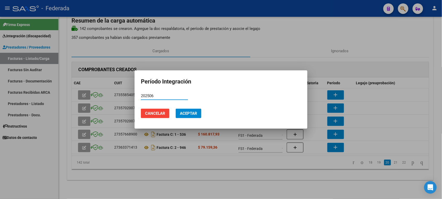
type input "202506"
click at [200, 115] on button "Aceptar" at bounding box center [189, 113] width 26 height 9
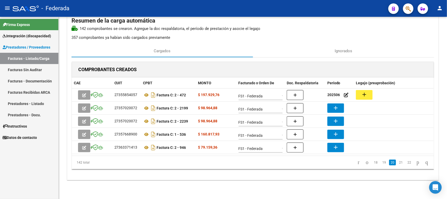
click at [371, 90] on button "add" at bounding box center [364, 95] width 17 height 10
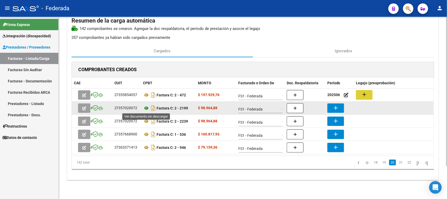
click at [146, 106] on icon at bounding box center [146, 108] width 7 height 6
click at [331, 105] on button "add" at bounding box center [336, 107] width 17 height 9
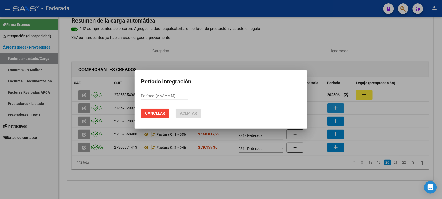
paste input "202506"
type input "202505"
click at [195, 112] on span "Aceptar" at bounding box center [188, 113] width 17 height 5
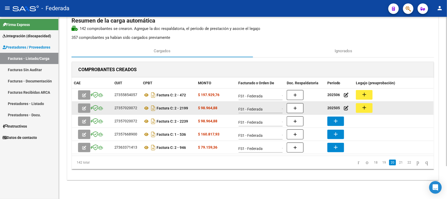
click at [364, 108] on mat-icon "add" at bounding box center [364, 107] width 6 height 6
click at [146, 108] on icon at bounding box center [146, 108] width 7 height 6
click at [128, 107] on div "27357020072" at bounding box center [126, 108] width 23 height 6
click at [146, 108] on icon at bounding box center [146, 108] width 7 height 6
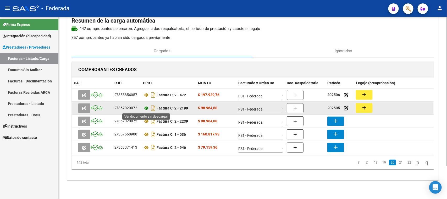
click at [146, 107] on icon at bounding box center [146, 108] width 7 height 6
click at [369, 106] on button "add" at bounding box center [364, 108] width 17 height 10
click at [148, 107] on icon at bounding box center [146, 108] width 7 height 6
click at [366, 109] on mat-icon "add" at bounding box center [364, 107] width 6 height 6
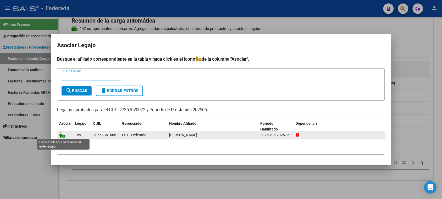
click at [63, 135] on icon at bounding box center [62, 135] width 6 height 6
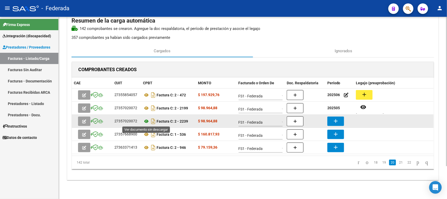
click at [146, 121] on icon at bounding box center [146, 121] width 7 height 6
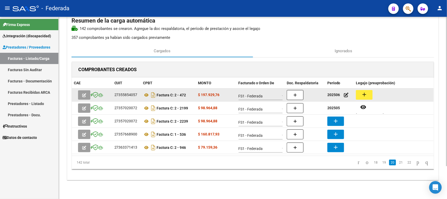
click at [332, 96] on strong "202506" at bounding box center [334, 95] width 13 height 4
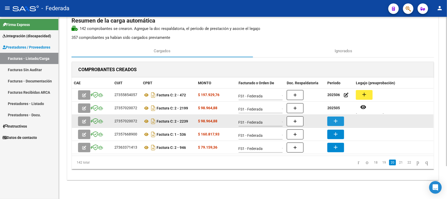
click at [338, 120] on mat-icon "add" at bounding box center [336, 121] width 6 height 6
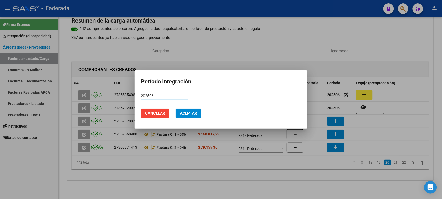
type input "202506"
click at [189, 115] on span "Aceptar" at bounding box center [188, 113] width 17 height 5
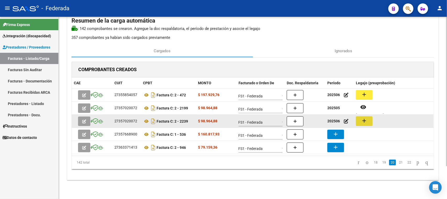
click at [367, 121] on mat-icon "add" at bounding box center [364, 120] width 6 height 6
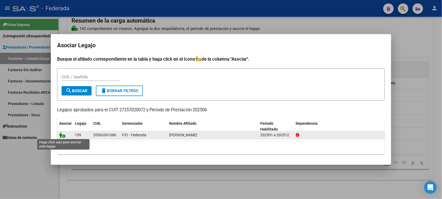
click at [62, 135] on icon at bounding box center [62, 135] width 6 height 6
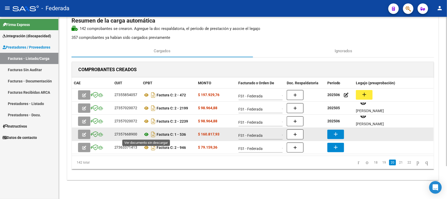
click at [147, 134] on icon at bounding box center [146, 134] width 7 height 6
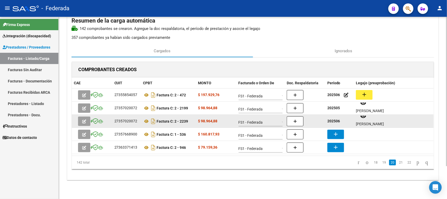
click at [337, 120] on strong "202506" at bounding box center [334, 121] width 13 height 4
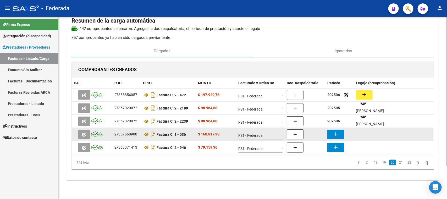
click at [336, 134] on mat-icon "add" at bounding box center [336, 134] width 6 height 6
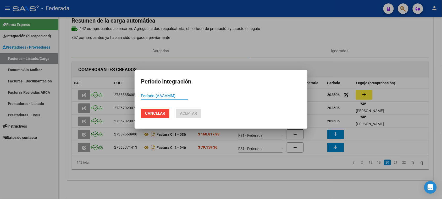
paste input "202506"
type input "202506"
click at [189, 113] on span "Aceptar" at bounding box center [188, 113] width 17 height 5
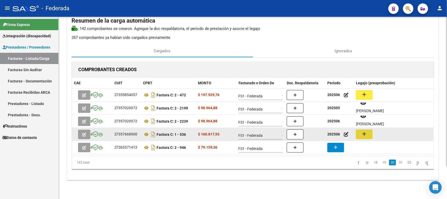
click at [366, 134] on mat-icon "add" at bounding box center [364, 134] width 6 height 6
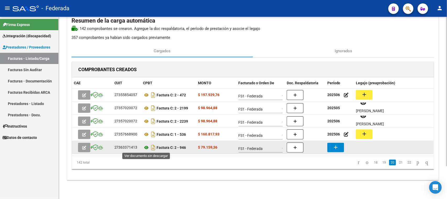
click at [146, 148] on icon at bounding box center [146, 147] width 7 height 6
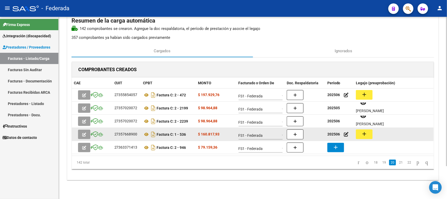
click at [334, 132] on strong "202506" at bounding box center [334, 134] width 13 height 4
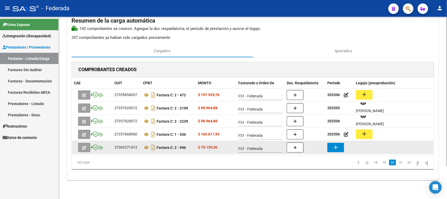
click at [333, 145] on mat-icon "add" at bounding box center [336, 147] width 6 height 6
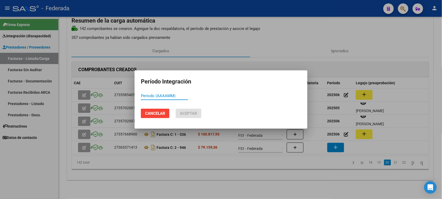
paste input "202506"
type input "202506"
click at [197, 112] on span "Aceptar" at bounding box center [188, 113] width 17 height 5
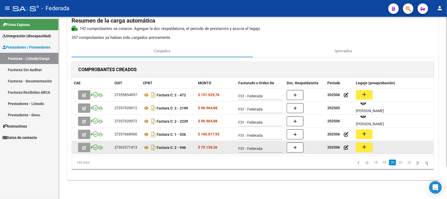
click at [364, 146] on mat-icon "add" at bounding box center [364, 147] width 6 height 6
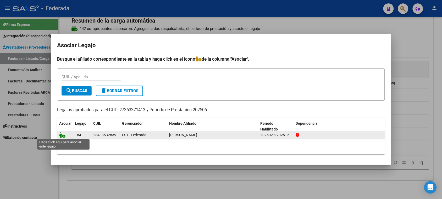
click at [64, 134] on icon at bounding box center [62, 135] width 6 height 6
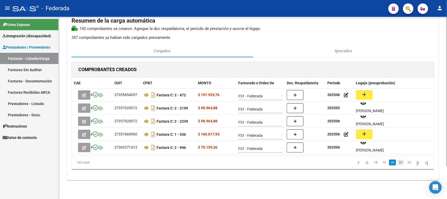
click at [398, 163] on link "21" at bounding box center [401, 162] width 7 height 6
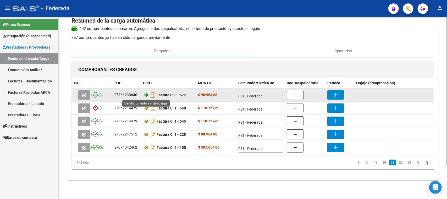
click at [146, 96] on icon at bounding box center [146, 95] width 7 height 6
click at [328, 93] on button "add" at bounding box center [336, 94] width 17 height 9
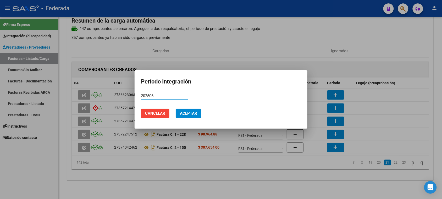
type input "202506"
click at [197, 114] on span "Aceptar" at bounding box center [188, 113] width 17 height 5
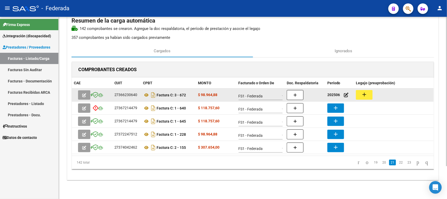
click at [362, 96] on mat-icon "add" at bounding box center [364, 94] width 6 height 6
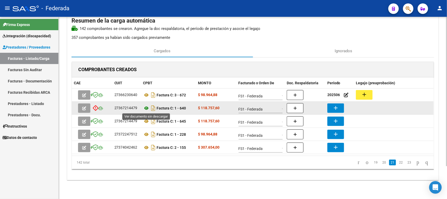
click at [146, 108] on icon at bounding box center [146, 108] width 7 height 6
click at [332, 108] on button "add" at bounding box center [336, 107] width 17 height 9
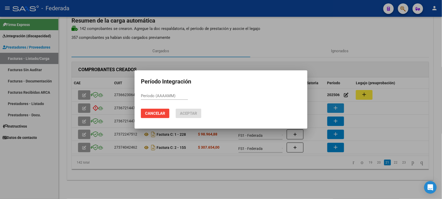
paste input "202506"
type input "202506"
click at [193, 113] on span "Aceptar" at bounding box center [188, 113] width 17 height 5
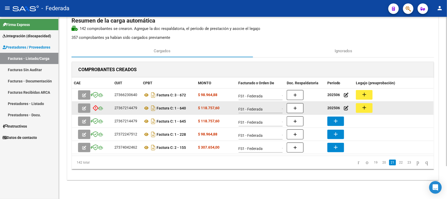
click at [363, 107] on mat-icon "add" at bounding box center [364, 107] width 6 height 6
click at [133, 108] on div "27367214479" at bounding box center [126, 108] width 23 height 6
click at [145, 107] on icon at bounding box center [146, 108] width 7 height 6
click at [129, 107] on div "27367214479" at bounding box center [126, 108] width 23 height 6
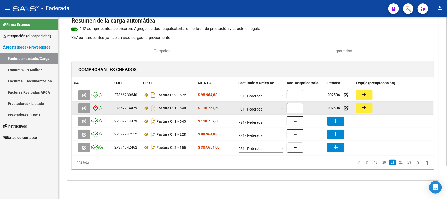
click at [129, 107] on div "27367214479" at bounding box center [126, 108] width 23 height 6
click at [361, 108] on button "add" at bounding box center [364, 108] width 17 height 10
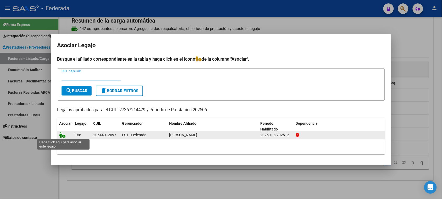
click at [61, 135] on icon at bounding box center [62, 135] width 6 height 6
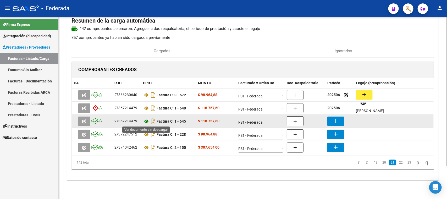
click at [146, 121] on icon at bounding box center [146, 121] width 7 height 6
click at [336, 121] on mat-icon "add" at bounding box center [336, 121] width 6 height 6
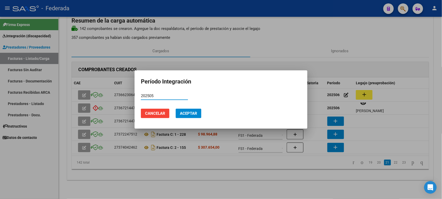
type input "202505"
click at [192, 114] on span "Aceptar" at bounding box center [188, 113] width 17 height 5
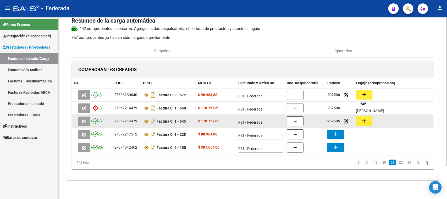
click at [363, 125] on button "add" at bounding box center [364, 121] width 17 height 10
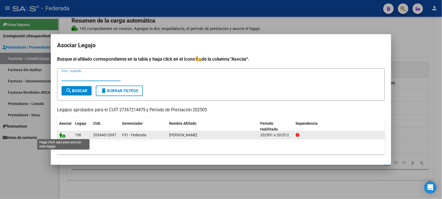
click at [64, 135] on icon at bounding box center [62, 135] width 6 height 6
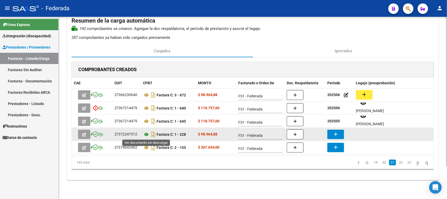
click at [145, 134] on icon at bounding box center [146, 134] width 7 height 6
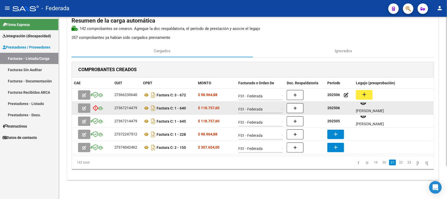
click at [336, 106] on strong "202506" at bounding box center [334, 108] width 13 height 4
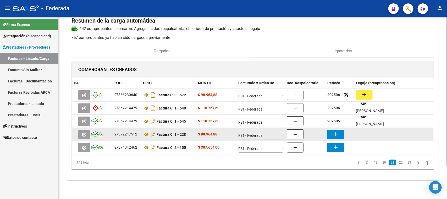
click at [337, 137] on mat-icon "add" at bounding box center [336, 134] width 6 height 6
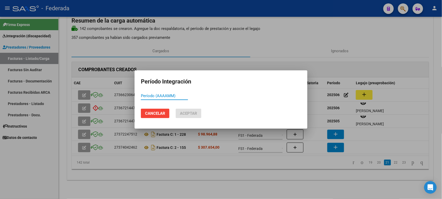
paste input "202506"
type input "202506"
click at [189, 114] on span "Aceptar" at bounding box center [188, 113] width 17 height 5
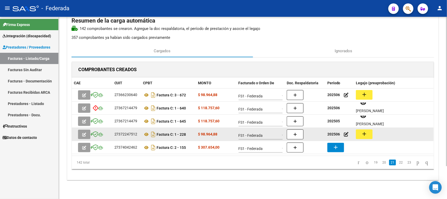
click at [368, 134] on button "add" at bounding box center [364, 134] width 17 height 10
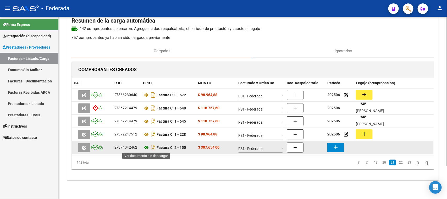
click at [149, 148] on icon at bounding box center [146, 147] width 7 height 6
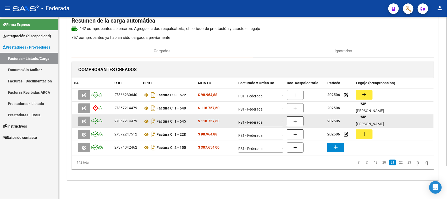
click at [330, 122] on strong "202505" at bounding box center [334, 121] width 13 height 4
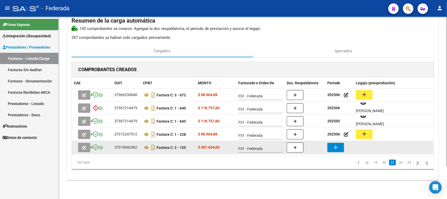
click at [333, 146] on mat-icon "add" at bounding box center [336, 147] width 6 height 6
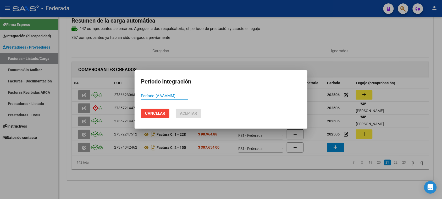
paste input "202505"
type input "202505"
click at [195, 115] on span "Aceptar" at bounding box center [188, 113] width 17 height 5
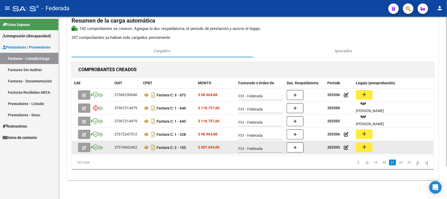
click at [368, 150] on button "add" at bounding box center [364, 147] width 17 height 10
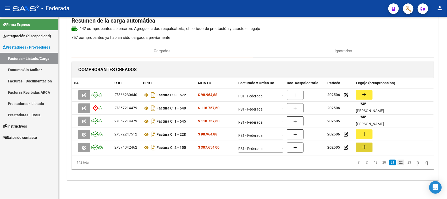
click at [398, 163] on link "22" at bounding box center [401, 162] width 7 height 6
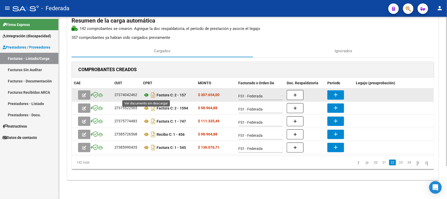
click at [145, 94] on icon at bounding box center [146, 95] width 7 height 6
click at [332, 93] on button "add" at bounding box center [336, 94] width 17 height 9
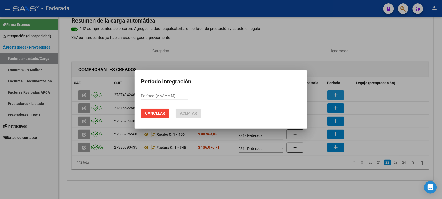
paste input "202505"
type input "202506"
click at [195, 112] on span "Aceptar" at bounding box center [188, 113] width 17 height 5
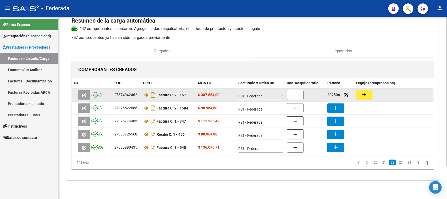
click at [364, 96] on mat-icon "add" at bounding box center [364, 94] width 6 height 6
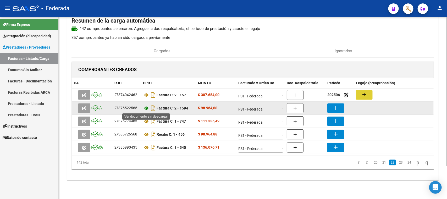
click at [147, 109] on icon at bounding box center [146, 108] width 7 height 6
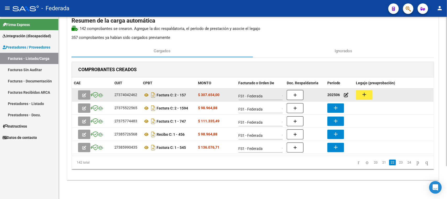
click at [334, 94] on strong "202506" at bounding box center [334, 95] width 13 height 4
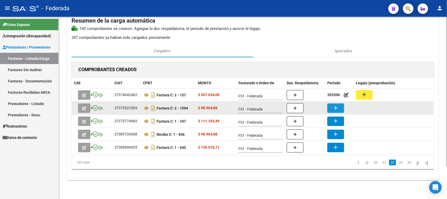
click at [334, 108] on mat-icon "add" at bounding box center [336, 108] width 6 height 6
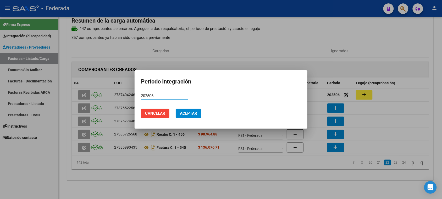
type input "202506"
click at [193, 115] on span "Aceptar" at bounding box center [188, 113] width 17 height 5
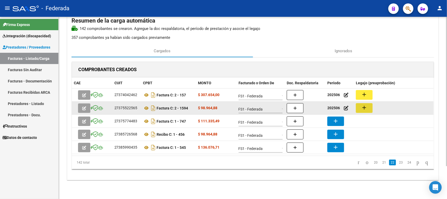
click at [365, 110] on mat-icon "add" at bounding box center [364, 107] width 6 height 6
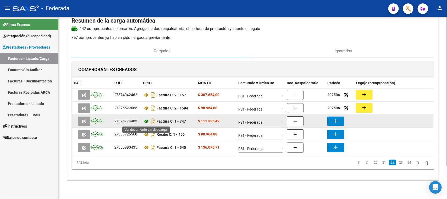
click at [148, 121] on icon at bounding box center [146, 121] width 7 height 6
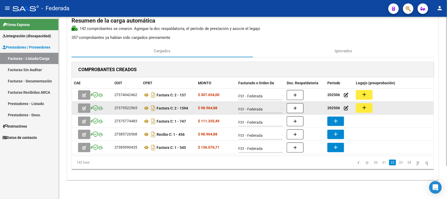
click at [333, 110] on strong "202506" at bounding box center [334, 108] width 13 height 4
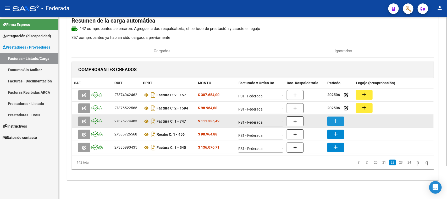
click at [334, 120] on mat-icon "add" at bounding box center [336, 121] width 6 height 6
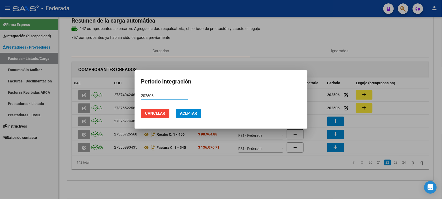
type input "202506"
click at [197, 111] on span "Aceptar" at bounding box center [188, 113] width 17 height 5
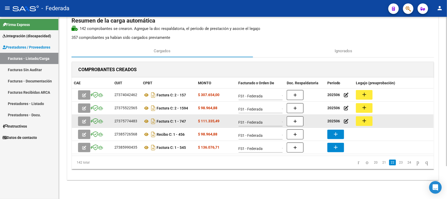
click at [377, 121] on div "add" at bounding box center [394, 121] width 76 height 10
click at [368, 121] on button "add" at bounding box center [364, 121] width 17 height 10
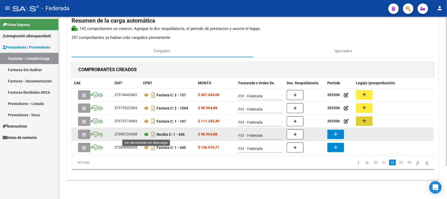
click at [145, 134] on icon at bounding box center [146, 134] width 7 height 6
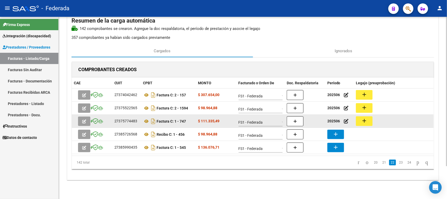
click at [333, 120] on strong "202506" at bounding box center [334, 121] width 13 height 4
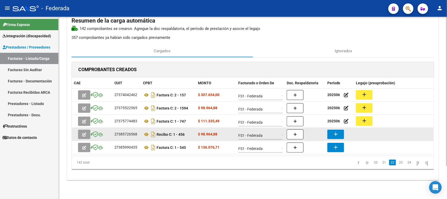
click at [336, 131] on mat-icon "add" at bounding box center [336, 134] width 6 height 6
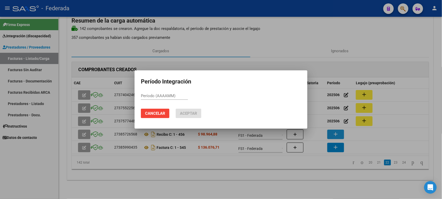
paste input "202506"
type input "202506"
click at [197, 112] on span "Aceptar" at bounding box center [188, 113] width 17 height 5
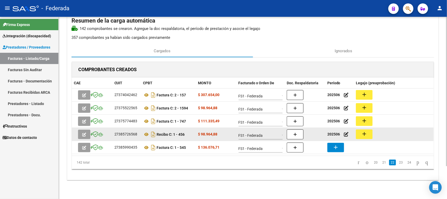
click at [362, 133] on mat-icon "add" at bounding box center [364, 134] width 6 height 6
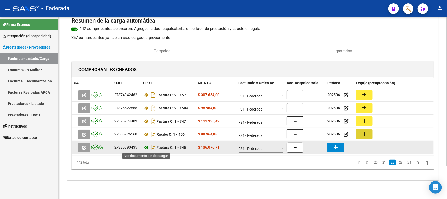
click at [146, 147] on icon at bounding box center [146, 147] width 7 height 6
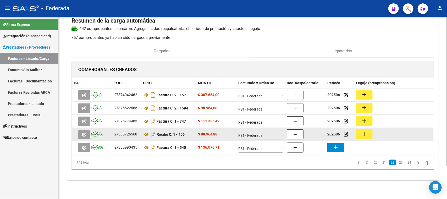
click at [332, 134] on strong "202506" at bounding box center [334, 134] width 13 height 4
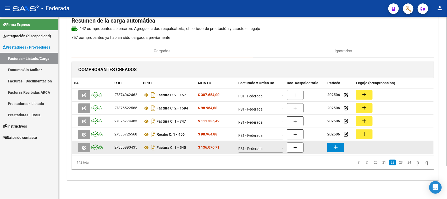
click at [334, 146] on mat-icon "add" at bounding box center [336, 147] width 6 height 6
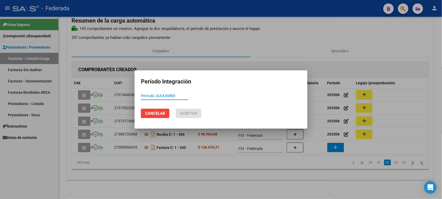
paste input "202506"
type input "202506"
click at [189, 110] on button "Aceptar" at bounding box center [189, 113] width 26 height 9
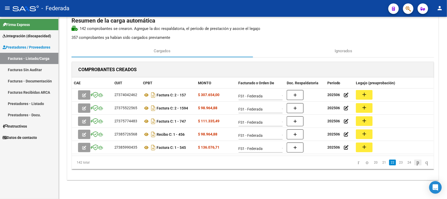
click at [416, 162] on icon "go to next page" at bounding box center [418, 162] width 4 height 6
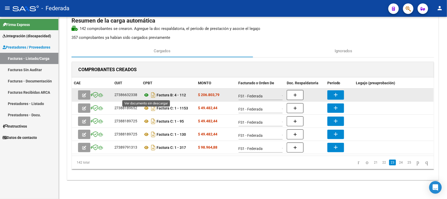
click at [146, 94] on icon at bounding box center [146, 95] width 7 height 6
click at [332, 93] on button "add" at bounding box center [336, 94] width 17 height 9
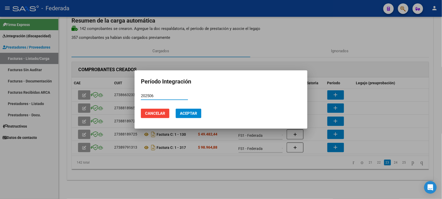
type input "202506"
click at [193, 112] on span "Aceptar" at bounding box center [188, 113] width 17 height 5
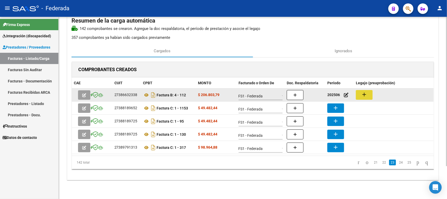
click at [365, 96] on mat-icon "add" at bounding box center [364, 94] width 6 height 6
click at [364, 96] on mat-icon "add" at bounding box center [364, 94] width 6 height 6
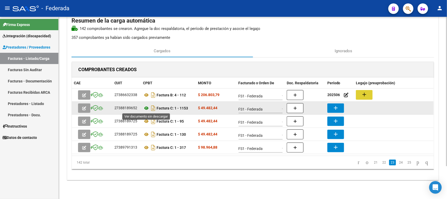
click at [147, 108] on icon at bounding box center [146, 108] width 7 height 6
click at [340, 110] on button "add" at bounding box center [336, 107] width 17 height 9
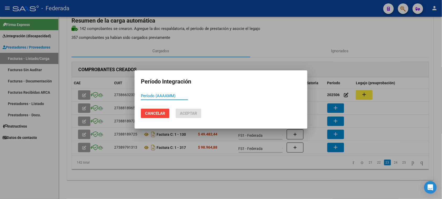
paste input "202506"
type input "202505"
click at [188, 114] on span "Aceptar" at bounding box center [188, 113] width 17 height 5
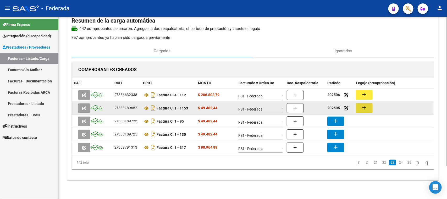
click at [358, 107] on button "add" at bounding box center [364, 108] width 17 height 10
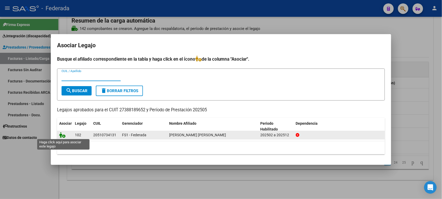
click at [62, 134] on icon at bounding box center [62, 135] width 6 height 6
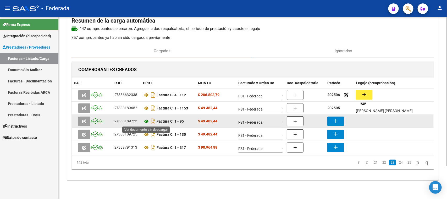
click at [146, 120] on icon at bounding box center [146, 121] width 7 height 6
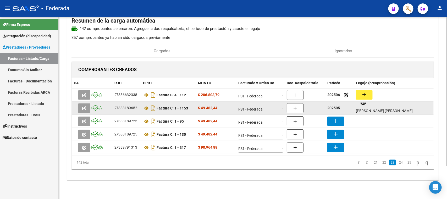
click at [333, 111] on datatable-body-cell "202505" at bounding box center [340, 107] width 29 height 13
click at [333, 107] on strong "202505" at bounding box center [334, 108] width 13 height 4
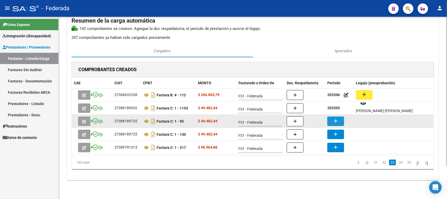
click at [333, 117] on button "add" at bounding box center [336, 120] width 17 height 9
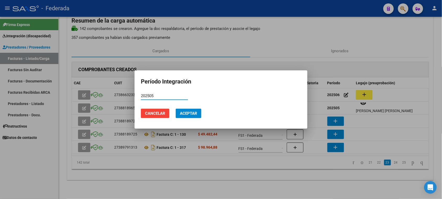
type input "202505"
click at [188, 114] on span "Aceptar" at bounding box center [188, 113] width 17 height 5
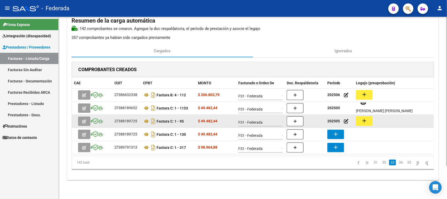
click at [366, 121] on mat-icon "add" at bounding box center [364, 120] width 6 height 6
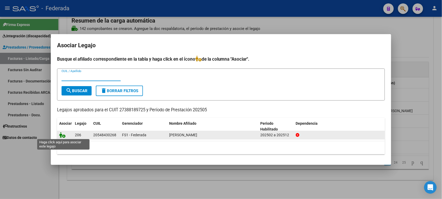
click at [62, 136] on icon at bounding box center [62, 135] width 6 height 6
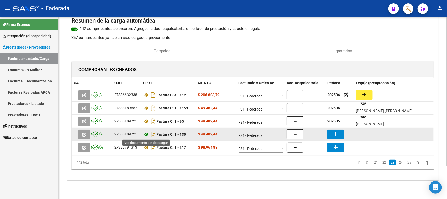
click at [147, 133] on icon at bounding box center [146, 134] width 7 height 6
click at [334, 133] on mat-icon "add" at bounding box center [336, 134] width 6 height 6
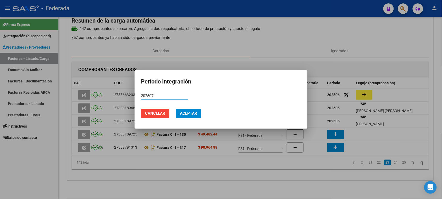
type input "202507"
click at [190, 108] on mat-dialog-actions "Cancelar Aceptar" at bounding box center [221, 113] width 160 height 18
click at [191, 110] on button "Aceptar" at bounding box center [189, 113] width 26 height 9
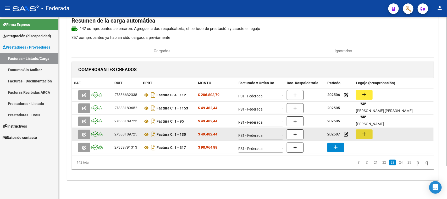
click at [359, 131] on button "add" at bounding box center [364, 134] width 17 height 10
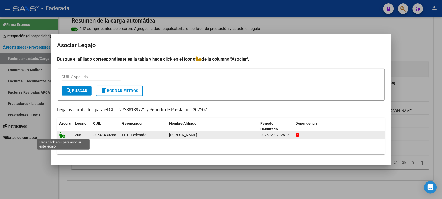
click at [63, 136] on icon at bounding box center [62, 135] width 6 height 6
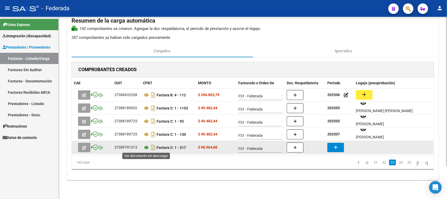
click at [147, 147] on icon at bounding box center [146, 147] width 7 height 6
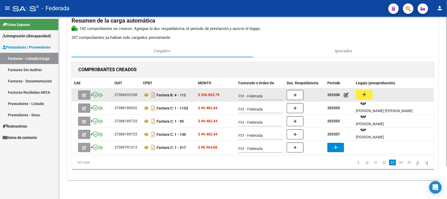
click at [334, 96] on strong "202506" at bounding box center [334, 95] width 13 height 4
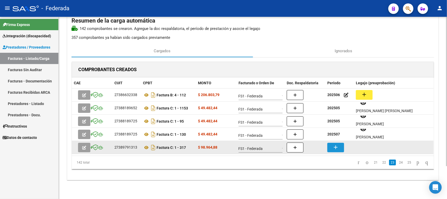
click at [336, 146] on mat-icon "add" at bounding box center [336, 147] width 6 height 6
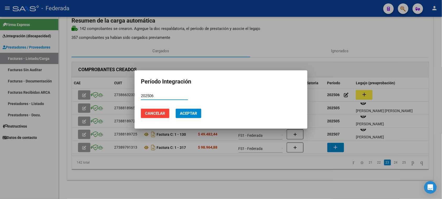
type input "202506"
click at [195, 115] on span "Aceptar" at bounding box center [188, 113] width 17 height 5
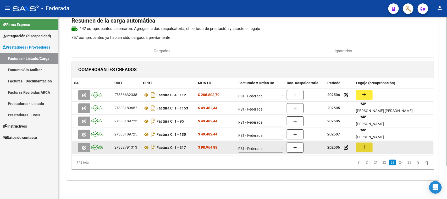
click at [365, 145] on mat-icon "add" at bounding box center [364, 147] width 6 height 6
click at [134, 148] on div "27389791313" at bounding box center [126, 147] width 23 height 6
click at [146, 147] on icon at bounding box center [146, 147] width 7 height 6
click at [145, 147] on icon at bounding box center [146, 147] width 7 height 6
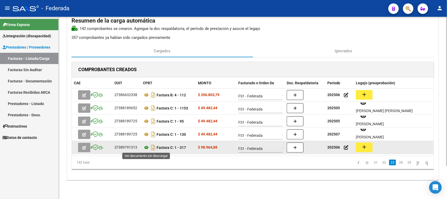
click at [147, 148] on icon at bounding box center [146, 147] width 7 height 6
click at [362, 146] on button "add" at bounding box center [364, 147] width 17 height 10
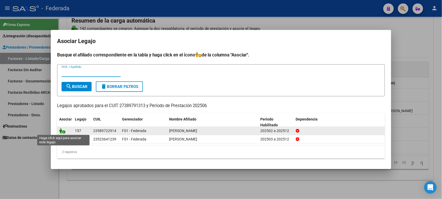
click at [65, 131] on icon at bounding box center [62, 131] width 6 height 6
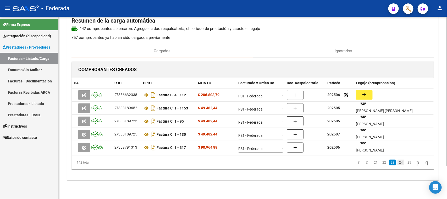
click at [398, 163] on link "24" at bounding box center [401, 162] width 7 height 6
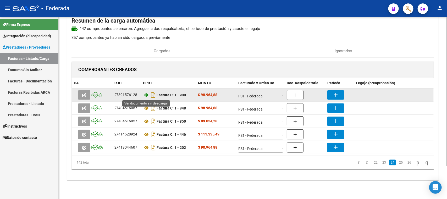
click at [145, 96] on icon at bounding box center [146, 95] width 7 height 6
click at [334, 94] on mat-icon "add" at bounding box center [336, 94] width 6 height 6
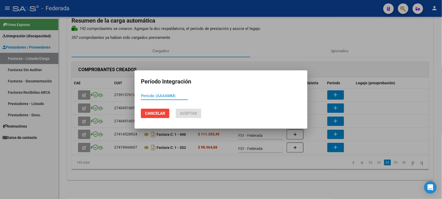
paste input "273897"
type input "2"
click at [150, 95] on input "202507" at bounding box center [164, 95] width 47 height 5
type input "202507"
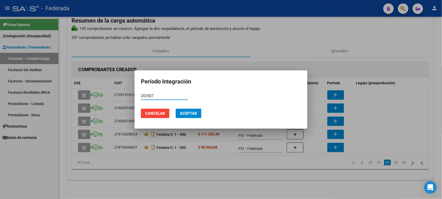
click at [184, 113] on span "Aceptar" at bounding box center [188, 113] width 17 height 5
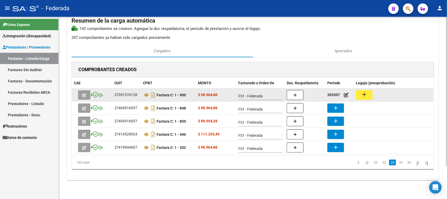
click at [366, 94] on mat-icon "add" at bounding box center [364, 94] width 6 height 6
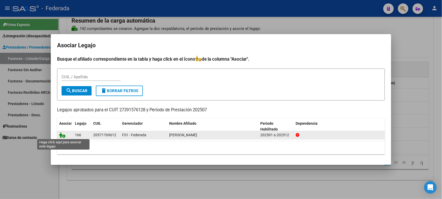
click at [61, 136] on icon at bounding box center [62, 135] width 6 height 6
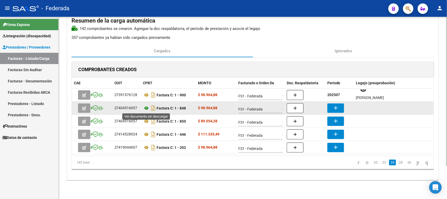
click at [148, 108] on icon at bounding box center [146, 108] width 7 height 6
click at [146, 106] on icon at bounding box center [146, 108] width 7 height 6
click at [341, 108] on button "add" at bounding box center [336, 107] width 17 height 9
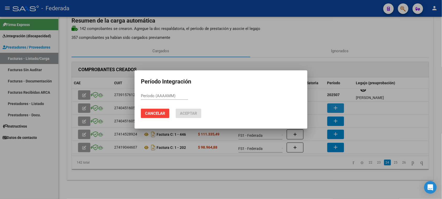
paste input "202507"
type input "202506"
click at [186, 111] on span "Aceptar" at bounding box center [188, 113] width 17 height 5
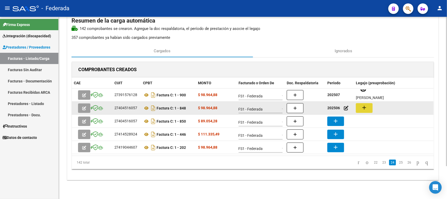
click at [366, 107] on mat-icon "add" at bounding box center [364, 107] width 6 height 6
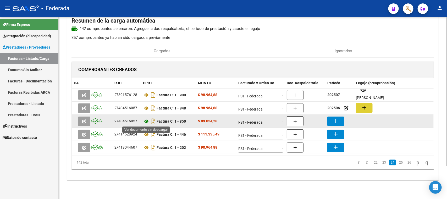
click at [146, 122] on icon at bounding box center [146, 121] width 7 height 6
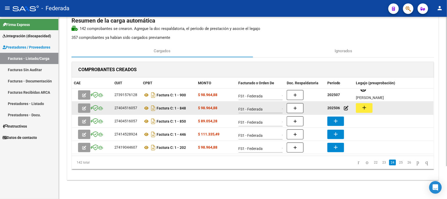
click at [339, 109] on strong "202506" at bounding box center [334, 108] width 13 height 4
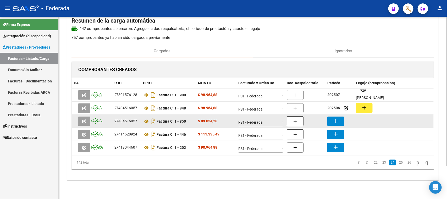
click at [338, 118] on mat-icon "add" at bounding box center [336, 121] width 6 height 6
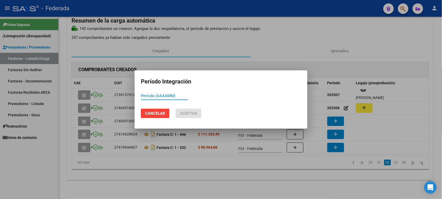
paste input "202506"
type input "202506"
click at [198, 112] on button "Aceptar" at bounding box center [189, 113] width 26 height 9
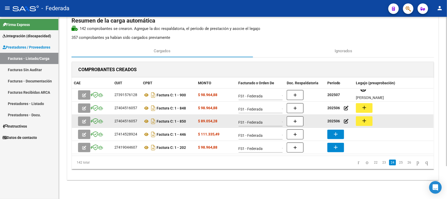
click at [370, 121] on button "add" at bounding box center [364, 121] width 17 height 10
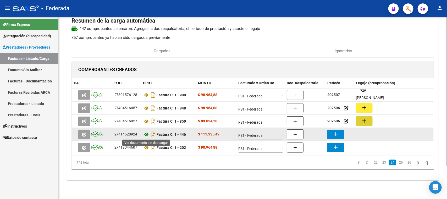
click at [146, 136] on icon at bounding box center [146, 134] width 7 height 6
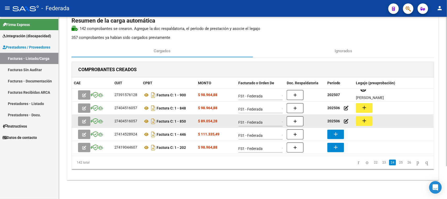
click at [331, 121] on strong "202506" at bounding box center [334, 121] width 13 height 4
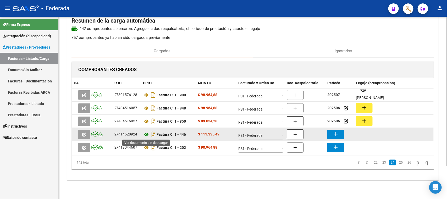
click at [147, 134] on icon at bounding box center [146, 134] width 7 height 6
click at [343, 133] on button "add" at bounding box center [336, 133] width 17 height 9
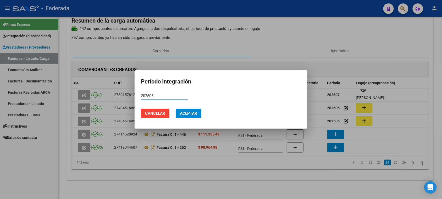
type input "202506"
click at [189, 114] on span "Aceptar" at bounding box center [188, 113] width 17 height 5
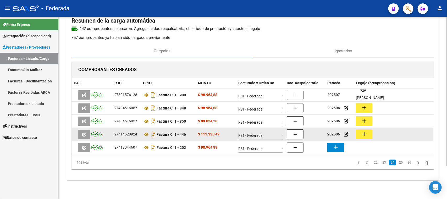
click at [370, 132] on button "add" at bounding box center [364, 134] width 17 height 10
click at [147, 134] on icon at bounding box center [146, 134] width 7 height 6
click at [367, 132] on mat-icon "add" at bounding box center [364, 134] width 6 height 6
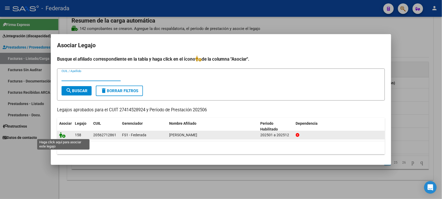
click at [61, 134] on icon at bounding box center [62, 135] width 6 height 6
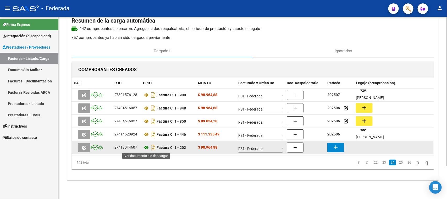
click at [148, 146] on icon at bounding box center [146, 147] width 7 height 6
click at [145, 148] on icon at bounding box center [146, 147] width 7 height 6
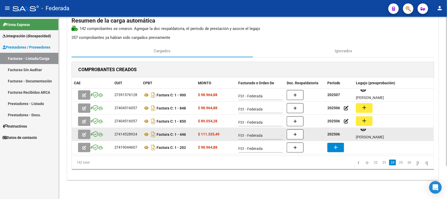
click at [339, 134] on strong "202506" at bounding box center [334, 134] width 13 height 4
click at [336, 135] on strong "202506" at bounding box center [334, 134] width 13 height 4
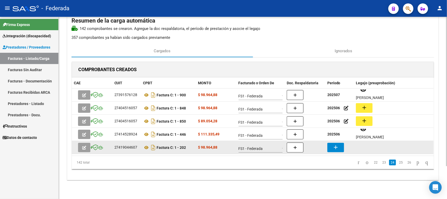
click at [336, 148] on mat-icon "add" at bounding box center [336, 147] width 6 height 6
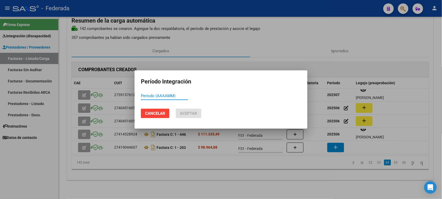
paste input "202506"
type input "202506"
click at [196, 113] on span "Aceptar" at bounding box center [188, 113] width 17 height 5
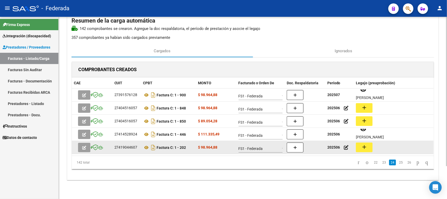
click at [365, 147] on mat-icon "add" at bounding box center [364, 147] width 6 height 6
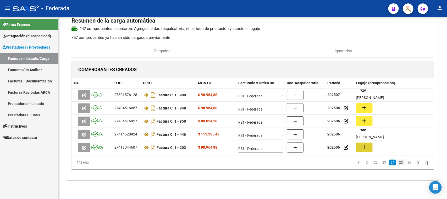
click at [398, 163] on link "25" at bounding box center [401, 162] width 7 height 6
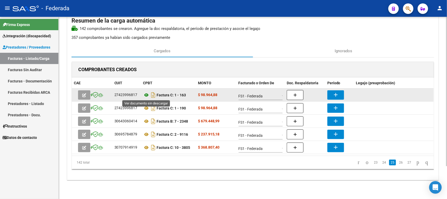
click at [147, 96] on icon at bounding box center [146, 95] width 7 height 6
click at [335, 96] on mat-icon "add" at bounding box center [336, 94] width 6 height 6
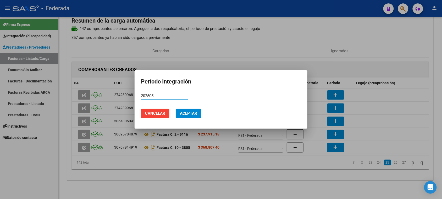
type input "202505"
click at [198, 111] on button "Aceptar" at bounding box center [189, 113] width 26 height 9
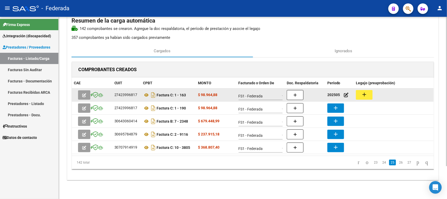
click at [365, 95] on mat-icon "add" at bounding box center [364, 94] width 6 height 6
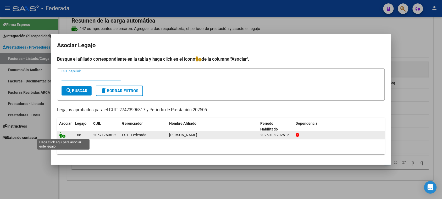
click at [62, 136] on icon at bounding box center [62, 135] width 6 height 6
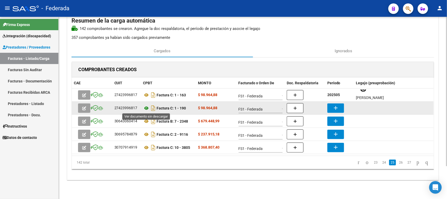
click at [147, 109] on icon at bounding box center [146, 108] width 7 height 6
click at [334, 107] on mat-icon "add" at bounding box center [336, 108] width 6 height 6
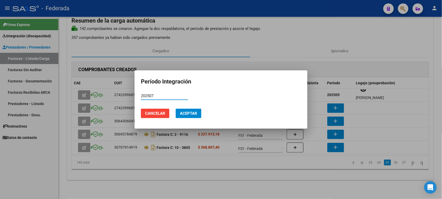
type input "202507"
click at [193, 115] on span "Aceptar" at bounding box center [188, 113] width 17 height 5
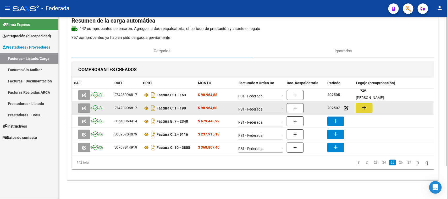
click at [365, 106] on mat-icon "add" at bounding box center [364, 107] width 6 height 6
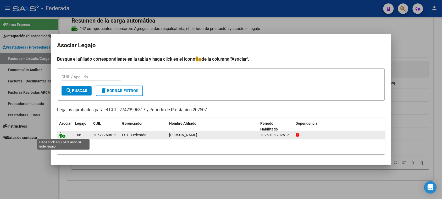
click at [62, 136] on icon at bounding box center [62, 135] width 6 height 6
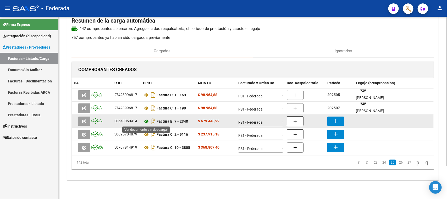
click at [146, 121] on icon at bounding box center [146, 121] width 7 height 6
click at [336, 122] on mat-icon "add" at bounding box center [336, 121] width 6 height 6
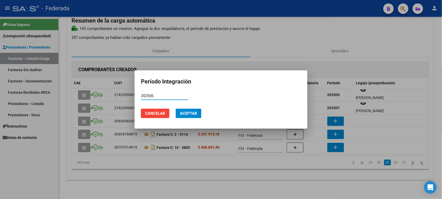
type input "202506"
click at [184, 113] on span "Aceptar" at bounding box center [188, 113] width 17 height 5
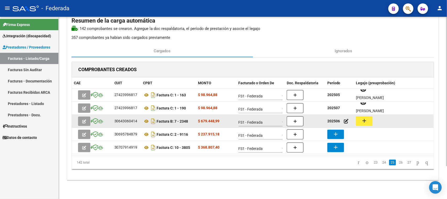
click at [361, 119] on button "add" at bounding box center [364, 121] width 17 height 10
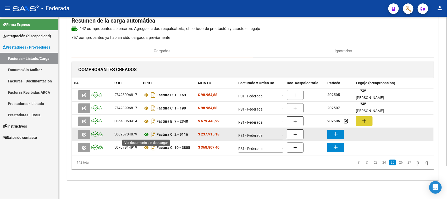
click at [145, 134] on icon at bounding box center [146, 134] width 7 height 6
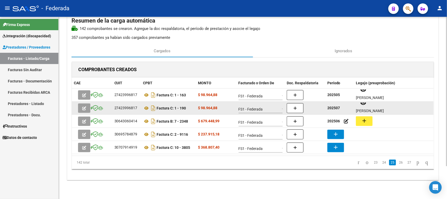
click at [337, 106] on strong "202507" at bounding box center [334, 108] width 13 height 4
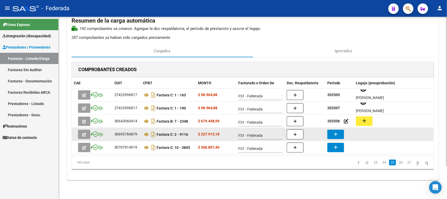
click at [337, 133] on mat-icon "add" at bounding box center [336, 134] width 6 height 6
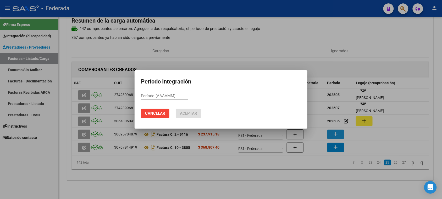
paste input "202507"
type input "202507"
click at [180, 109] on button "Aceptar" at bounding box center [189, 113] width 26 height 9
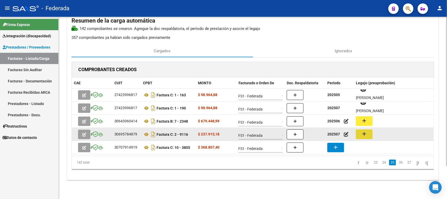
click at [364, 134] on mat-icon "add" at bounding box center [364, 134] width 6 height 6
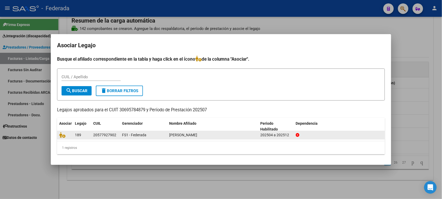
click at [59, 133] on datatable-body-cell at bounding box center [65, 135] width 16 height 8
click at [63, 137] on icon at bounding box center [62, 135] width 6 height 6
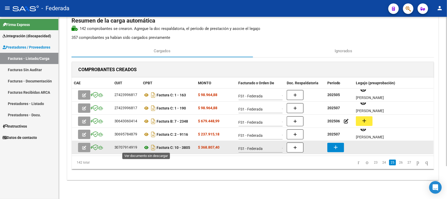
click at [147, 149] on icon at bounding box center [146, 147] width 7 height 6
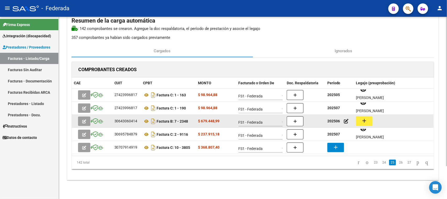
click at [339, 120] on strong "202506" at bounding box center [334, 121] width 13 height 4
click at [336, 121] on strong "202506" at bounding box center [334, 121] width 13 height 4
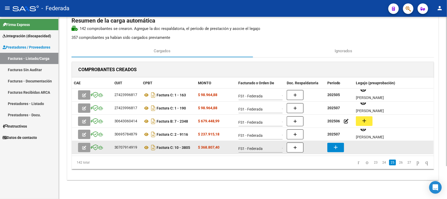
click at [335, 147] on mat-icon "add" at bounding box center [336, 147] width 6 height 6
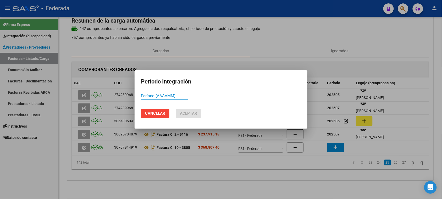
paste input "202506"
type input "202506"
click at [199, 115] on button "Aceptar" at bounding box center [189, 113] width 26 height 9
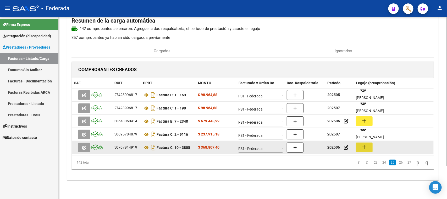
click at [369, 145] on button "add" at bounding box center [364, 147] width 17 height 10
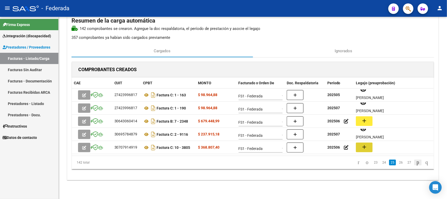
click at [416, 161] on icon "go to next page" at bounding box center [418, 162] width 4 height 6
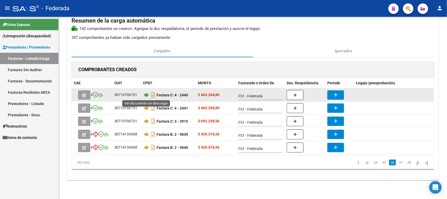
click at [148, 96] on icon at bounding box center [146, 95] width 7 height 6
click at [336, 93] on mat-icon "add" at bounding box center [336, 94] width 6 height 6
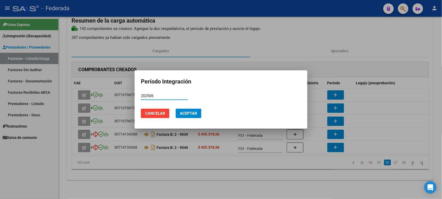
type input "202506"
click at [195, 109] on button "Aceptar" at bounding box center [189, 113] width 26 height 9
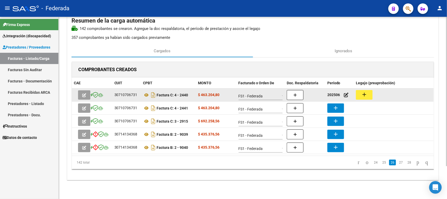
click at [366, 96] on mat-icon "add" at bounding box center [364, 94] width 6 height 6
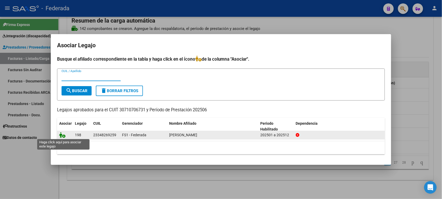
click at [61, 133] on icon at bounding box center [62, 135] width 6 height 6
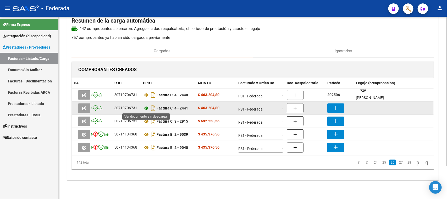
click at [148, 107] on icon at bounding box center [146, 108] width 7 height 6
click at [334, 105] on mat-icon "add" at bounding box center [336, 108] width 6 height 6
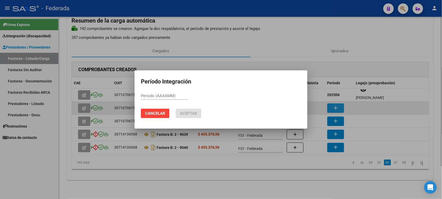
paste input "202506"
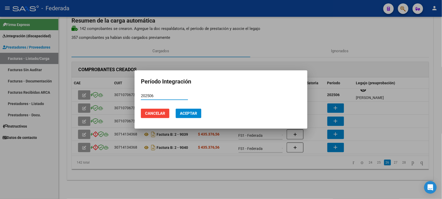
type input "202506"
click at [192, 112] on span "Aceptar" at bounding box center [188, 113] width 17 height 5
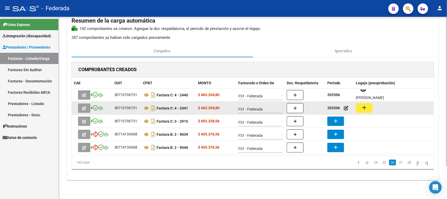
click at [362, 109] on mat-icon "add" at bounding box center [364, 107] width 6 height 6
click at [148, 108] on icon at bounding box center [146, 108] width 7 height 6
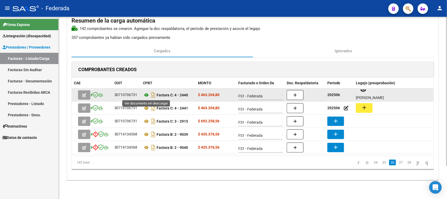
click at [147, 94] on icon at bounding box center [146, 95] width 7 height 6
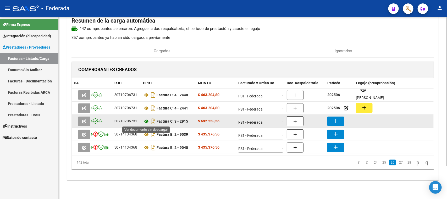
click at [146, 118] on icon at bounding box center [146, 121] width 7 height 6
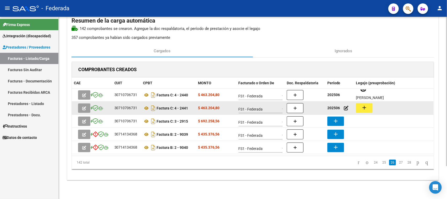
click at [335, 106] on strong "202506" at bounding box center [334, 108] width 13 height 4
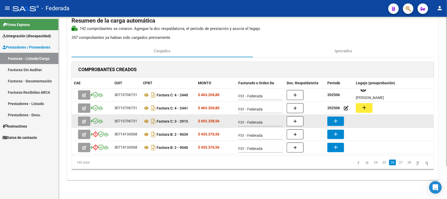
click at [338, 121] on mat-icon "add" at bounding box center [336, 121] width 6 height 6
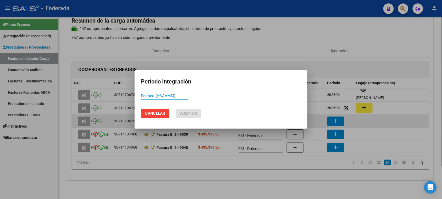
paste input "202506"
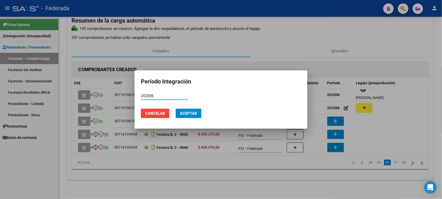
type input "202506"
click at [198, 114] on button "Aceptar" at bounding box center [189, 113] width 26 height 9
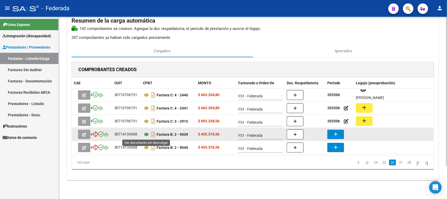
click at [145, 133] on icon at bounding box center [146, 134] width 7 height 6
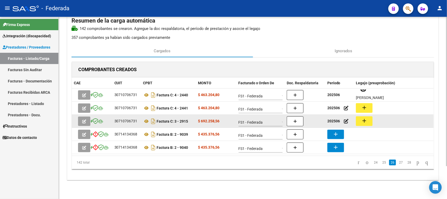
click at [335, 120] on strong "202506" at bounding box center [334, 121] width 13 height 4
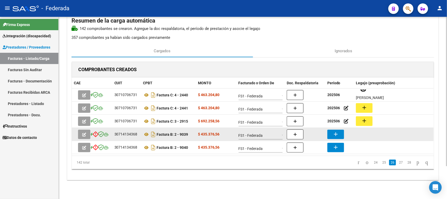
click at [337, 133] on mat-icon "add" at bounding box center [336, 134] width 6 height 6
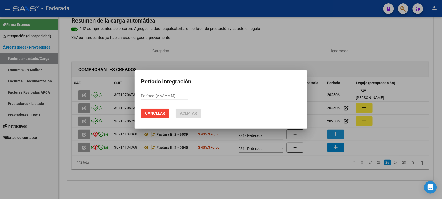
paste input "202506"
type input "202506"
click at [190, 113] on span "Aceptar" at bounding box center [188, 113] width 17 height 5
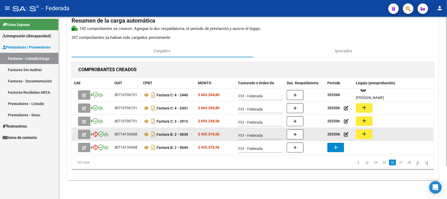
click at [363, 134] on mat-icon "add" at bounding box center [364, 134] width 6 height 6
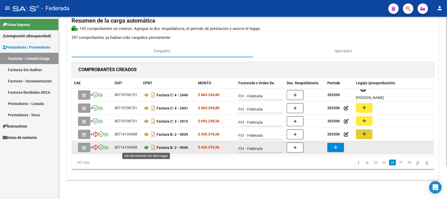
click at [147, 146] on icon at bounding box center [146, 147] width 7 height 6
click at [335, 145] on mat-icon "add" at bounding box center [336, 147] width 6 height 6
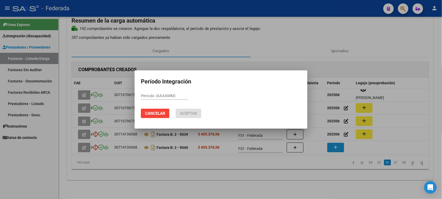
paste input "202506"
type input "202507"
click at [188, 110] on button "Aceptar" at bounding box center [189, 113] width 26 height 9
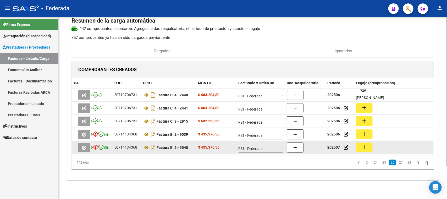
click at [364, 144] on mat-icon "add" at bounding box center [364, 147] width 6 height 6
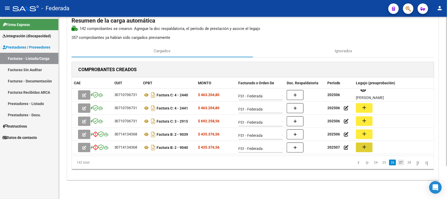
click at [398, 164] on link "27" at bounding box center [401, 162] width 7 height 6
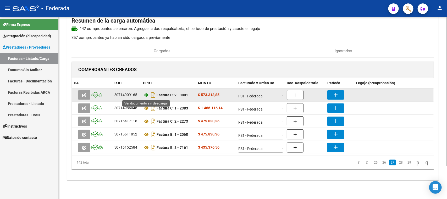
click at [147, 95] on icon at bounding box center [146, 95] width 7 height 6
click at [333, 95] on mat-icon "add" at bounding box center [336, 94] width 6 height 6
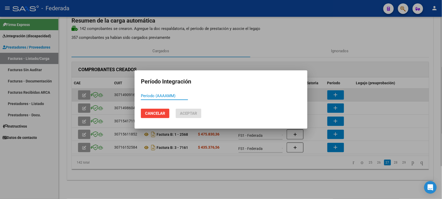
paste input "202506"
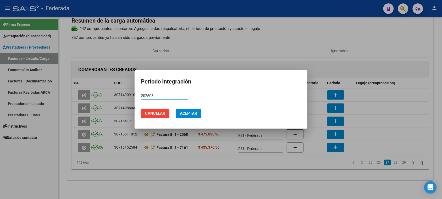
type input "202506"
click at [193, 115] on span "Aceptar" at bounding box center [188, 113] width 17 height 5
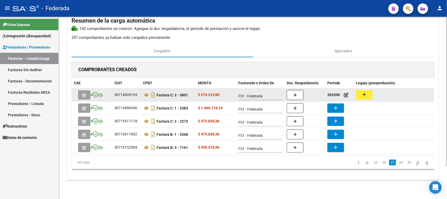
click at [361, 93] on mat-icon "add" at bounding box center [364, 94] width 6 height 6
click at [364, 94] on mat-icon "add" at bounding box center [364, 94] width 6 height 6
click at [145, 94] on icon at bounding box center [146, 95] width 7 height 6
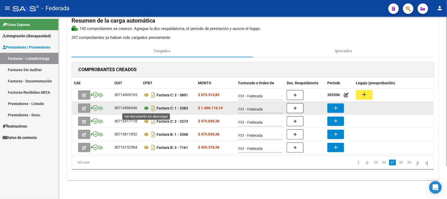
click at [148, 109] on icon at bounding box center [146, 108] width 7 height 6
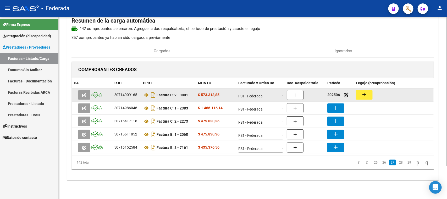
click at [333, 96] on strong "202506" at bounding box center [334, 95] width 13 height 4
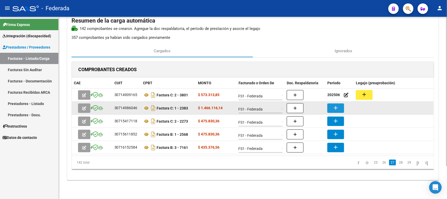
click at [338, 105] on mat-icon "add" at bounding box center [336, 108] width 6 height 6
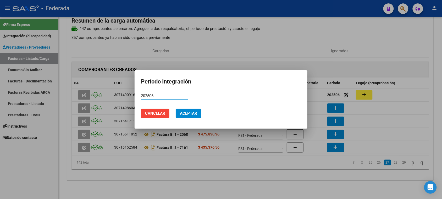
type input "202506"
click at [195, 109] on button "Aceptar" at bounding box center [189, 113] width 26 height 9
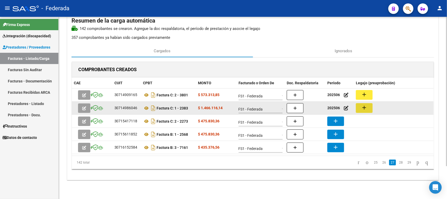
click at [359, 108] on button "add" at bounding box center [364, 108] width 17 height 10
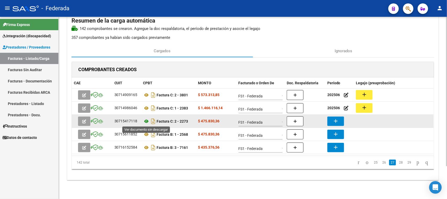
click at [148, 120] on icon at bounding box center [146, 121] width 7 height 6
click at [334, 121] on mat-icon "add" at bounding box center [336, 121] width 6 height 6
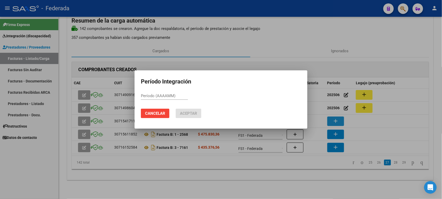
paste input "202506"
type input "202506"
click at [201, 115] on button "Aceptar" at bounding box center [189, 113] width 26 height 9
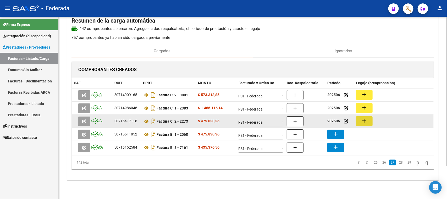
click at [366, 121] on mat-icon "add" at bounding box center [364, 120] width 6 height 6
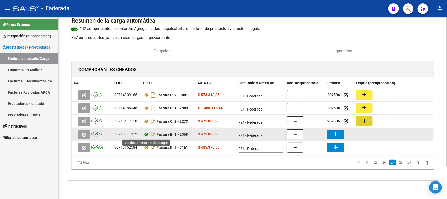
click at [146, 133] on icon at bounding box center [146, 134] width 7 height 6
click at [337, 135] on mat-icon "add" at bounding box center [336, 134] width 6 height 6
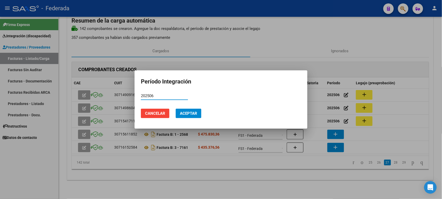
type input "202506"
click at [189, 114] on span "Aceptar" at bounding box center [188, 113] width 17 height 5
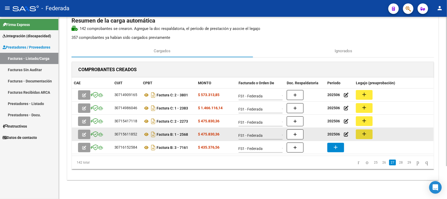
click at [364, 134] on mat-icon "add" at bounding box center [364, 134] width 6 height 6
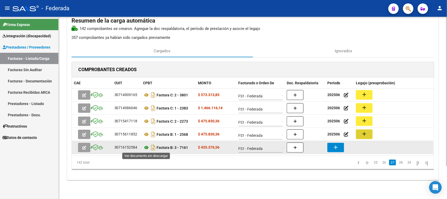
click at [145, 146] on icon at bounding box center [146, 147] width 7 height 6
click at [332, 146] on button "add" at bounding box center [336, 147] width 17 height 9
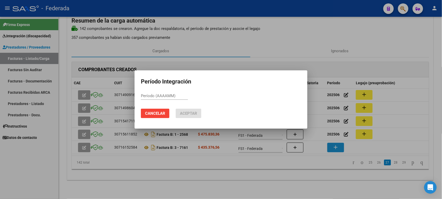
paste input "202506"
type input "202506"
click at [187, 116] on button "Aceptar" at bounding box center [189, 113] width 26 height 9
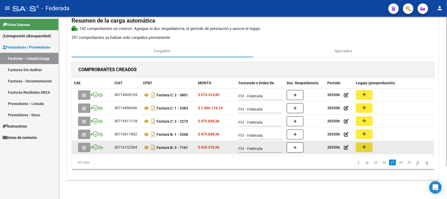
click at [366, 145] on mat-icon "add" at bounding box center [364, 147] width 6 height 6
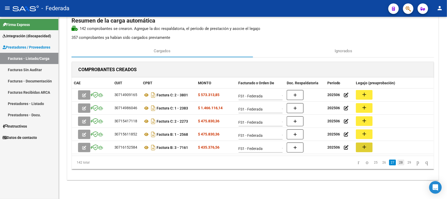
click at [398, 163] on link "28" at bounding box center [401, 162] width 7 height 6
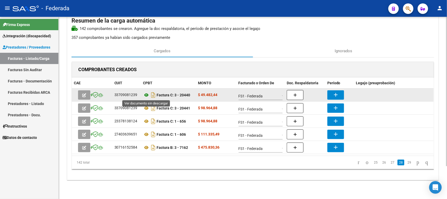
click at [146, 95] on icon at bounding box center [146, 95] width 7 height 6
click at [339, 96] on button "add" at bounding box center [336, 94] width 17 height 9
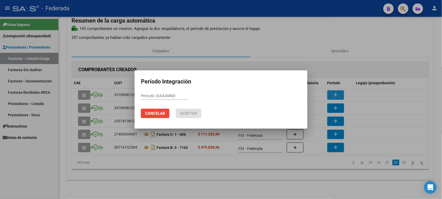
paste input "202506"
type input "202505"
click at [195, 111] on span "Aceptar" at bounding box center [188, 113] width 17 height 5
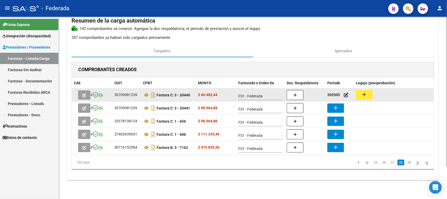
click at [362, 91] on mat-icon "add" at bounding box center [364, 94] width 6 height 6
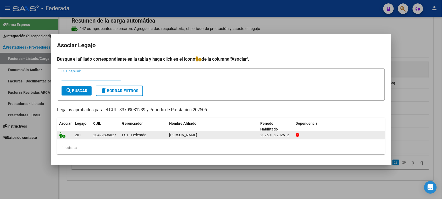
click at [61, 135] on icon at bounding box center [62, 135] width 6 height 6
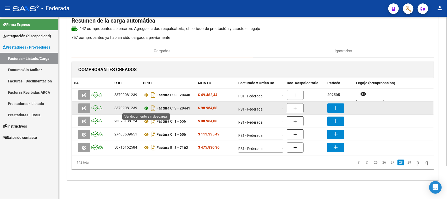
click at [146, 106] on icon at bounding box center [146, 108] width 7 height 6
click at [339, 108] on mat-icon "add" at bounding box center [336, 108] width 6 height 6
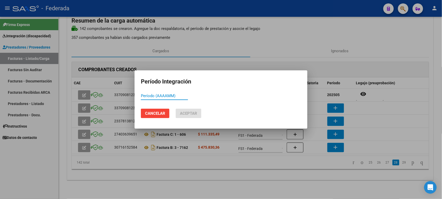
paste input "202506"
type input "202505"
click at [198, 116] on button "Aceptar" at bounding box center [189, 113] width 26 height 9
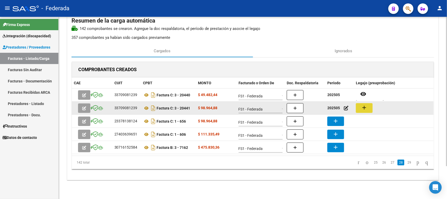
click at [364, 109] on mat-icon "add" at bounding box center [364, 107] width 6 height 6
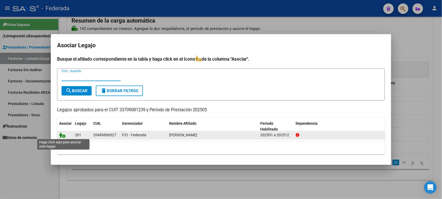
click at [61, 136] on icon at bounding box center [62, 135] width 6 height 6
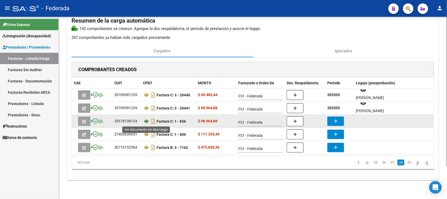
click at [146, 121] on icon at bounding box center [146, 121] width 7 height 6
click at [332, 123] on button "add" at bounding box center [336, 120] width 17 height 9
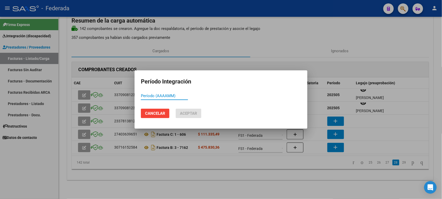
paste input "202506"
type input "202506"
click at [193, 114] on span "Aceptar" at bounding box center [188, 113] width 17 height 5
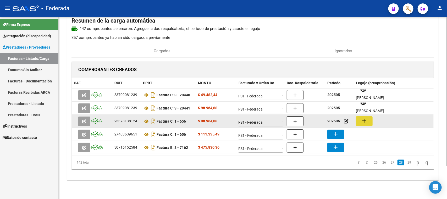
click at [366, 121] on mat-icon "add" at bounding box center [364, 120] width 6 height 6
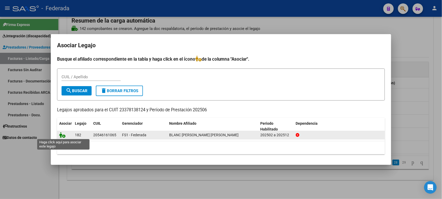
click at [61, 136] on icon at bounding box center [62, 135] width 6 height 6
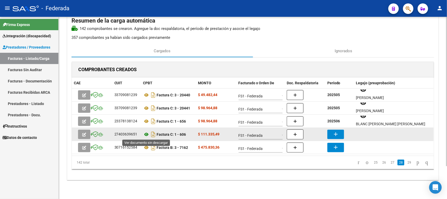
click at [146, 133] on icon at bounding box center [146, 134] width 7 height 6
click at [339, 131] on mat-icon "add" at bounding box center [336, 134] width 6 height 6
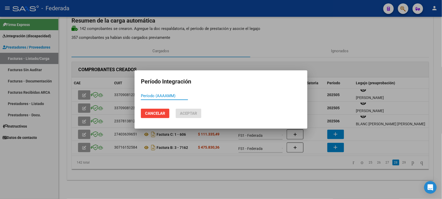
paste input "202506"
type input "202506"
click at [192, 115] on span "Aceptar" at bounding box center [188, 113] width 17 height 5
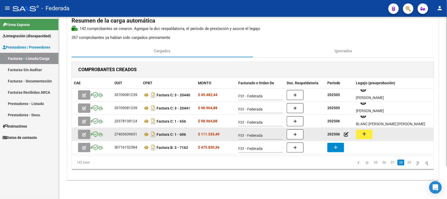
click at [366, 129] on button "add" at bounding box center [364, 134] width 17 height 10
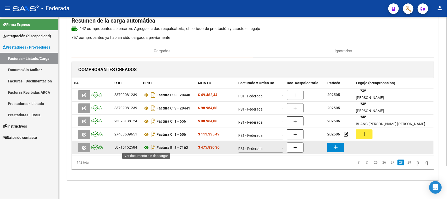
click at [146, 146] on icon at bounding box center [146, 147] width 7 height 6
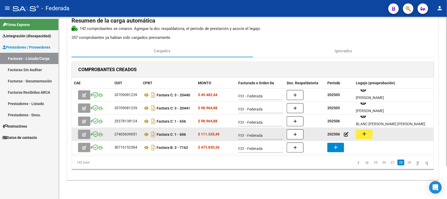
click at [333, 134] on strong "202506" at bounding box center [334, 134] width 13 height 4
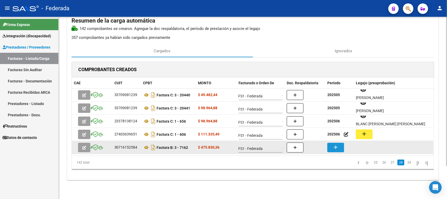
click at [336, 144] on mat-icon "add" at bounding box center [336, 147] width 6 height 6
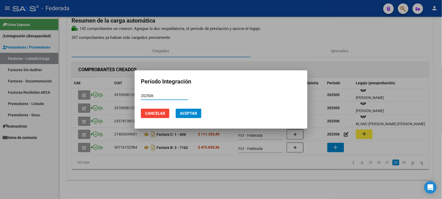
type input "202506"
click at [199, 114] on button "Aceptar" at bounding box center [189, 113] width 26 height 9
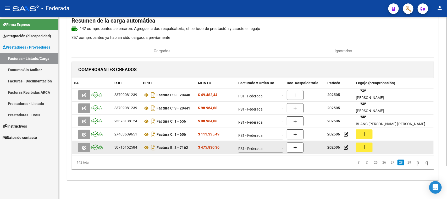
click at [363, 148] on mat-icon "add" at bounding box center [364, 147] width 6 height 6
click at [147, 146] on icon at bounding box center [146, 147] width 7 height 6
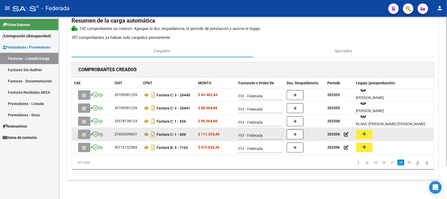
click at [361, 132] on button "add" at bounding box center [364, 134] width 17 height 10
click at [147, 133] on icon at bounding box center [146, 134] width 7 height 6
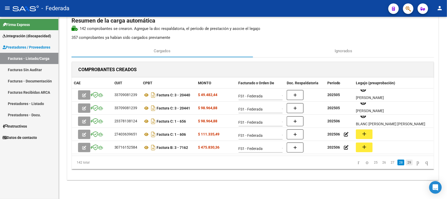
click at [406, 163] on link "29" at bounding box center [409, 162] width 7 height 6
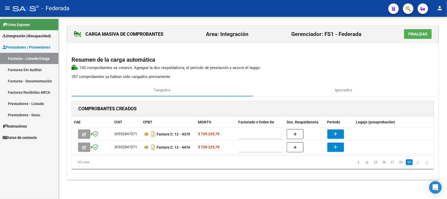
scroll to position [0, 0]
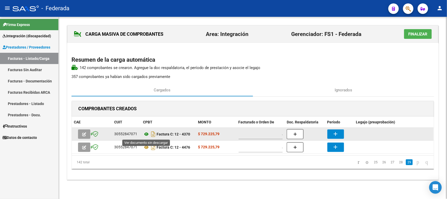
click at [146, 133] on icon at bounding box center [146, 134] width 7 height 6
click at [332, 133] on button "add" at bounding box center [336, 133] width 17 height 9
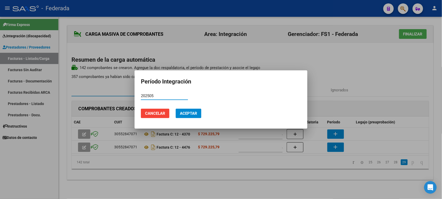
type input "202505"
click at [194, 114] on span "Aceptar" at bounding box center [188, 113] width 17 height 5
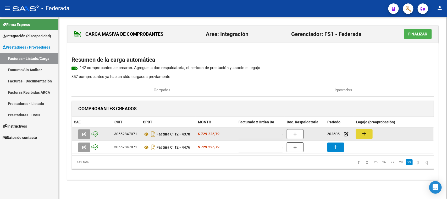
click at [360, 133] on button "add" at bounding box center [364, 134] width 17 height 10
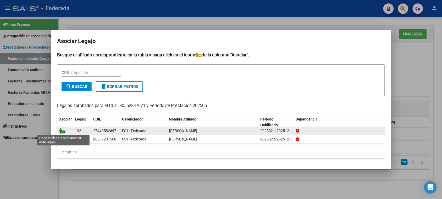
click at [65, 130] on icon at bounding box center [62, 131] width 6 height 6
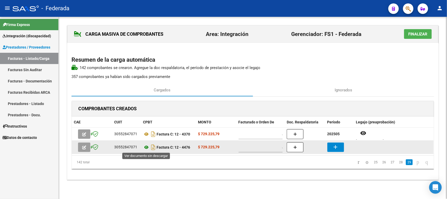
click at [147, 146] on icon at bounding box center [146, 147] width 7 height 6
click at [338, 145] on mat-icon "add" at bounding box center [336, 147] width 6 height 6
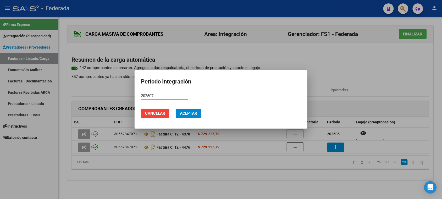
type input "202507"
click at [194, 115] on span "Aceptar" at bounding box center [188, 113] width 17 height 5
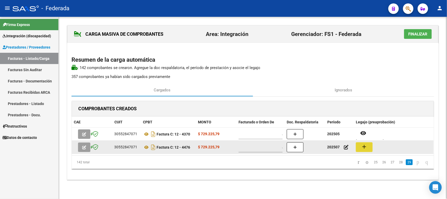
click at [360, 145] on button "add" at bounding box center [364, 147] width 17 height 10
click at [146, 148] on icon at bounding box center [146, 147] width 7 height 6
click at [370, 150] on button "add" at bounding box center [364, 147] width 17 height 10
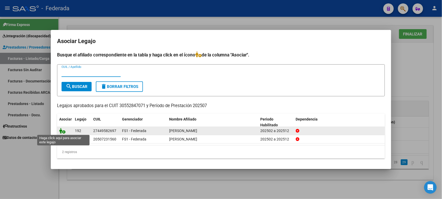
click at [61, 131] on icon at bounding box center [62, 131] width 6 height 6
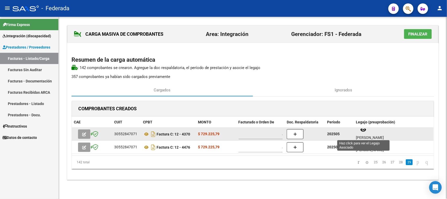
scroll to position [4, 0]
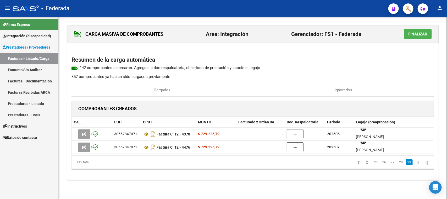
click at [414, 36] on span "Finalizar" at bounding box center [418, 34] width 19 height 5
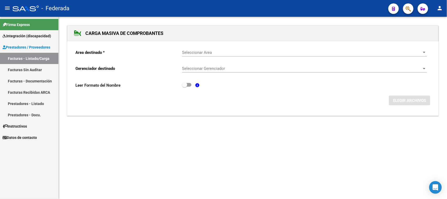
scroll to position [0, 0]
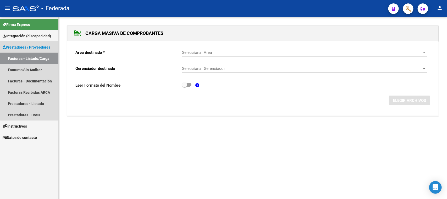
click at [45, 56] on link "Facturas - Listado/Carga" at bounding box center [29, 58] width 58 height 11
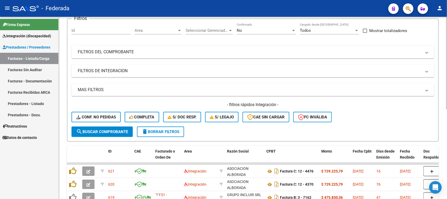
scroll to position [70, 0]
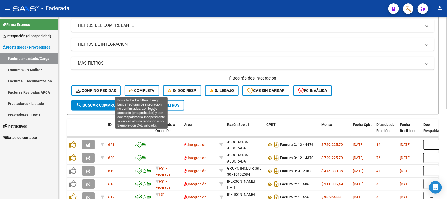
click at [136, 91] on span "Completa" at bounding box center [141, 90] width 25 height 5
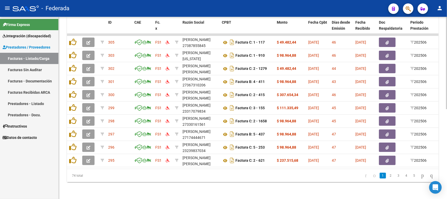
scroll to position [111, 0]
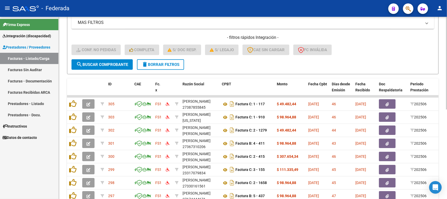
click at [172, 62] on span "delete Borrar Filtros" at bounding box center [161, 64] width 38 height 5
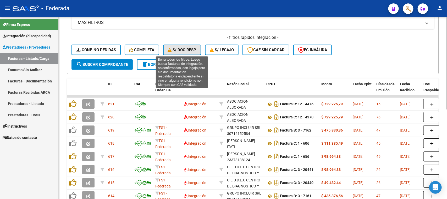
click at [186, 47] on span "S/ Doc Resp." at bounding box center [182, 49] width 29 height 5
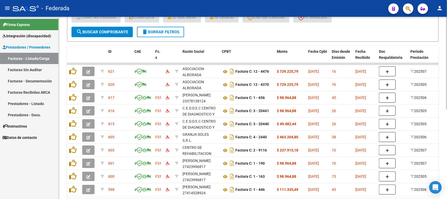
scroll to position [176, 0]
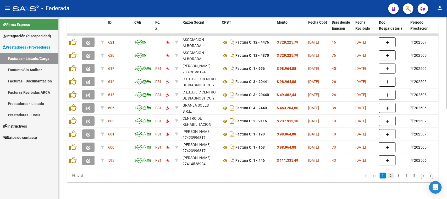
click at [388, 176] on link "2" at bounding box center [391, 175] width 6 height 6
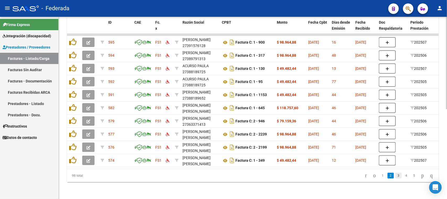
click at [396, 177] on link "3" at bounding box center [399, 175] width 6 height 6
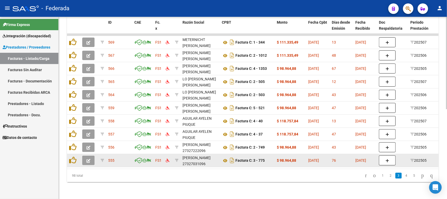
scroll to position [45, 0]
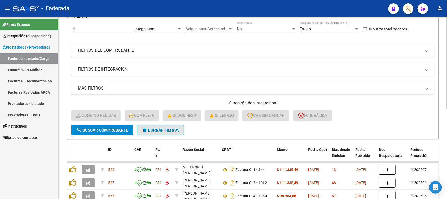
click at [180, 125] on button "delete Borrar Filtros" at bounding box center [160, 130] width 47 height 10
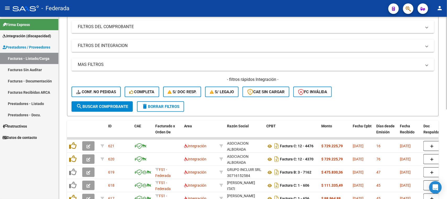
scroll to position [78, 0]
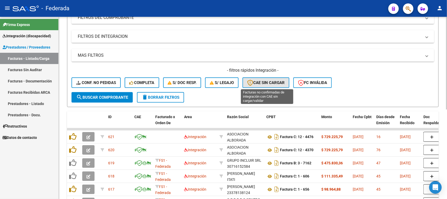
click at [258, 82] on span "CAE SIN CARGAR" at bounding box center [265, 82] width 37 height 5
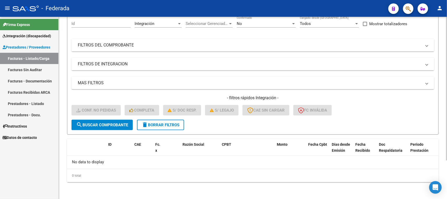
scroll to position [49, 0]
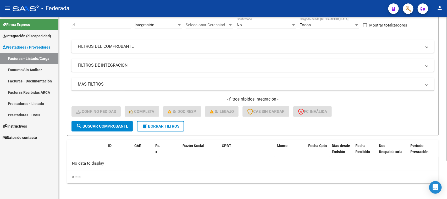
click at [150, 124] on span "delete Borrar Filtros" at bounding box center [161, 126] width 38 height 5
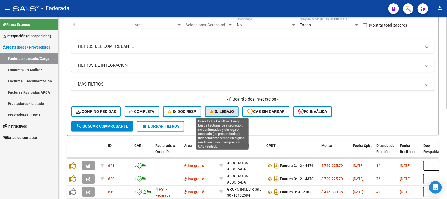
click at [224, 113] on button "S/ legajo" at bounding box center [222, 111] width 34 height 10
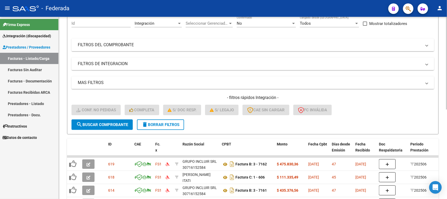
scroll to position [45, 0]
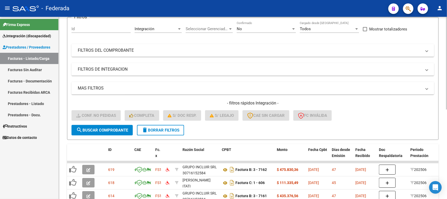
click at [175, 129] on span "delete Borrar Filtros" at bounding box center [161, 130] width 38 height 5
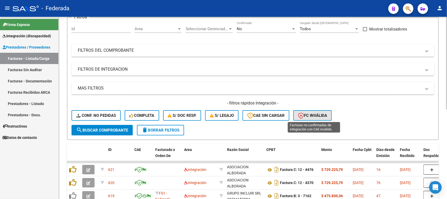
click at [306, 117] on button "FC Inválida" at bounding box center [313, 115] width 39 height 10
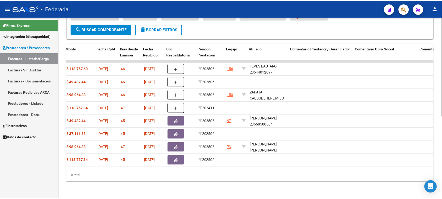
scroll to position [0, 0]
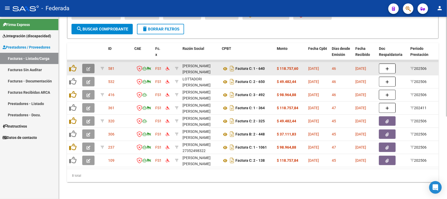
click at [91, 64] on button "button" at bounding box center [88, 68] width 12 height 9
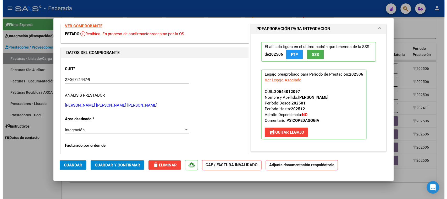
scroll to position [33, 0]
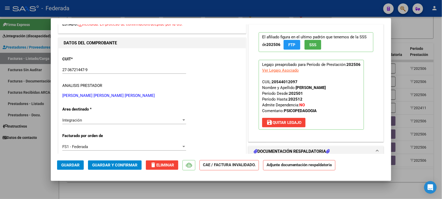
click at [286, 123] on span "save [PERSON_NAME]" at bounding box center [284, 122] width 35 height 5
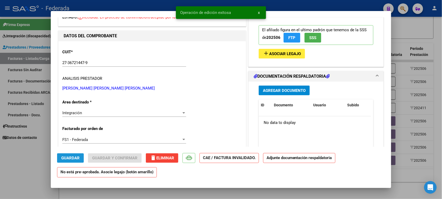
click at [80, 157] on button "Guardar" at bounding box center [70, 157] width 27 height 9
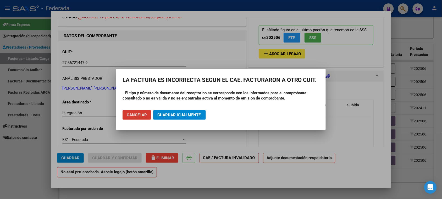
click at [167, 116] on span "Guardar igualmente." at bounding box center [180, 114] width 44 height 5
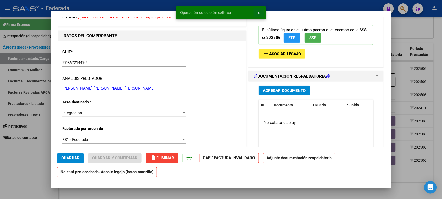
click at [258, 13] on span "x" at bounding box center [259, 12] width 2 height 5
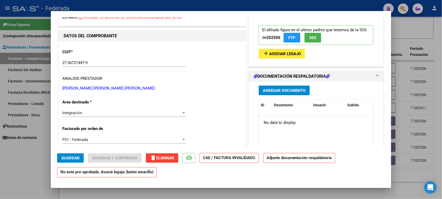
click at [36, 157] on div at bounding box center [221, 99] width 442 height 199
type input "$ 0,00"
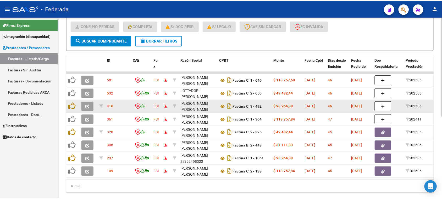
scroll to position [150, 0]
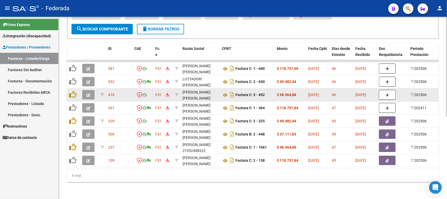
click at [87, 93] on icon "button" at bounding box center [89, 95] width 4 height 4
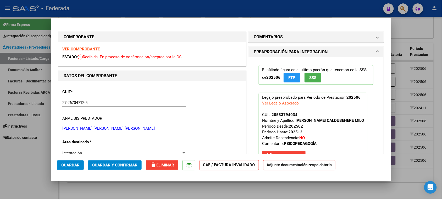
scroll to position [33, 0]
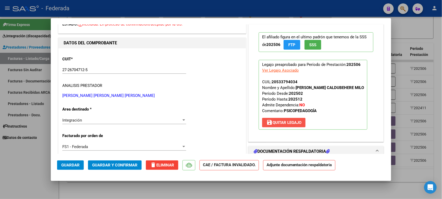
click at [279, 123] on span "save [PERSON_NAME]" at bounding box center [284, 122] width 35 height 5
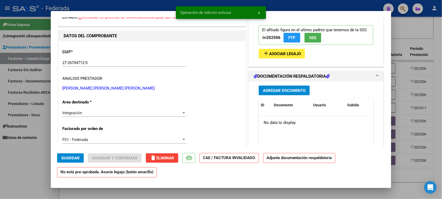
click at [76, 158] on span "Guardar" at bounding box center [70, 157] width 18 height 5
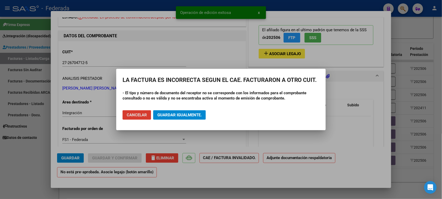
click at [156, 115] on button "Guardar igualmente." at bounding box center [179, 114] width 53 height 9
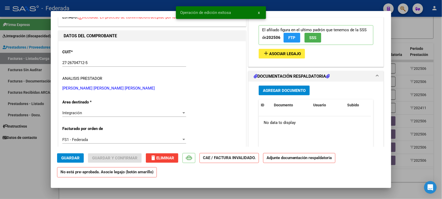
click at [257, 13] on button "x" at bounding box center [259, 12] width 10 height 9
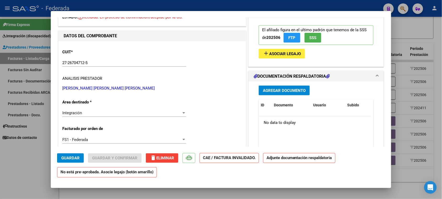
click at [31, 156] on div at bounding box center [221, 99] width 442 height 199
type input "$ 0,00"
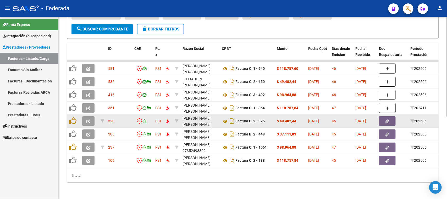
click at [89, 119] on icon "button" at bounding box center [89, 121] width 4 height 4
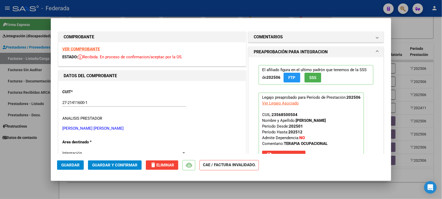
scroll to position [98, 0]
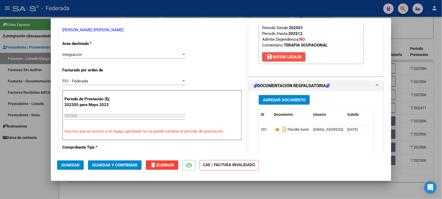
click at [283, 57] on span "save [PERSON_NAME]" at bounding box center [284, 57] width 35 height 5
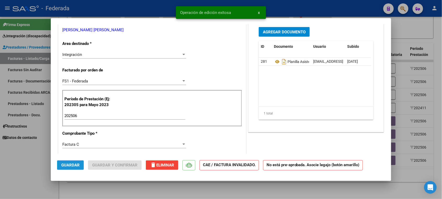
click at [73, 165] on span "Guardar" at bounding box center [70, 165] width 18 height 5
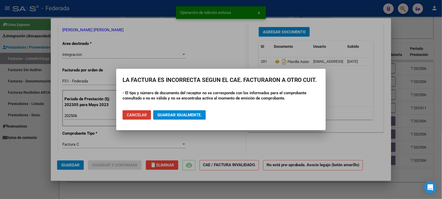
click at [195, 116] on span "Guardar igualmente." at bounding box center [180, 114] width 44 height 5
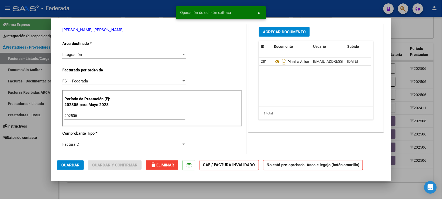
click at [26, 166] on div at bounding box center [221, 99] width 442 height 199
type input "$ 0,00"
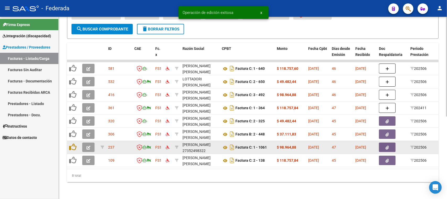
click at [87, 145] on icon "button" at bounding box center [89, 147] width 4 height 4
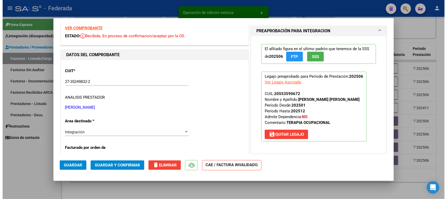
scroll to position [33, 0]
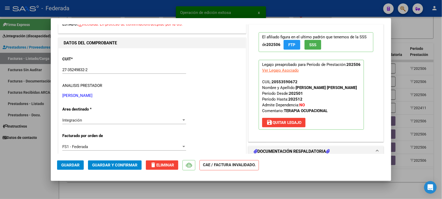
click at [294, 122] on span "save [PERSON_NAME]" at bounding box center [284, 122] width 35 height 5
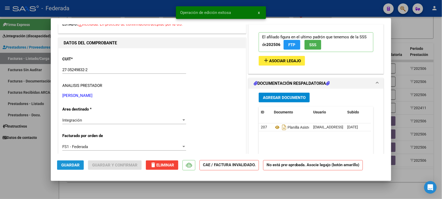
click at [75, 167] on span "Guardar" at bounding box center [70, 165] width 18 height 5
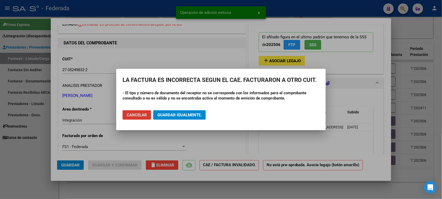
click at [199, 115] on span "Guardar igualmente." at bounding box center [180, 114] width 44 height 5
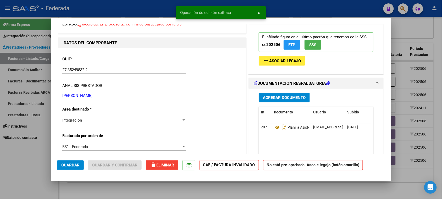
click at [24, 169] on div at bounding box center [221, 99] width 442 height 199
type input "$ 0,00"
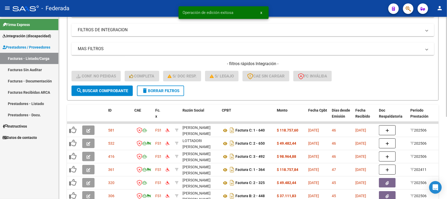
click at [175, 92] on span "delete Borrar Filtros" at bounding box center [161, 90] width 38 height 5
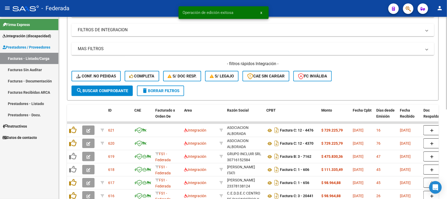
scroll to position [117, 0]
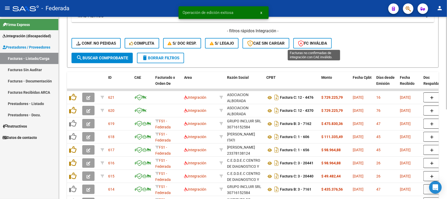
click at [322, 39] on button "FC Inválida" at bounding box center [313, 43] width 39 height 10
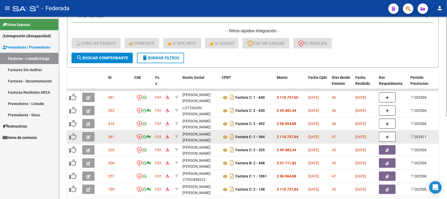
scroll to position [84, 0]
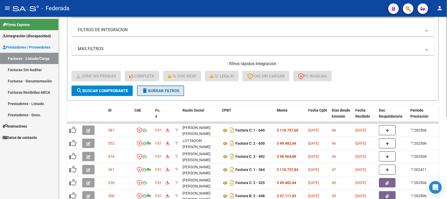
click at [177, 88] on span "delete Borrar Filtros" at bounding box center [161, 90] width 38 height 5
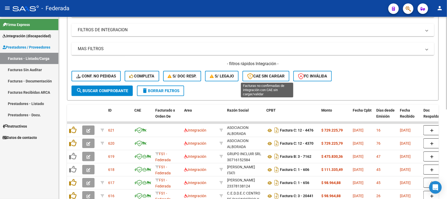
click at [268, 75] on span "CAE SIN CARGAR" at bounding box center [265, 76] width 37 height 5
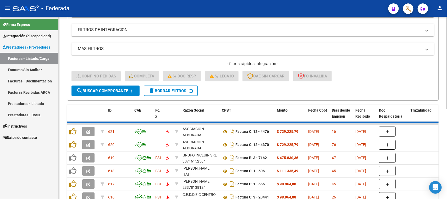
scroll to position [49, 0]
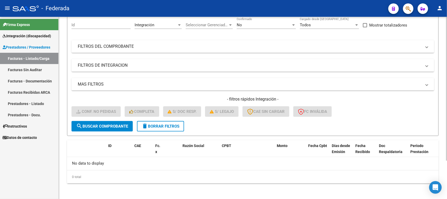
click at [172, 124] on span "delete Borrar Filtros" at bounding box center [161, 126] width 38 height 5
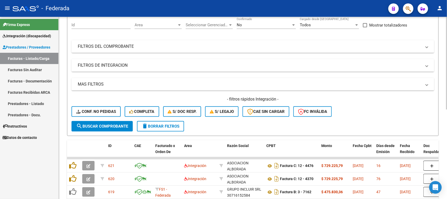
scroll to position [82, 0]
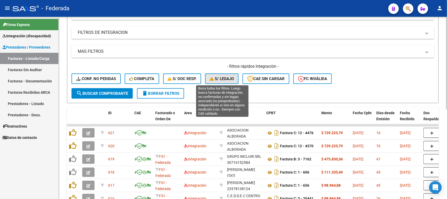
click at [228, 80] on button "S/ legajo" at bounding box center [222, 78] width 34 height 10
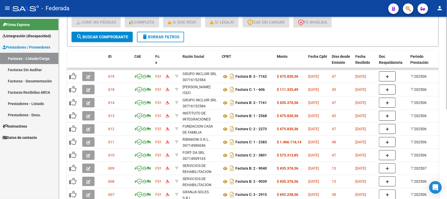
scroll to position [143, 0]
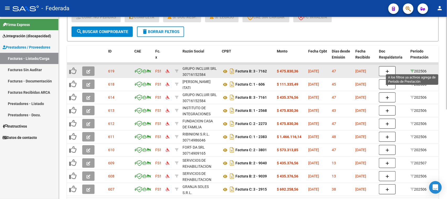
click at [412, 69] on icon at bounding box center [413, 71] width 4 height 4
type input "202506"
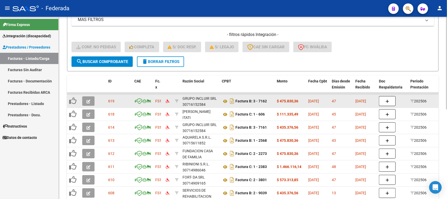
scroll to position [111, 0]
